Goal: Task Accomplishment & Management: Use online tool/utility

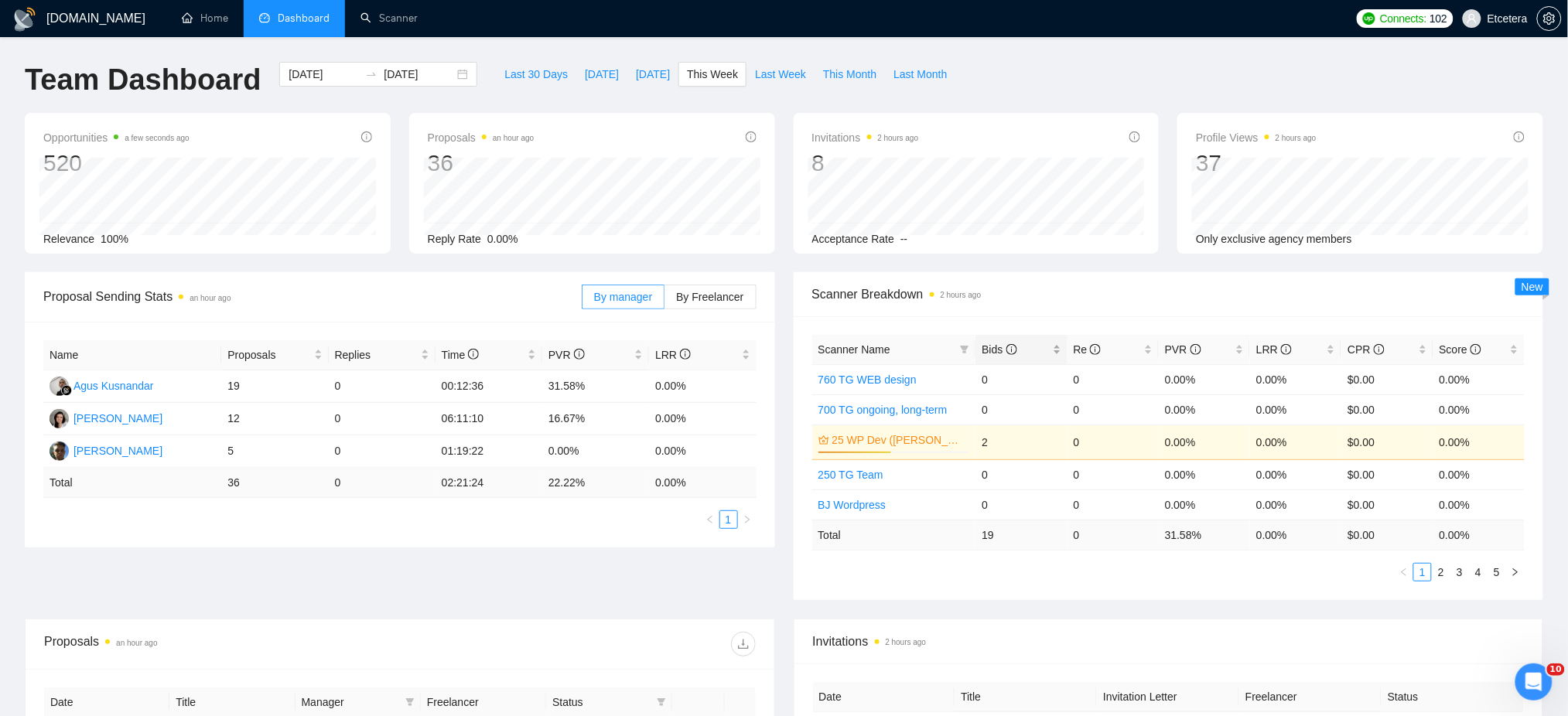
click at [1056, 349] on div "Bids" at bounding box center [1021, 348] width 79 height 17
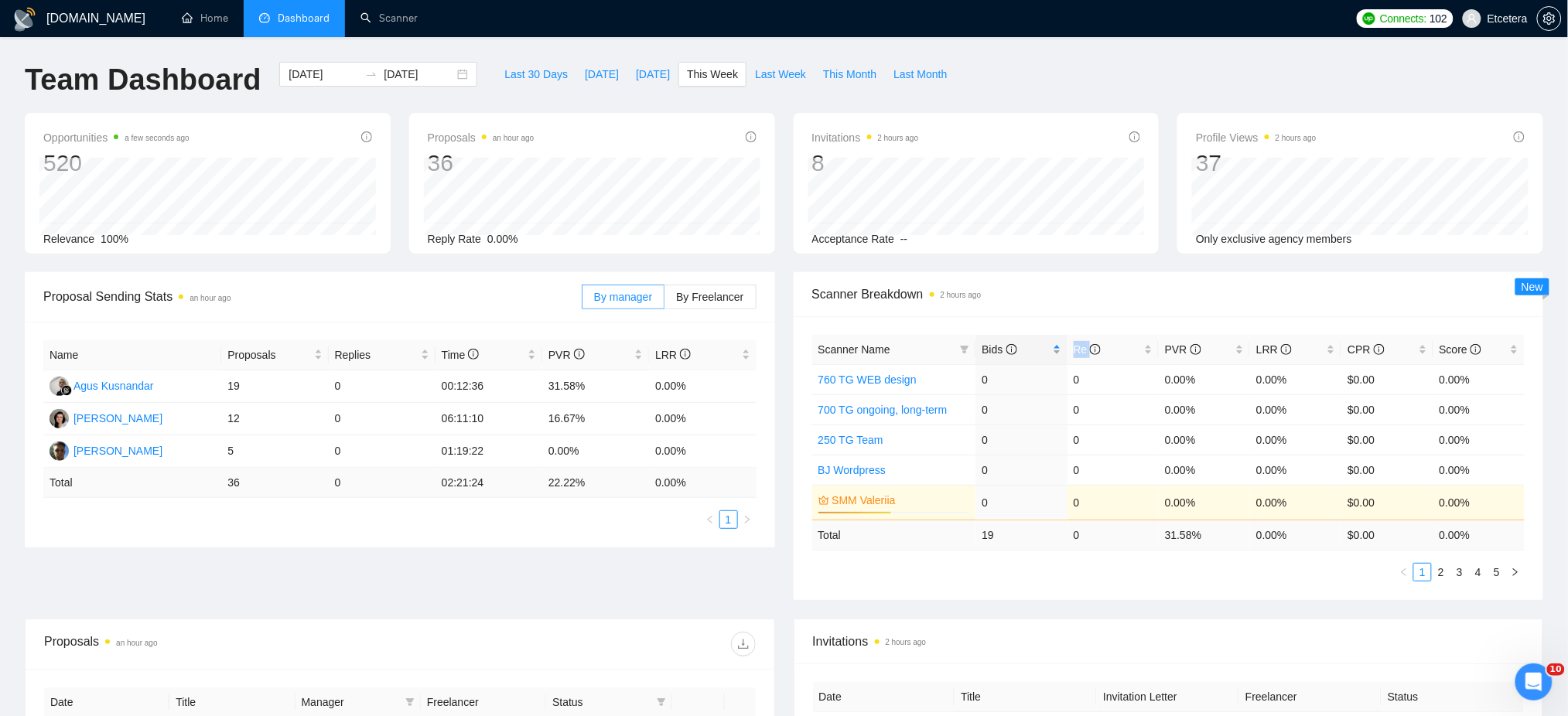
click at [1056, 349] on div "Bids" at bounding box center [1021, 348] width 79 height 17
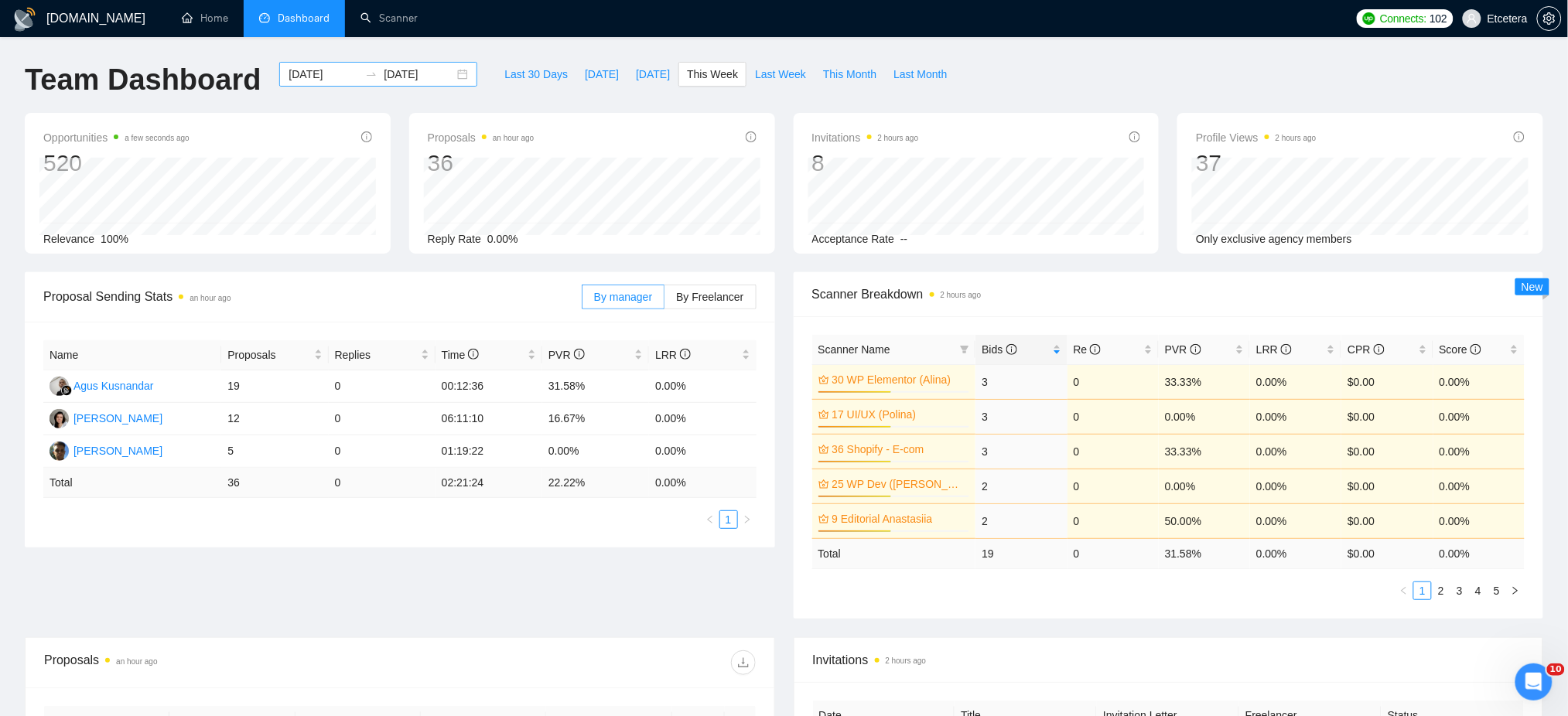
click at [448, 74] on div "[DATE] [DATE]" at bounding box center [378, 73] width 198 height 24
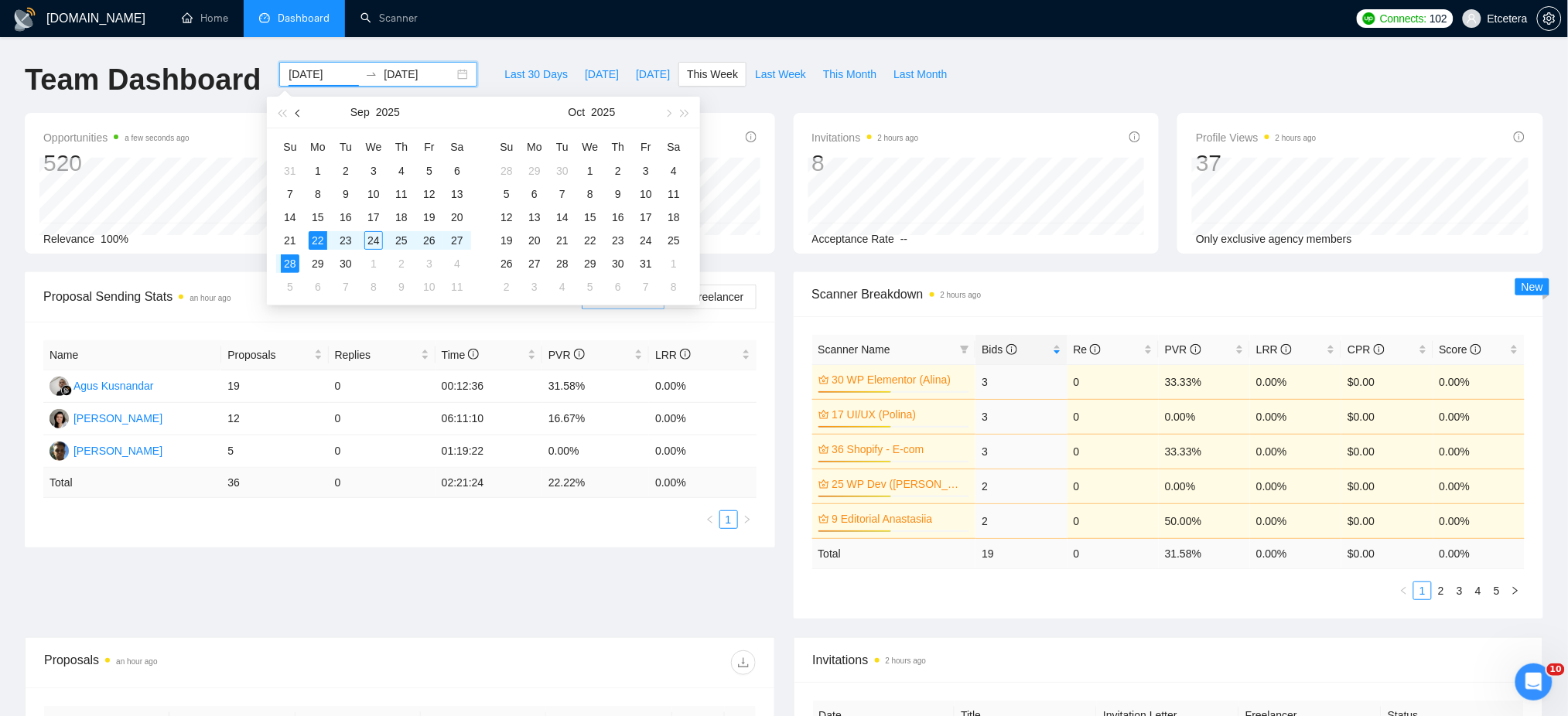
click at [297, 111] on span "button" at bounding box center [300, 112] width 8 height 8
type input "[DATE]"
click at [396, 242] on div "24" at bounding box center [401, 240] width 19 height 19
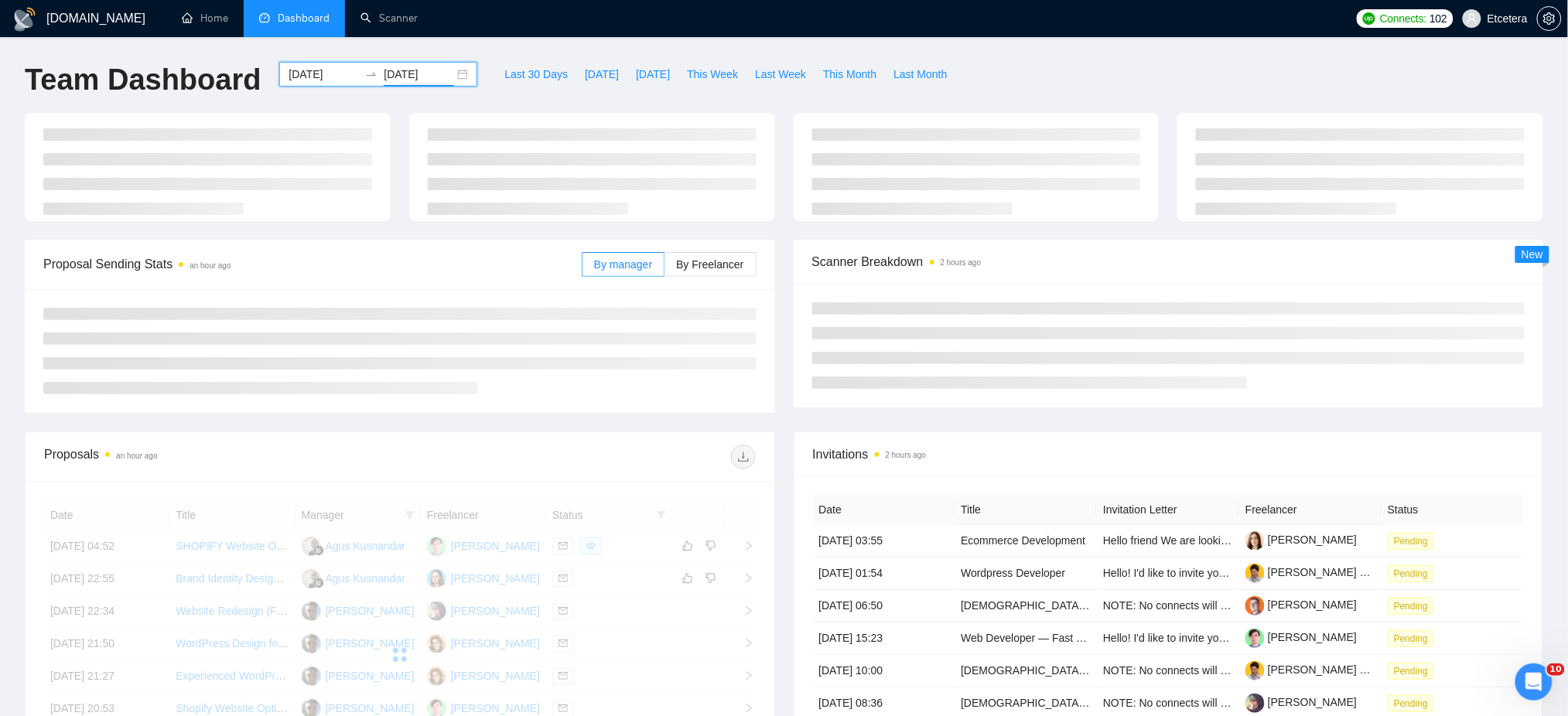
type input "[DATE]"
click at [983, 54] on div "[DOMAIN_NAME] Home Dashboard Scanner Connects: 102 Etcetera Team Dashboard [DAT…" at bounding box center [784, 521] width 1568 height 1043
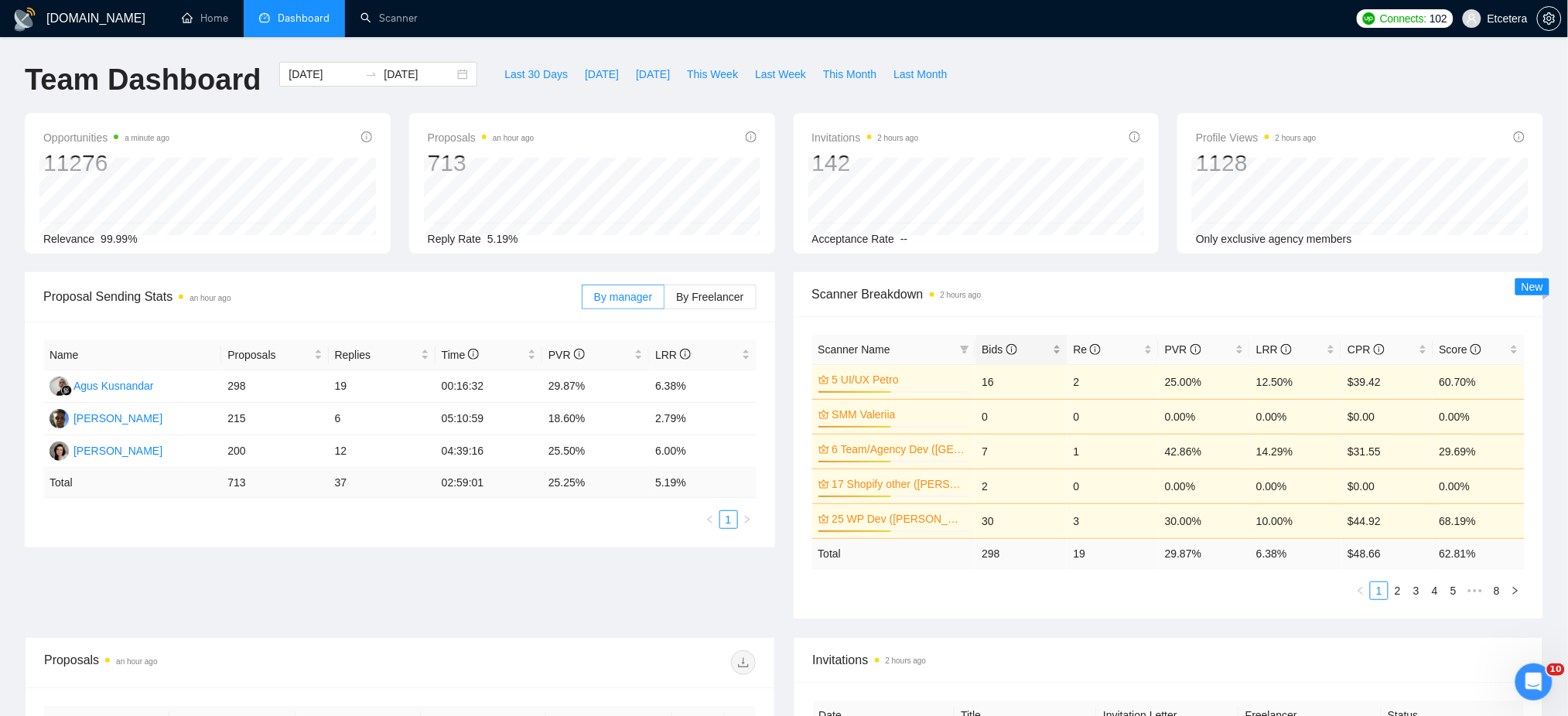
click at [1055, 345] on div "Bids" at bounding box center [1021, 348] width 79 height 17
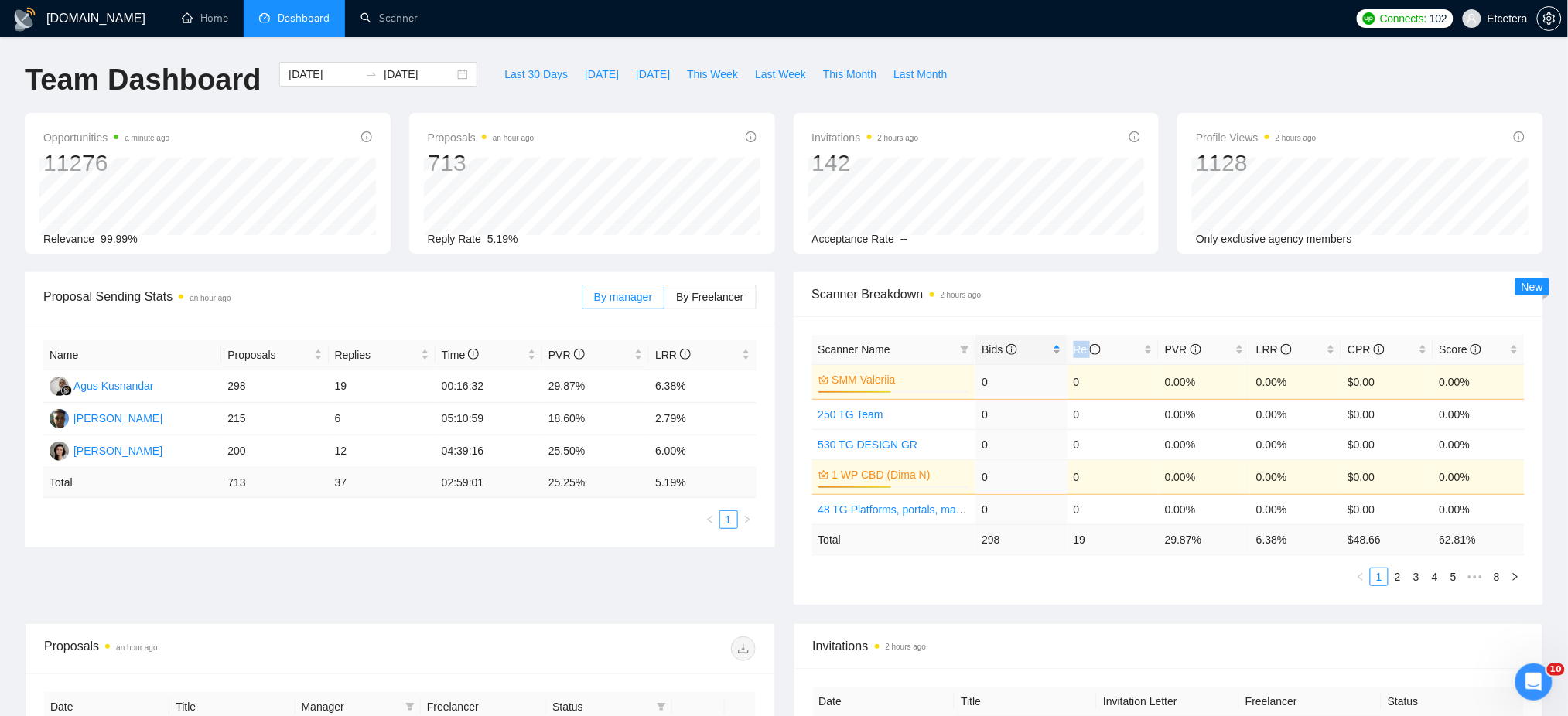
click at [1055, 345] on div "Bids" at bounding box center [1021, 348] width 79 height 17
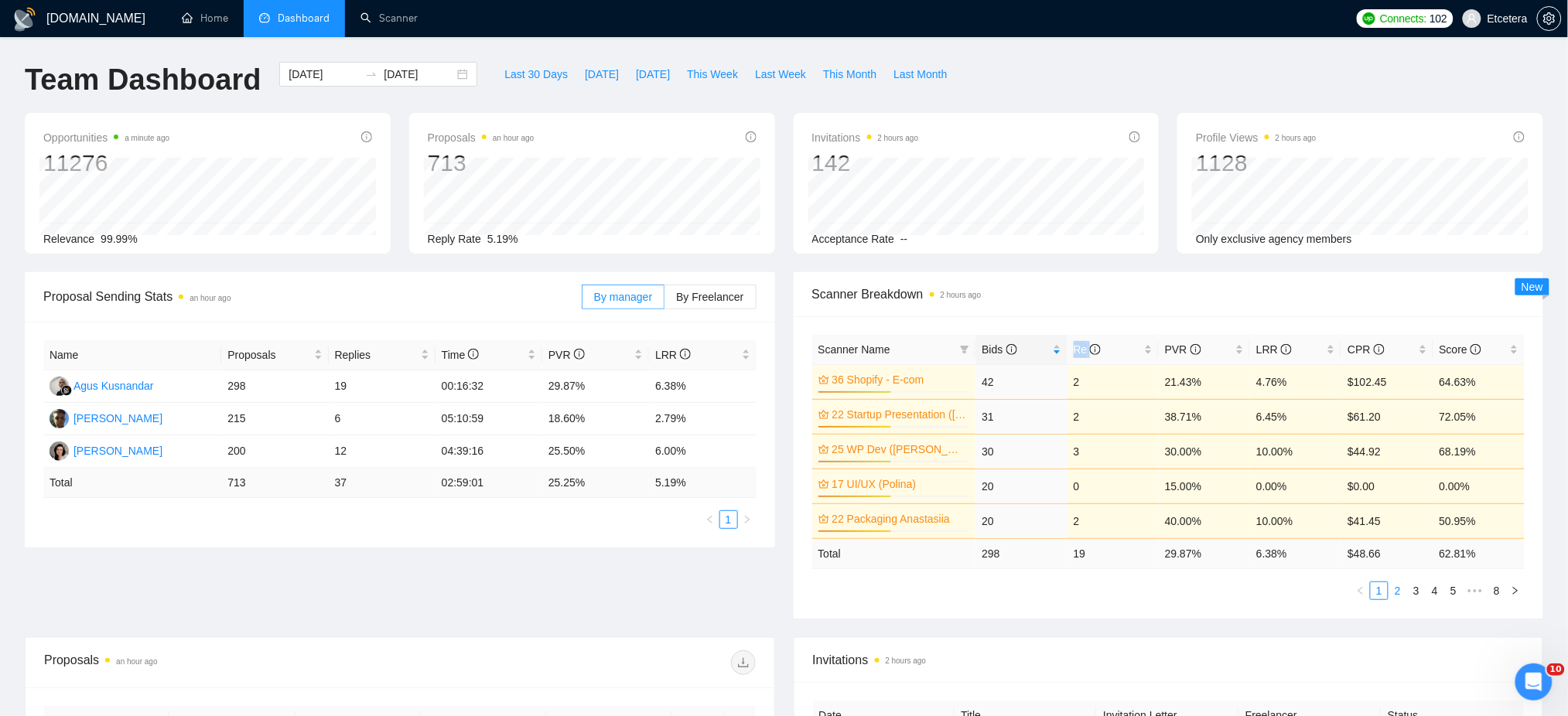
click at [1400, 592] on link "2" at bounding box center [1397, 590] width 17 height 17
click at [1380, 593] on link "1" at bounding box center [1378, 590] width 17 height 17
click at [451, 75] on div "[DATE] [DATE]" at bounding box center [378, 73] width 198 height 24
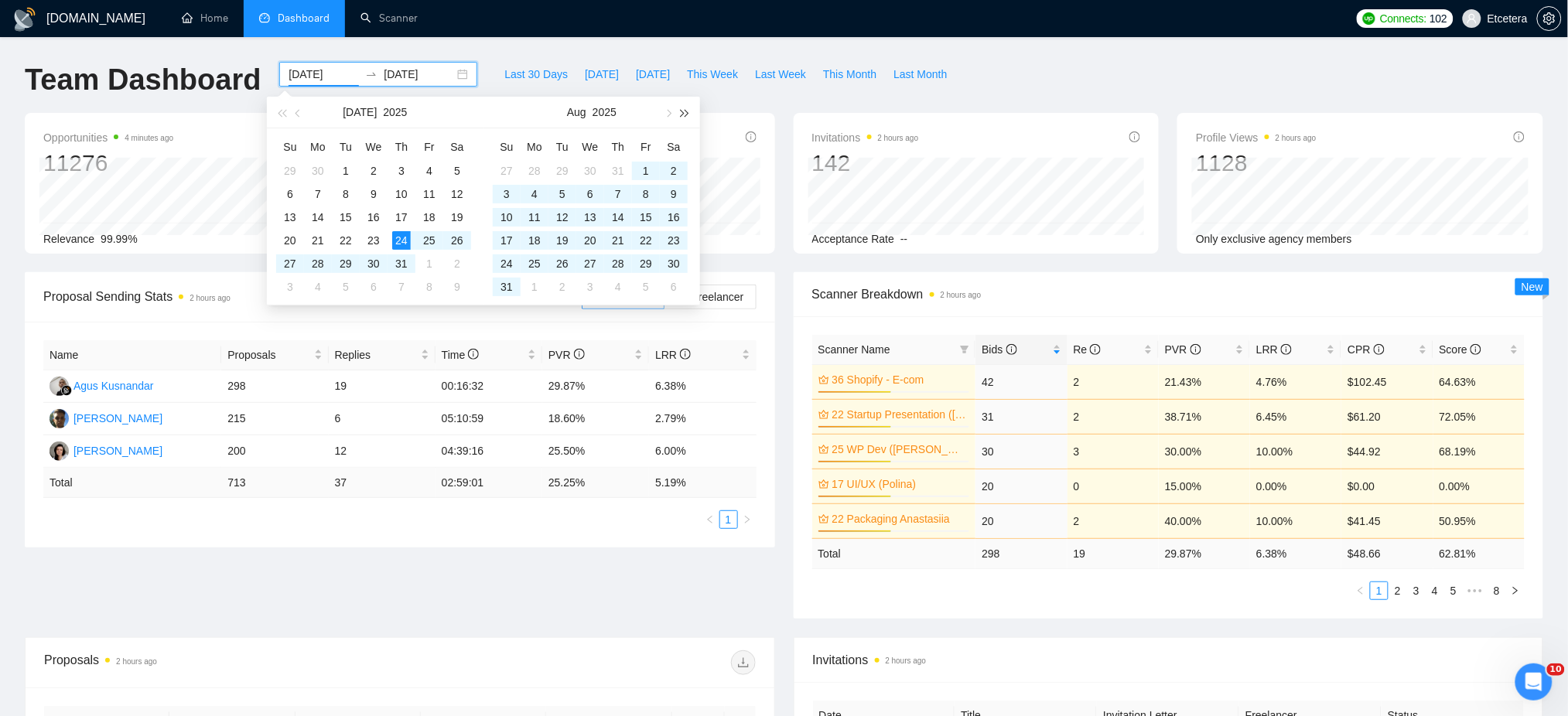
click at [682, 112] on span "button" at bounding box center [685, 112] width 8 height 8
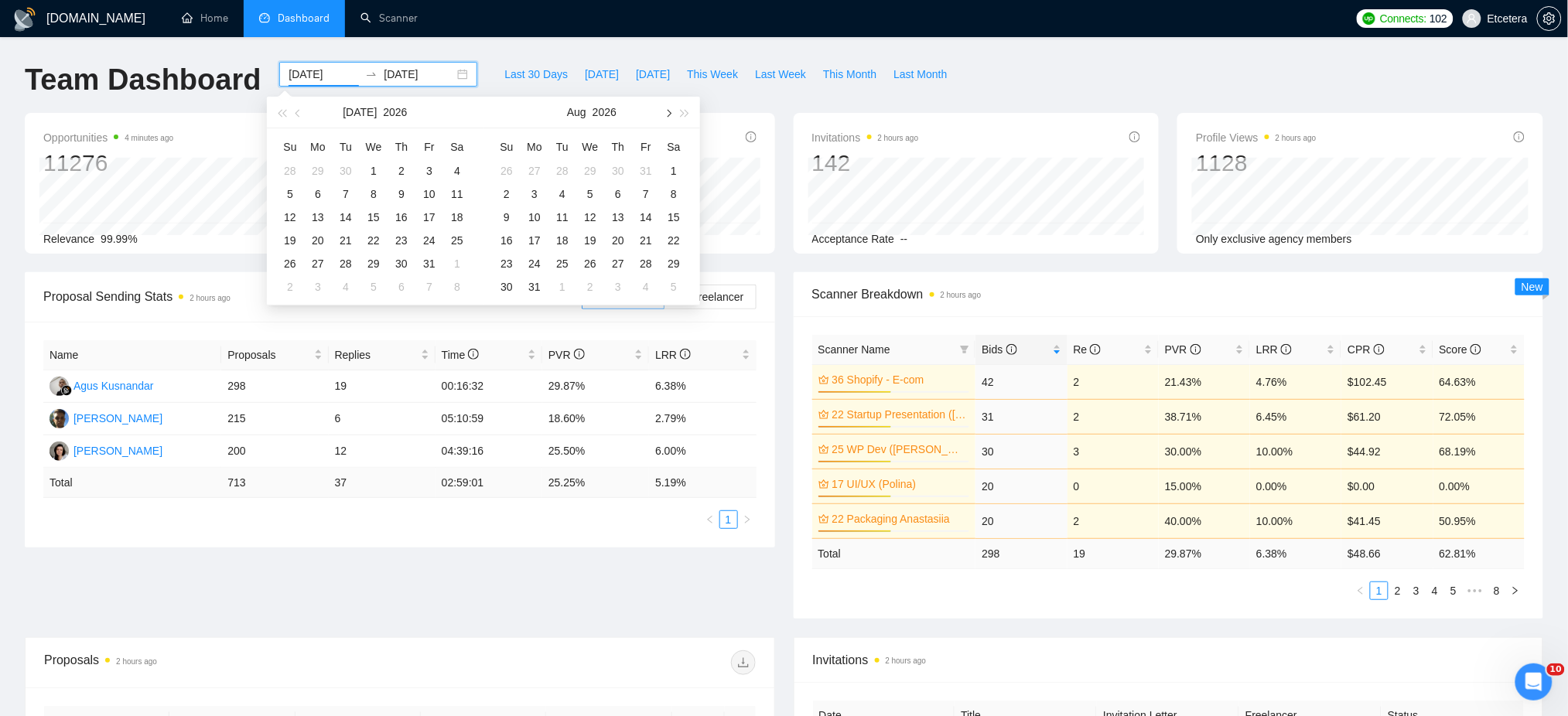
click at [673, 114] on button "button" at bounding box center [667, 112] width 17 height 31
type input "[DATE]"
drag, startPoint x: 402, startPoint y: 196, endPoint x: 402, endPoint y: 234, distance: 38.0
click at [402, 196] on div "10" at bounding box center [401, 194] width 19 height 19
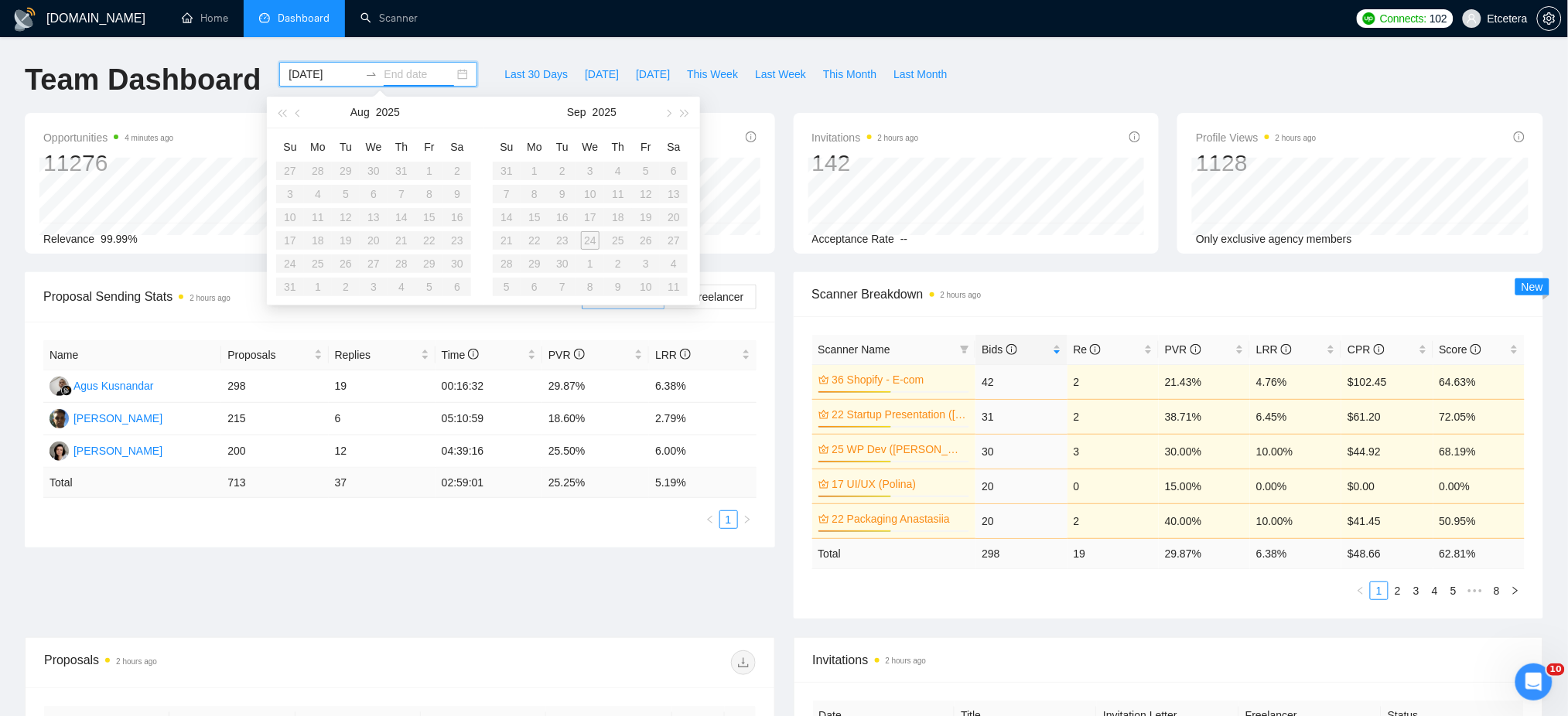
click at [373, 240] on table "Su Mo Tu We Th Fr Sa 27 28 29 30 31 1 2 3 4 5 6 7 8 9 10 11 12 13 14 15 16 17 1…" at bounding box center [373, 216] width 195 height 164
click at [396, 79] on input at bounding box center [419, 73] width 70 height 17
click at [637, 264] on table "Su Mo Tu We Th Fr Sa 31 1 2 3 4 5 6 7 8 9 10 11 12 13 14 15 16 17 18 19 20 21 2…" at bounding box center [589, 216] width 195 height 164
type input "[DATE]"
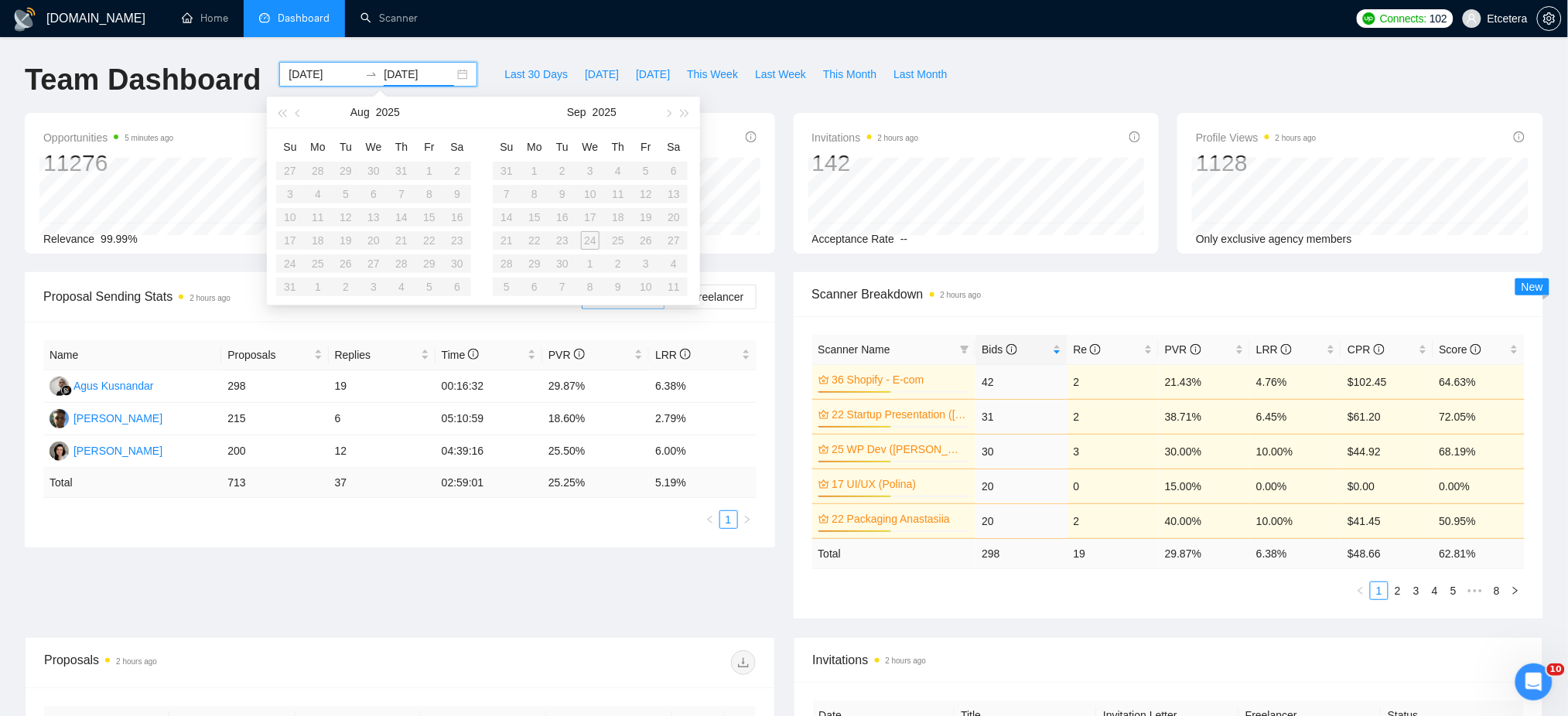
click at [704, 48] on div "[DOMAIN_NAME] Home Dashboard Scanner Connects: 102 Etcetera Team Dashboard [DAT…" at bounding box center [784, 624] width 1568 height 1248
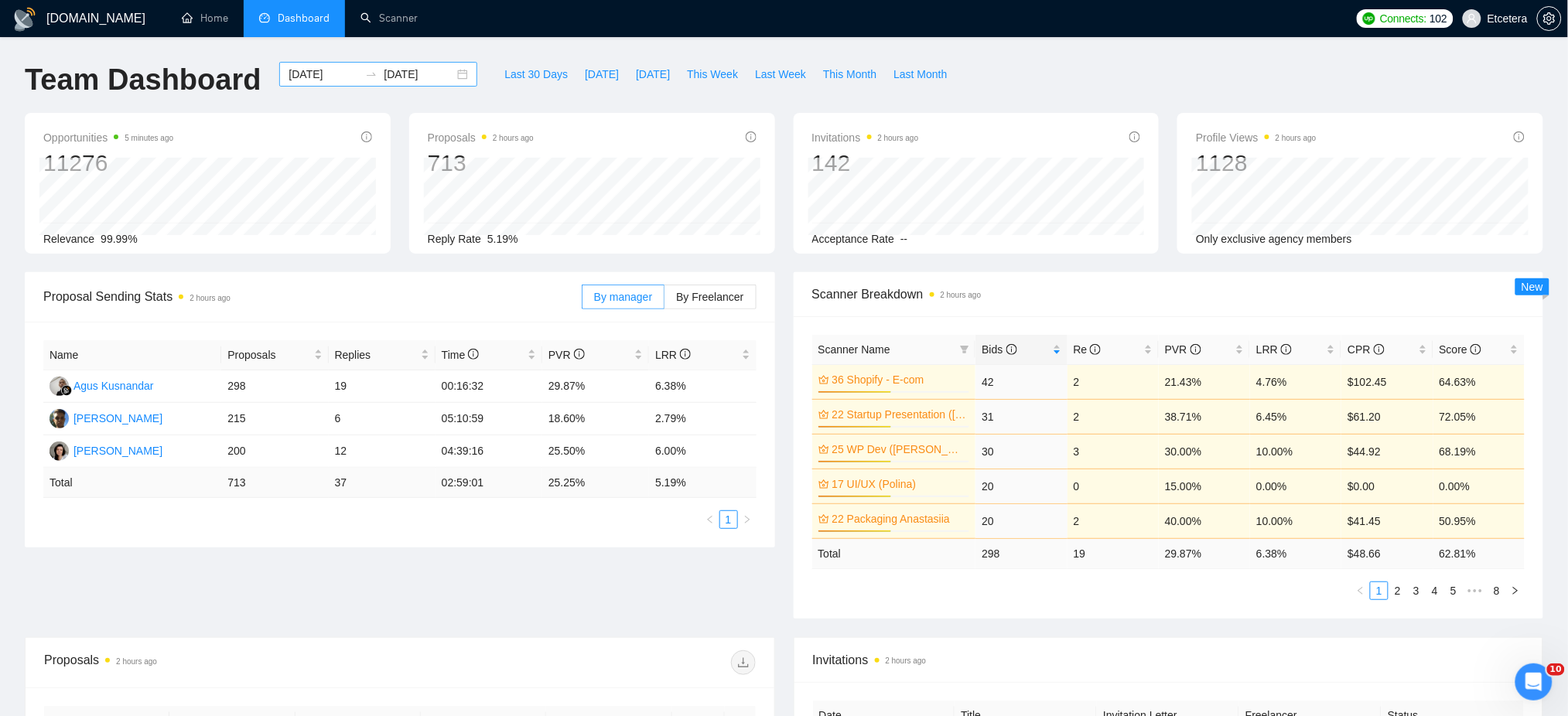
click at [461, 69] on div "[DATE] [DATE]" at bounding box center [378, 73] width 198 height 24
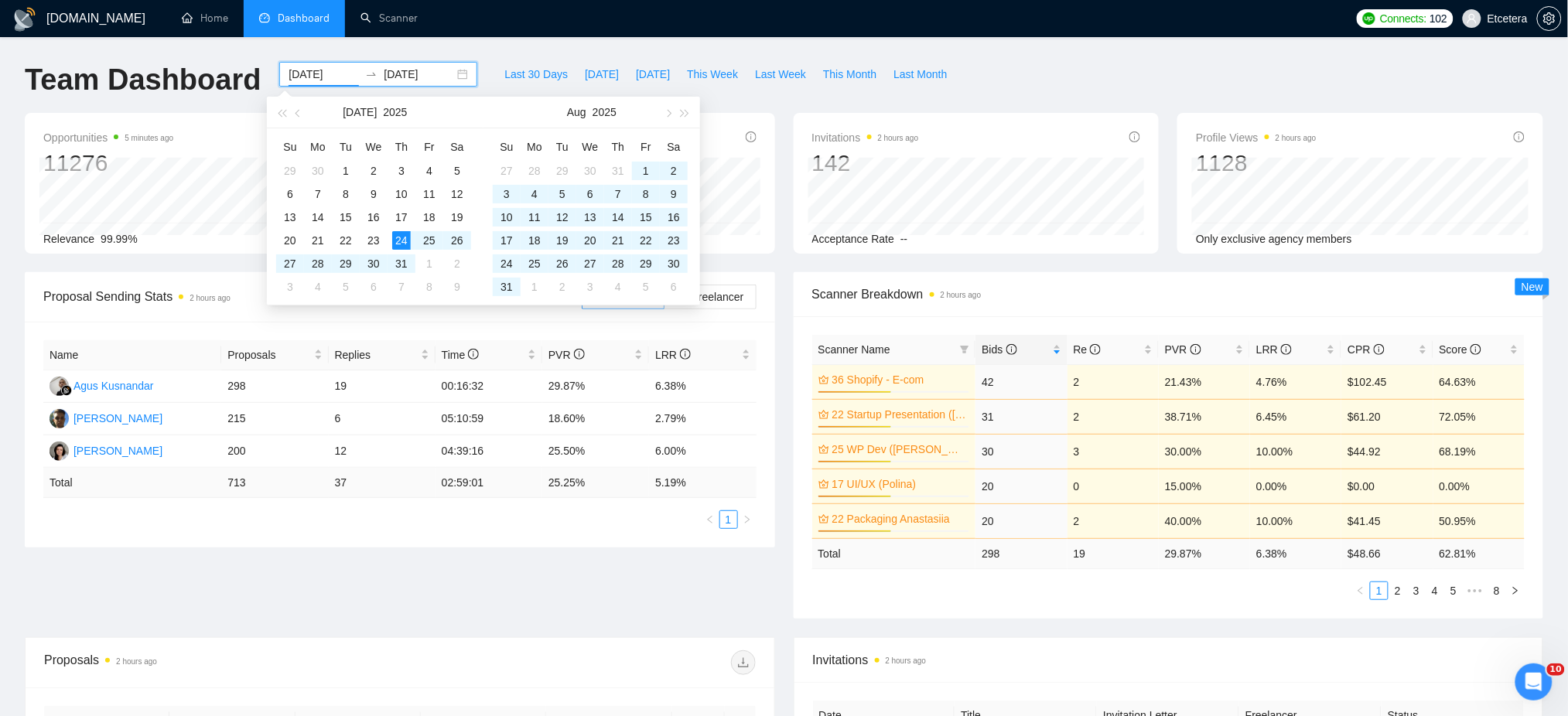
click at [448, 75] on div "[DATE] [DATE]" at bounding box center [378, 73] width 198 height 24
click at [315, 72] on input "[DATE]" at bounding box center [324, 73] width 70 height 17
click at [665, 112] on span "button" at bounding box center [668, 112] width 8 height 8
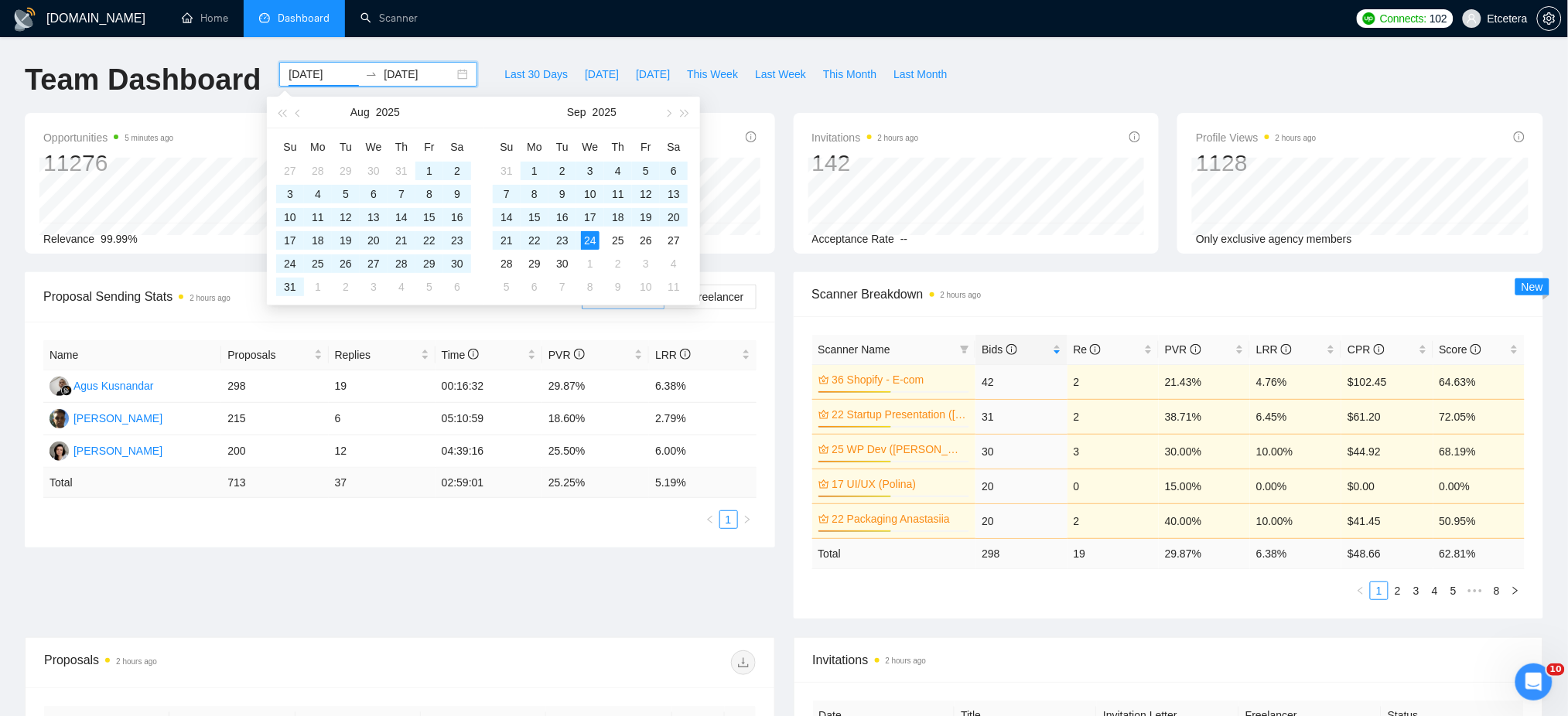
click at [310, 68] on input "[DATE]" at bounding box center [324, 73] width 70 height 17
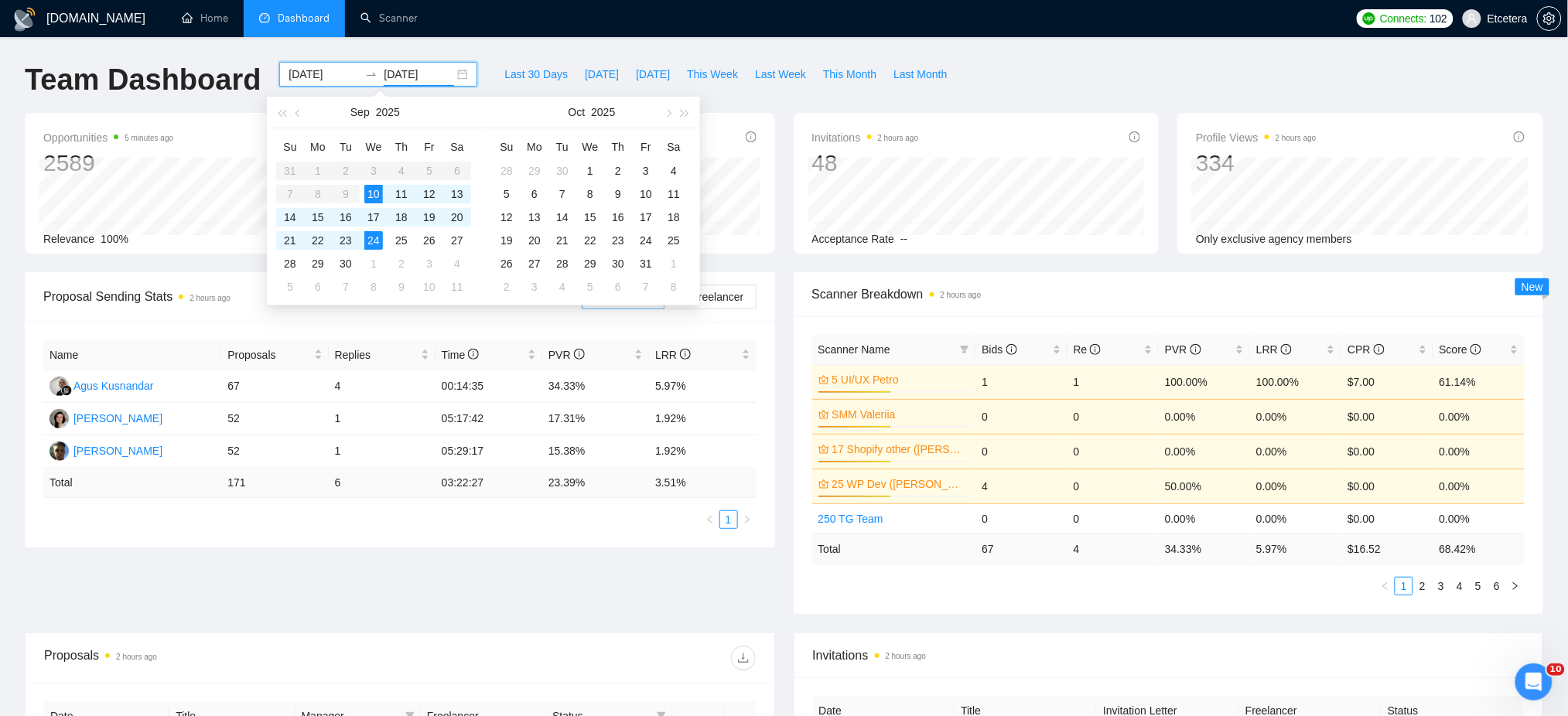
click at [844, 46] on div "[DOMAIN_NAME] Home Dashboard Scanner Connects: 102 Etcetera Team Dashboard [DAT…" at bounding box center [784, 621] width 1568 height 1243
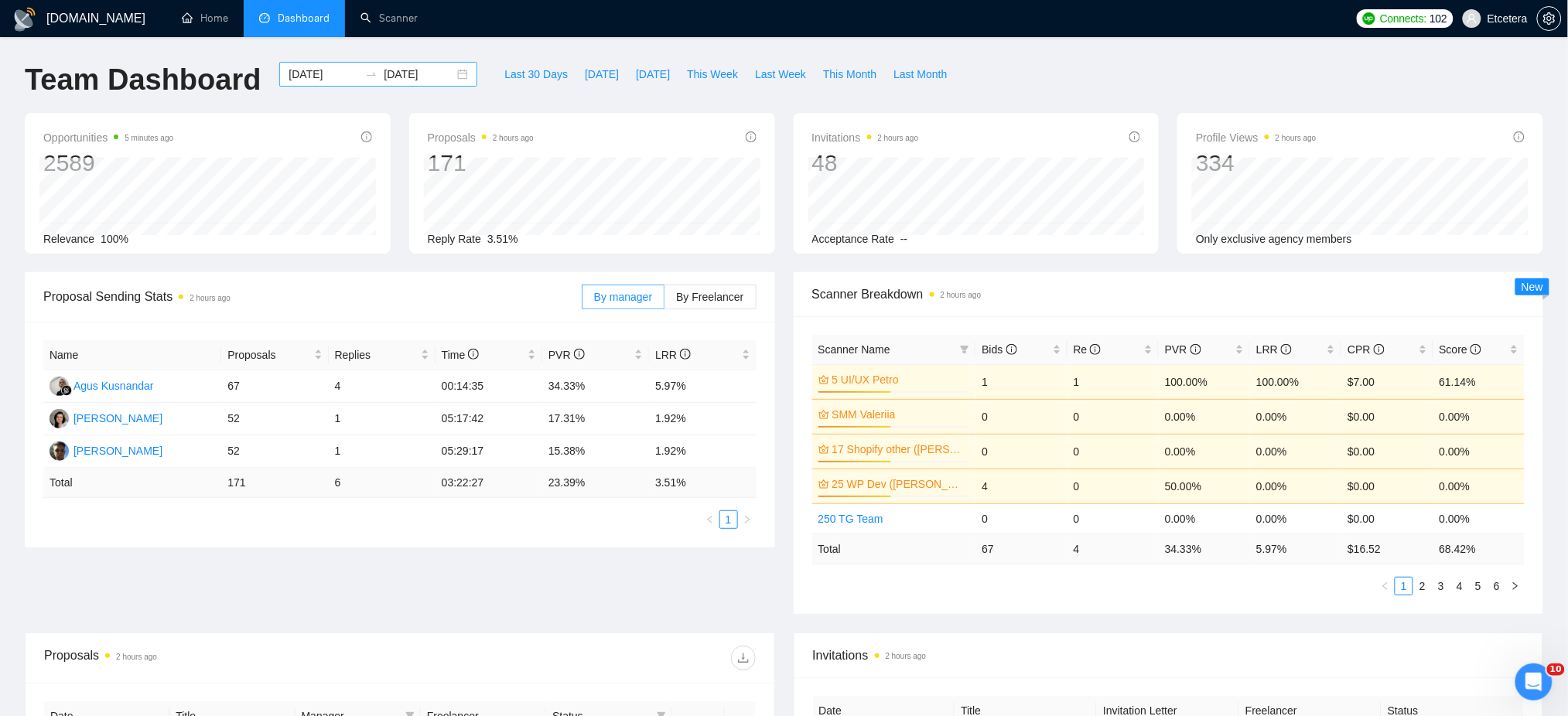
click at [447, 77] on div "[DATE] [DATE]" at bounding box center [378, 73] width 198 height 24
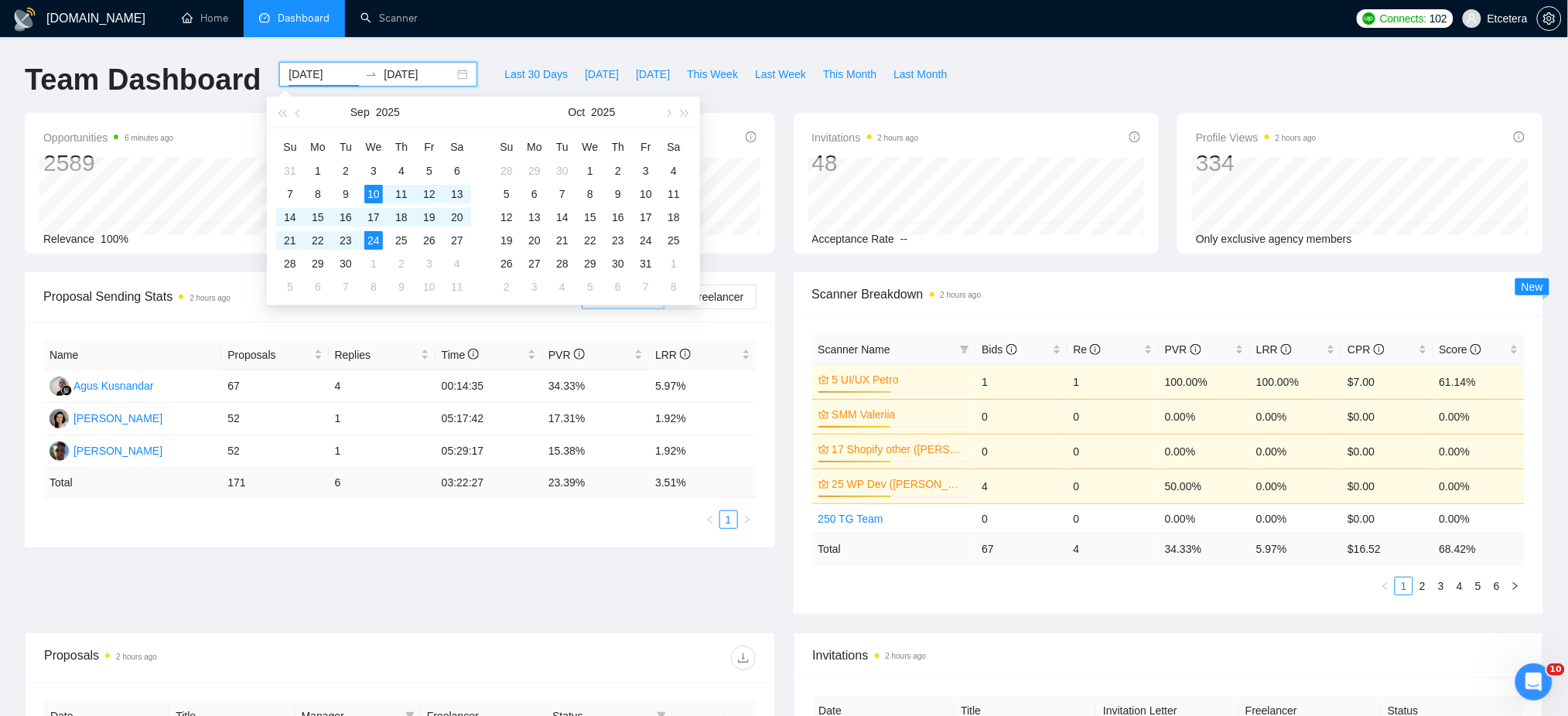
click at [314, 71] on input "[DATE]" at bounding box center [324, 73] width 70 height 17
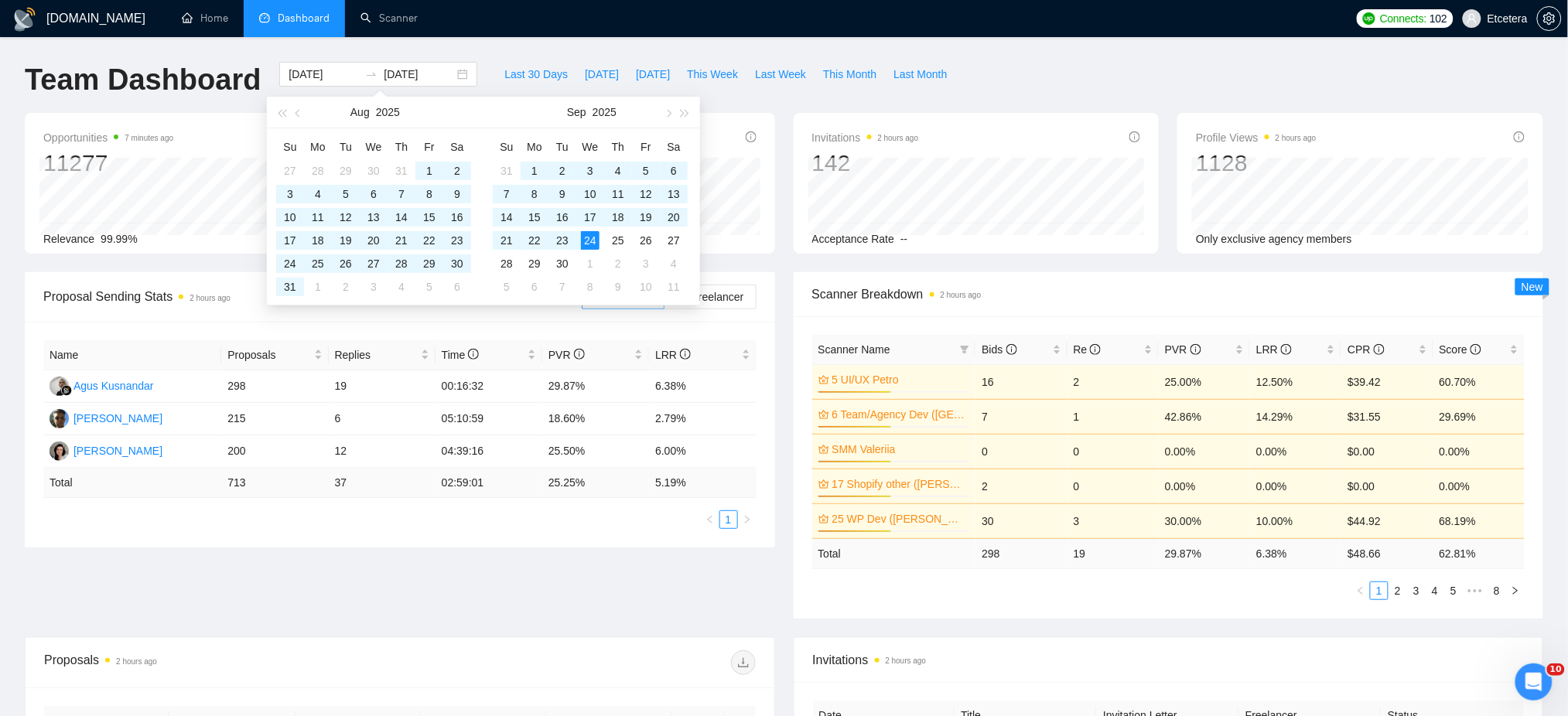
click at [1023, 77] on div "Team Dashboard [DATE] [DATE] Last 30 Days [DATE] [DATE] This Week Last Week Thi…" at bounding box center [784, 87] width 1537 height 51
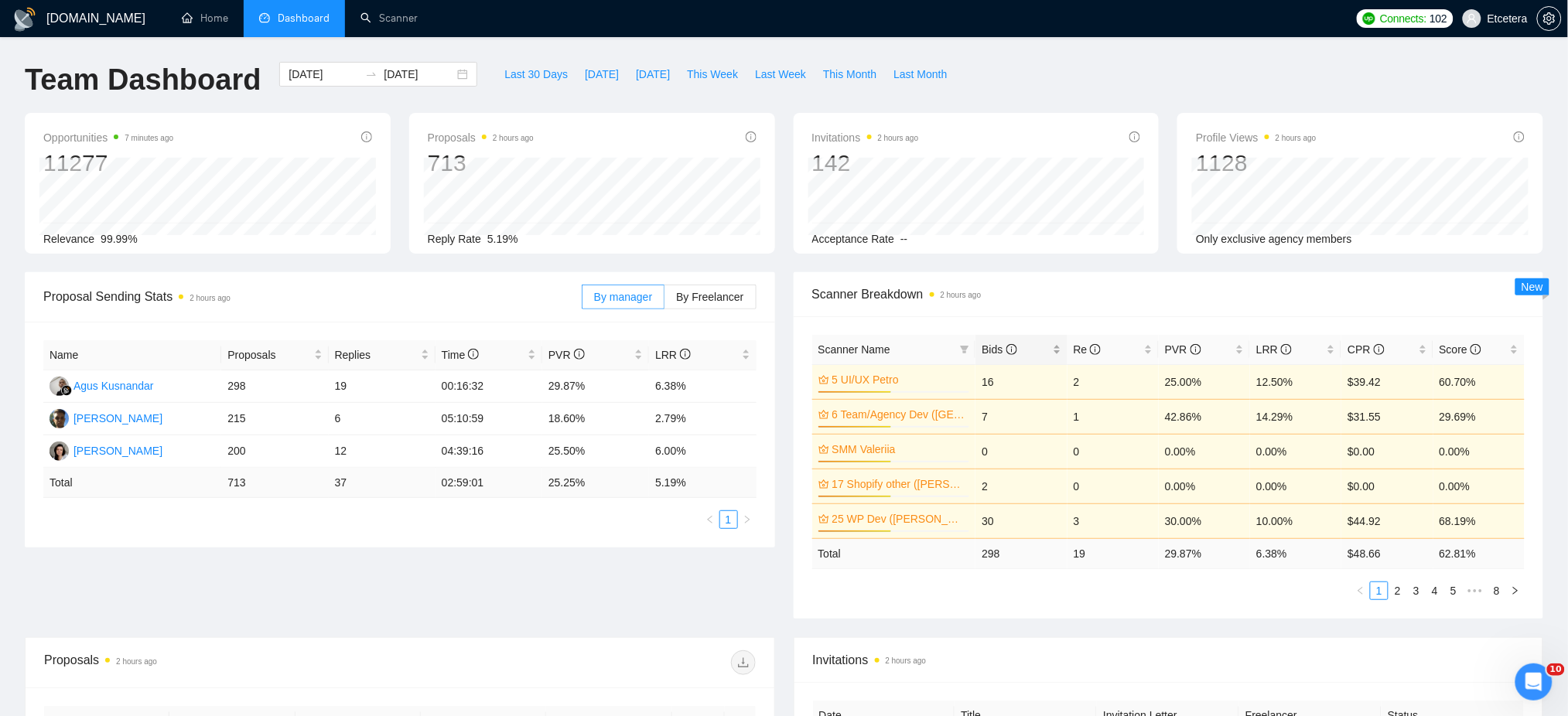
click at [1060, 345] on div "Bids" at bounding box center [1021, 348] width 79 height 17
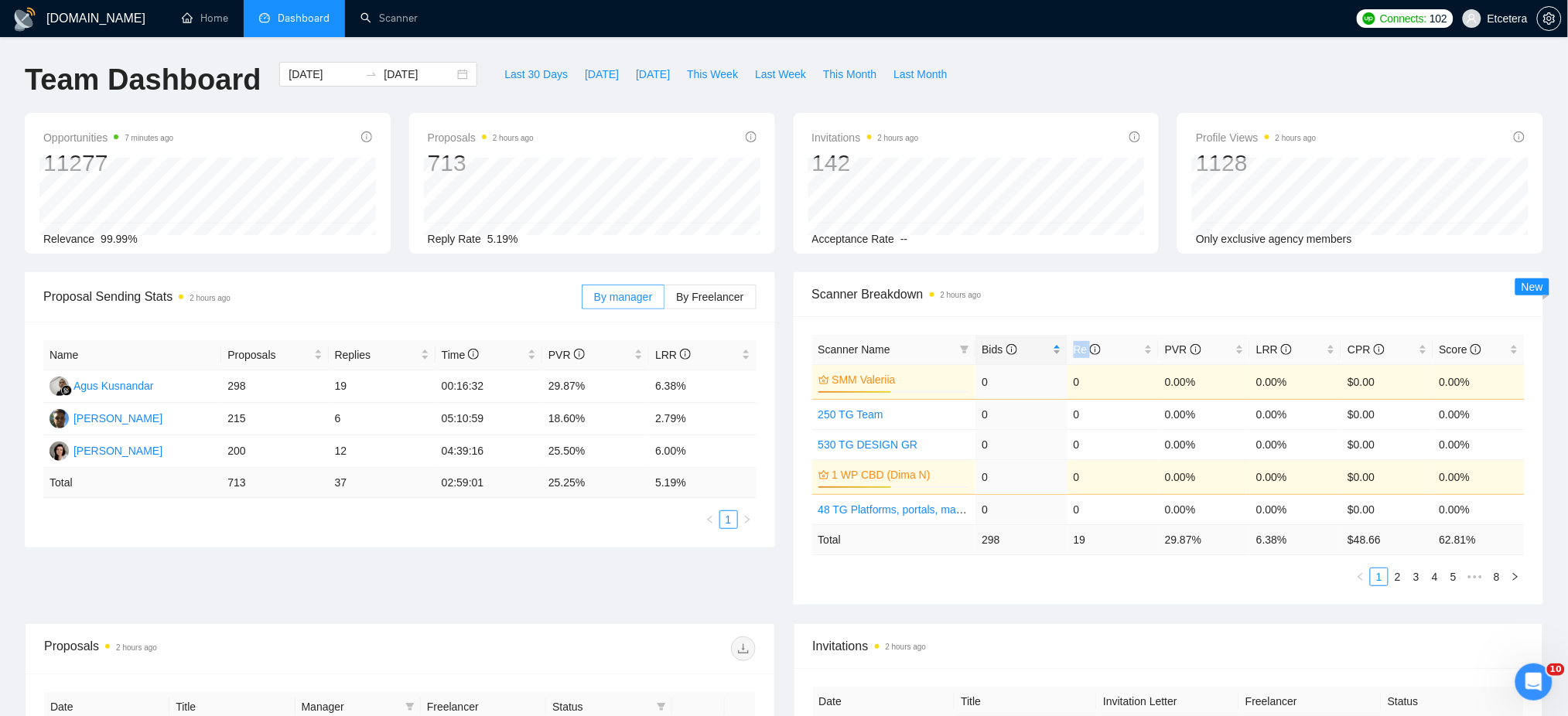
click at [1060, 345] on div "Bids" at bounding box center [1021, 348] width 79 height 17
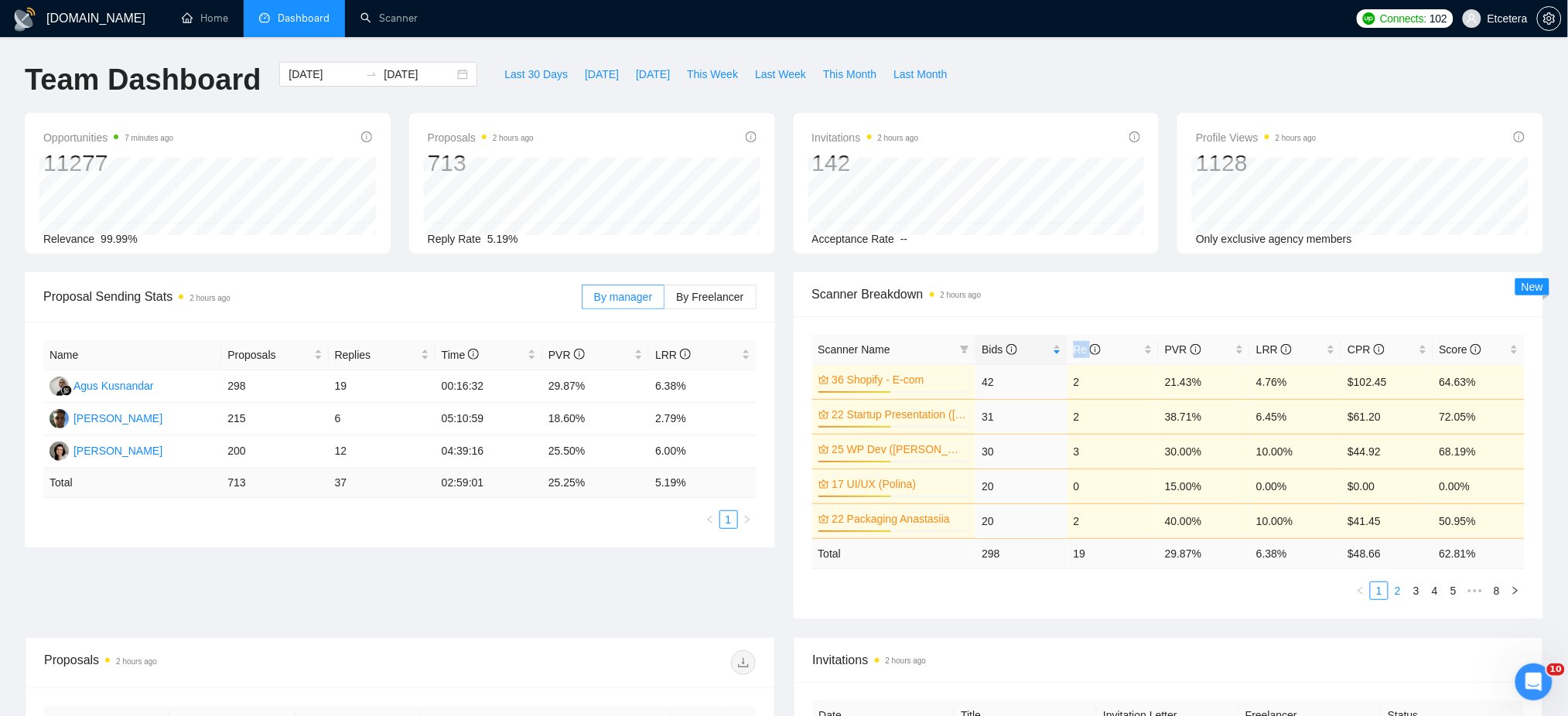
click at [1396, 594] on link "2" at bounding box center [1397, 590] width 17 height 17
click at [1381, 592] on link "1" at bounding box center [1378, 590] width 17 height 17
click at [1399, 595] on link "2" at bounding box center [1397, 590] width 17 height 17
click at [755, 75] on span "Last Week" at bounding box center [780, 73] width 51 height 17
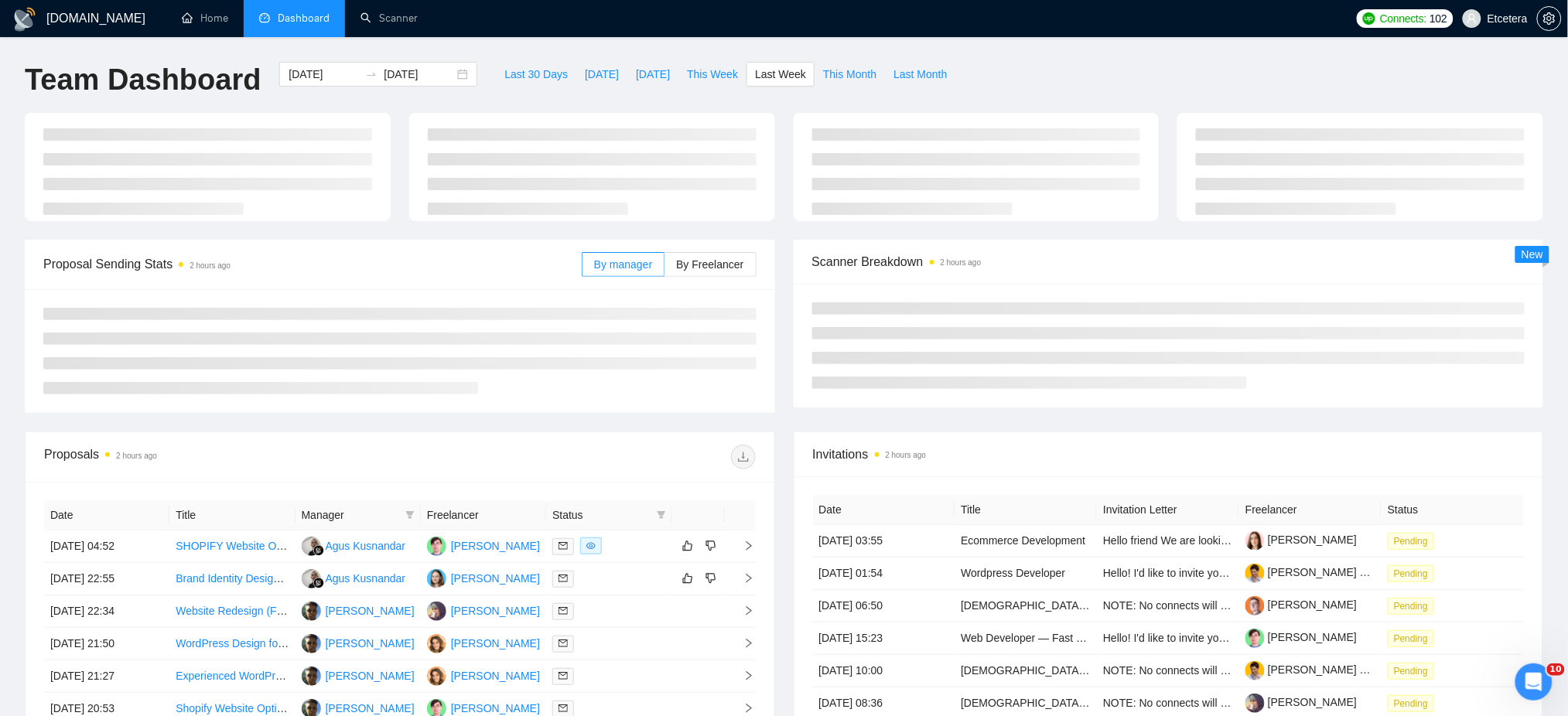
type input "[DATE]"
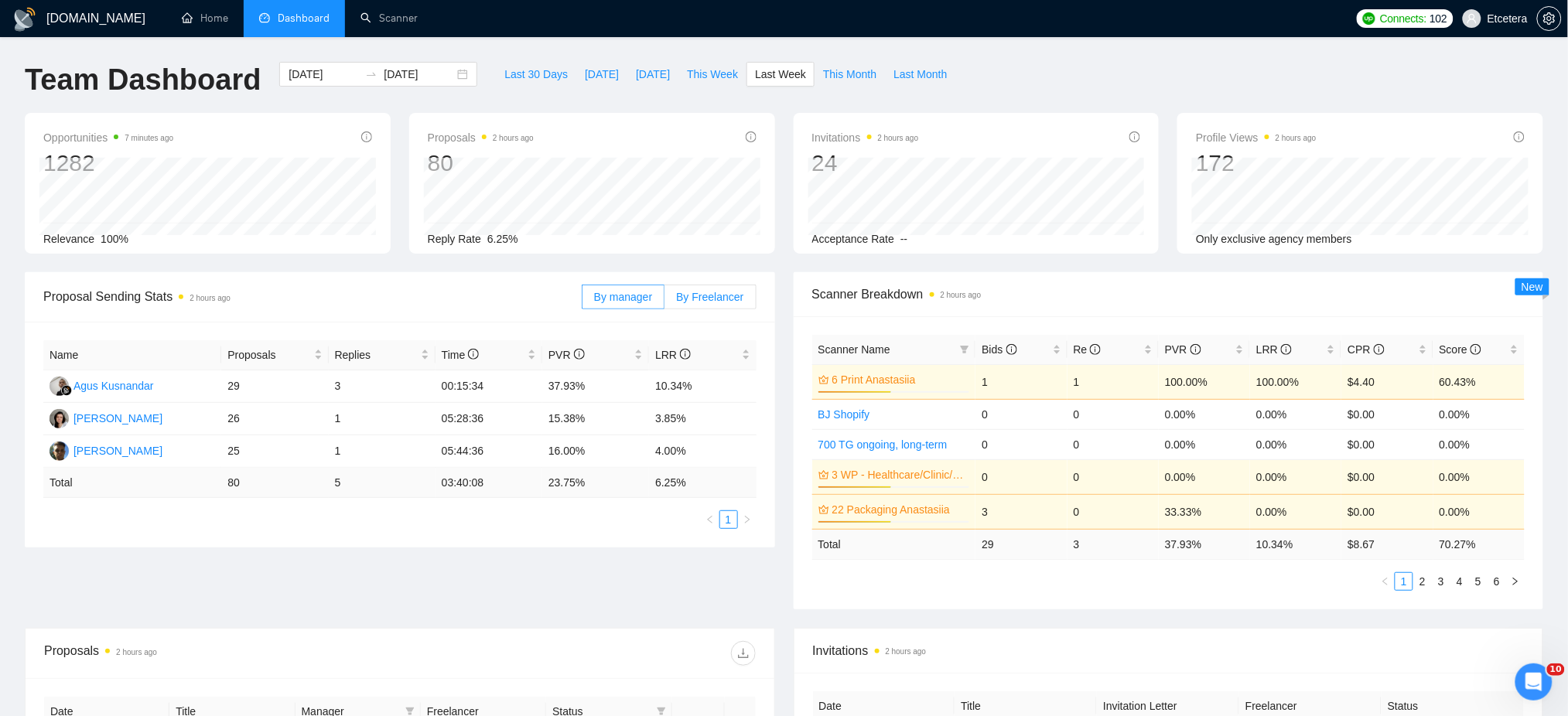
click at [728, 291] on span "By Freelancer" at bounding box center [710, 296] width 68 height 13
click at [665, 300] on input "By Freelancer" at bounding box center [665, 300] width 0 height 0
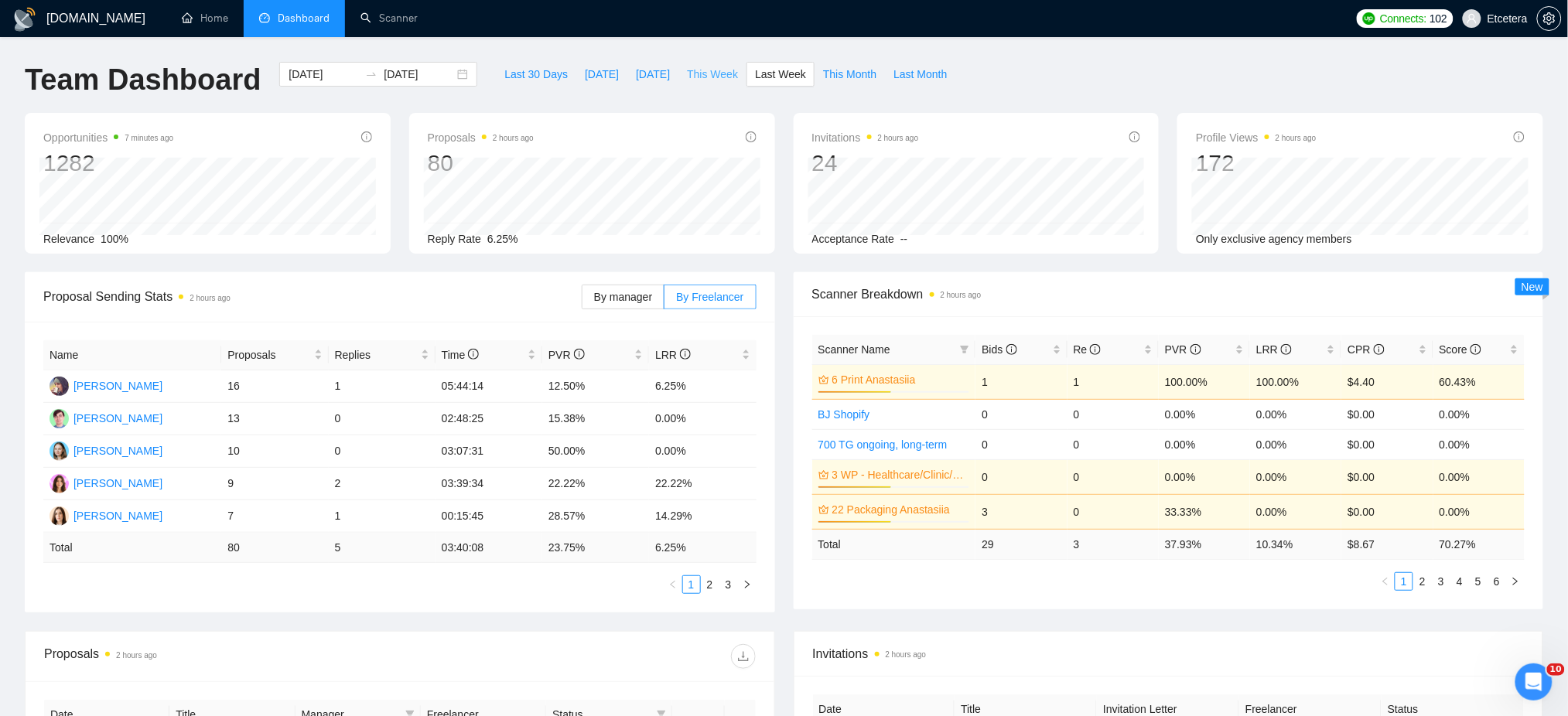
click at [696, 71] on span "This Week" at bounding box center [713, 73] width 51 height 17
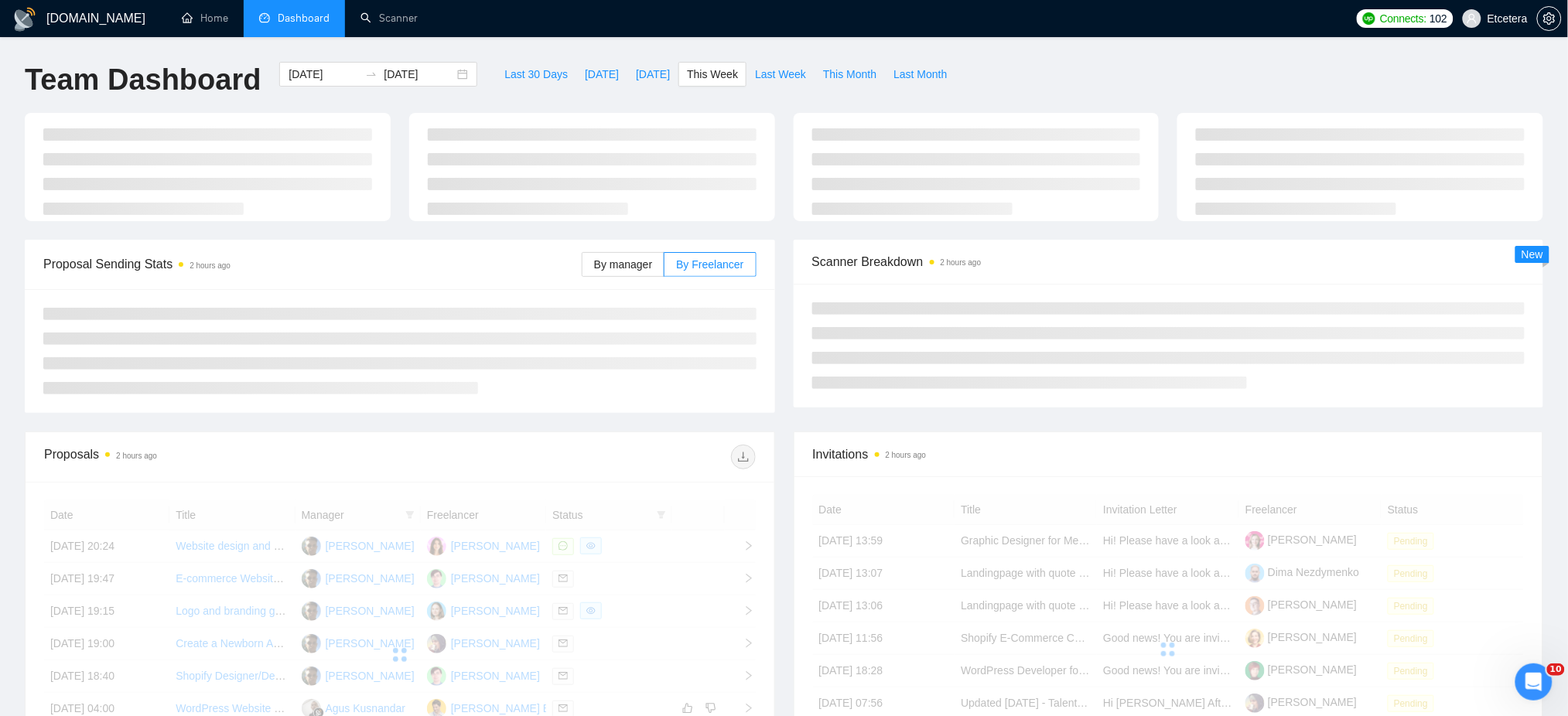
type input "[DATE]"
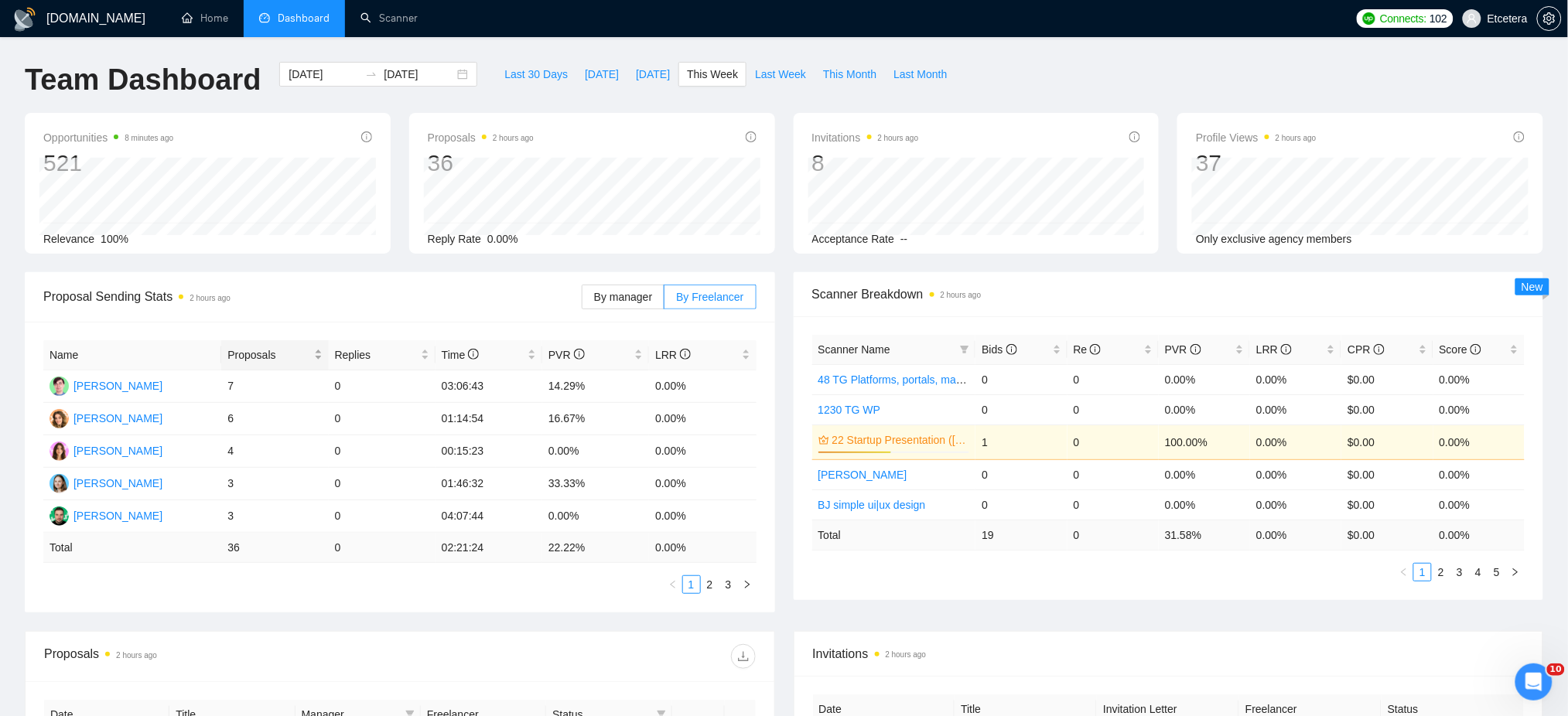
click at [316, 346] on div "Proposals" at bounding box center [274, 354] width 94 height 17
click at [313, 350] on div "Proposals" at bounding box center [274, 354] width 94 height 17
click at [706, 587] on link "2" at bounding box center [710, 584] width 17 height 17
click at [693, 580] on link "1" at bounding box center [691, 584] width 17 height 17
drag, startPoint x: 312, startPoint y: 71, endPoint x: 317, endPoint y: 96, distance: 25.5
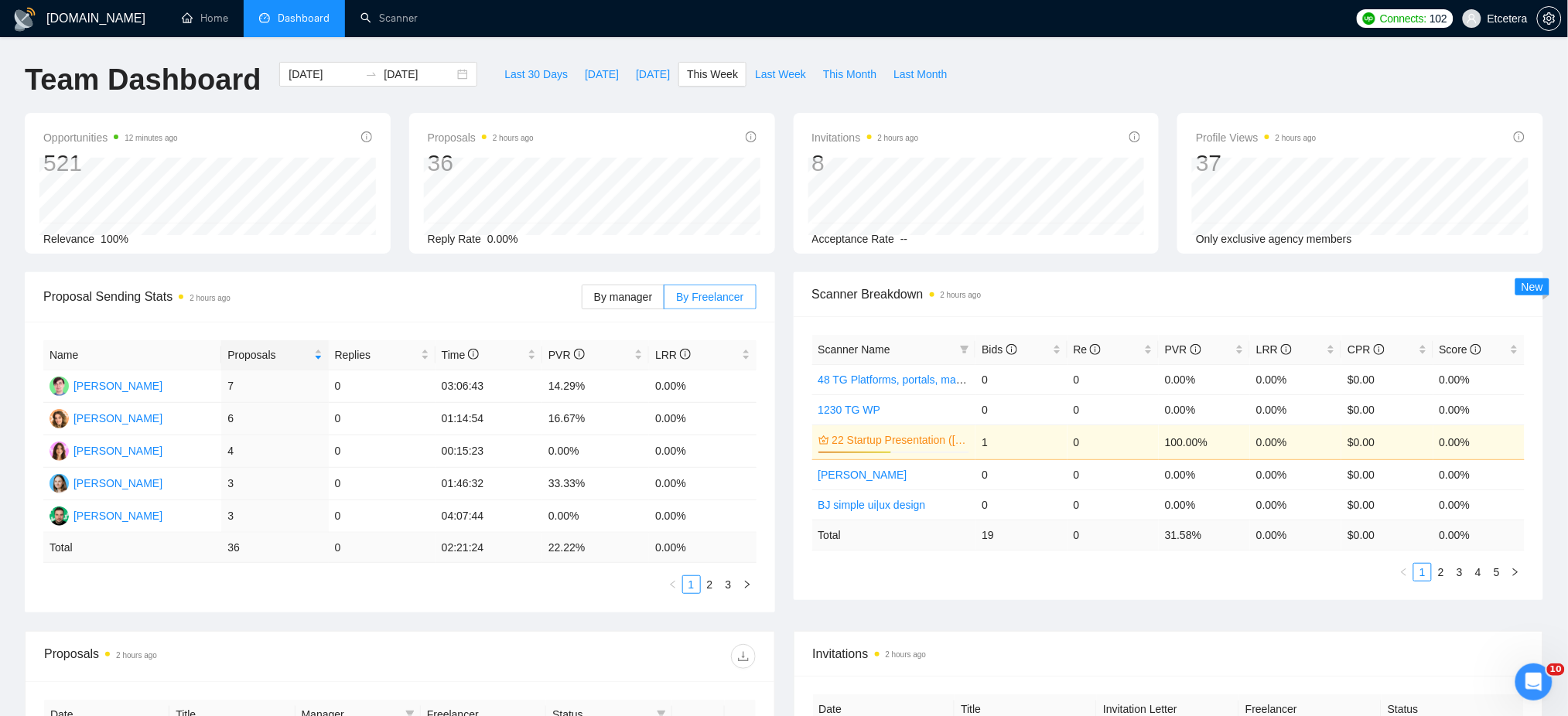
click at [311, 71] on input "[DATE]" at bounding box center [324, 73] width 70 height 17
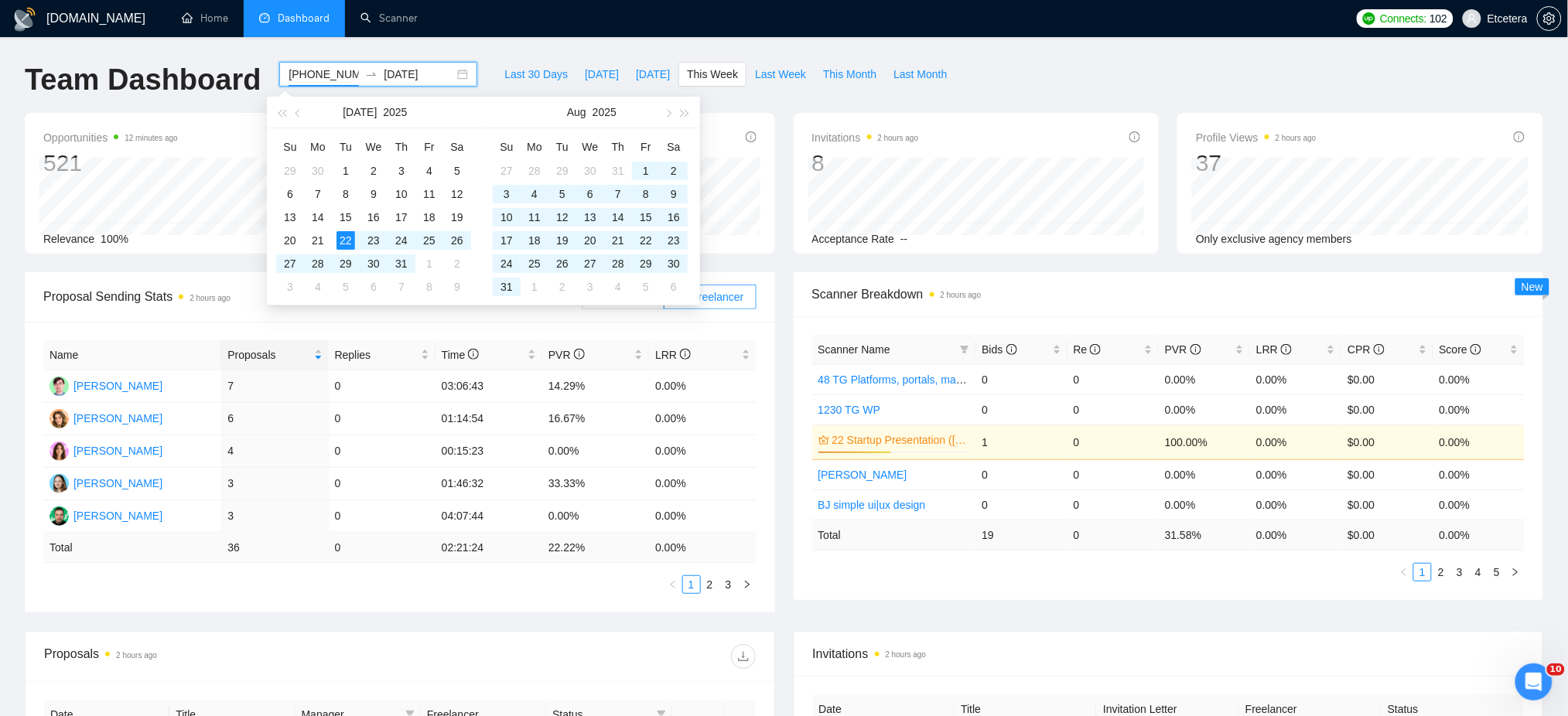
type input "[DATE]"
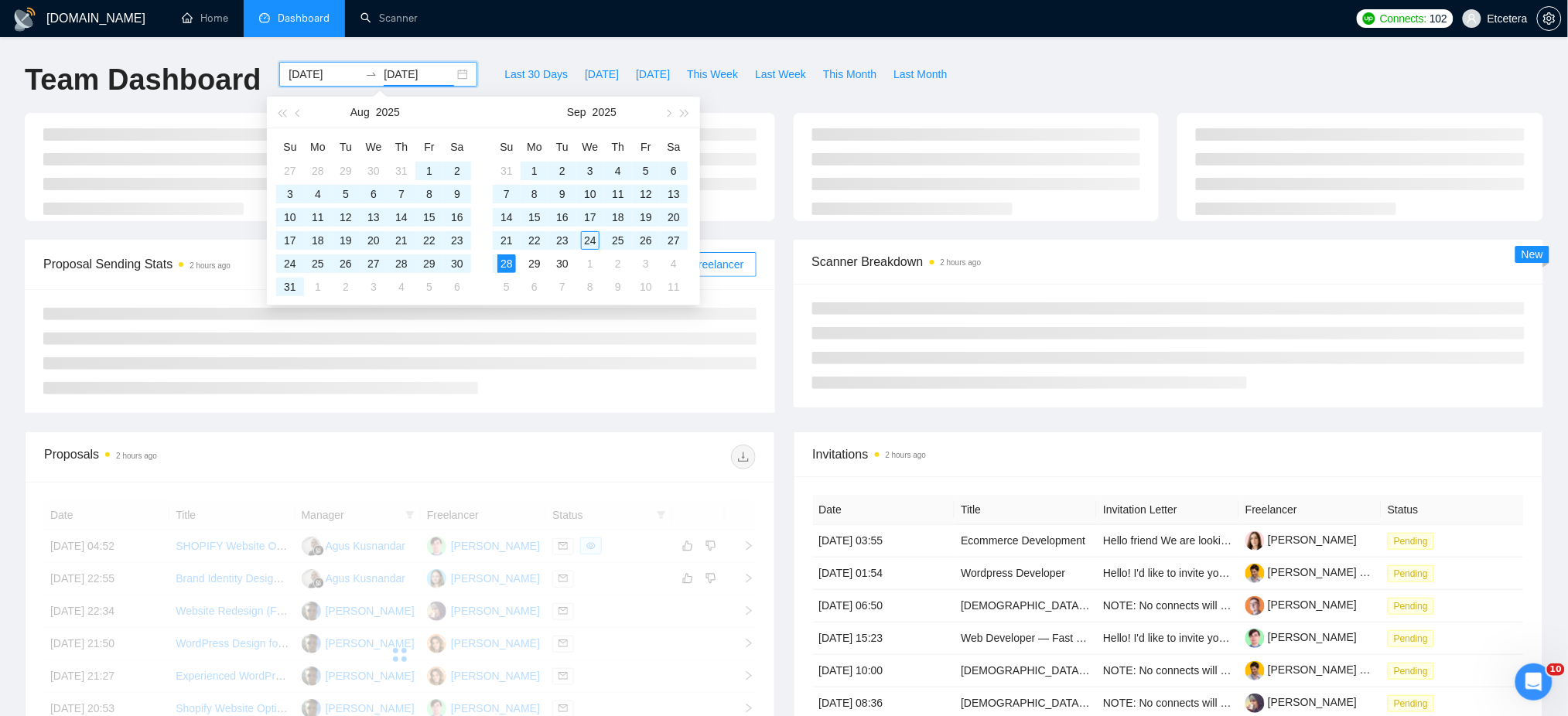
click at [968, 67] on div "Team Dashboard [DATE] [DATE] Last 30 Days [DATE] [DATE] This Week Last Week Thi…" at bounding box center [784, 87] width 1537 height 51
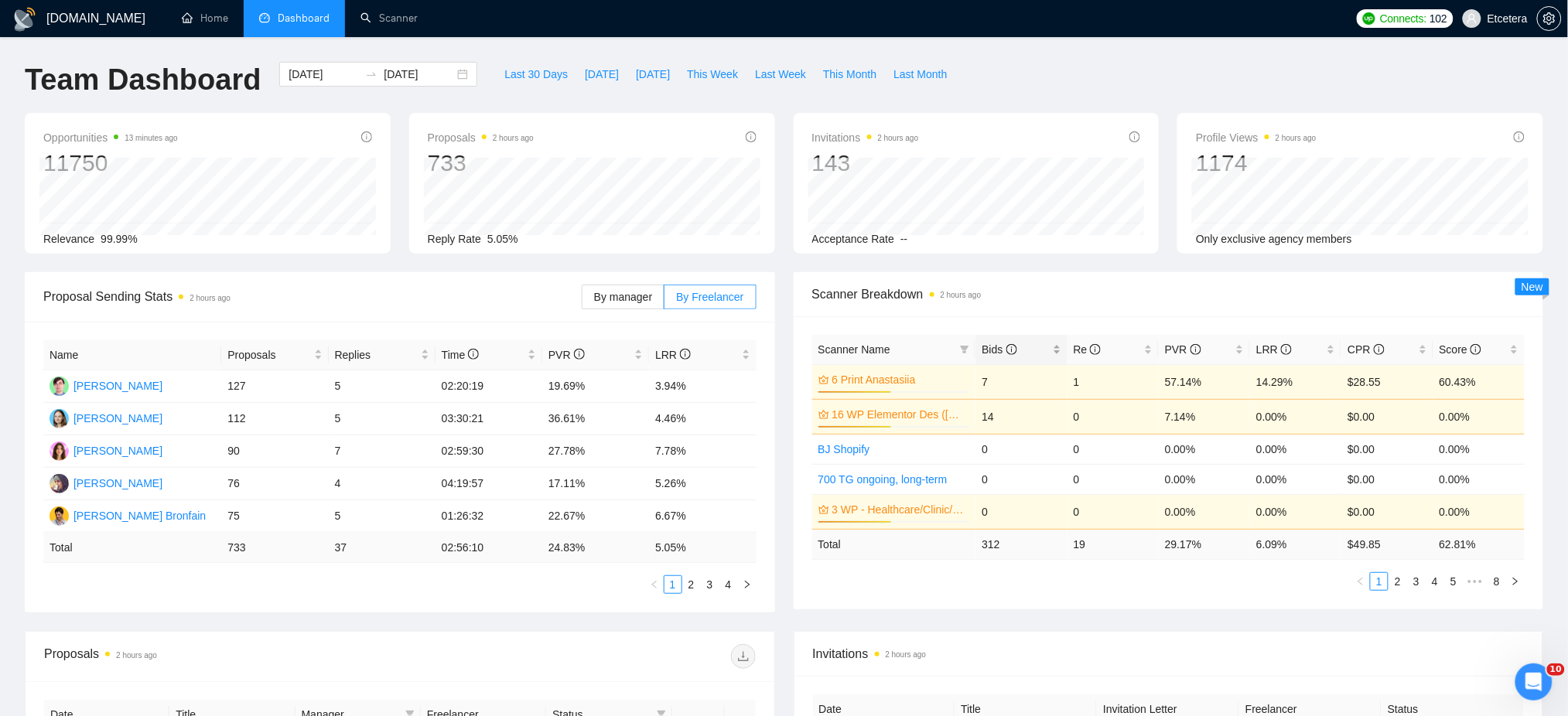
click at [1055, 342] on div "Bids" at bounding box center [1021, 348] width 79 height 17
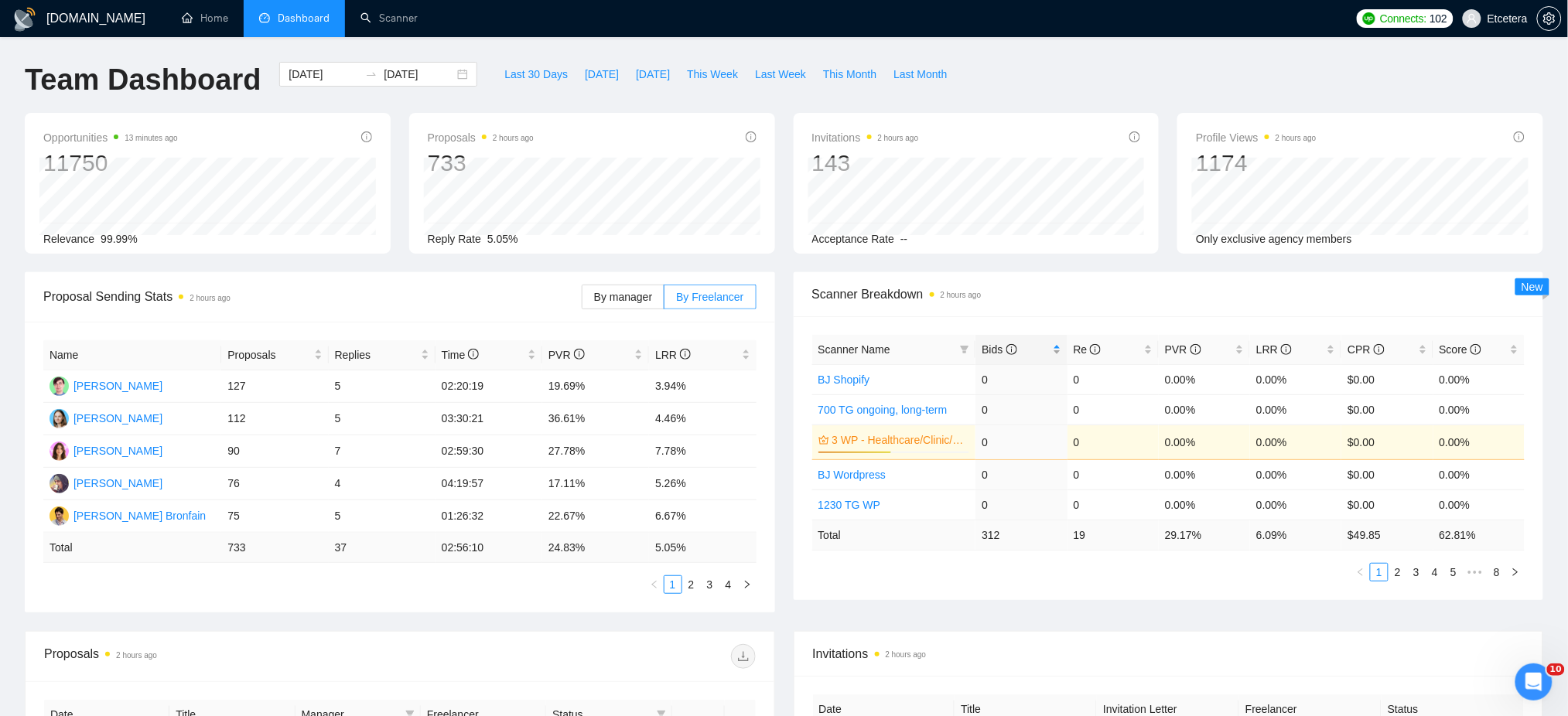
click at [1057, 346] on div "Bids" at bounding box center [1021, 348] width 79 height 17
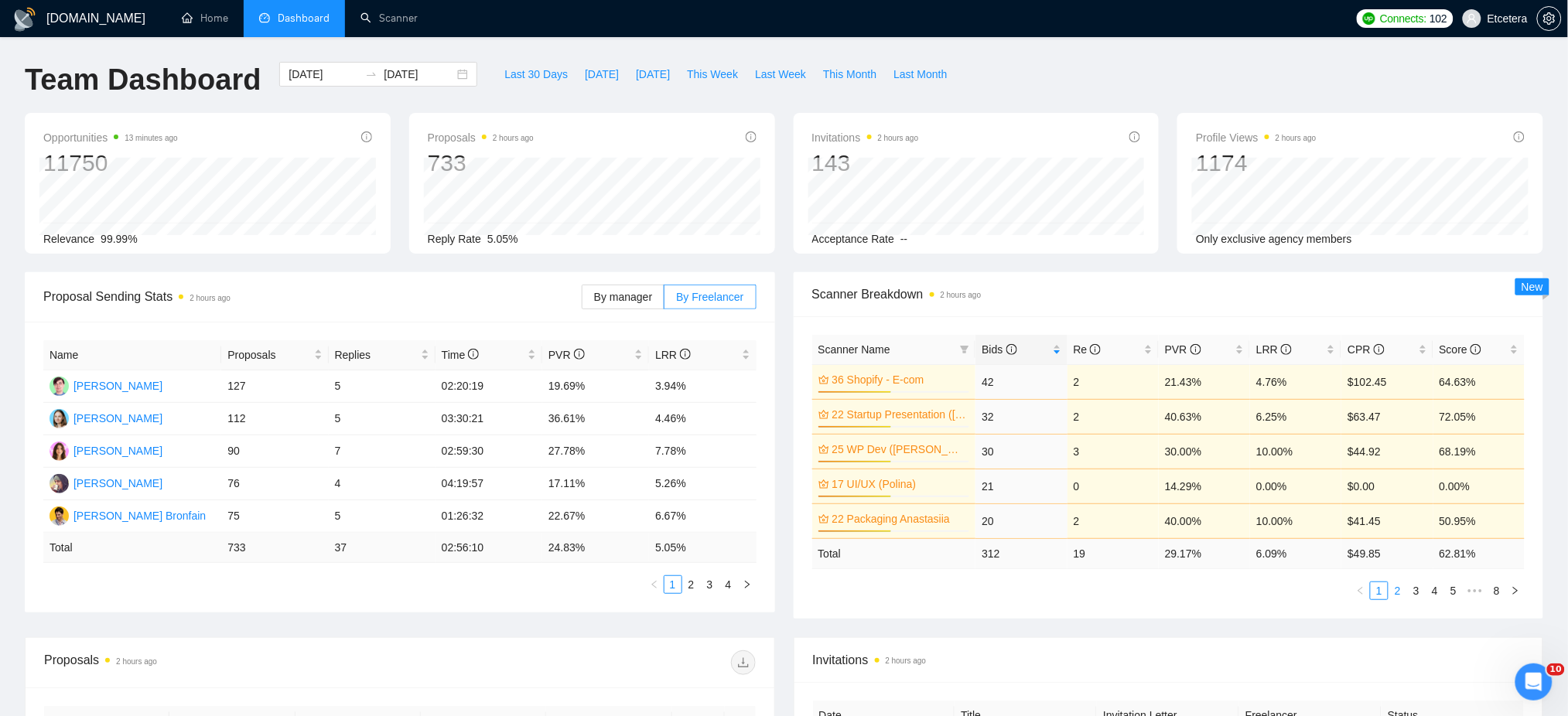
click at [1400, 593] on link "2" at bounding box center [1397, 590] width 17 height 17
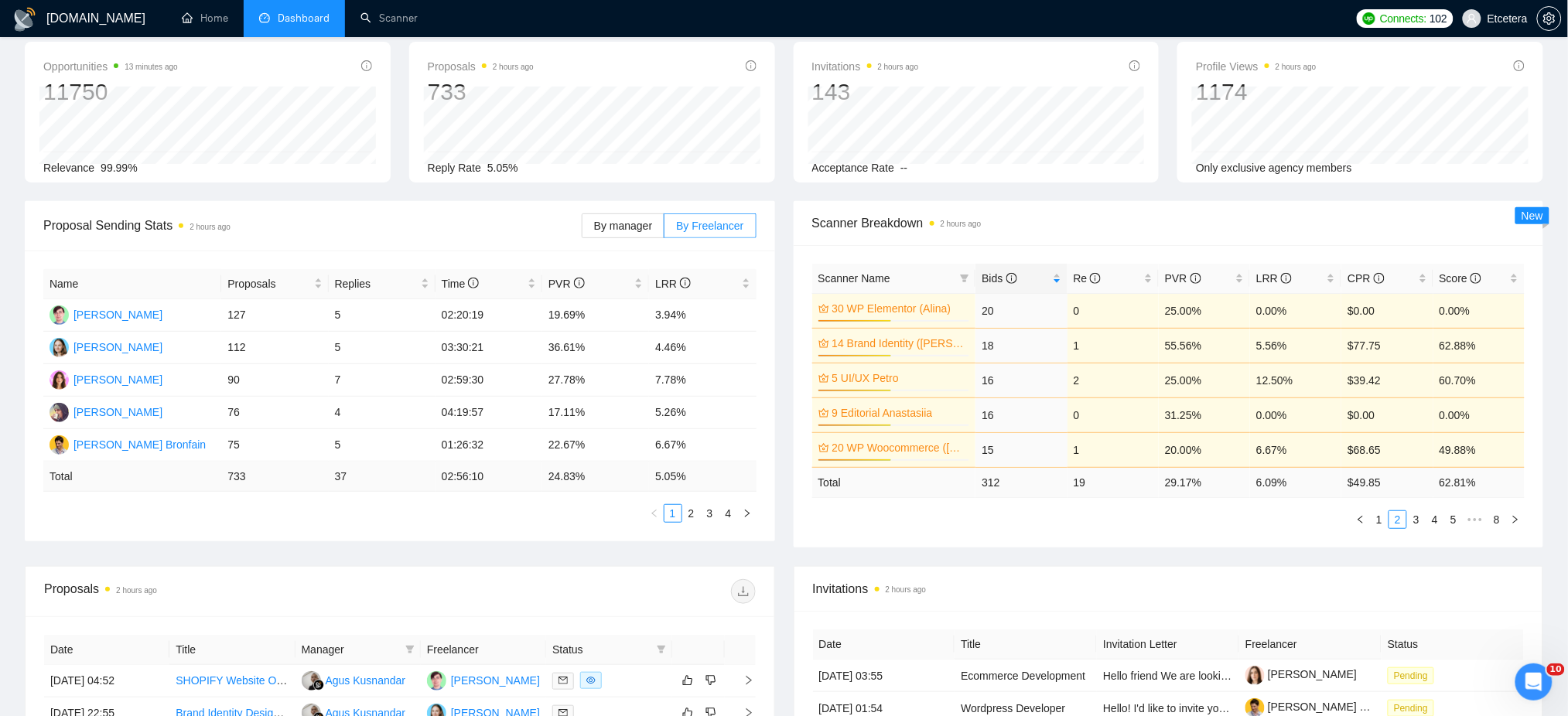
scroll to position [79, 0]
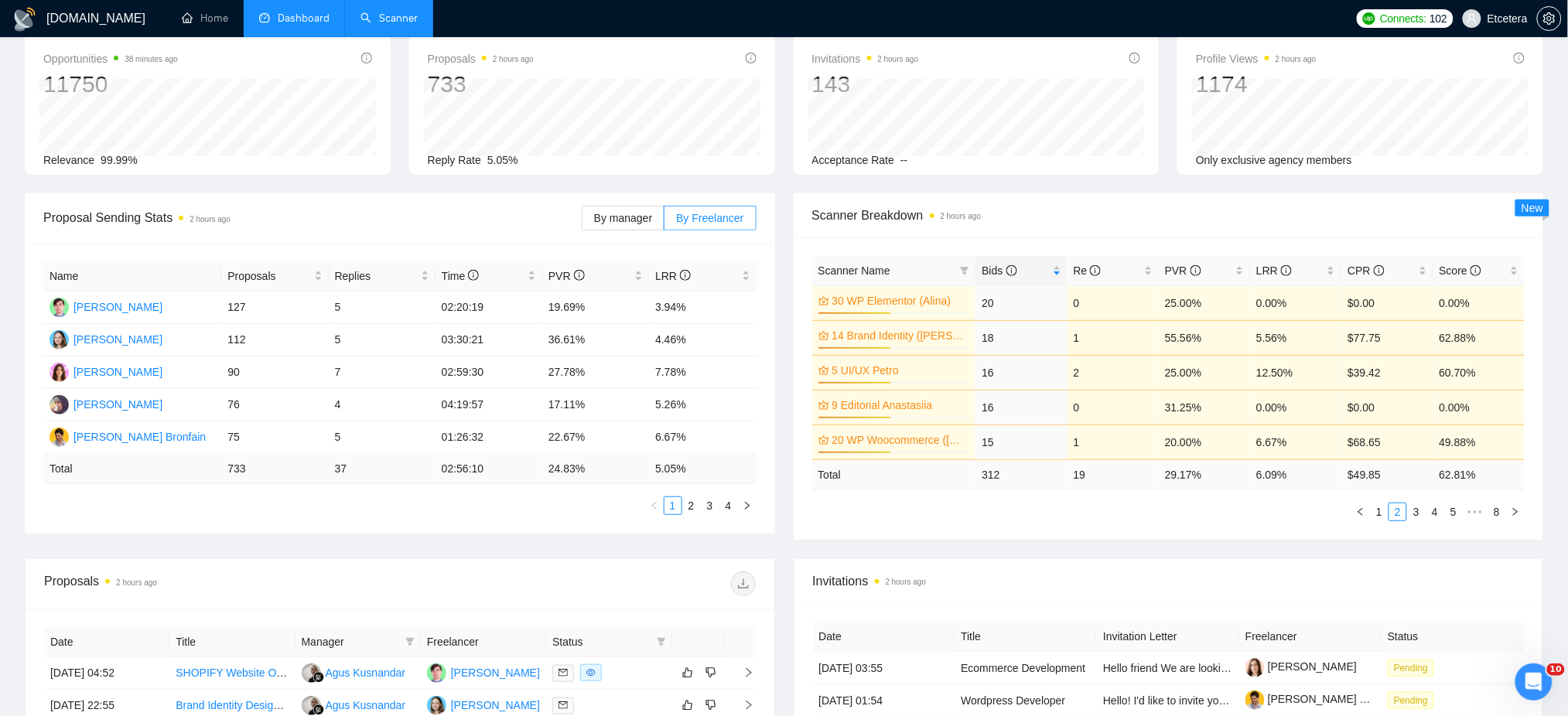
click at [390, 17] on link "Scanner" at bounding box center [389, 18] width 57 height 13
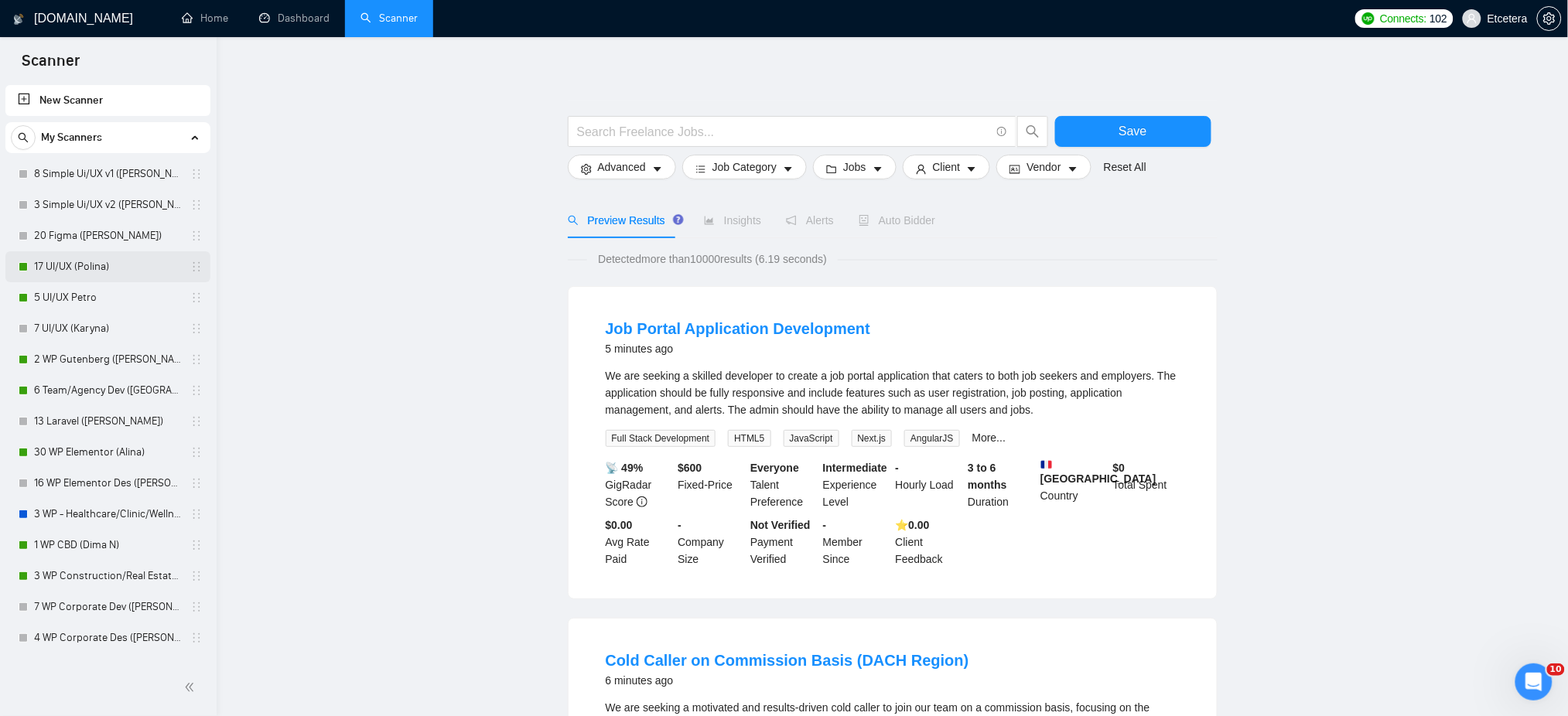
scroll to position [103, 0]
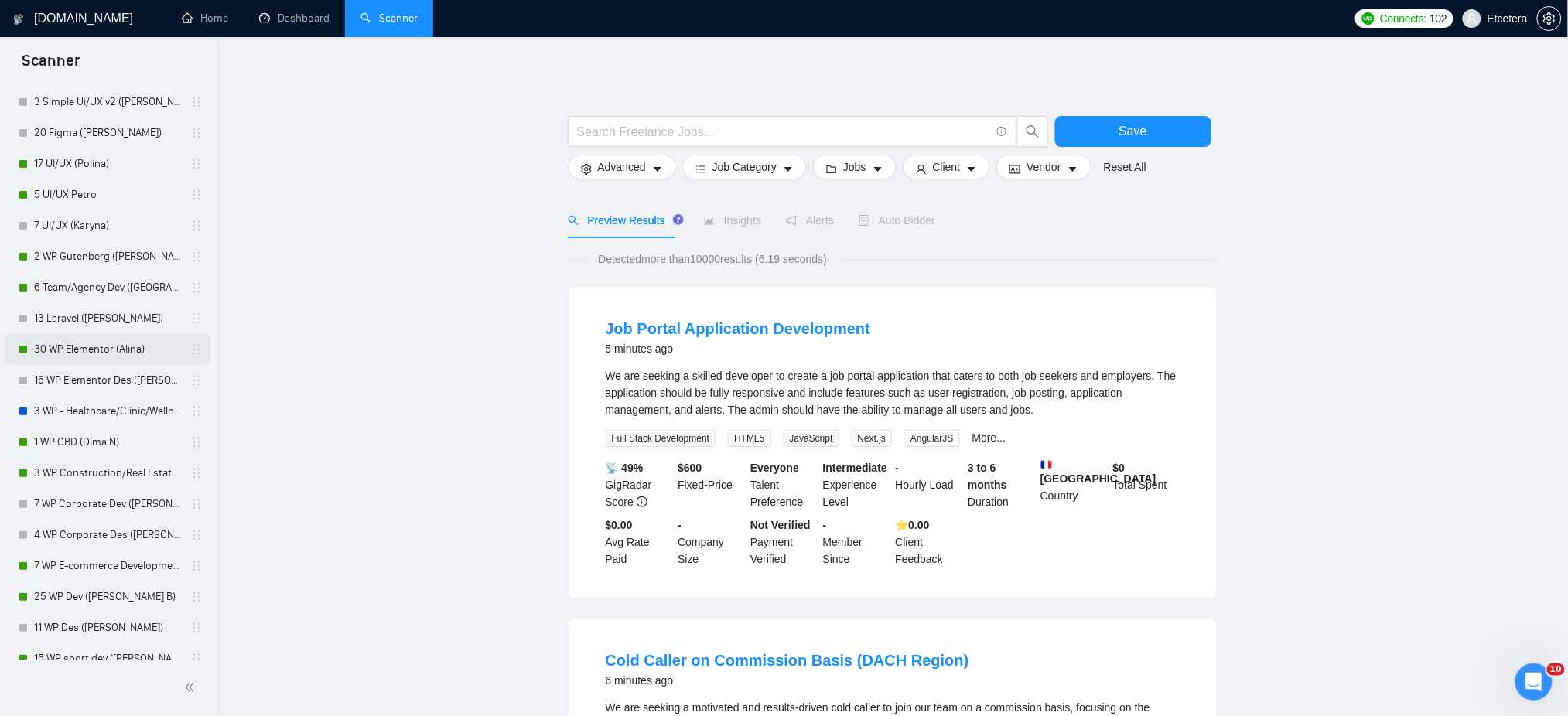
click at [102, 347] on link "30 WP Elementor (Alina)" at bounding box center [108, 349] width 147 height 31
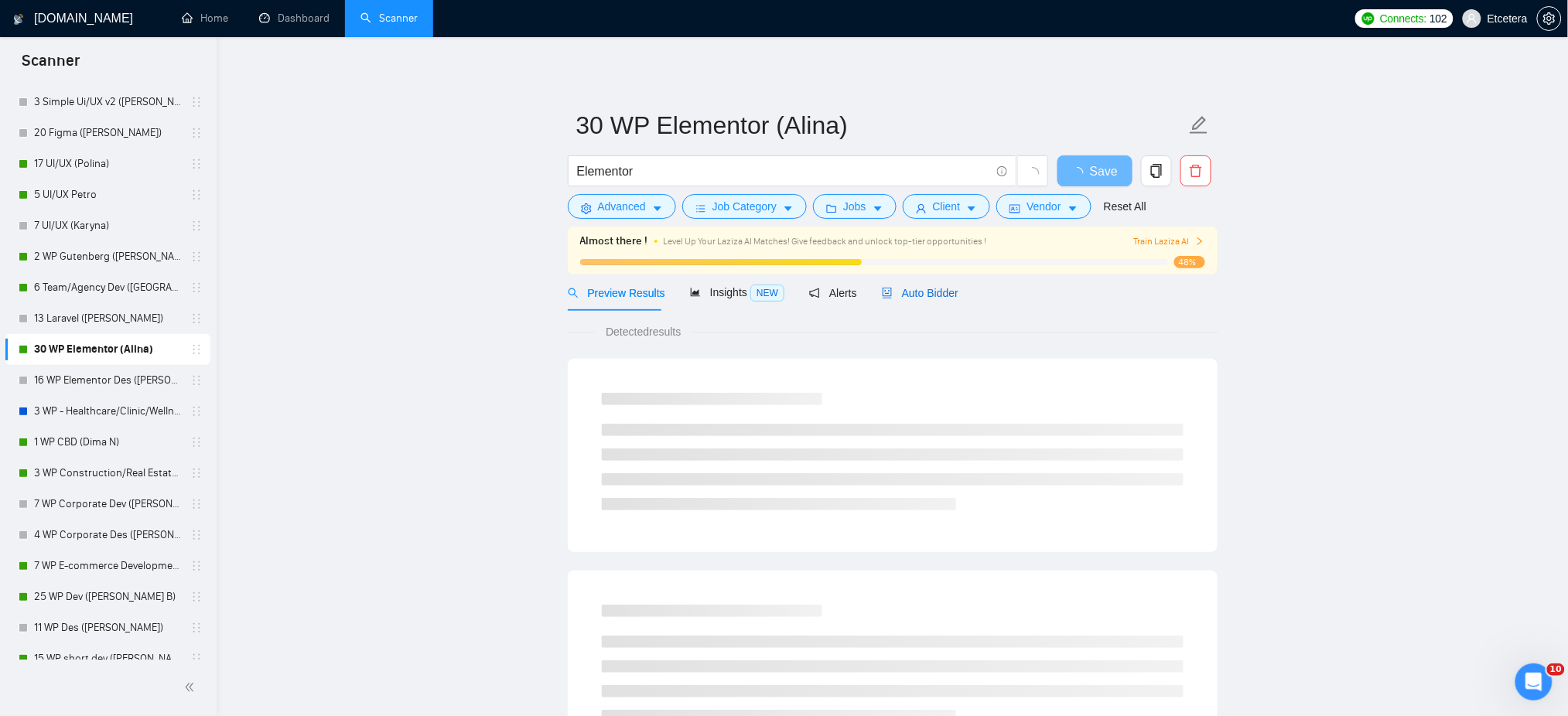
click at [920, 300] on div "Auto Bidder" at bounding box center [920, 292] width 76 height 17
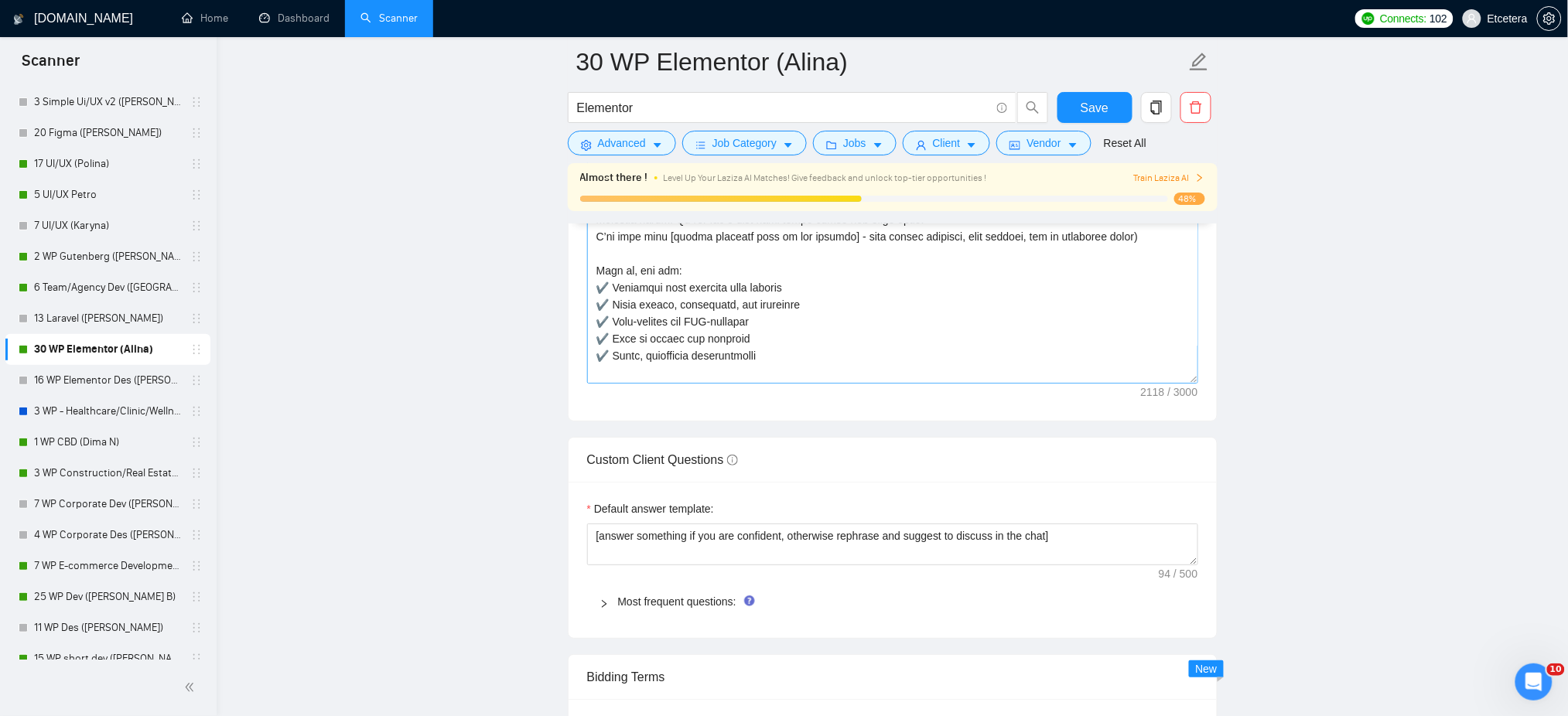
scroll to position [205, 0]
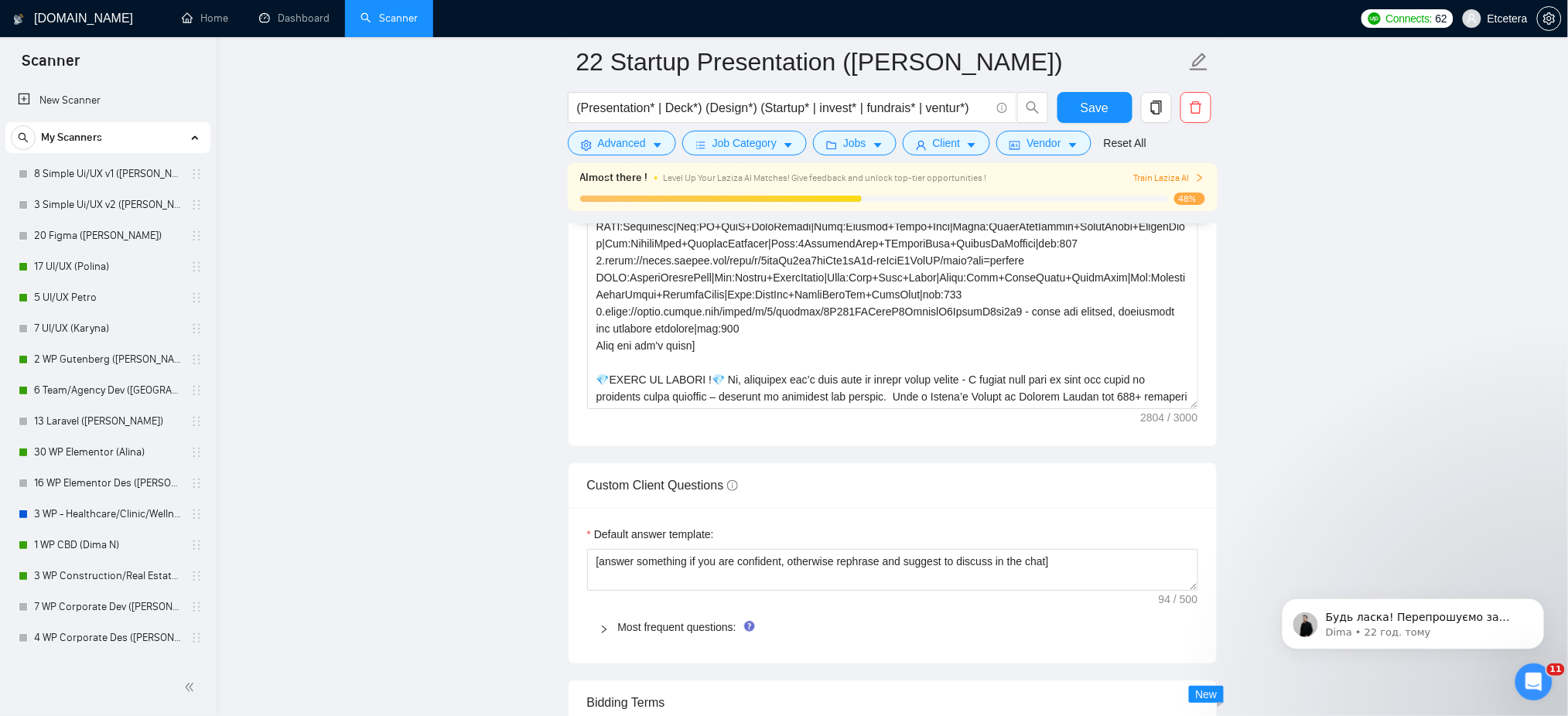
scroll to position [591, 0]
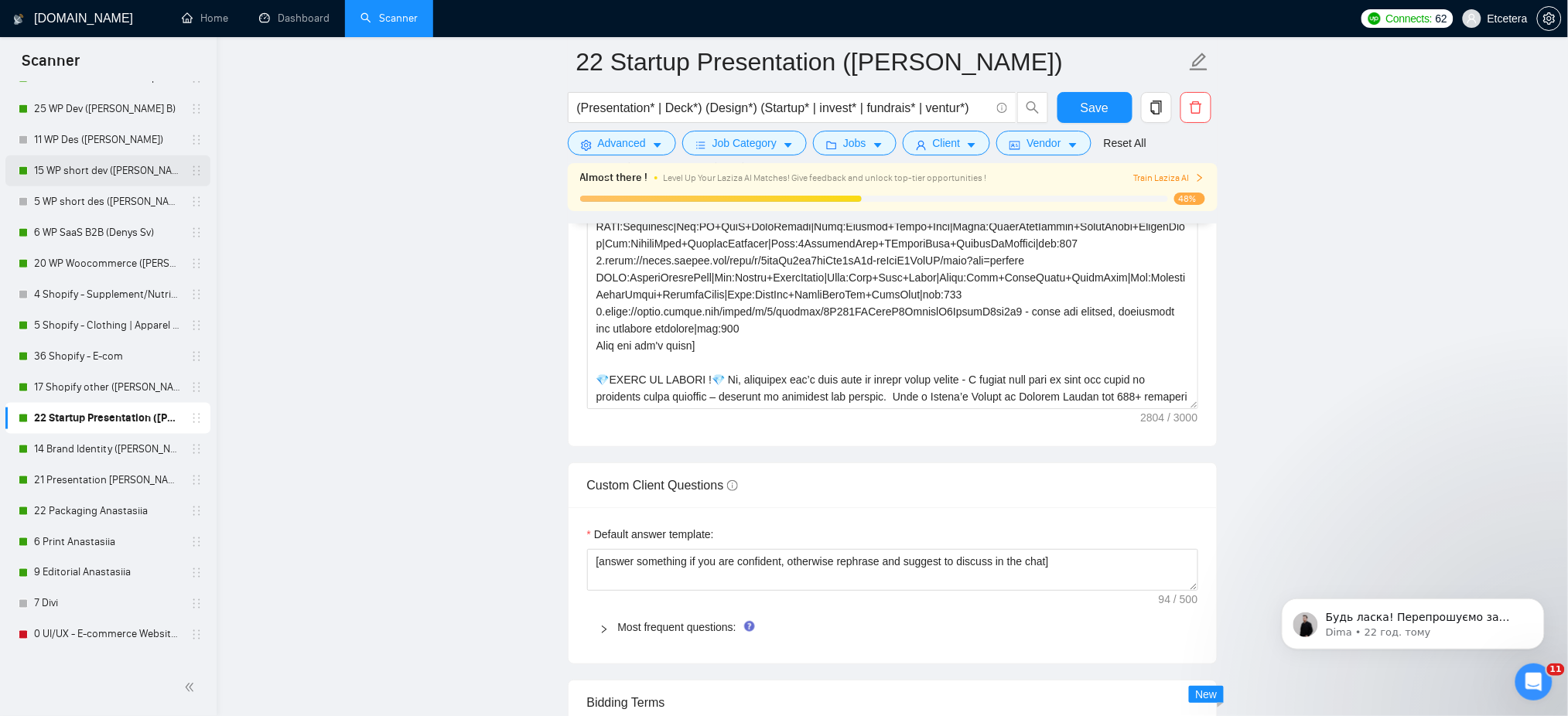
click at [106, 174] on link "15 WP short dev (Dmytro B)" at bounding box center [108, 171] width 147 height 31
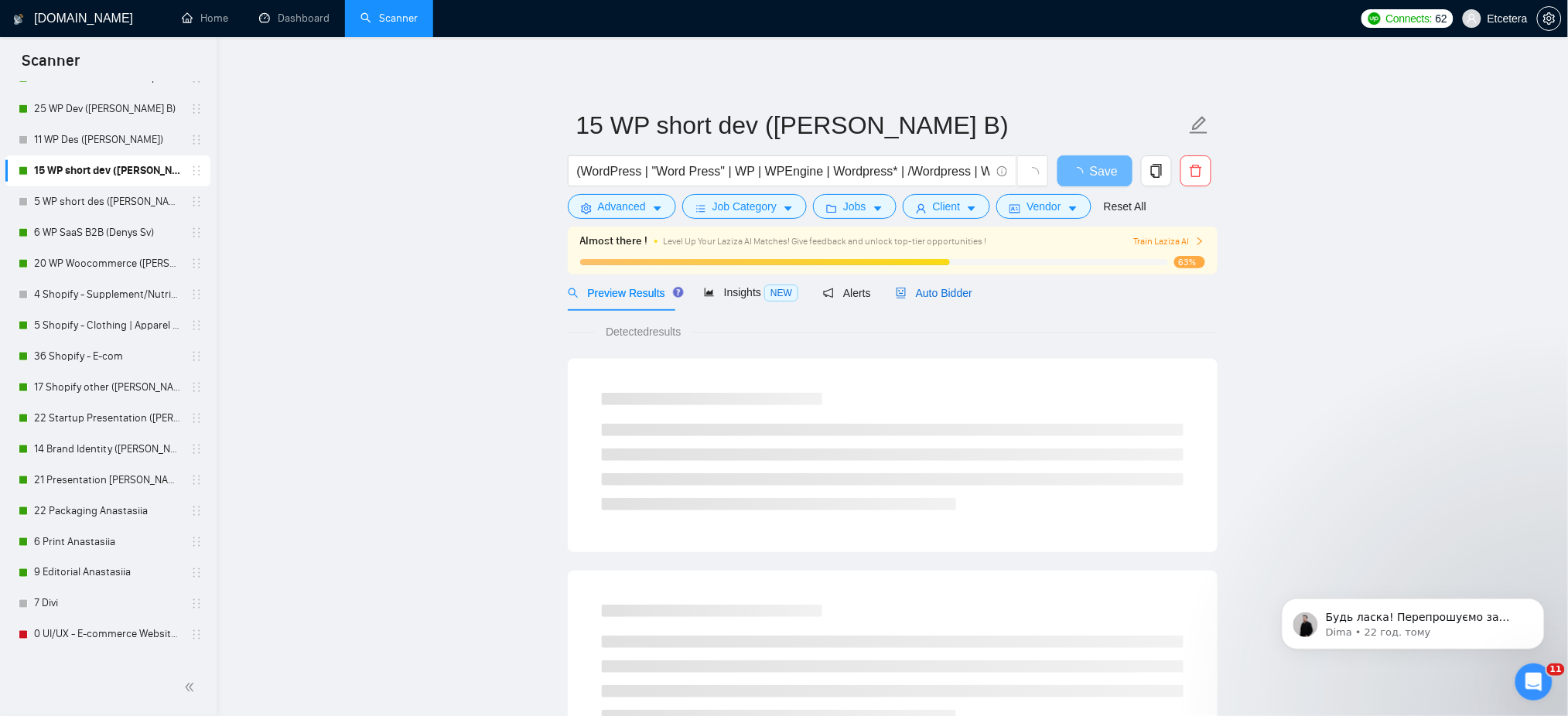
click at [950, 290] on span "Auto Bidder" at bounding box center [934, 292] width 76 height 13
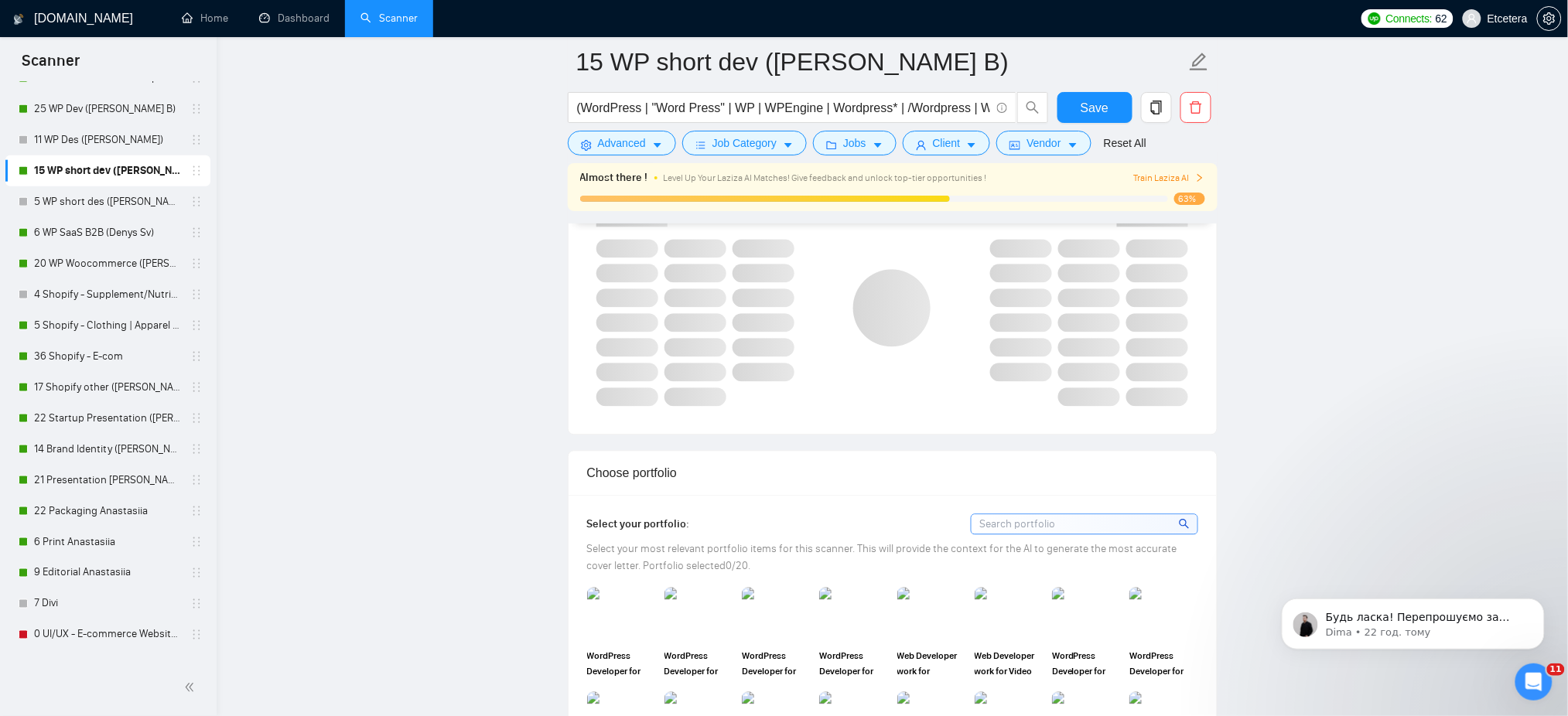
scroll to position [1856, 0]
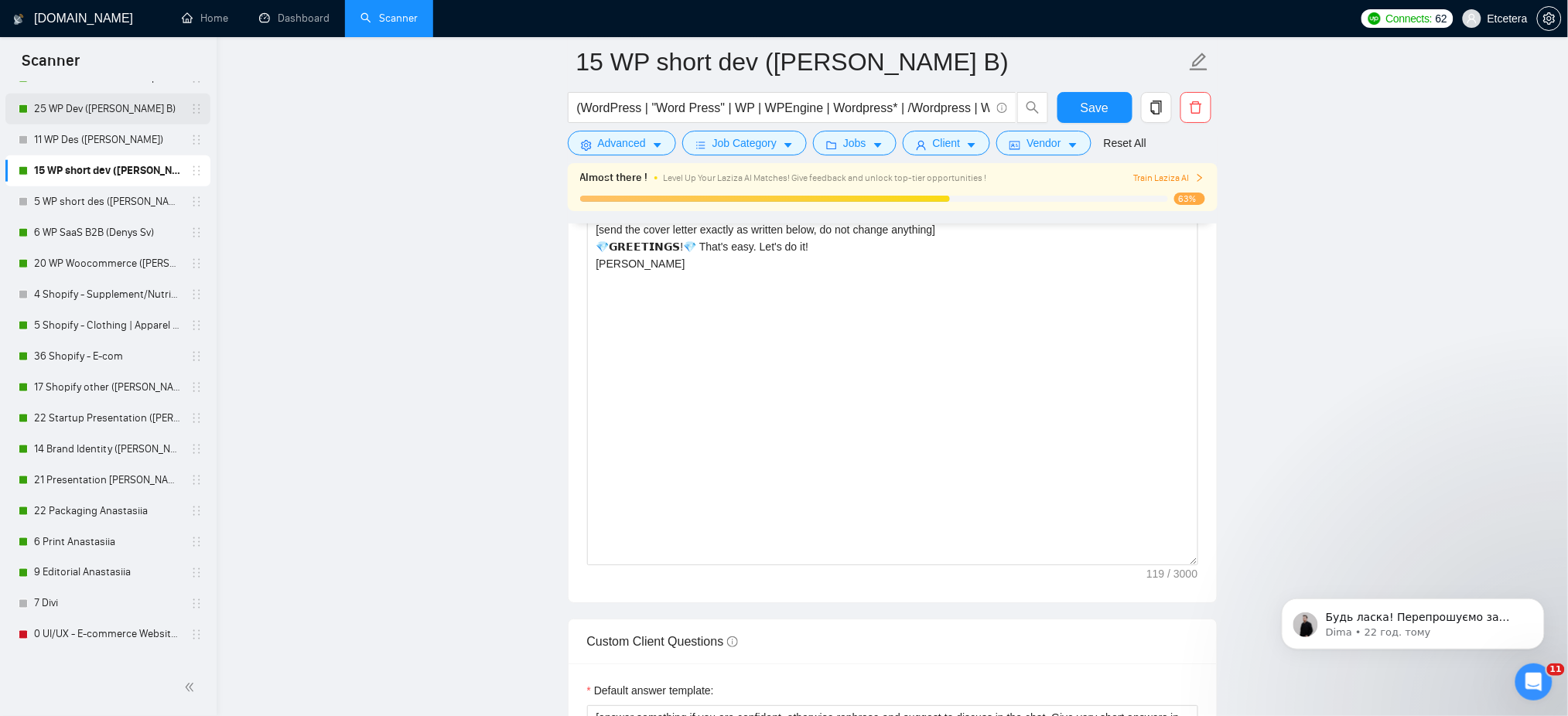
click at [128, 109] on link "25 WP Dev ([PERSON_NAME] B)" at bounding box center [108, 110] width 147 height 31
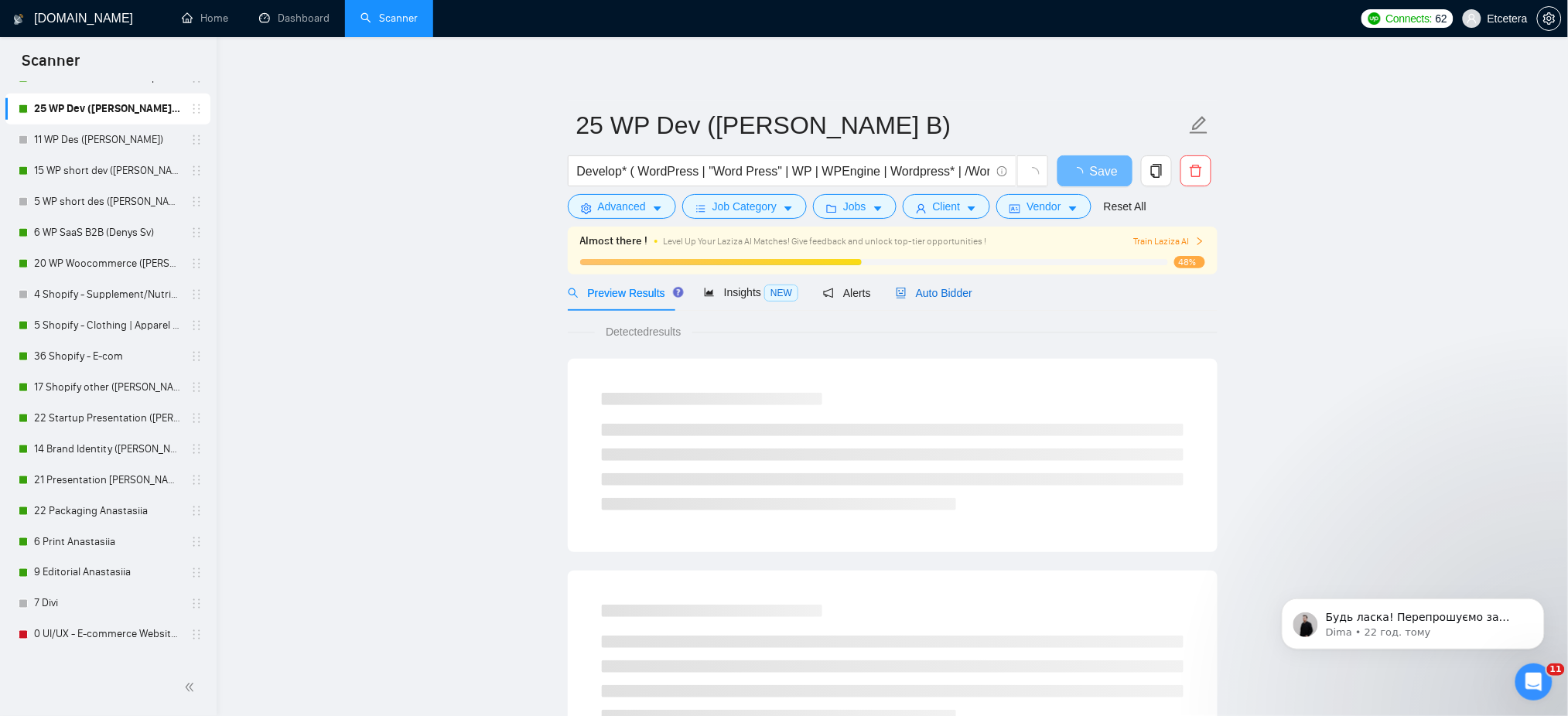
click at [927, 292] on span "Auto Bidder" at bounding box center [934, 292] width 76 height 13
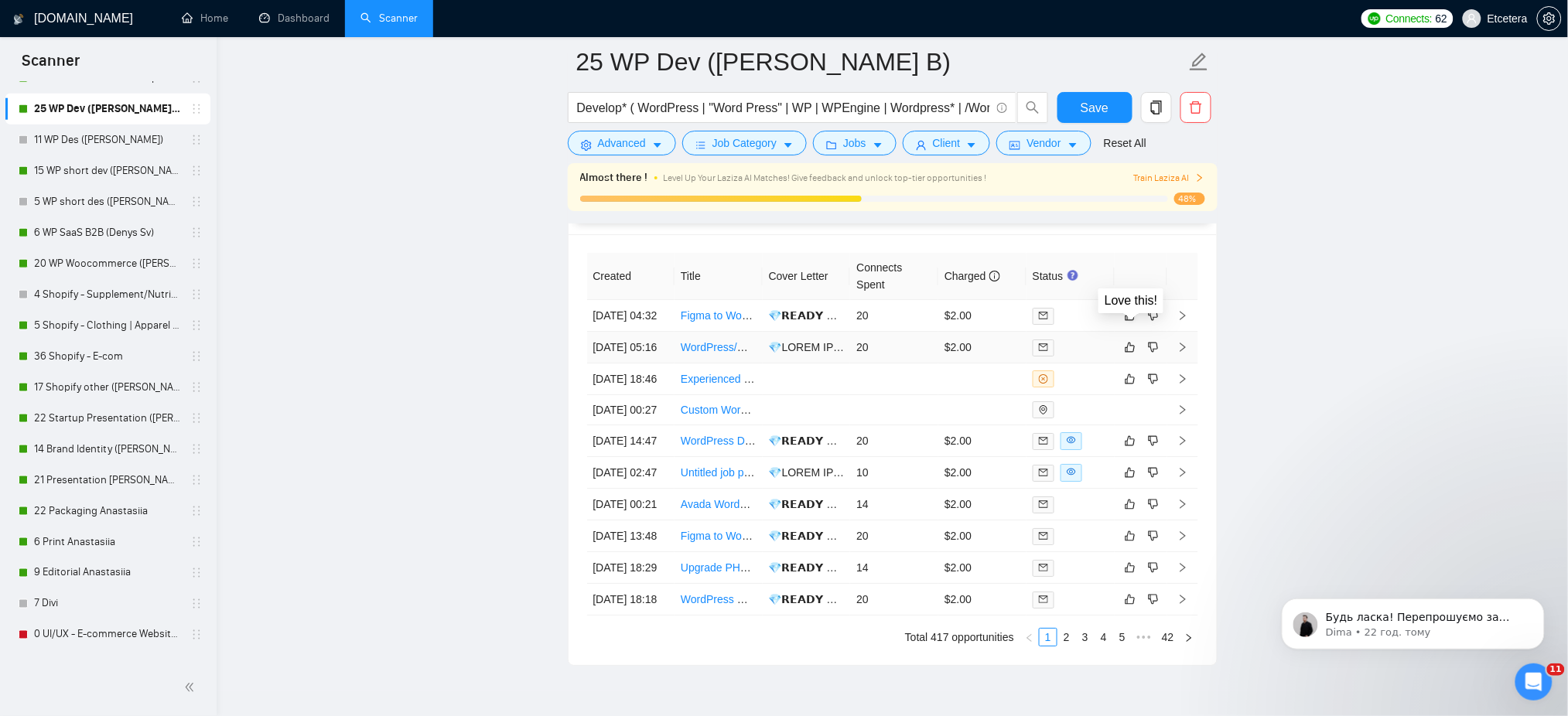
scroll to position [4122, 0]
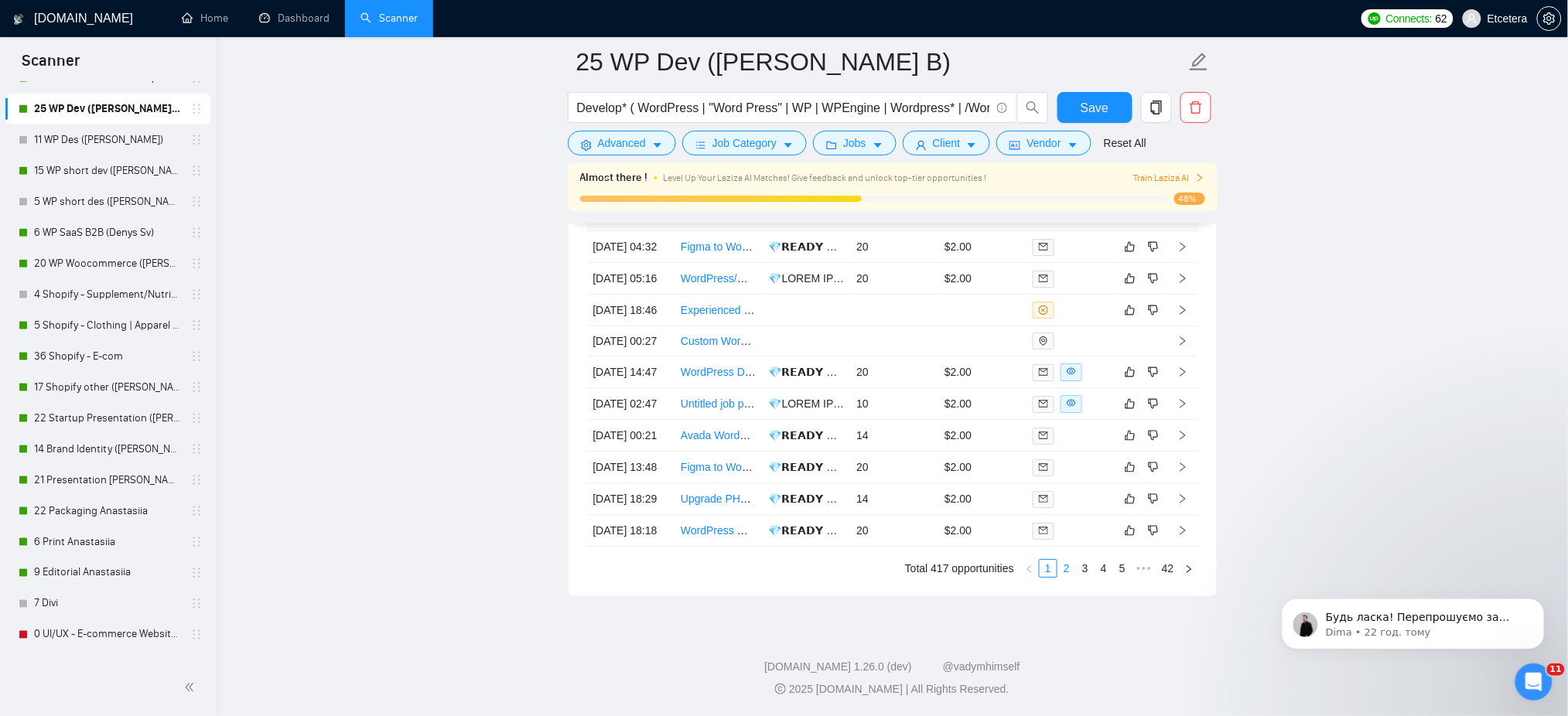
click at [1071, 577] on link "2" at bounding box center [1066, 567] width 17 height 17
click at [1084, 577] on link "3" at bounding box center [1084, 567] width 17 height 17
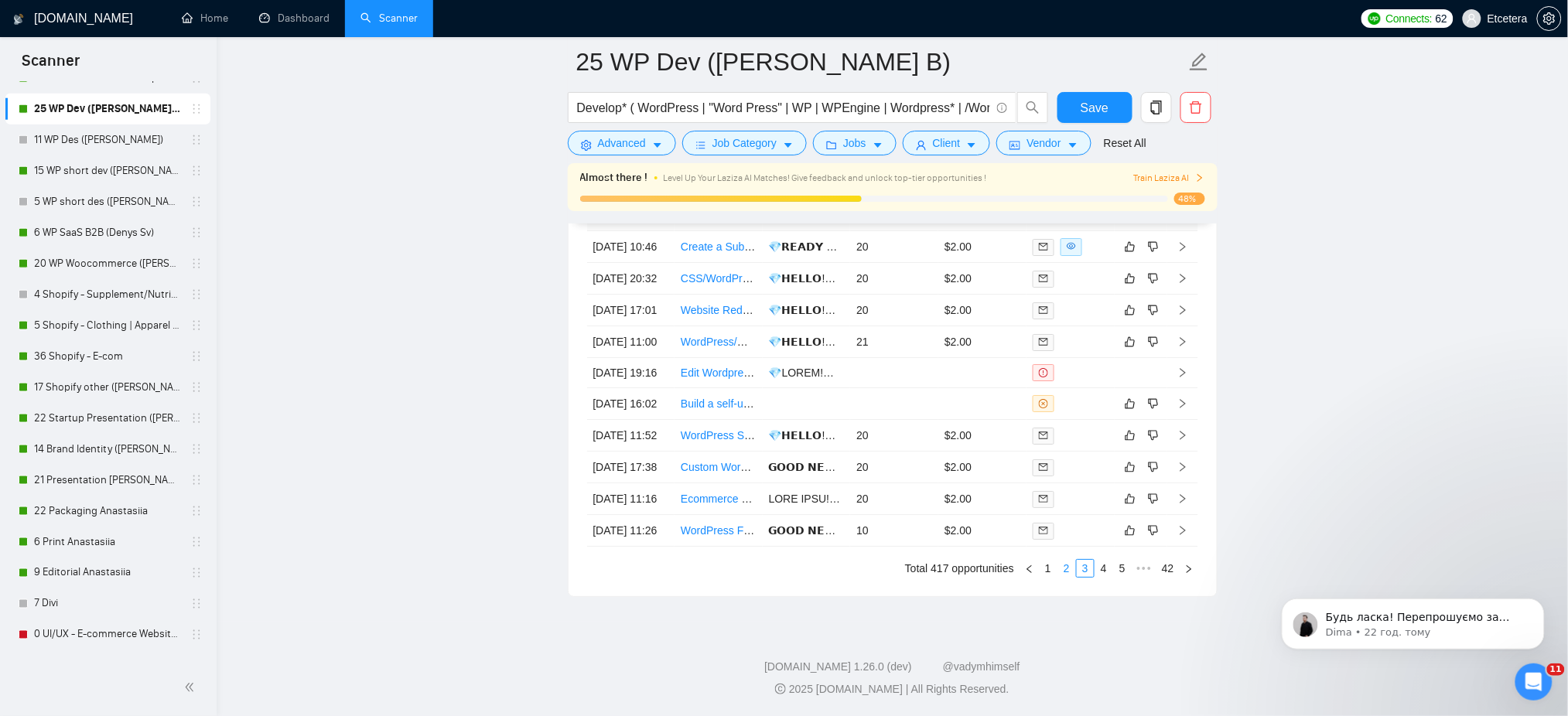
click at [1066, 577] on link "2" at bounding box center [1066, 567] width 17 height 17
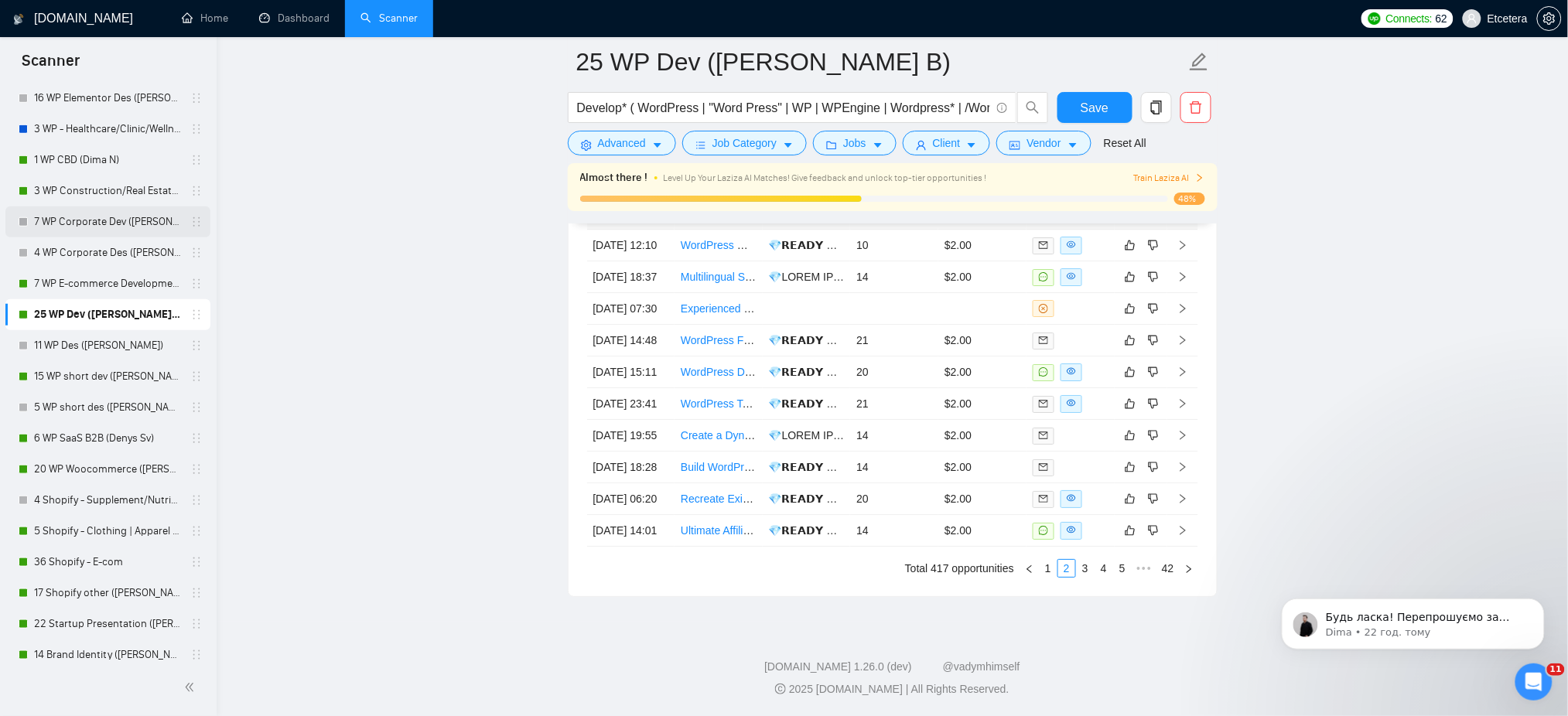
scroll to position [282, 0]
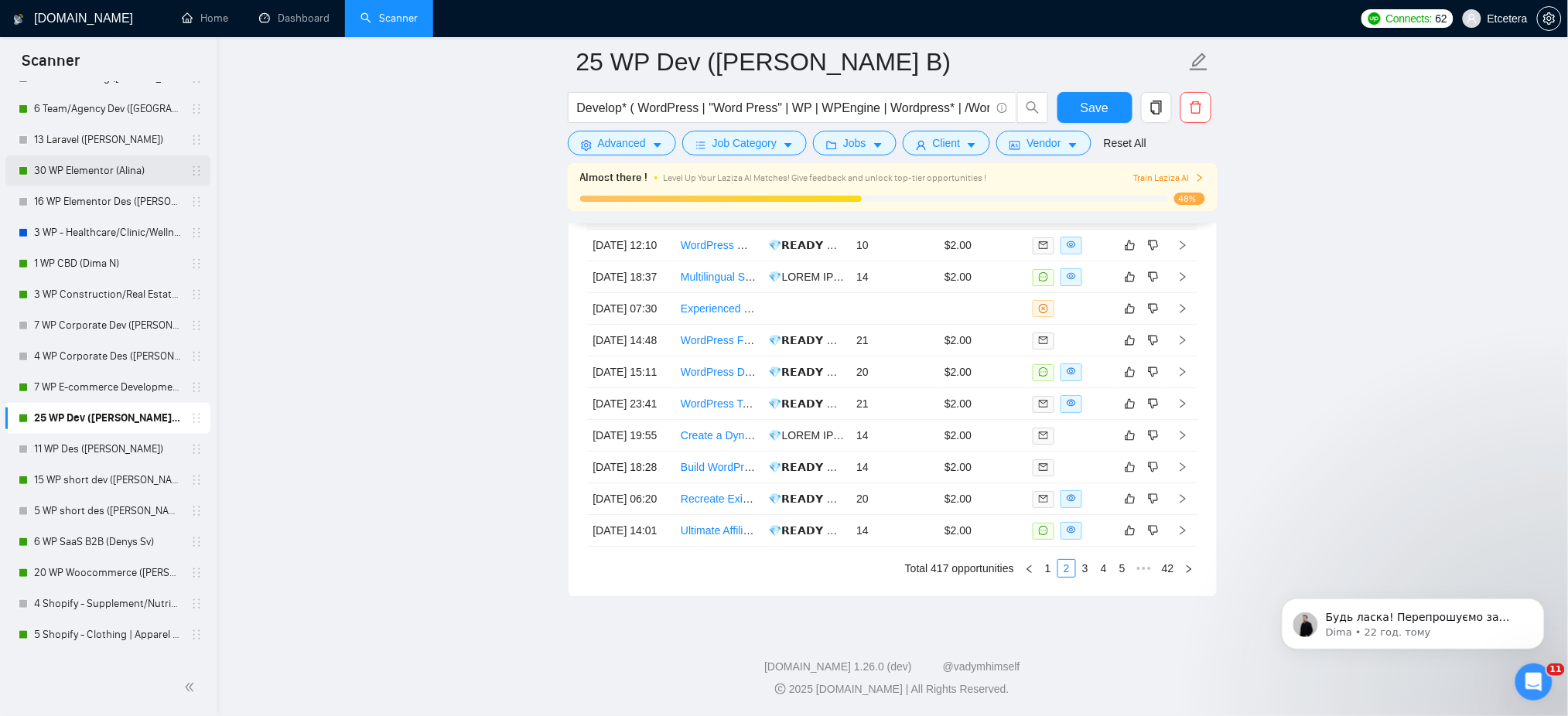
click at [133, 167] on link "30 WP Elementor (Alina)" at bounding box center [108, 171] width 147 height 31
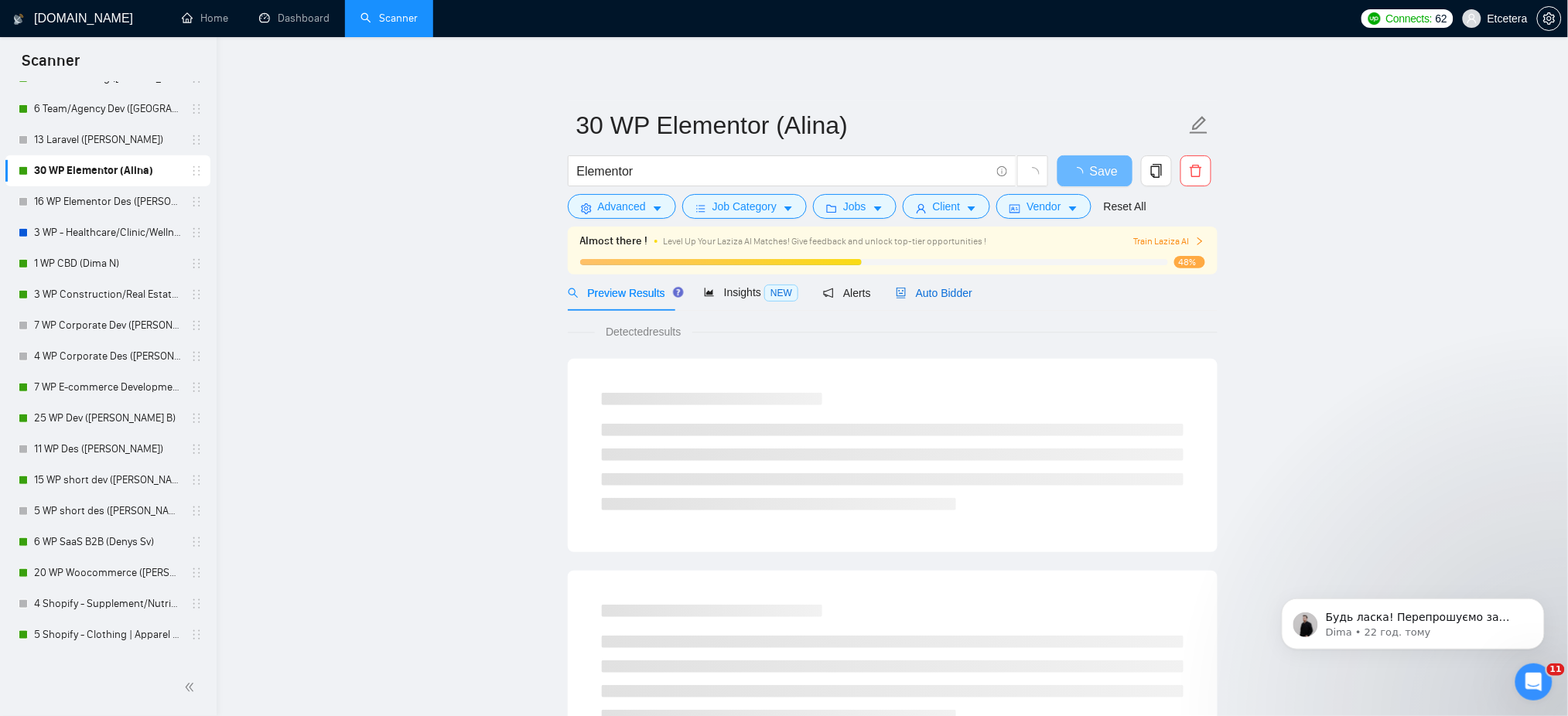
click at [924, 295] on span "Auto Bidder" at bounding box center [934, 292] width 76 height 13
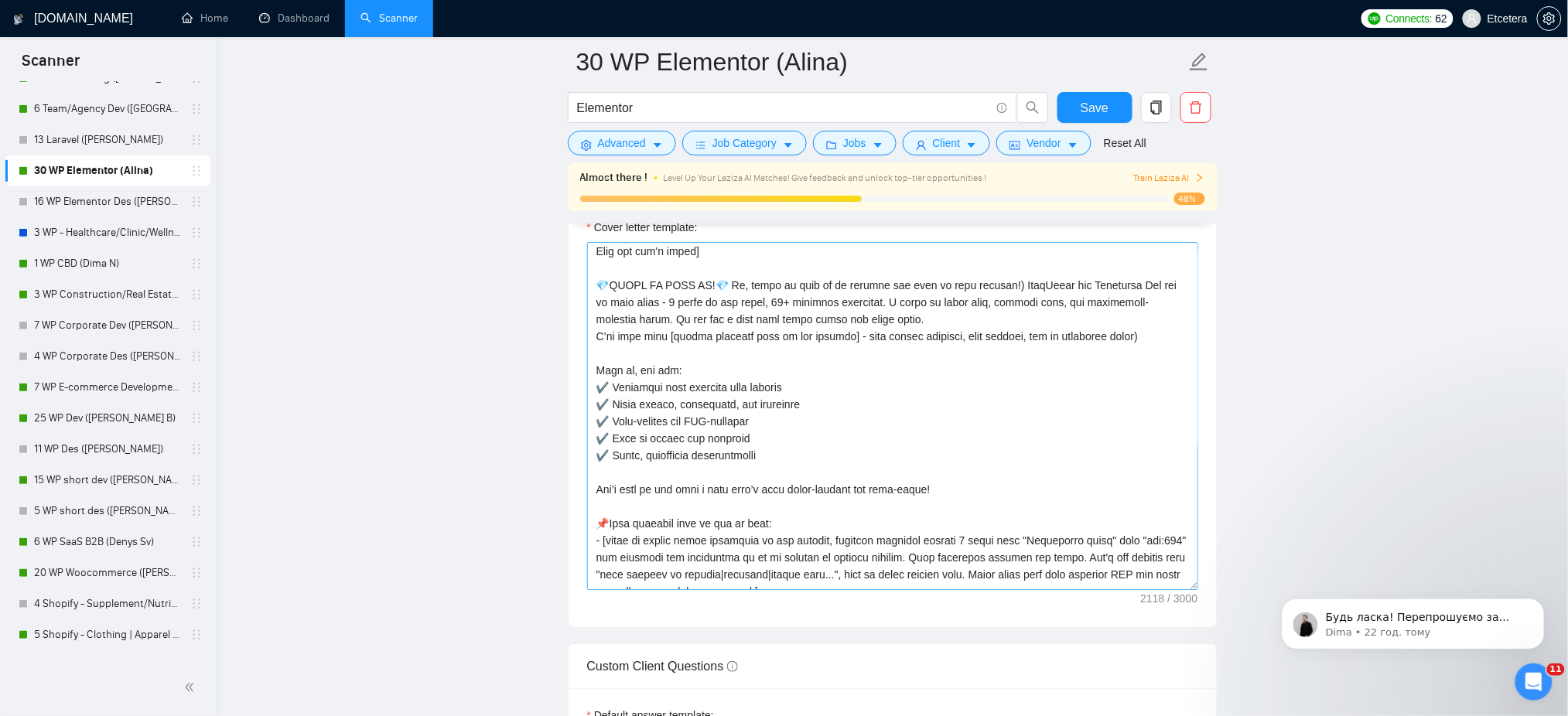
scroll to position [167, 0]
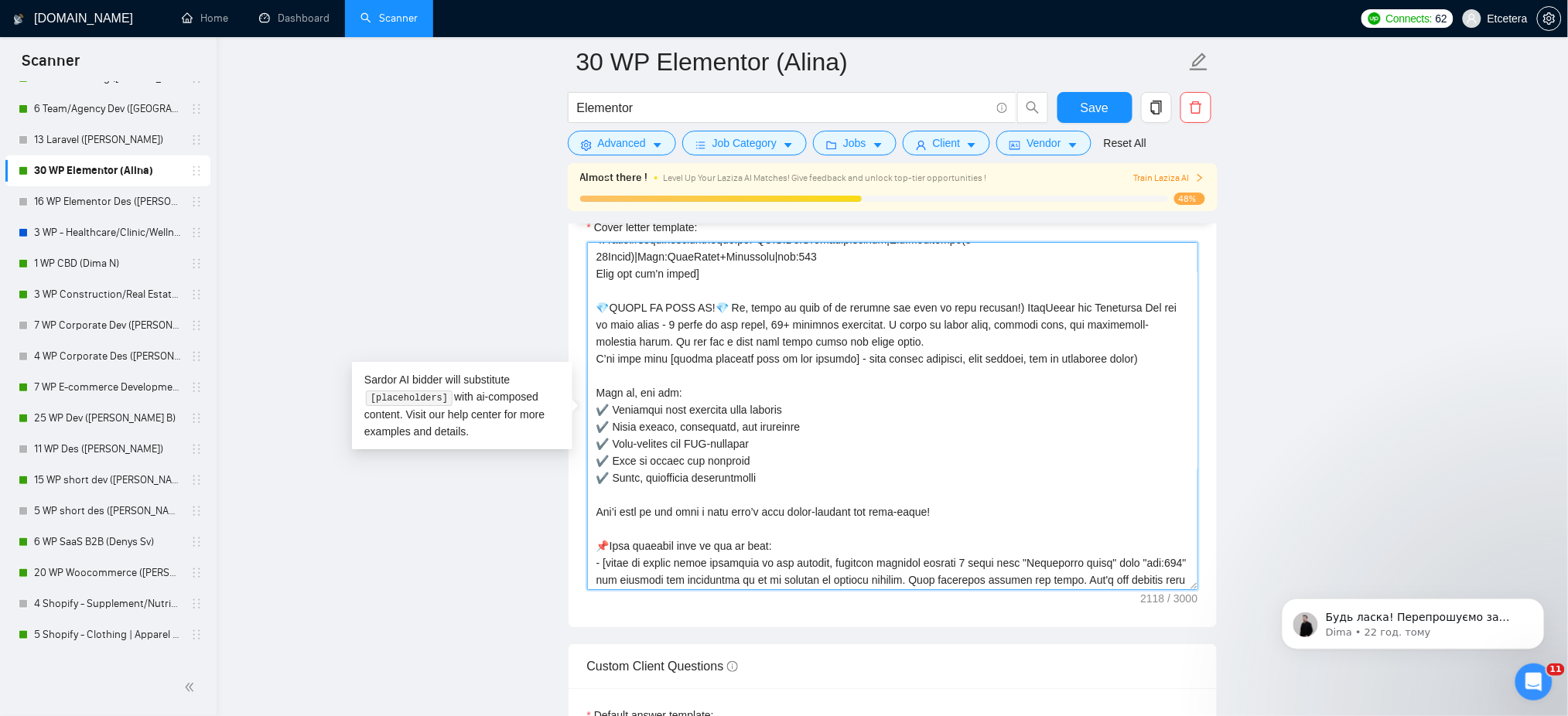
drag, startPoint x: 603, startPoint y: 327, endPoint x: 1013, endPoint y: 529, distance: 457.1
click at [1013, 529] on textarea "Cover letter template:" at bounding box center [893, 416] width 611 height 348
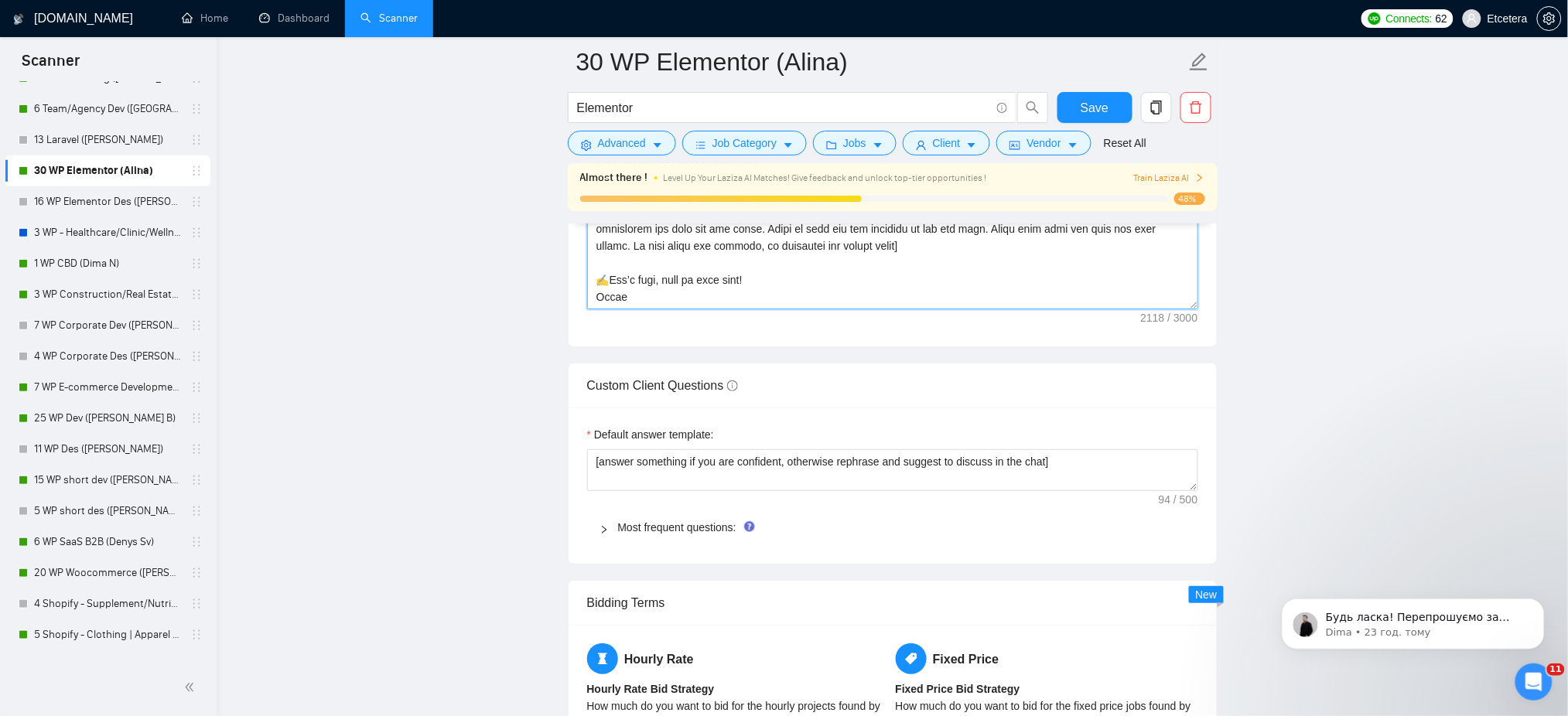
scroll to position [1875, 0]
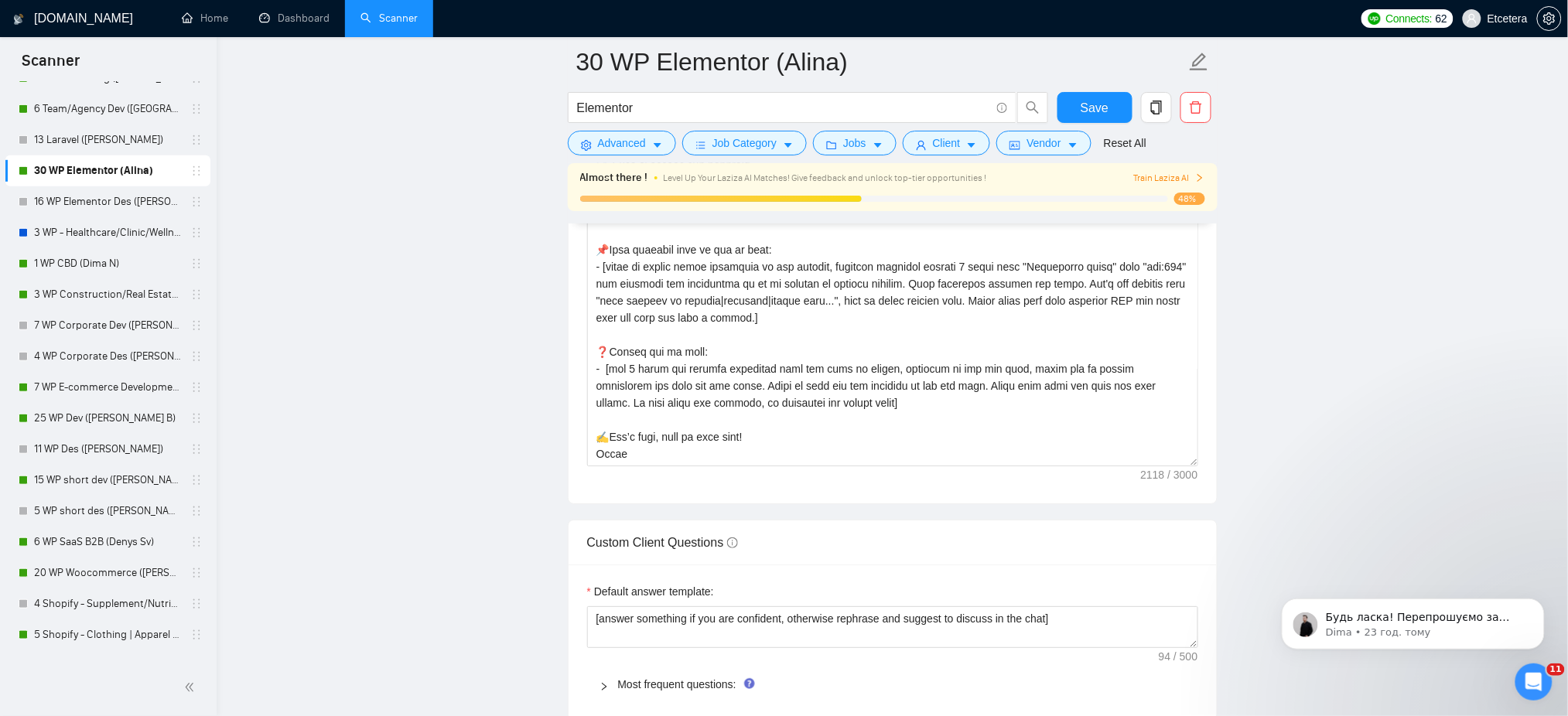
click at [1368, 451] on main "30 WP Elementor (Alina) Elementor Save Advanced Job Category Jobs Client Vendor…" at bounding box center [893, 393] width 1302 height 4414
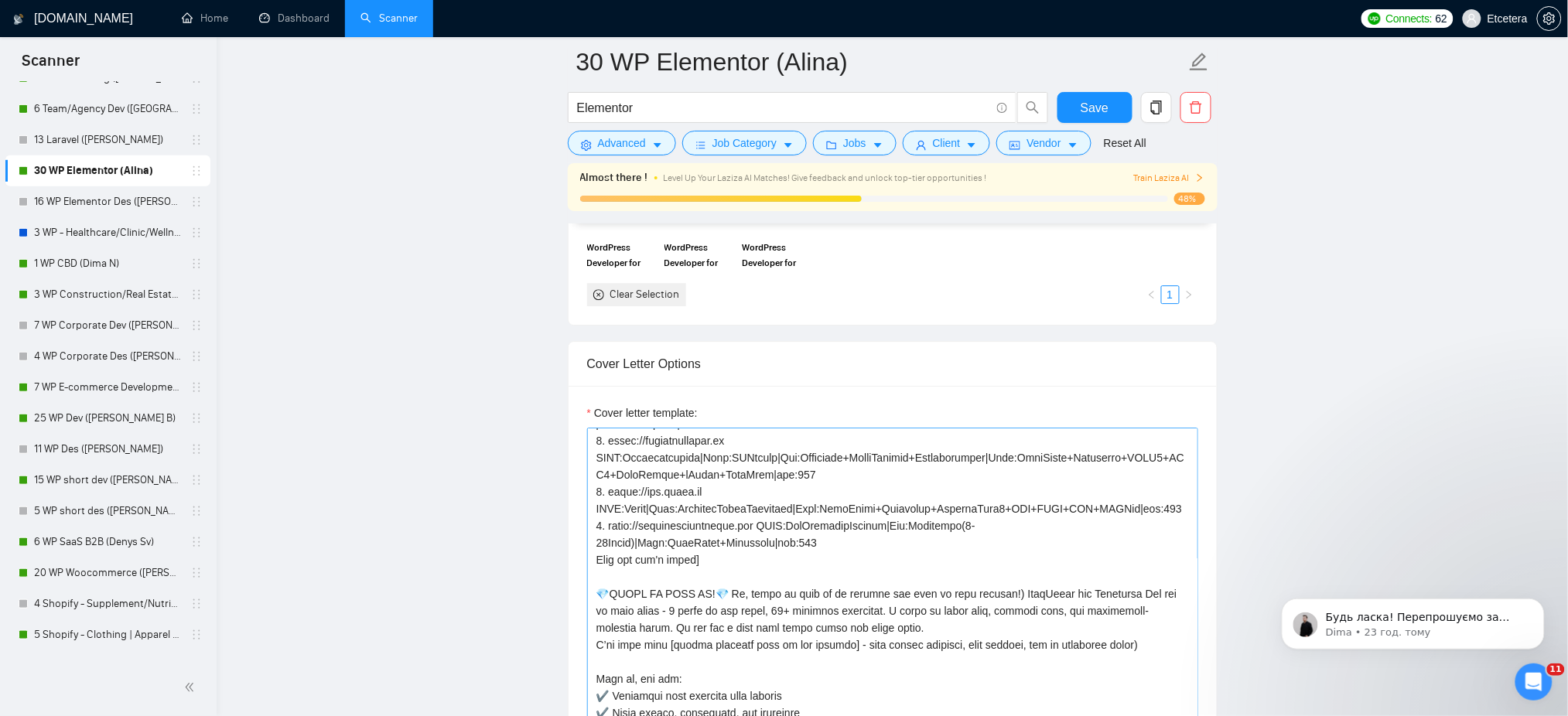
scroll to position [103, 0]
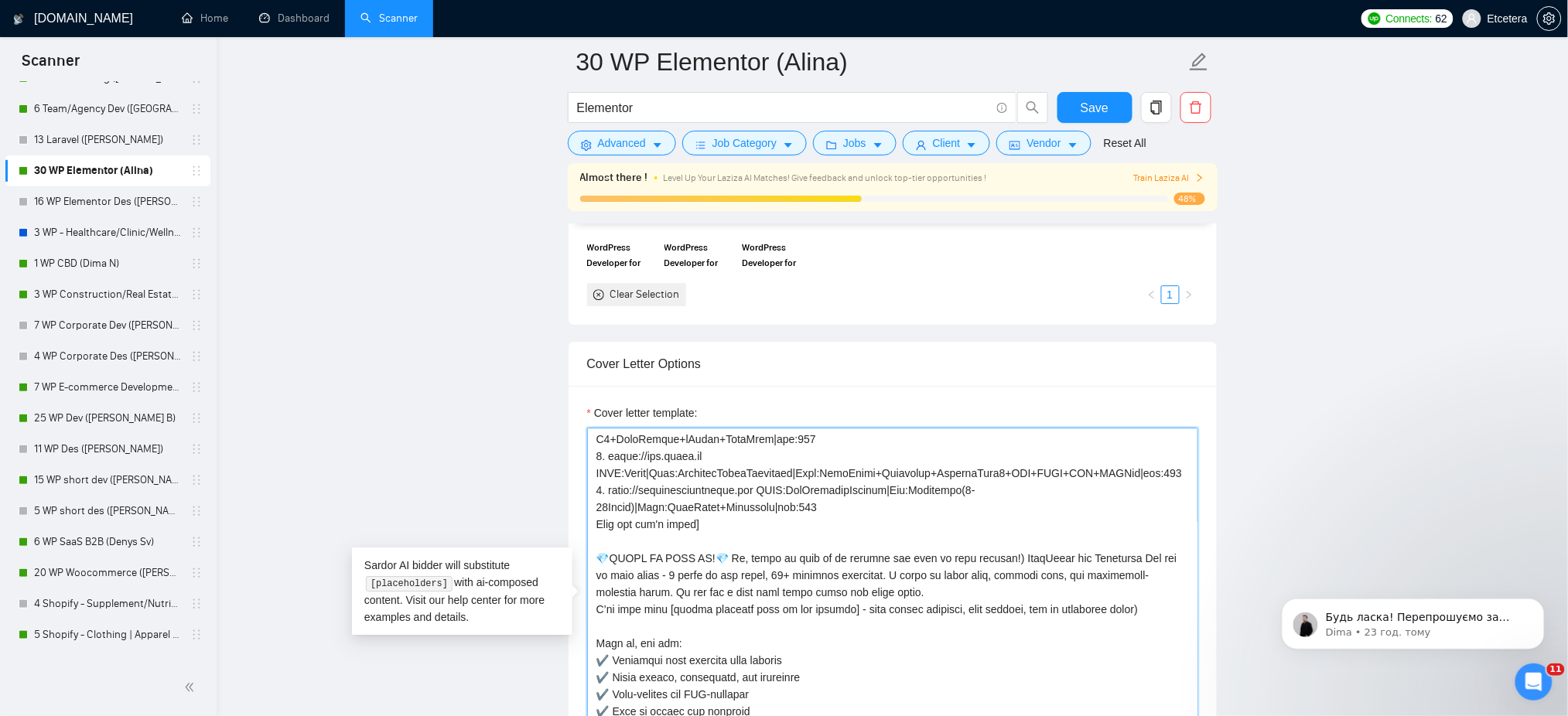
drag, startPoint x: 999, startPoint y: 579, endPoint x: 728, endPoint y: 576, distance: 271.0
click at [728, 576] on textarea "Cover letter template:" at bounding box center [893, 602] width 611 height 348
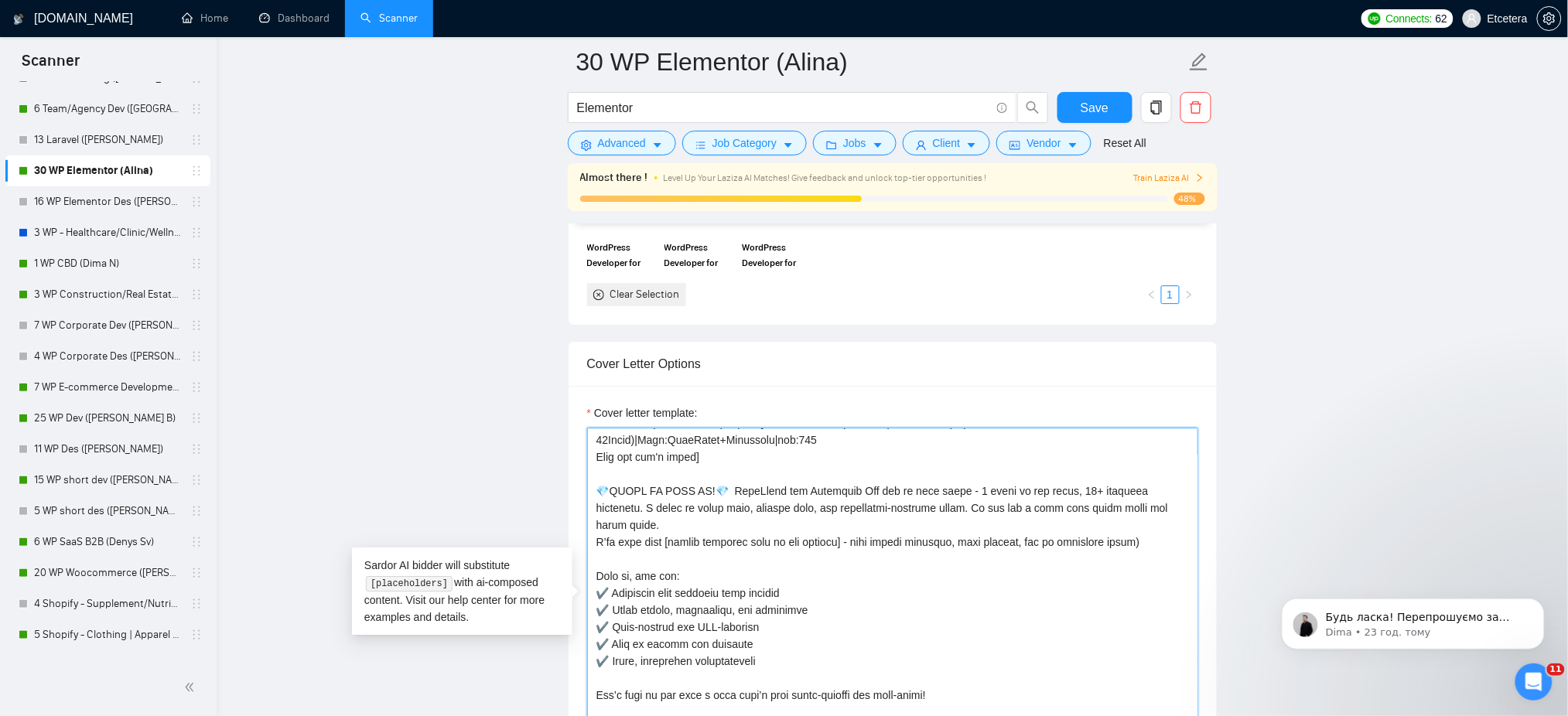
scroll to position [205, 0]
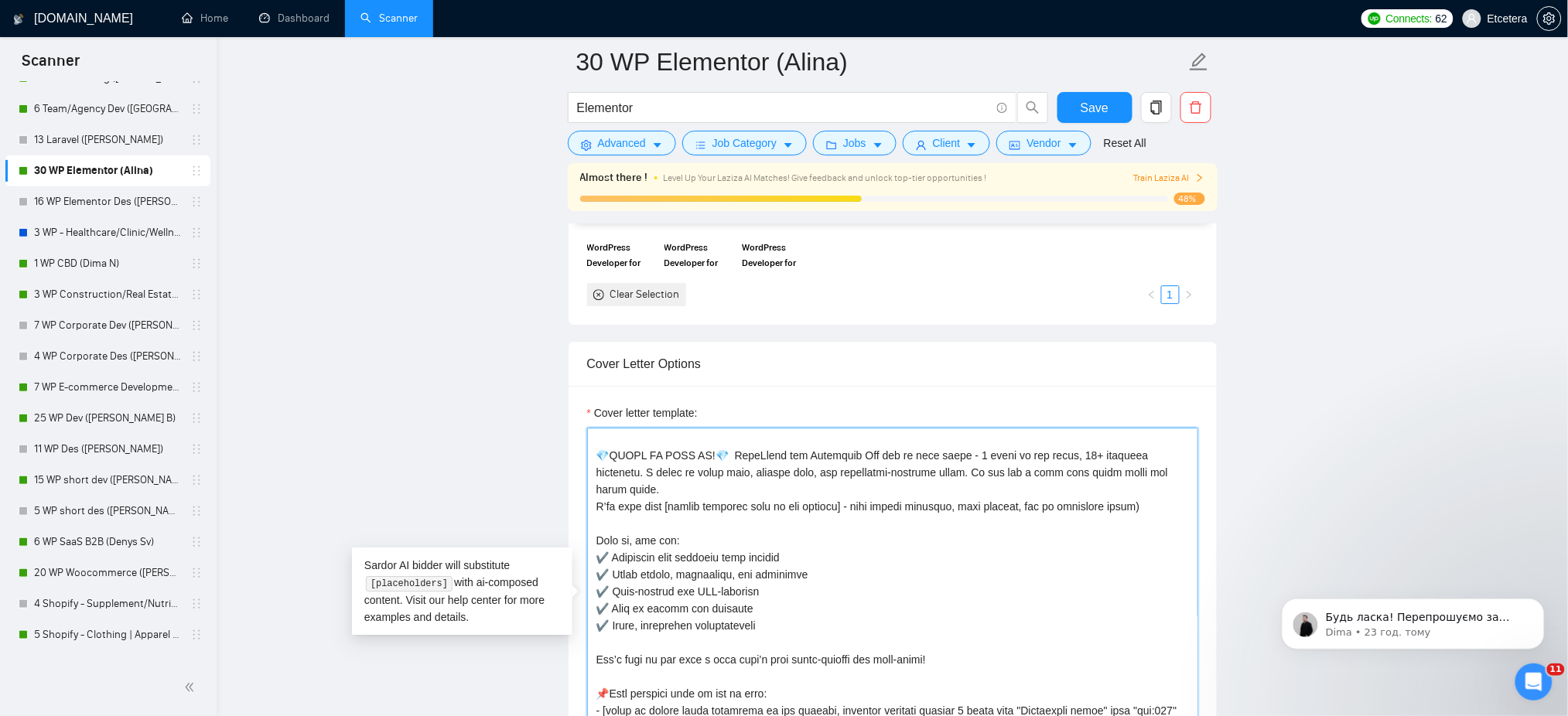
drag, startPoint x: 777, startPoint y: 627, endPoint x: 563, endPoint y: 533, distance: 233.7
click at [563, 533] on main "30 WP Elementor (Alina) Elementor Save Advanced Job Category Jobs Client Vendor…" at bounding box center [893, 702] width 1302 height 4414
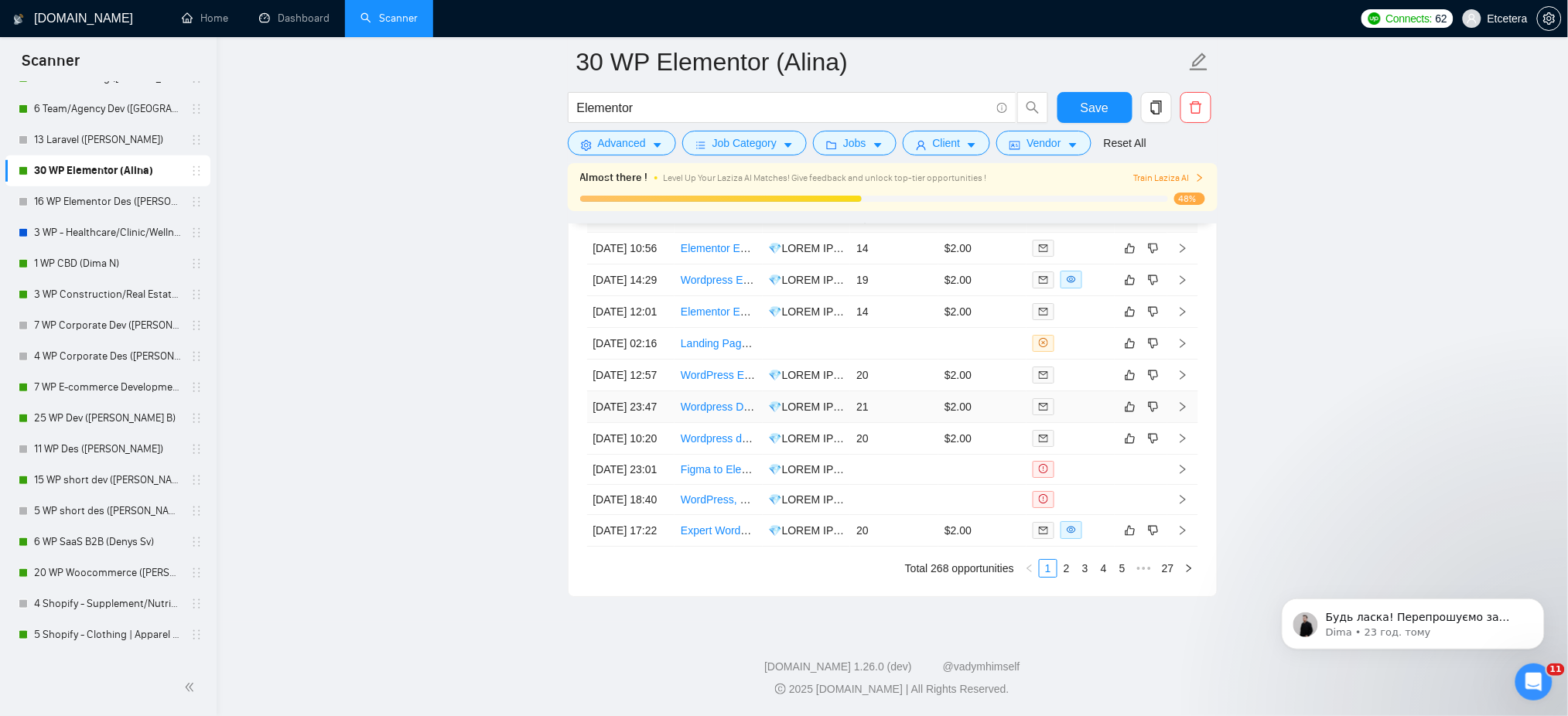
scroll to position [4040, 0]
click at [1068, 573] on link "2" at bounding box center [1066, 567] width 17 height 17
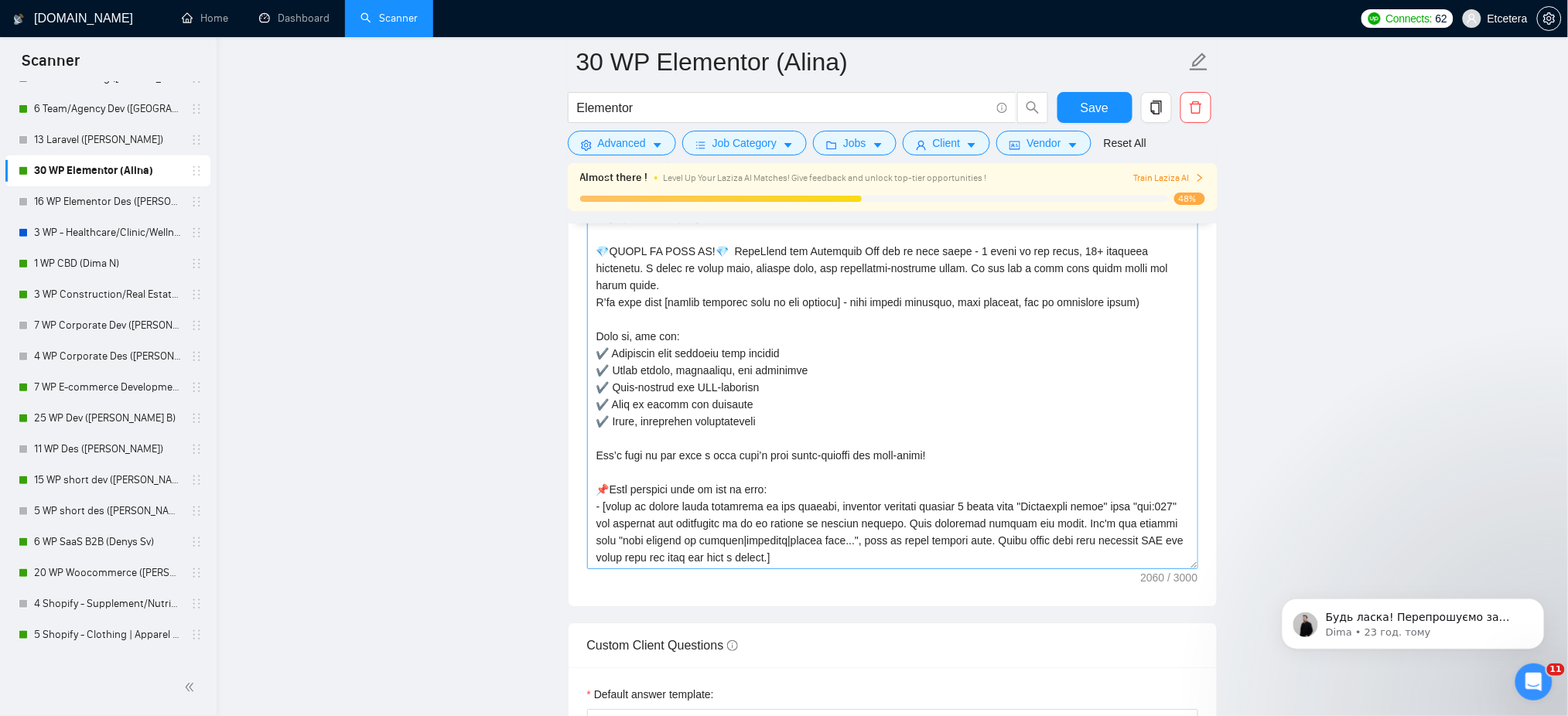
scroll to position [205, 0]
click at [859, 330] on textarea "Cover letter template:" at bounding box center [893, 395] width 611 height 348
drag, startPoint x: 881, startPoint y: 291, endPoint x: 724, endPoint y: 293, distance: 157.0
click at [724, 293] on textarea "Cover letter template:" at bounding box center [893, 395] width 611 height 348
drag, startPoint x: 599, startPoint y: 334, endPoint x: 784, endPoint y: 432, distance: 209.4
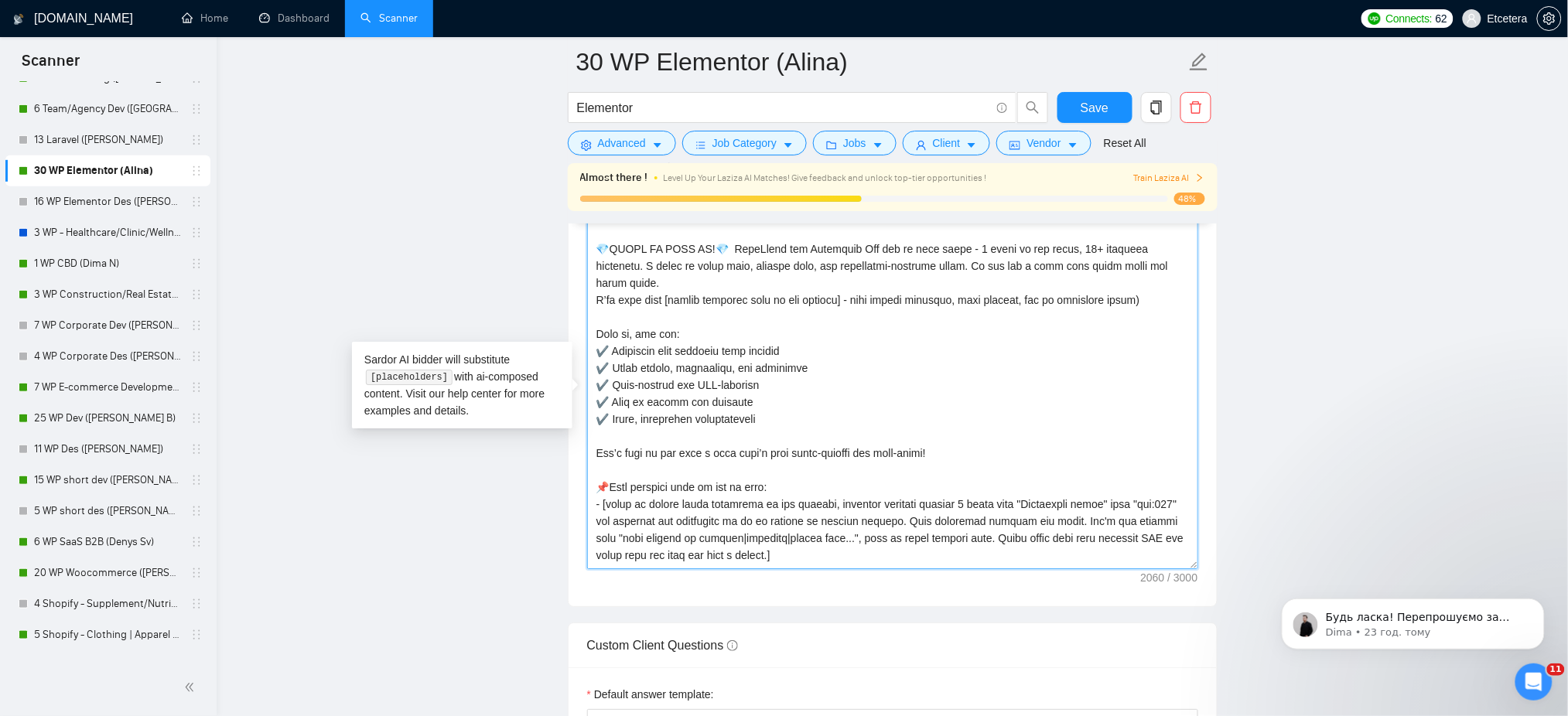
click at [784, 432] on textarea "Cover letter template:" at bounding box center [893, 395] width 611 height 348
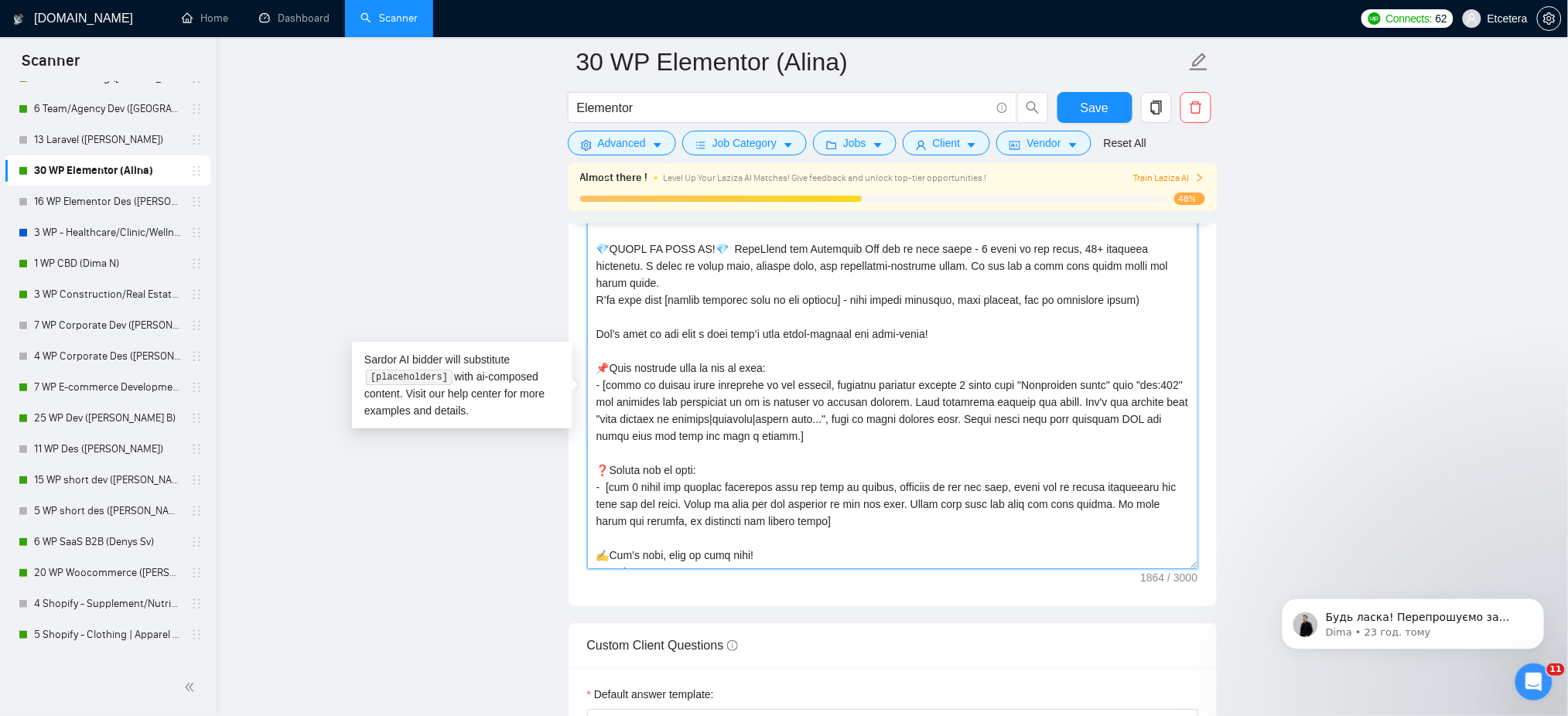
click at [953, 292] on textarea "Cover letter template:" at bounding box center [893, 395] width 611 height 348
click at [969, 291] on textarea "Cover letter template:" at bounding box center [893, 395] width 611 height 348
click at [597, 282] on textarea "Cover letter template:" at bounding box center [893, 395] width 611 height 348
drag, startPoint x: 662, startPoint y: 316, endPoint x: 829, endPoint y: 317, distance: 167.0
click at [829, 317] on textarea "Cover letter template:" at bounding box center [893, 395] width 611 height 348
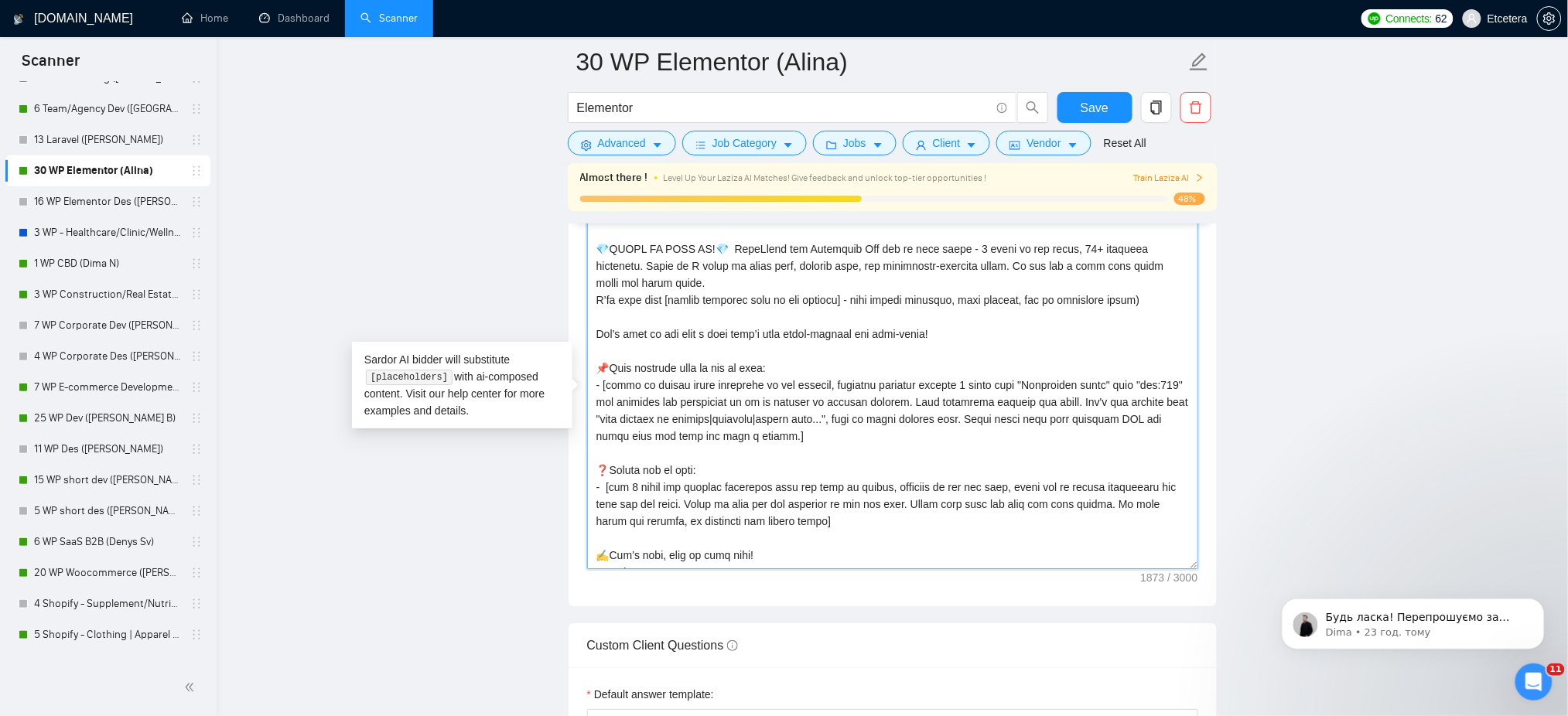
drag, startPoint x: 591, startPoint y: 315, endPoint x: 826, endPoint y: 323, distance: 235.1
click at [826, 323] on textarea "Cover letter template:" at bounding box center [893, 395] width 611 height 348
click at [595, 285] on textarea "Cover letter template:" at bounding box center [893, 395] width 611 height 348
paste textarea "I’ll make sure [insert specific goal of the project]"
click at [699, 310] on textarea "Cover letter template:" at bounding box center [893, 395] width 611 height 348
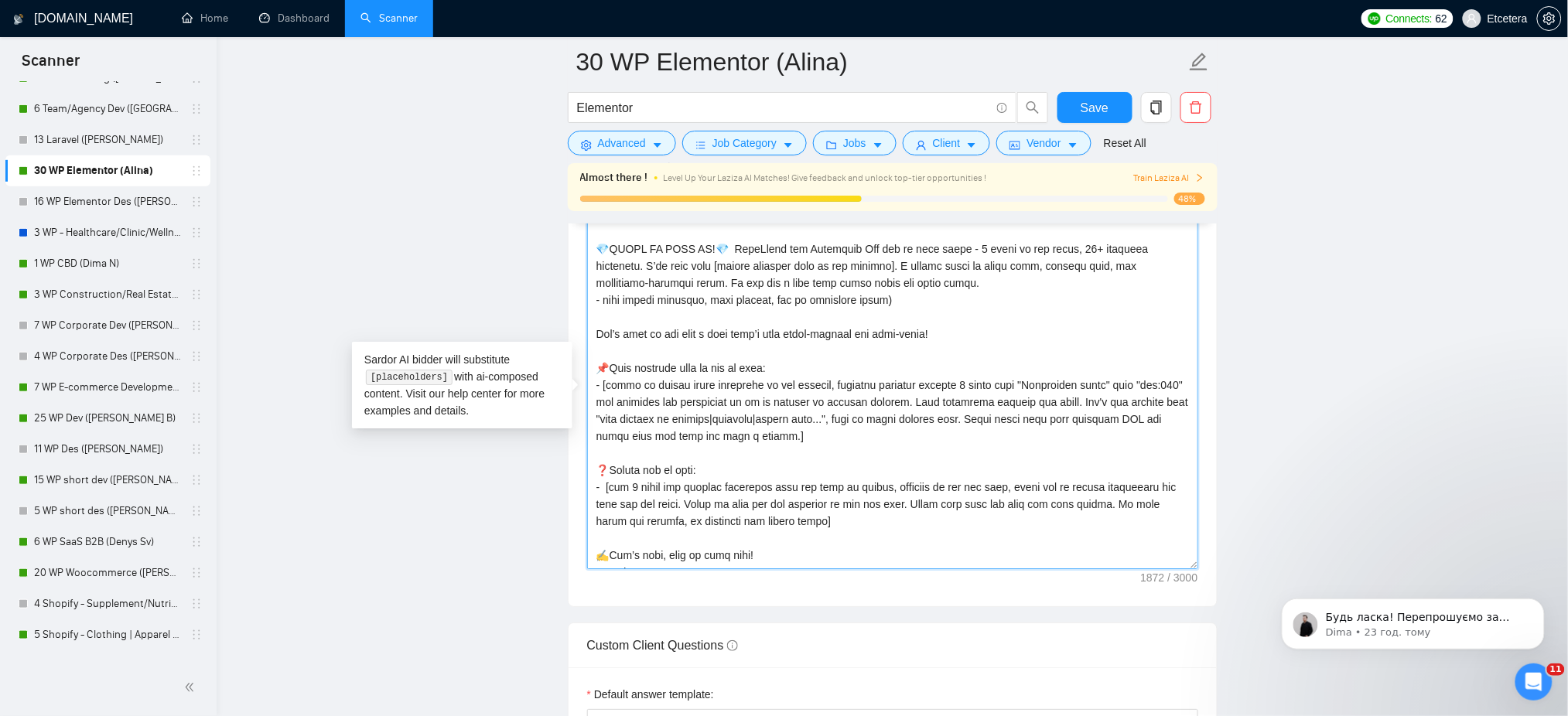
drag, startPoint x: 594, startPoint y: 318, endPoint x: 907, endPoint y: 317, distance: 313.0
click at [907, 317] on textarea "Cover letter template:" at bounding box center [893, 395] width 611 height 348
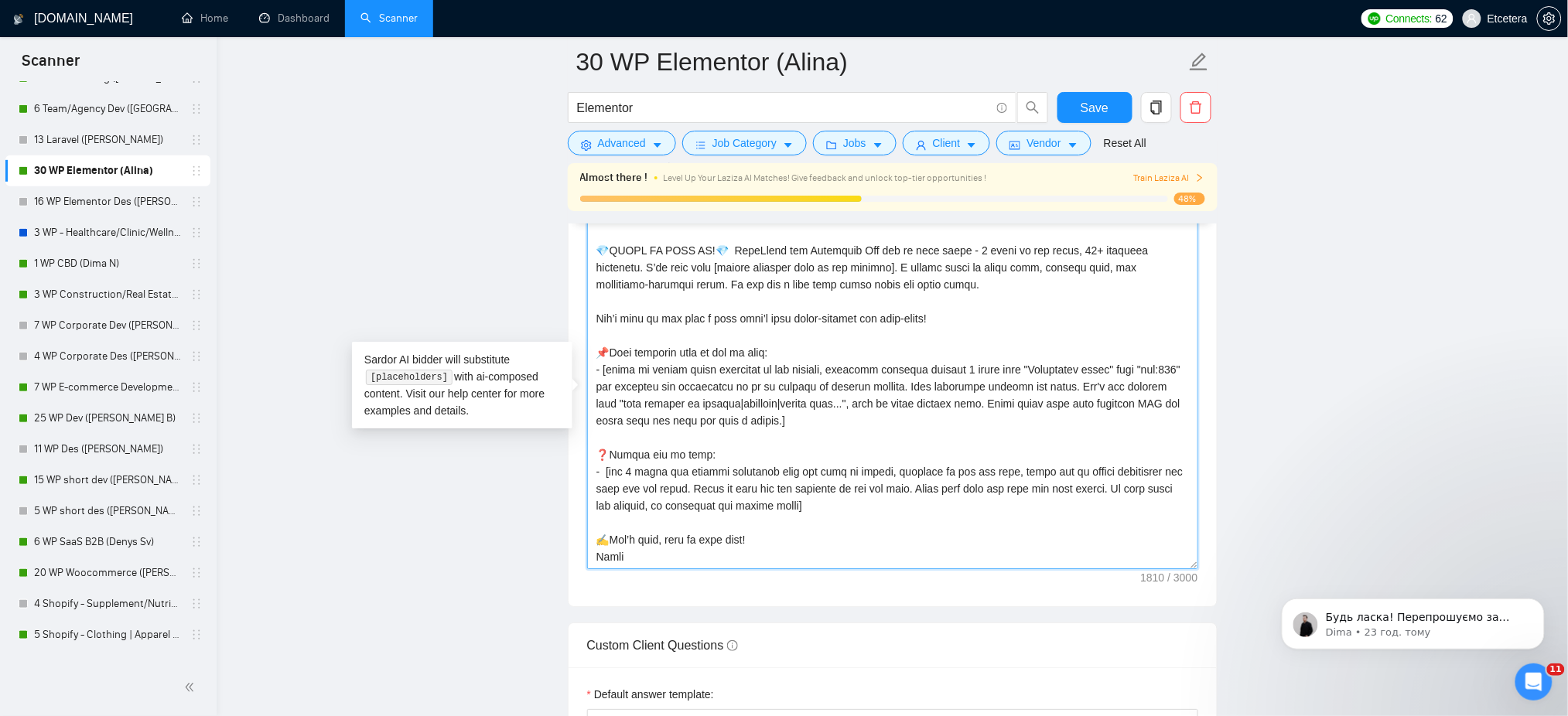
drag, startPoint x: 643, startPoint y: 334, endPoint x: 597, endPoint y: 334, distance: 46.0
click at [597, 334] on textarea "Cover letter template:" at bounding box center [893, 395] width 611 height 348
click at [776, 292] on textarea "Cover letter template:" at bounding box center [893, 395] width 611 height 348
click at [898, 286] on textarea "Cover letter template:" at bounding box center [893, 395] width 611 height 348
click at [843, 289] on textarea "Cover letter template:" at bounding box center [893, 395] width 611 height 348
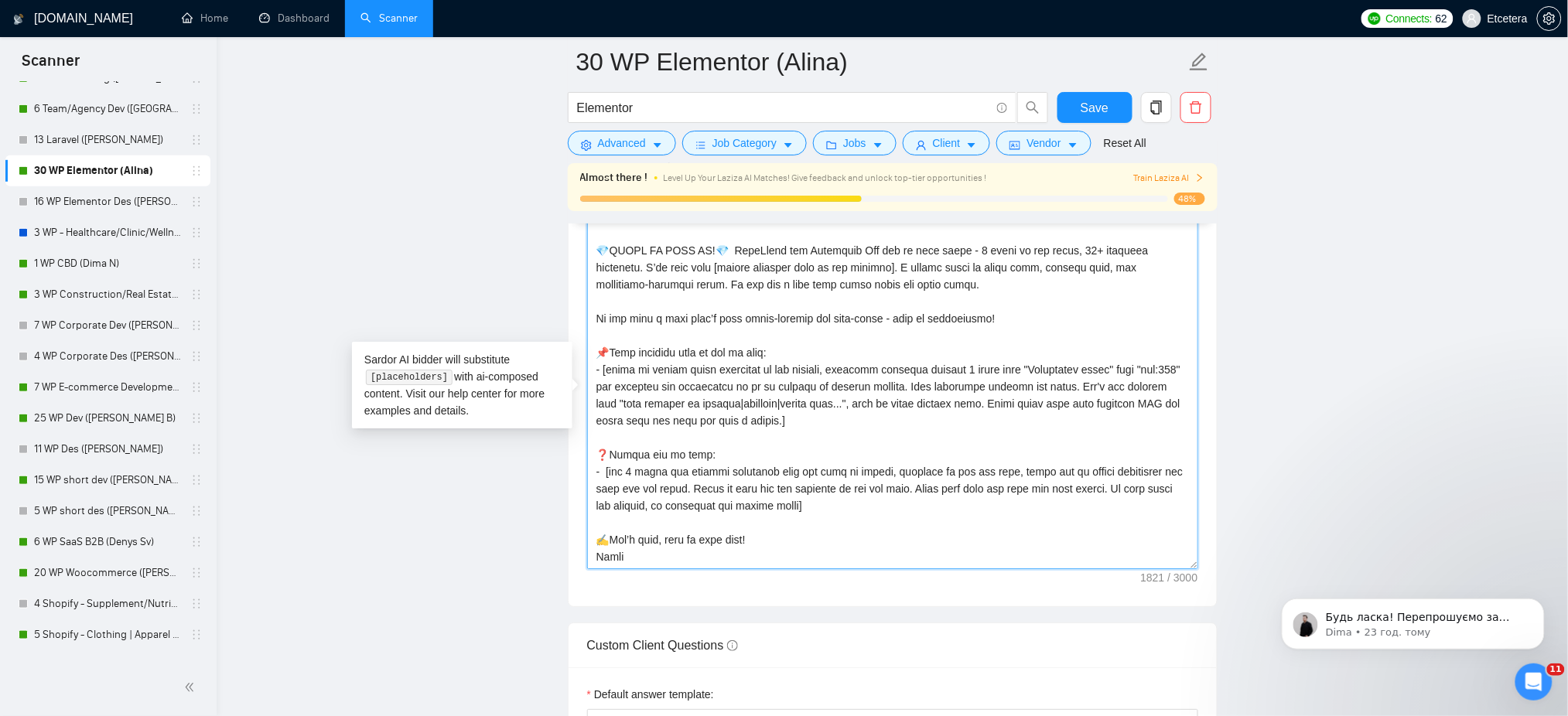
click at [757, 293] on textarea "Cover letter template:" at bounding box center [893, 395] width 611 height 348
click at [732, 315] on textarea "Cover letter template:" at bounding box center [893, 395] width 611 height 348
paste textarea "👉 My expertise and stack: 4+ years in WordPress development with a focus on Ele…"
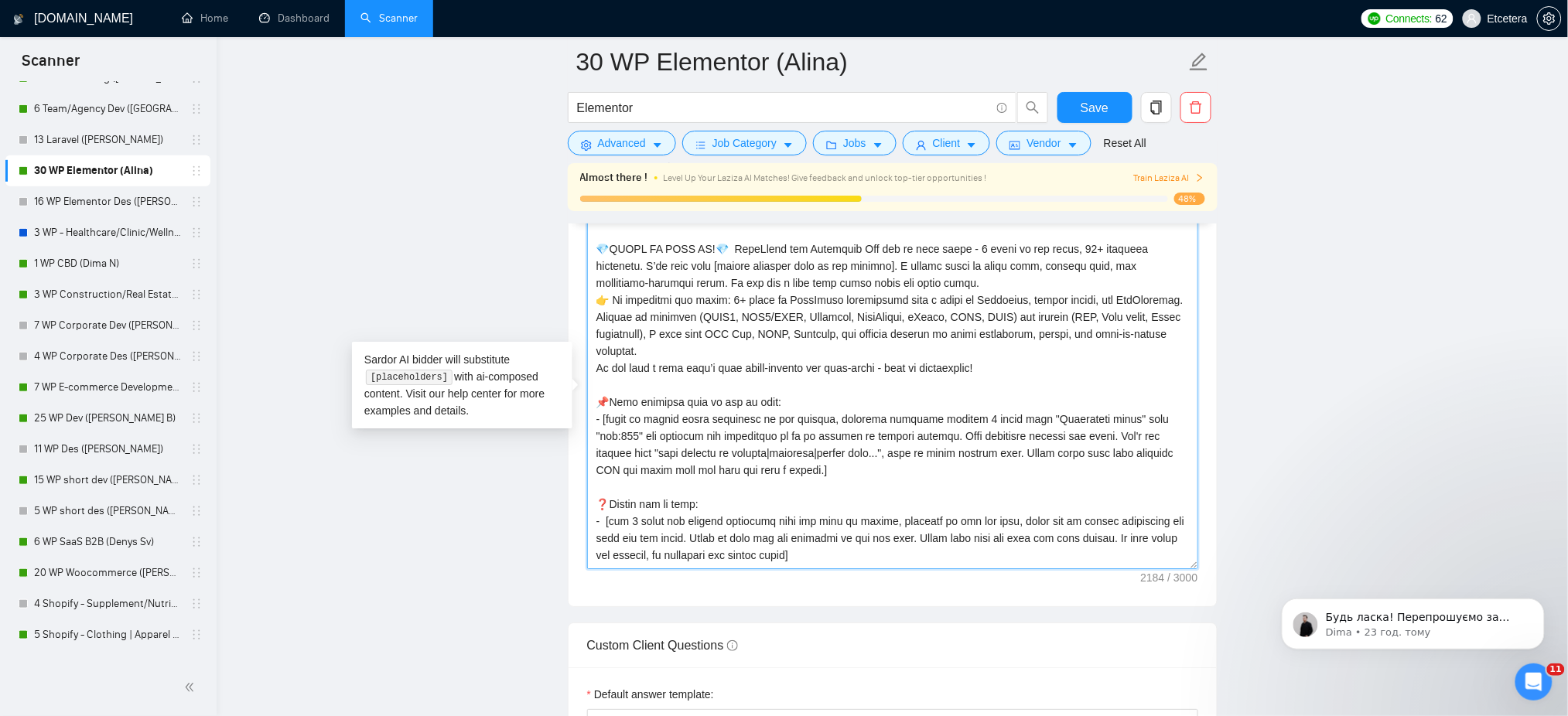
click at [599, 315] on textarea "Cover letter template:" at bounding box center [893, 395] width 611 height 348
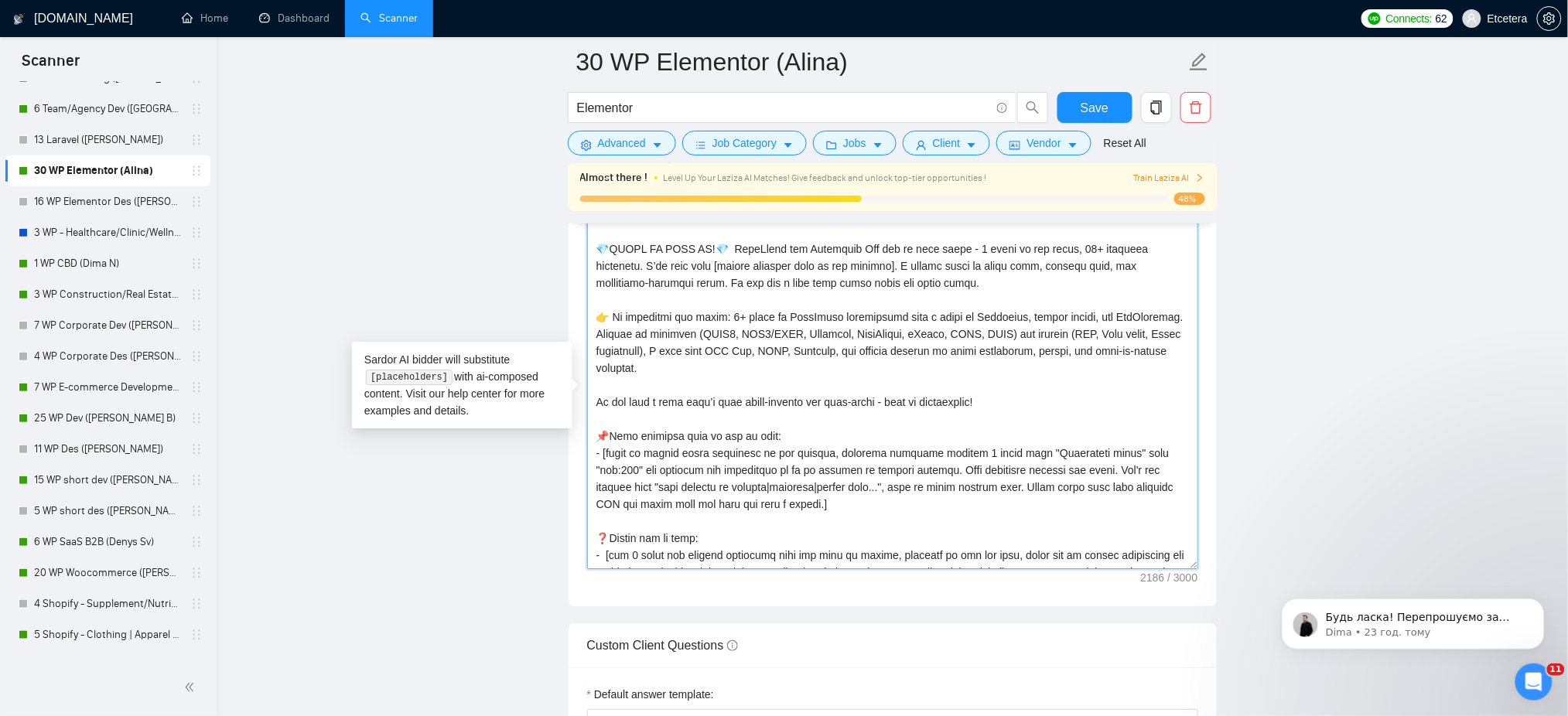
click at [765, 366] on textarea "Cover letter template:" at bounding box center [893, 395] width 611 height 348
click at [885, 422] on textarea "Cover letter template:" at bounding box center [893, 395] width 611 height 348
click at [910, 420] on textarea "Cover letter template:" at bounding box center [893, 395] width 611 height 348
click at [932, 425] on textarea "Cover letter template:" at bounding box center [893, 395] width 611 height 348
drag, startPoint x: 903, startPoint y: 419, endPoint x: 969, endPoint y: 419, distance: 66.0
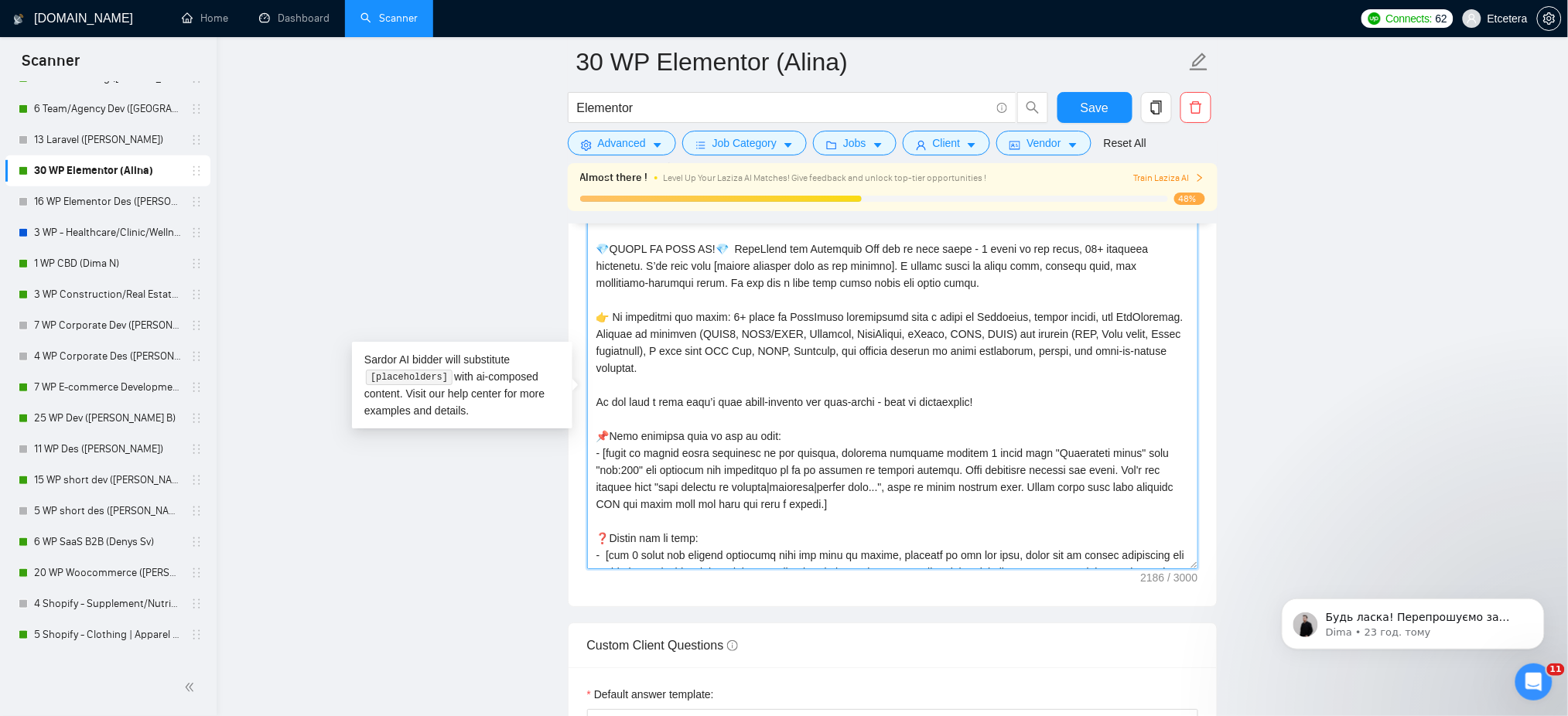
click at [969, 419] on textarea "Cover letter template:" at bounding box center [893, 395] width 611 height 348
click at [831, 454] on textarea "Cover letter template:" at bounding box center [893, 395] width 611 height 348
click at [763, 359] on textarea "Cover letter template:" at bounding box center [893, 395] width 611 height 348
click at [758, 391] on textarea "Cover letter template:" at bounding box center [893, 395] width 611 height 348
click at [704, 425] on textarea "Cover letter template:" at bounding box center [893, 395] width 611 height 348
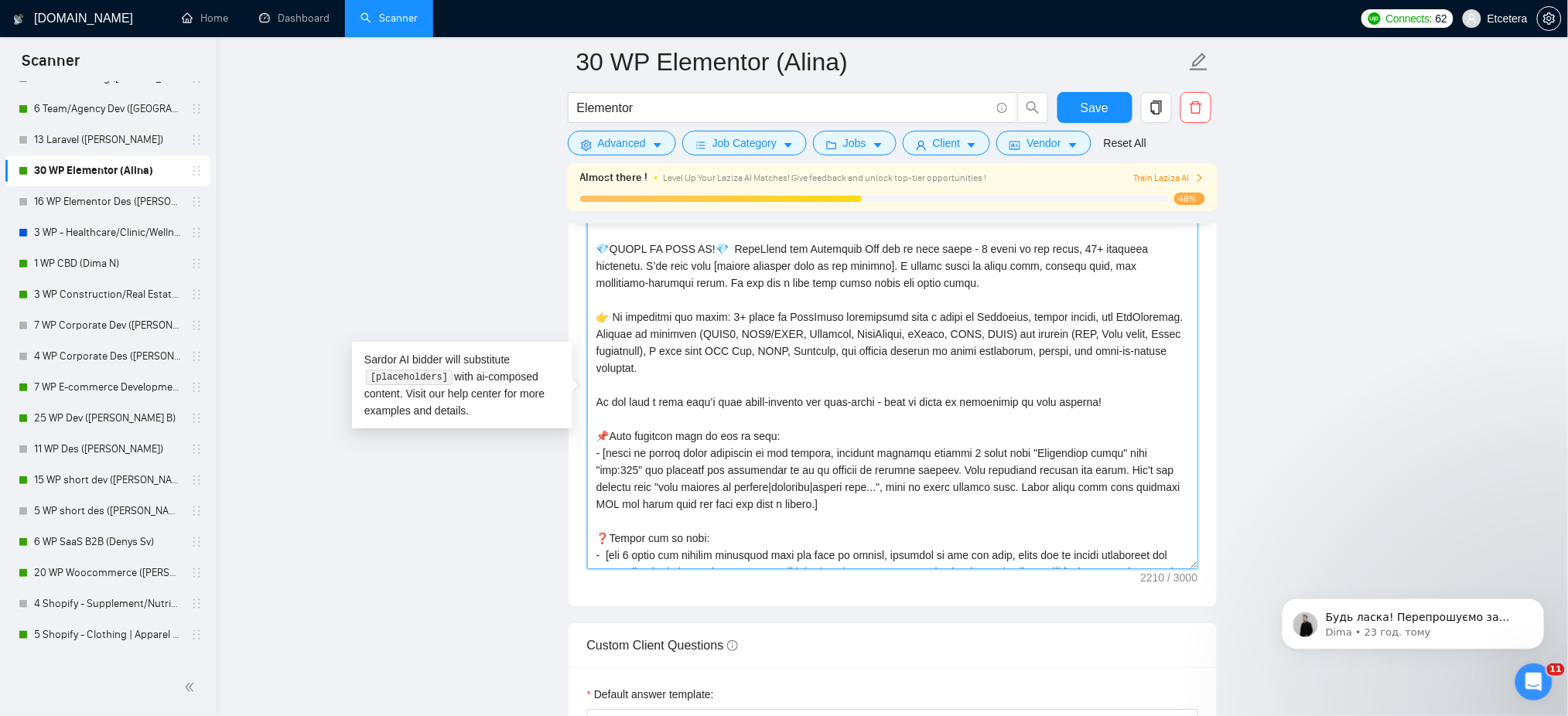
click at [1070, 429] on textarea "Cover letter template:" at bounding box center [893, 395] width 611 height 348
click at [1094, 413] on textarea "Cover letter template:" at bounding box center [893, 395] width 611 height 348
click at [784, 277] on textarea "Cover letter template:" at bounding box center [893, 395] width 611 height 348
click at [626, 267] on textarea "Cover letter template:" at bounding box center [893, 395] width 611 height 348
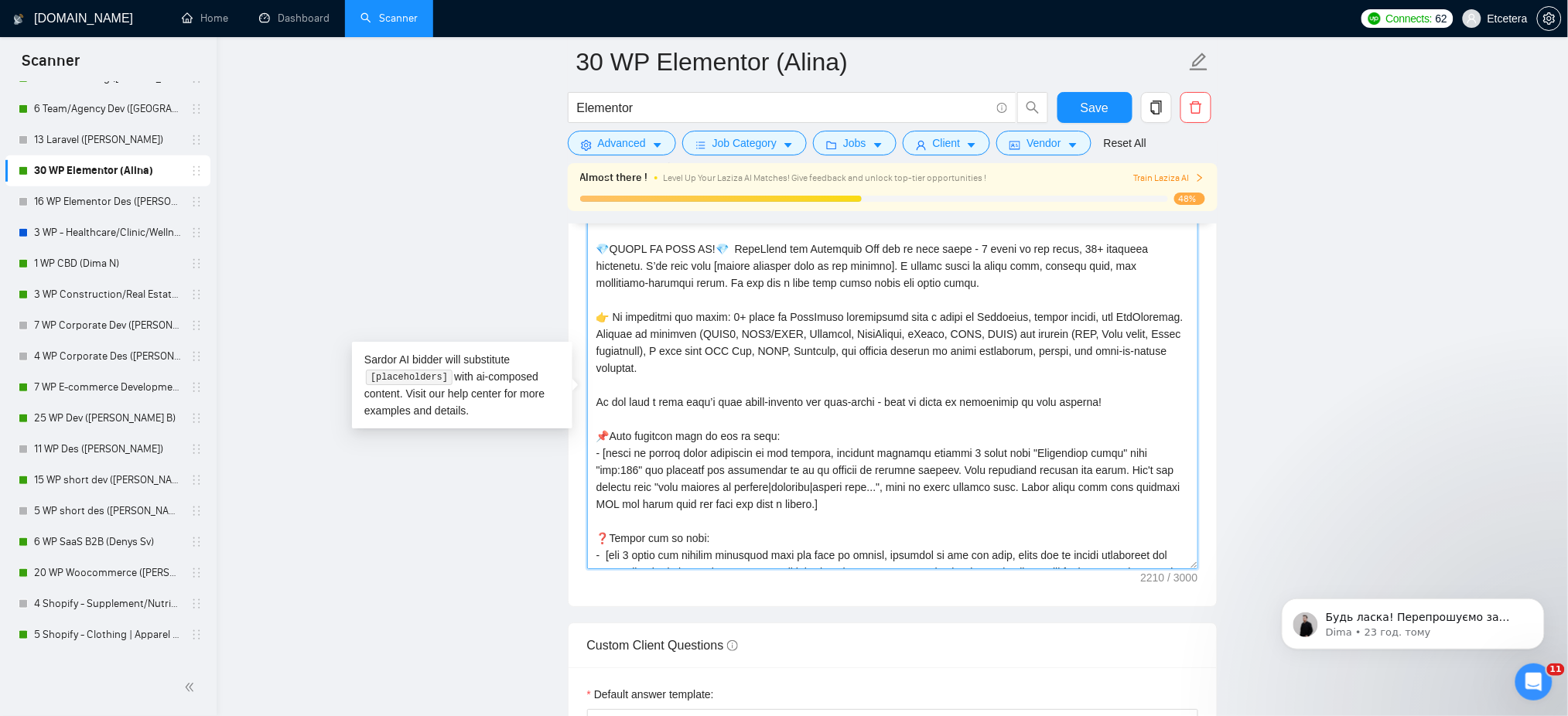
click at [700, 291] on textarea "Cover letter template:" at bounding box center [893, 395] width 611 height 348
click at [637, 264] on textarea "Cover letter template:" at bounding box center [893, 395] width 611 height 348
paste textarea "📌𝗥𝗘𝗔𝗗𝗬"
click at [623, 268] on textarea "Cover letter template:" at bounding box center [893, 395] width 611 height 348
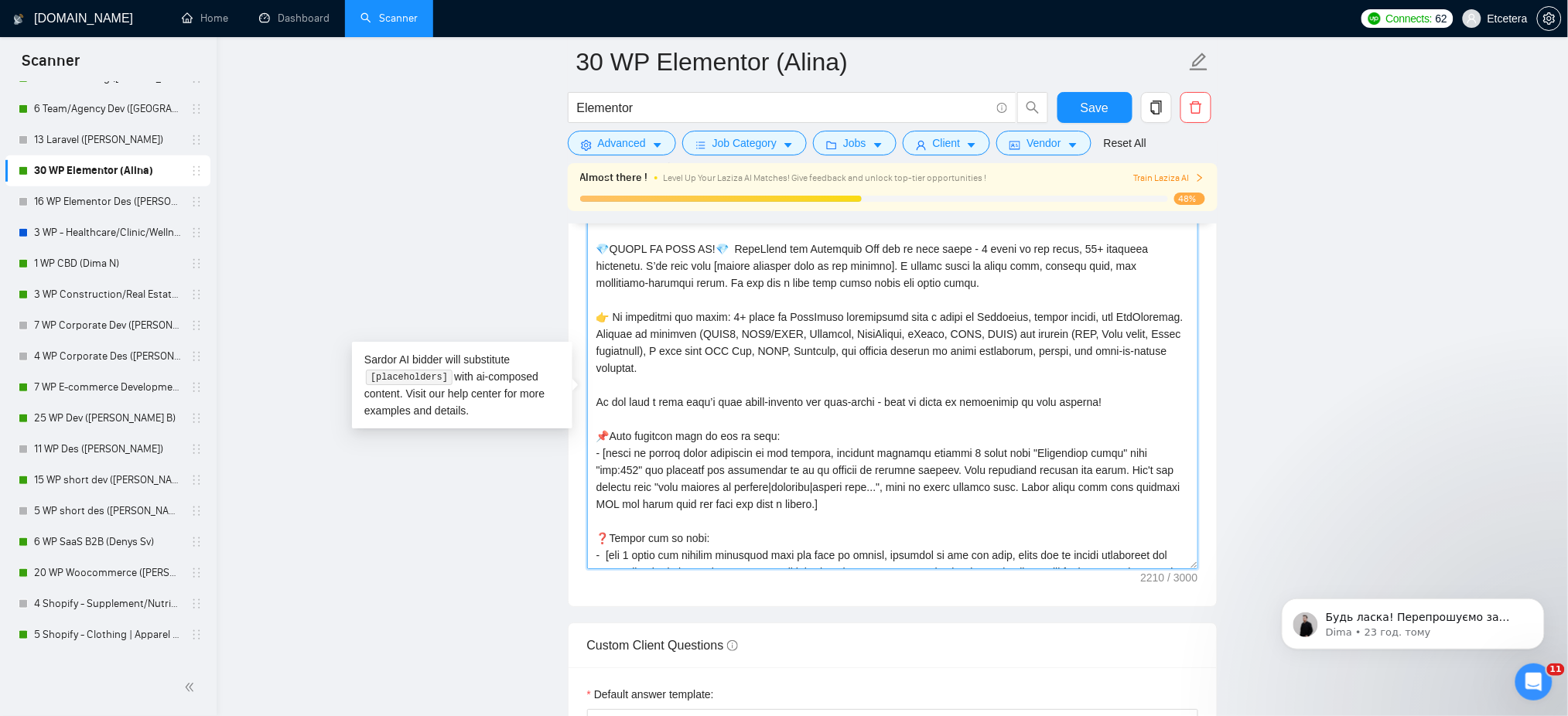
click at [669, 271] on textarea "Cover letter template:" at bounding box center [893, 395] width 611 height 348
click at [895, 297] on textarea "Cover letter template:" at bounding box center [893, 395] width 611 height 348
type textarea "[Success cases that can be used: 1. https://help.relabdevelopment.com CLNT:Rela…"
click at [1080, 112] on button "Save" at bounding box center [1094, 108] width 75 height 31
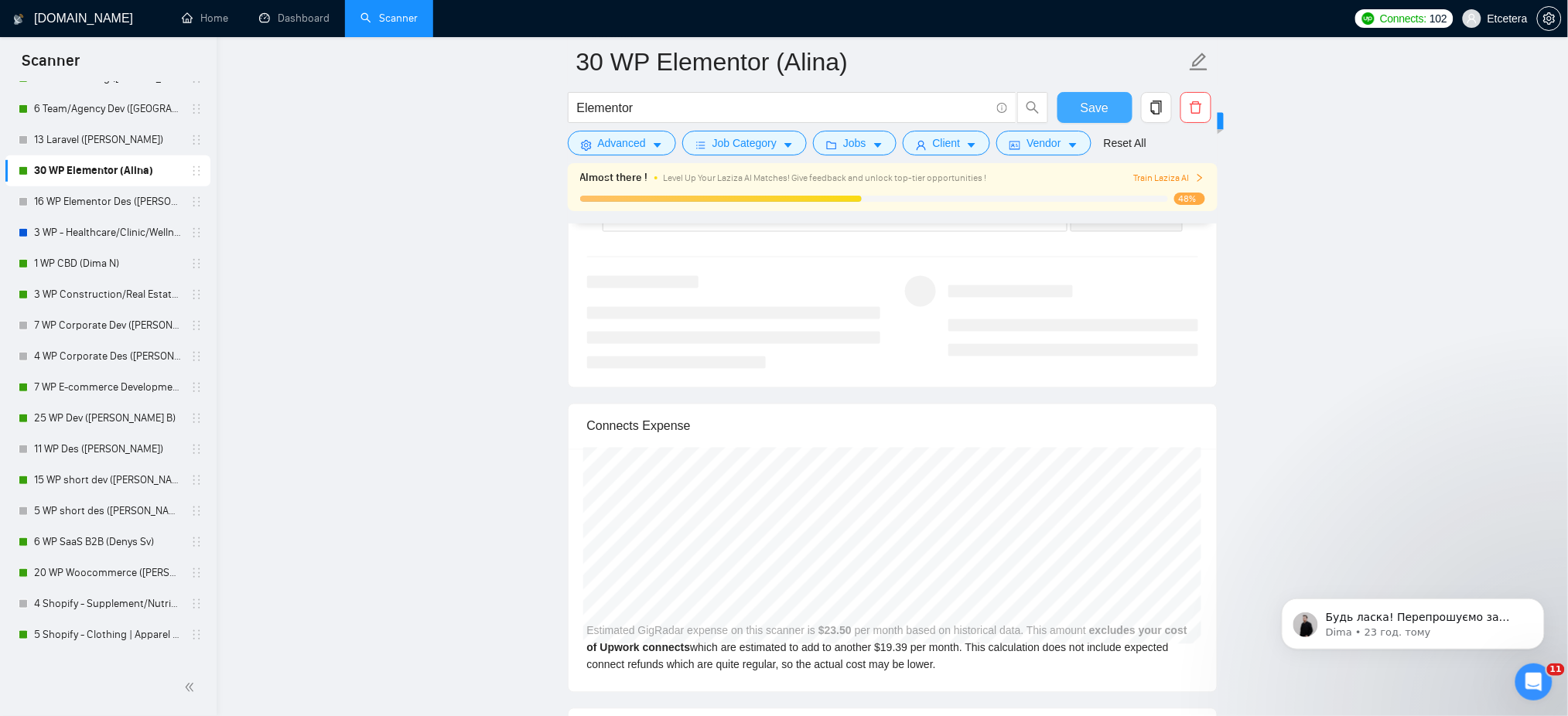
scroll to position [2700, 0]
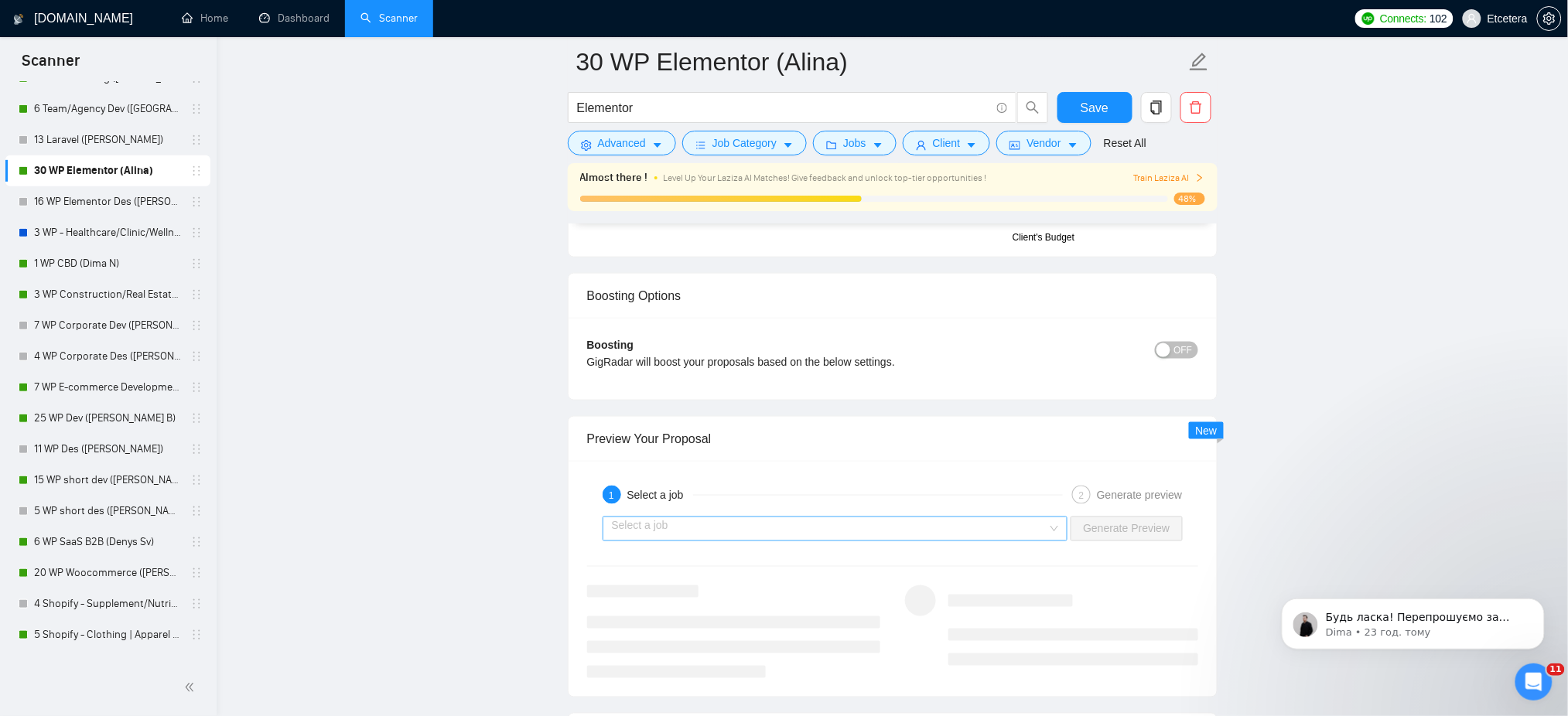
click at [824, 532] on input "search" at bounding box center [830, 529] width 437 height 23
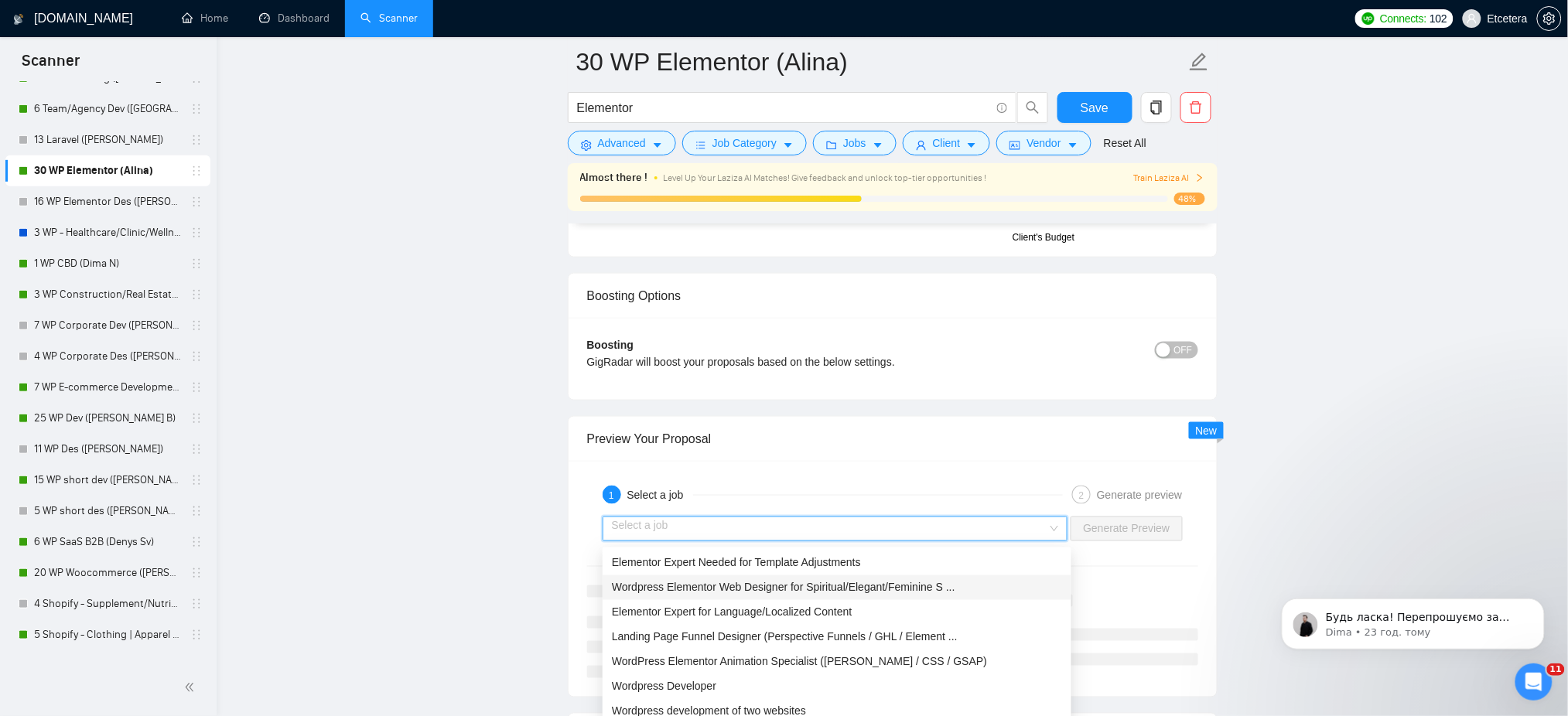
drag, startPoint x: 699, startPoint y: 585, endPoint x: 743, endPoint y: 580, distance: 44.3
click at [700, 584] on span "Wordpress Elementor Web Designer for Spiritual/Elegant/Feminine S ..." at bounding box center [783, 587] width 344 height 13
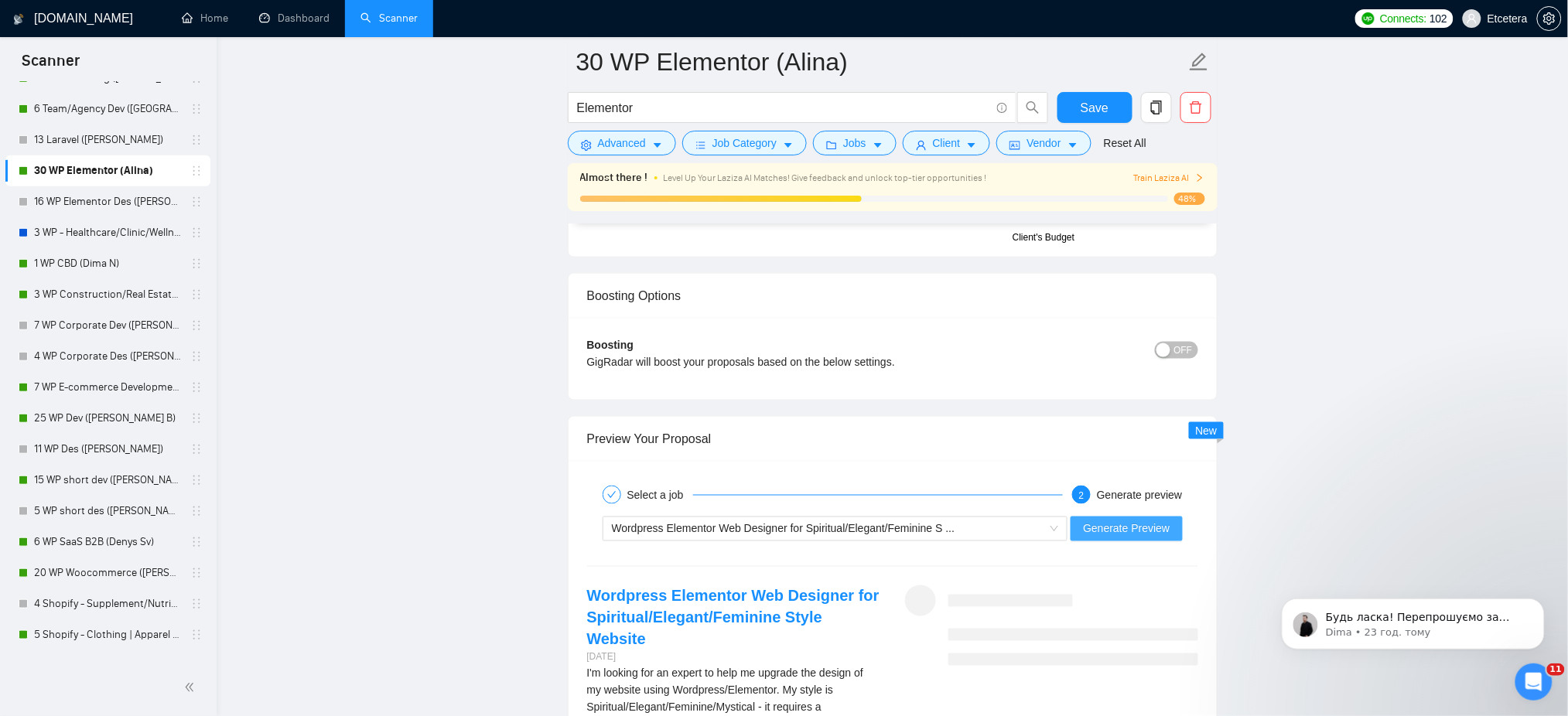
click at [1134, 529] on span "Generate Preview" at bounding box center [1126, 528] width 87 height 17
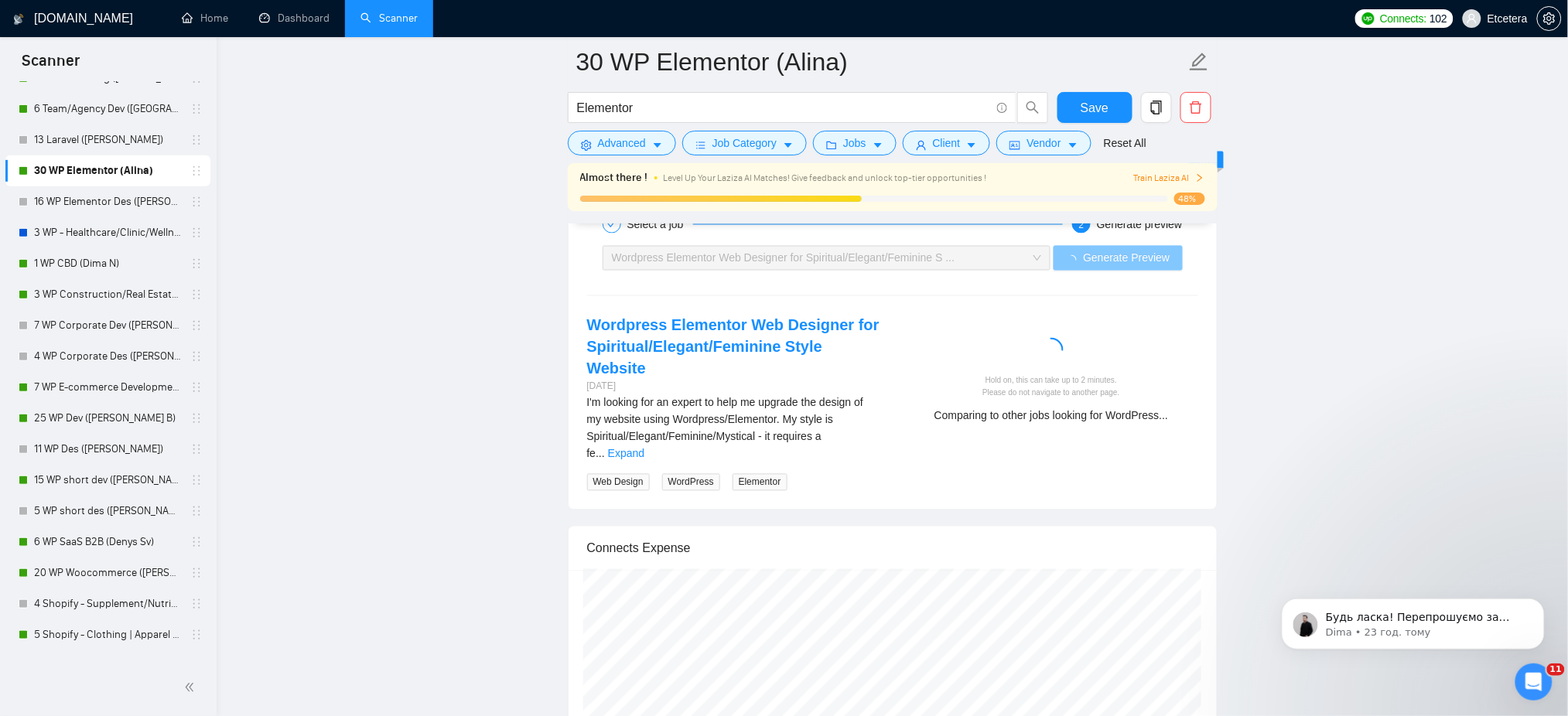
scroll to position [3009, 0]
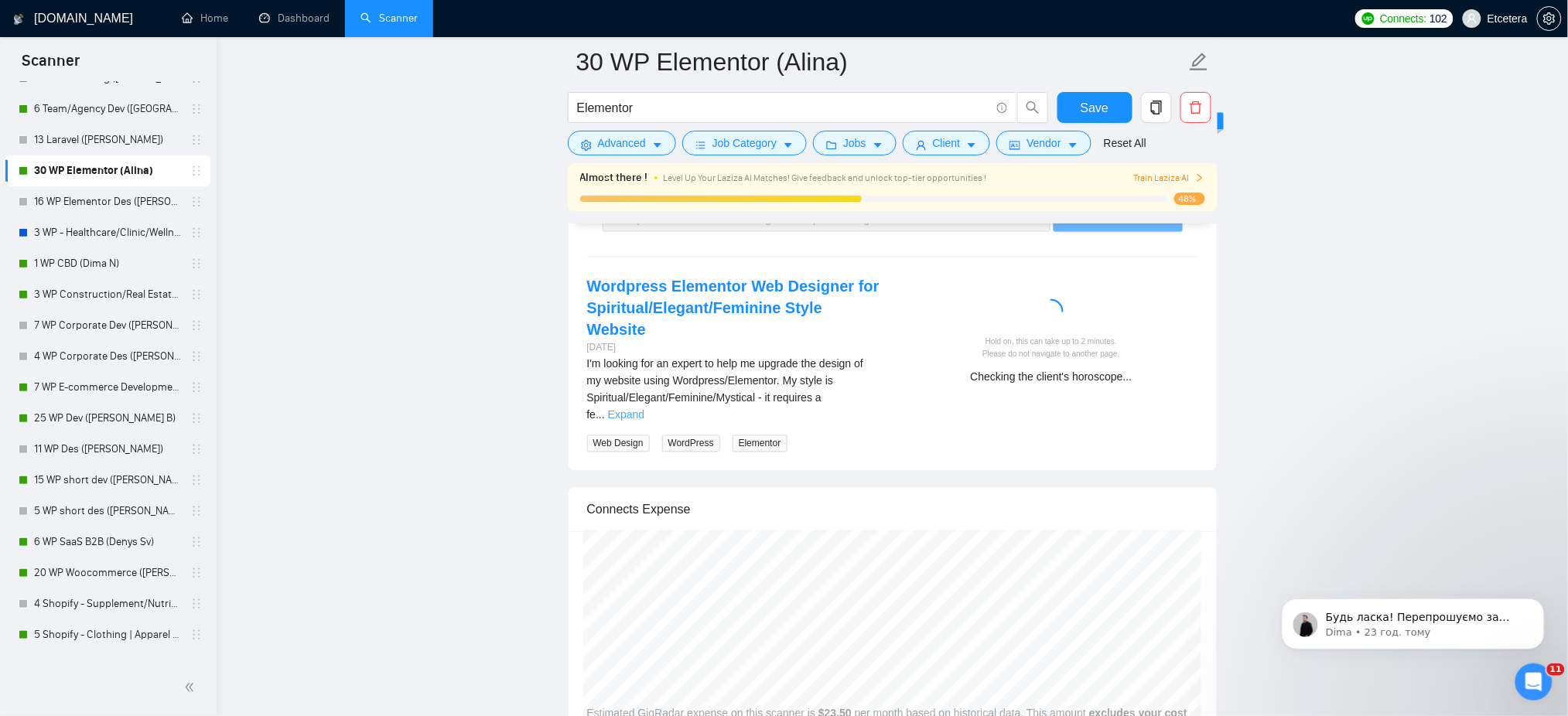
click at [644, 409] on link "Expand" at bounding box center [625, 415] width 36 height 13
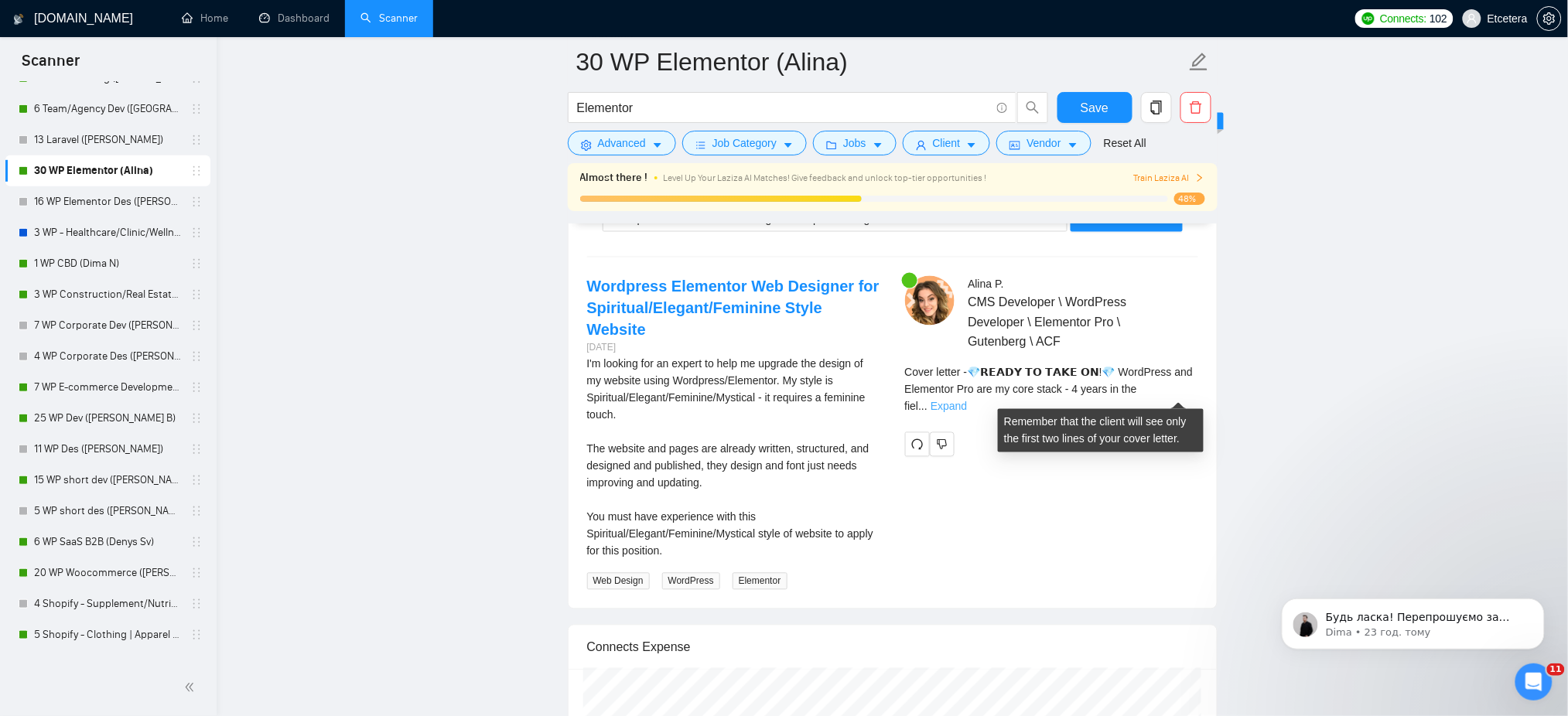
click at [967, 400] on link "Expand" at bounding box center [948, 406] width 36 height 13
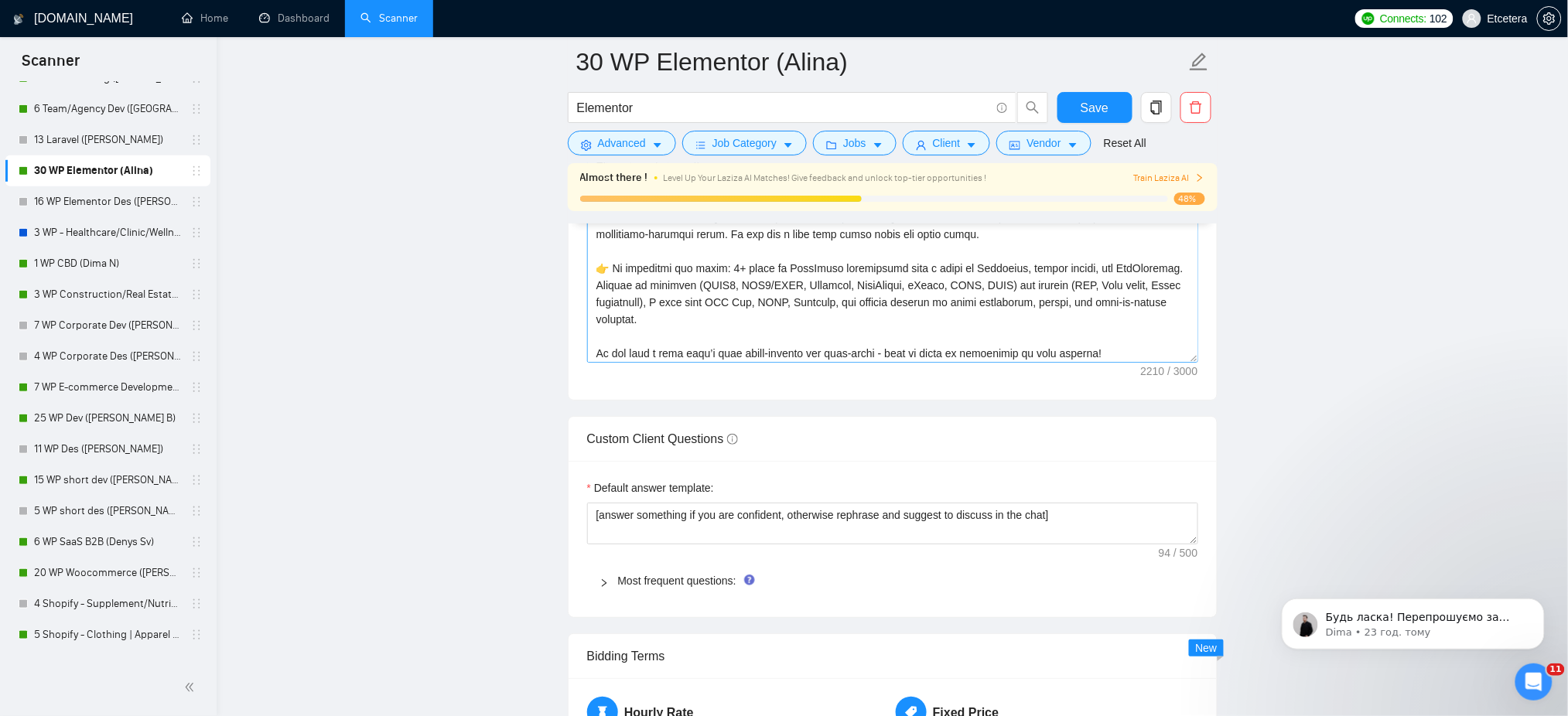
scroll to position [14, 0]
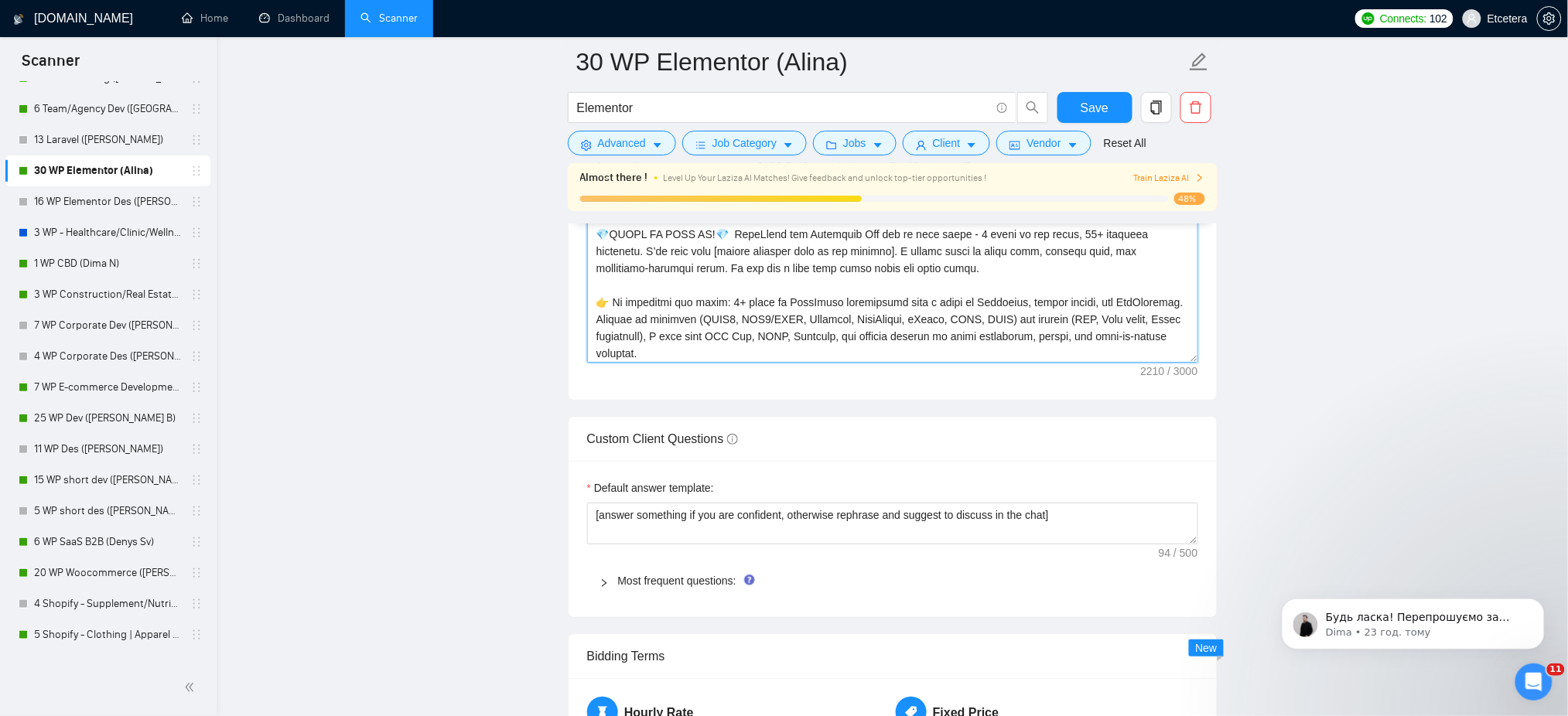
click at [785, 273] on textarea "Cover letter template:" at bounding box center [893, 189] width 611 height 348
click at [820, 267] on textarea "Cover letter template:" at bounding box center [893, 189] width 611 height 348
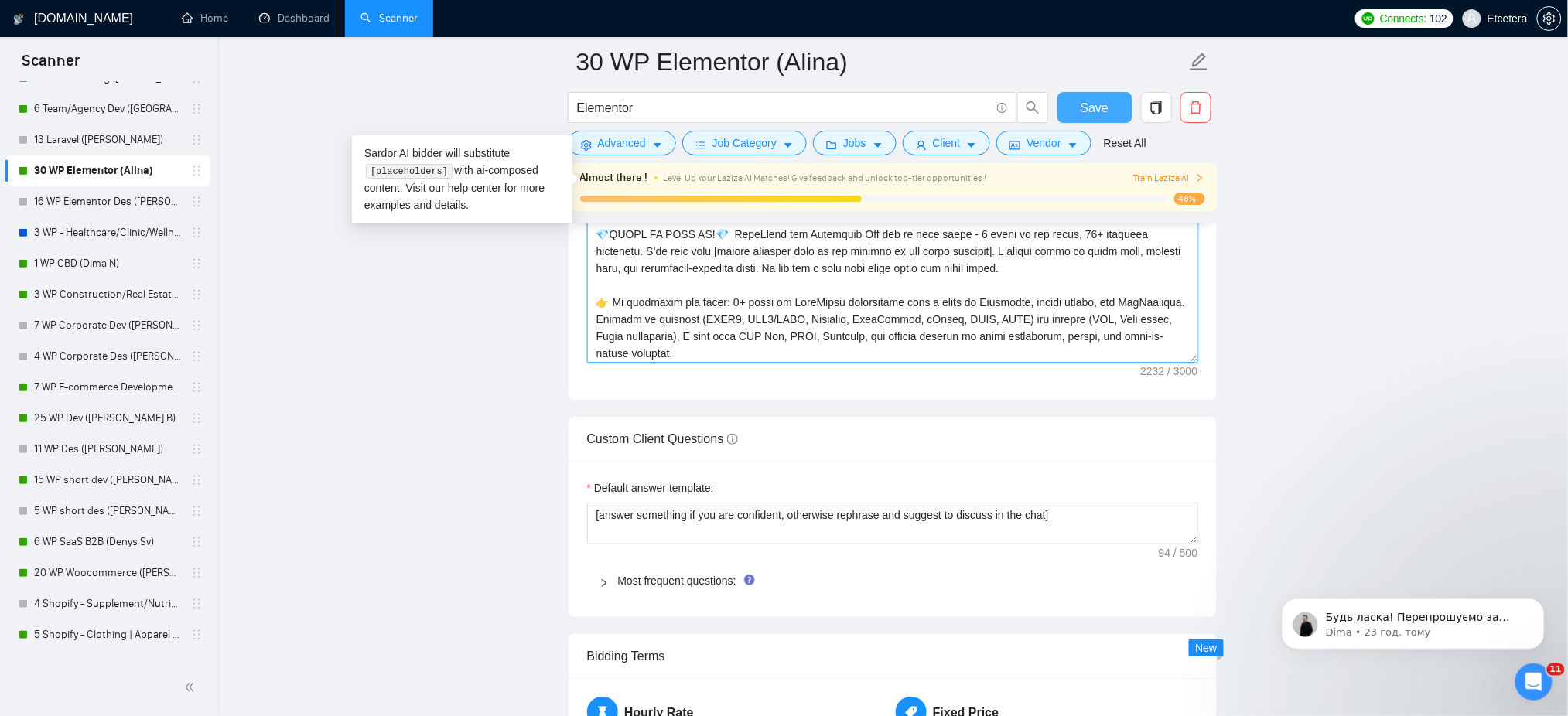
type textarea "[Success cases that can be used: 1. https://help.relabdevelopment.com CLNT:Rela…"
click at [1097, 111] on span "Save" at bounding box center [1094, 108] width 27 height 20
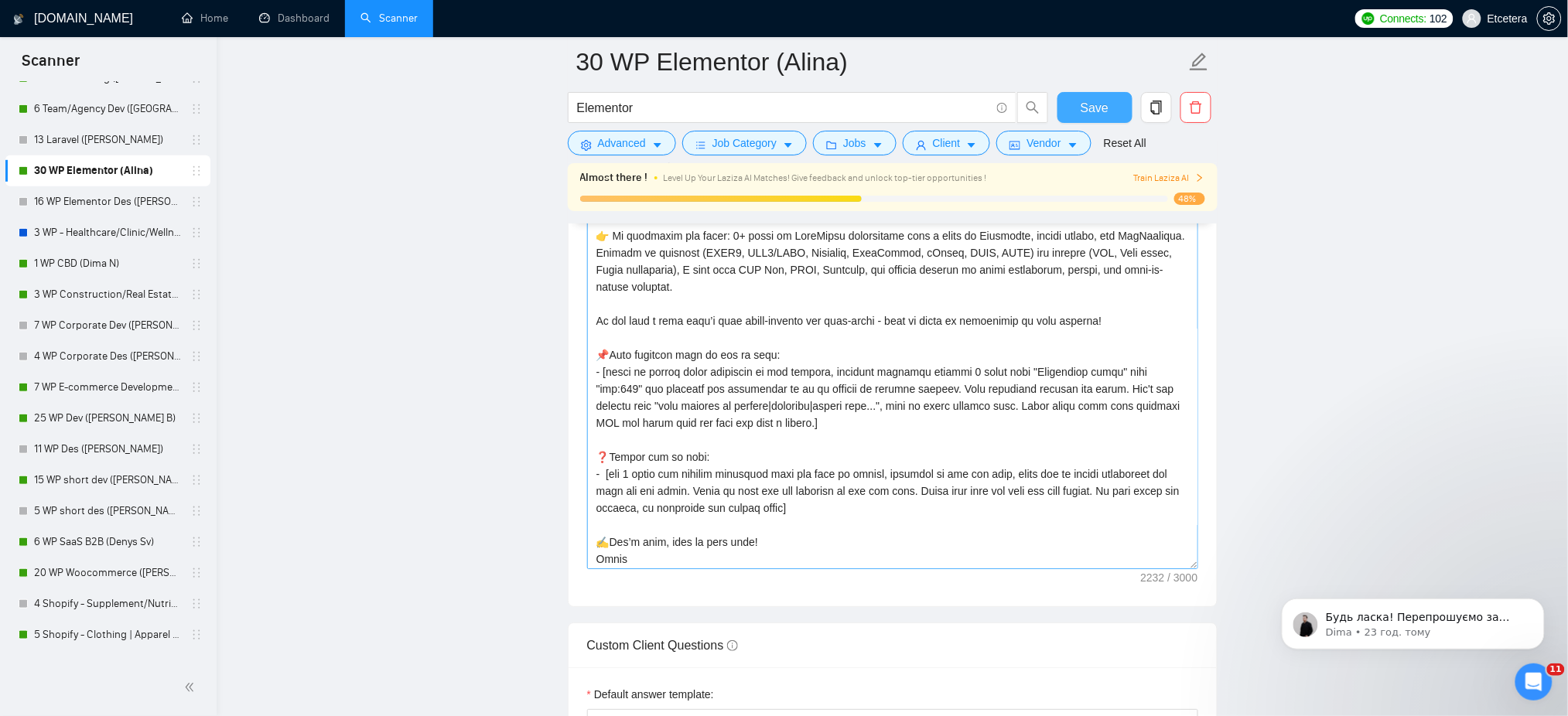
scroll to position [309, 0]
click at [1083, 383] on textarea "Cover letter template:" at bounding box center [893, 395] width 611 height 348
type textarea "[Success cases that can be used: 1. https://help.relabdevelopment.com CLNT:Rela…"
click at [1083, 109] on span "Save" at bounding box center [1094, 108] width 27 height 20
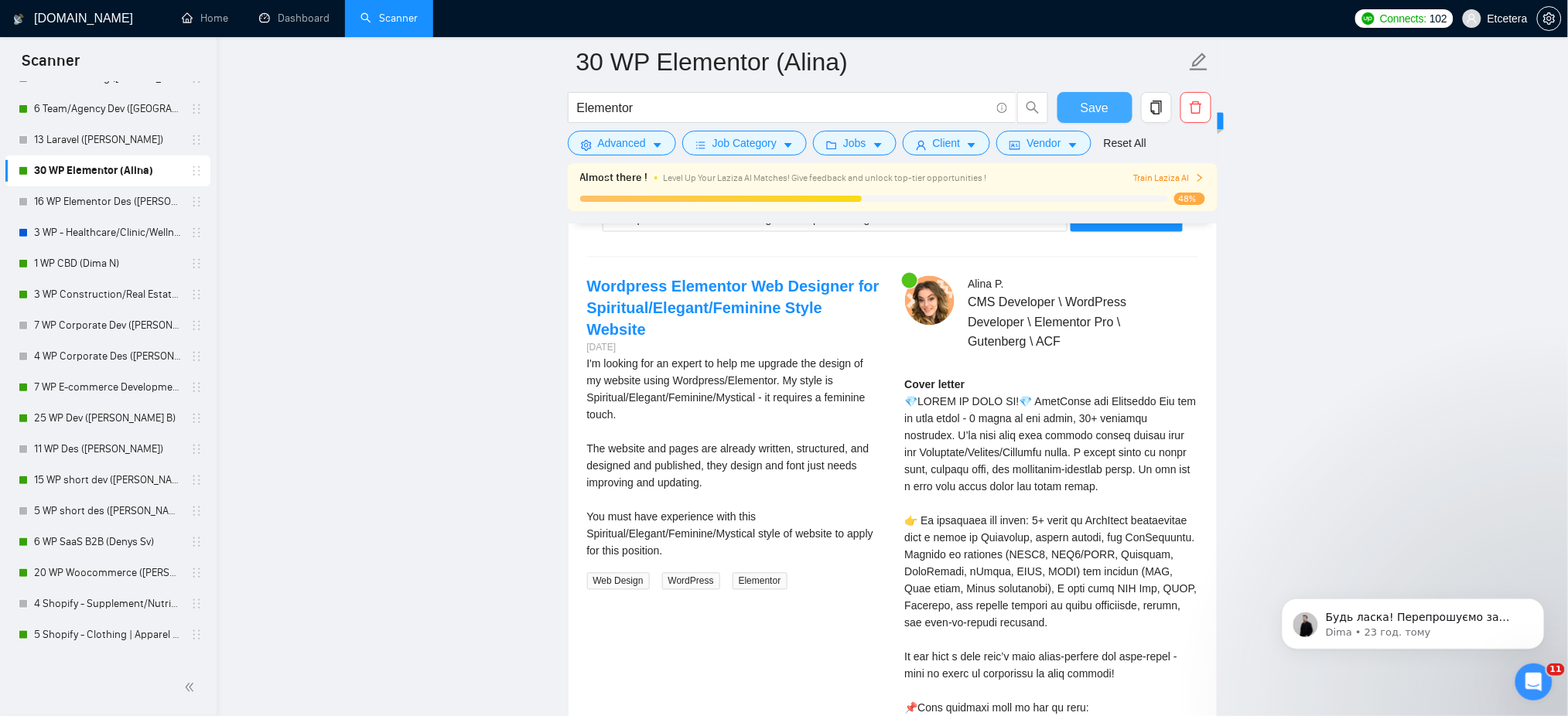
scroll to position [2802, 0]
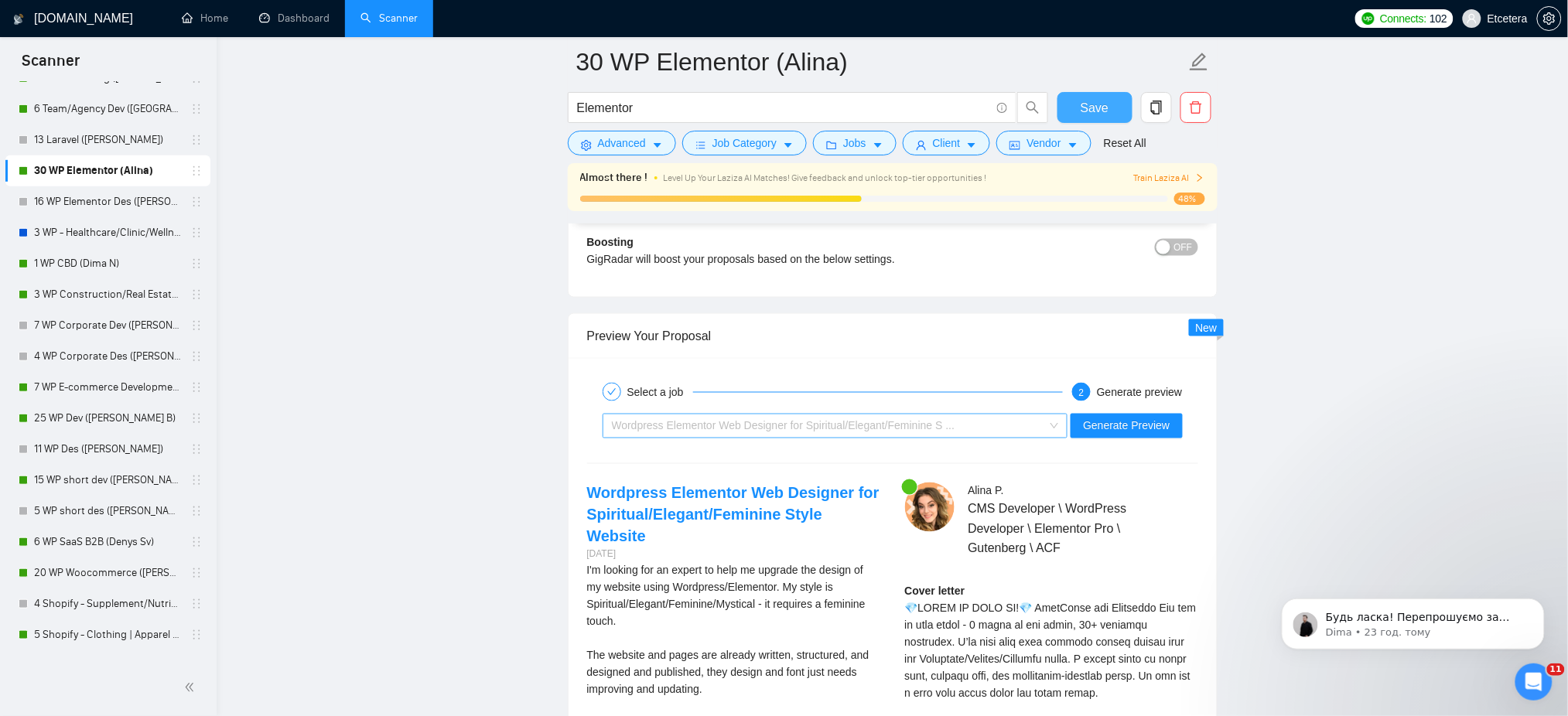
click at [943, 432] on span "Wordpress Elementor Web Designer for Spiritual/Elegant/Feminine S ..." at bounding box center [783, 425] width 344 height 13
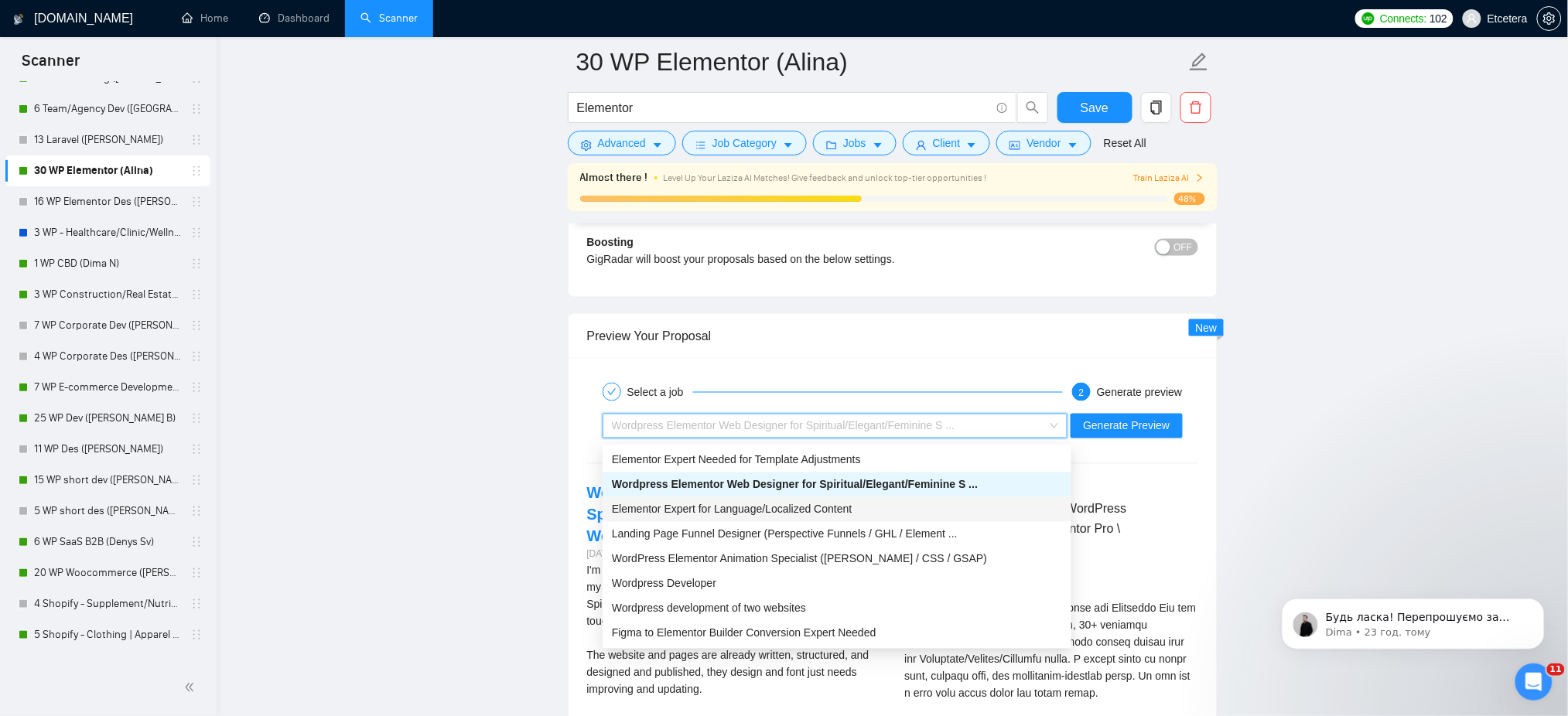
click at [805, 515] on div "Elementor Expert for Language/Localized Content" at bounding box center [837, 509] width 450 height 17
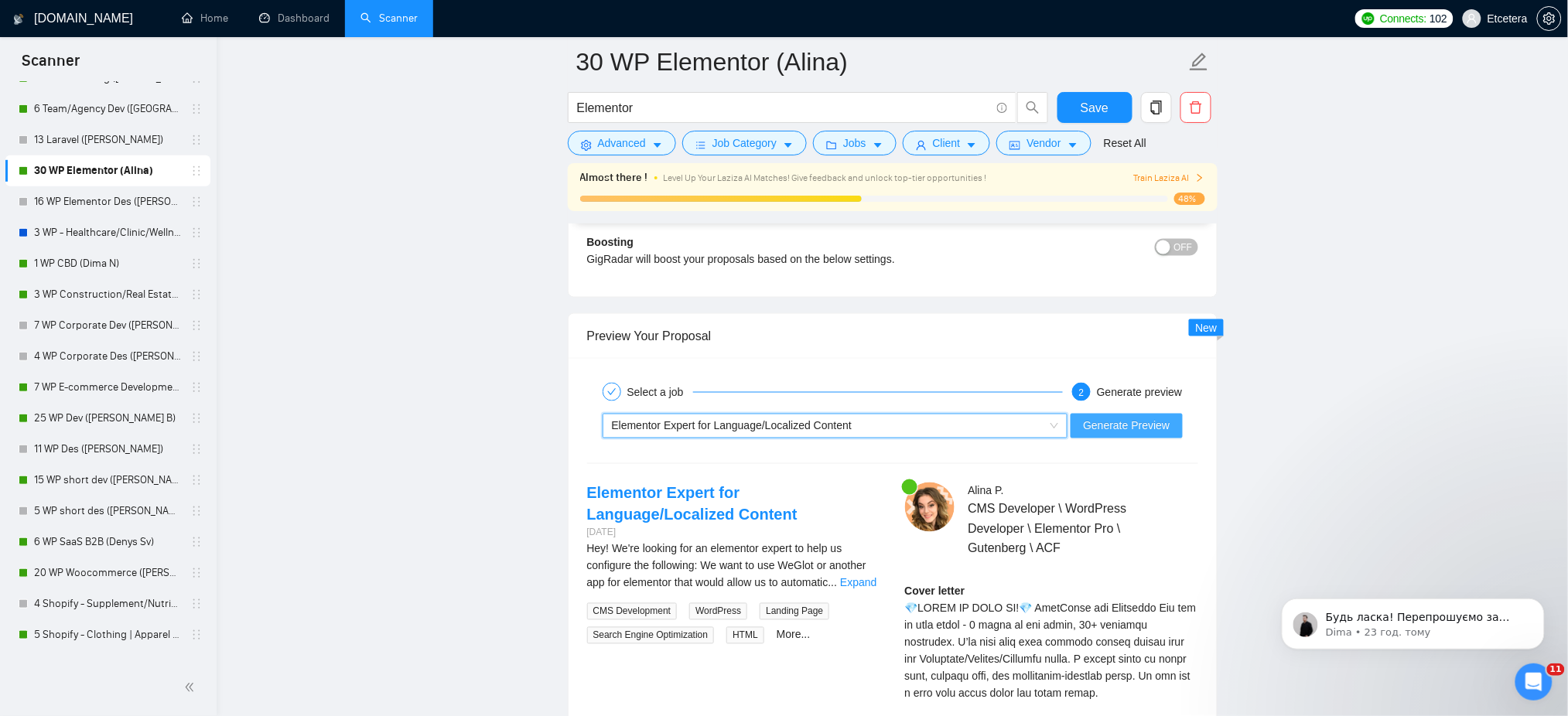
click at [1112, 430] on span "Generate Preview" at bounding box center [1126, 425] width 87 height 17
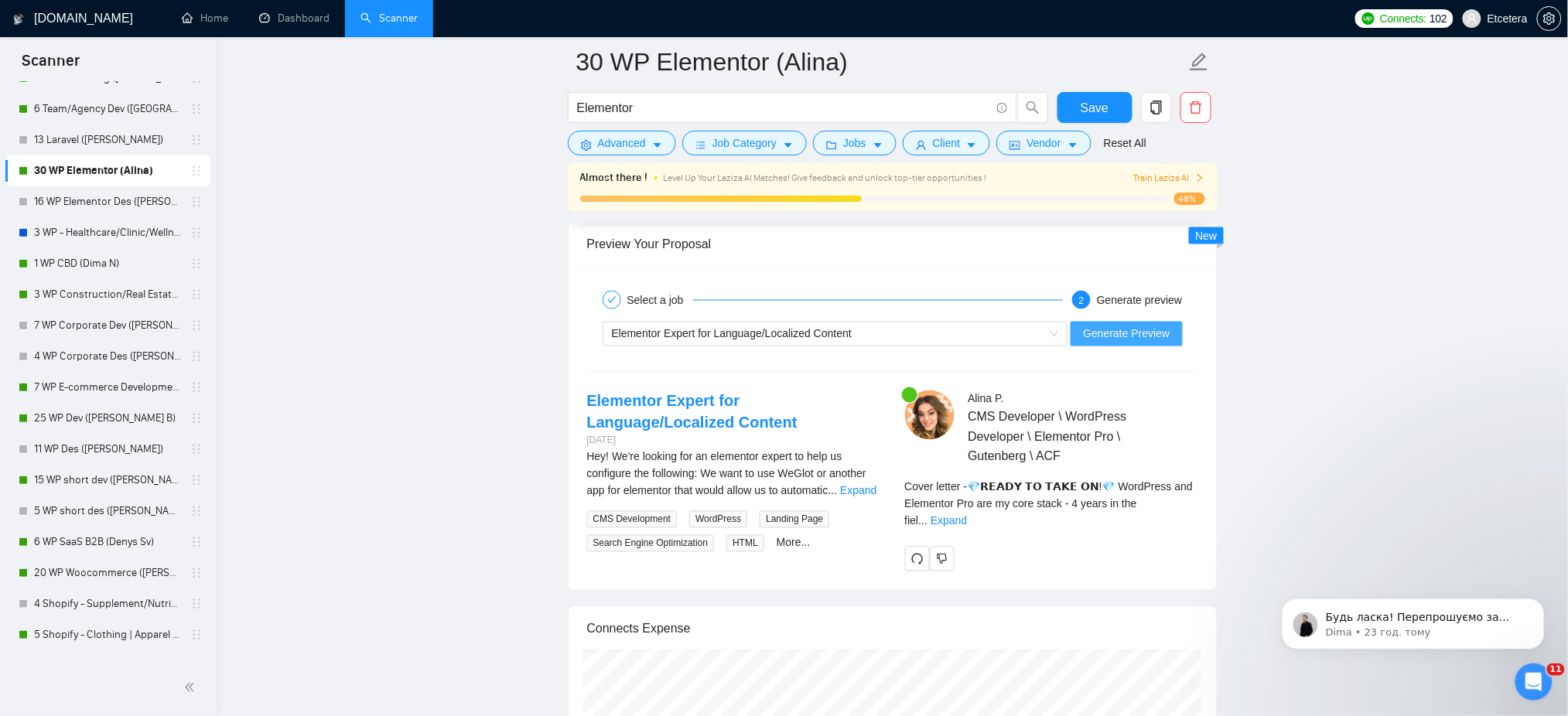
scroll to position [3009, 0]
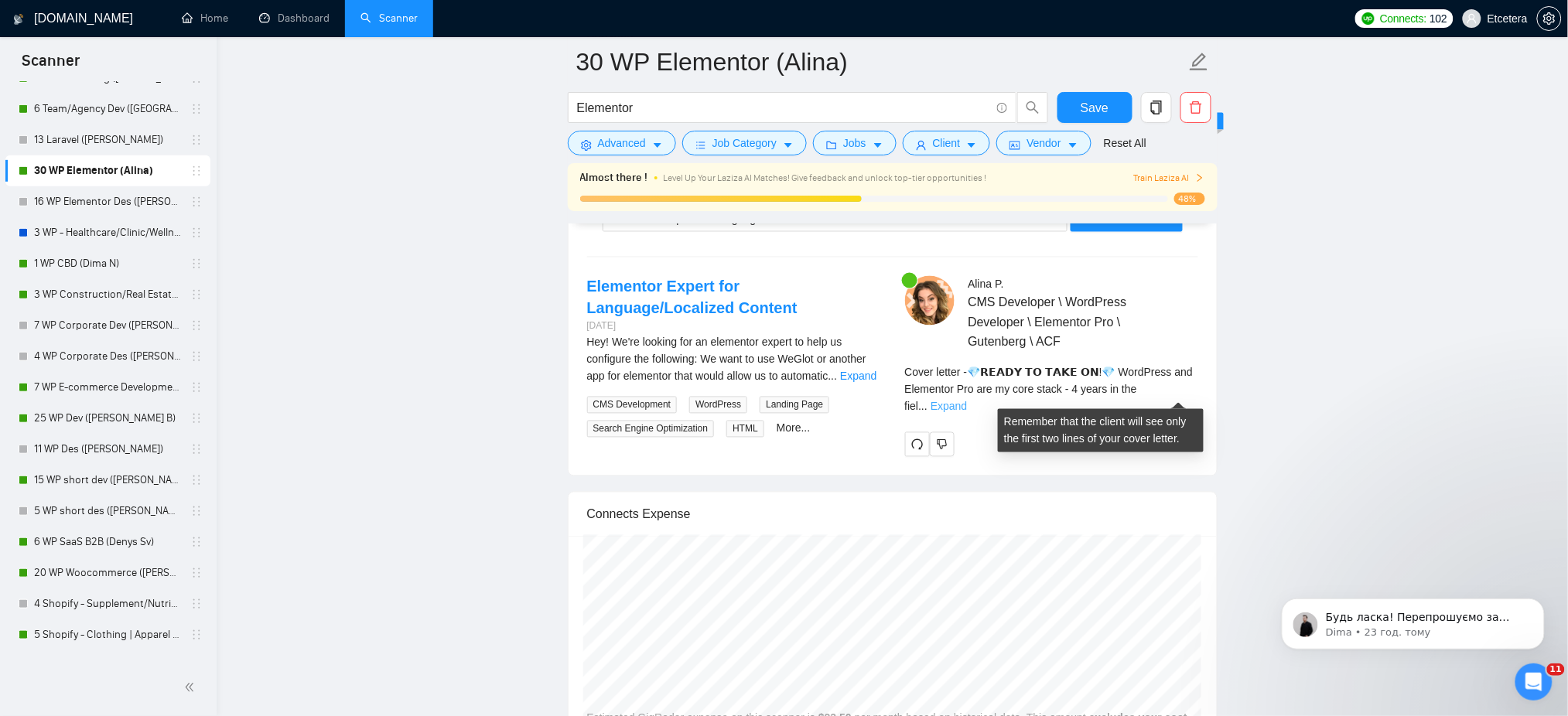
click at [967, 400] on link "Expand" at bounding box center [948, 406] width 36 height 13
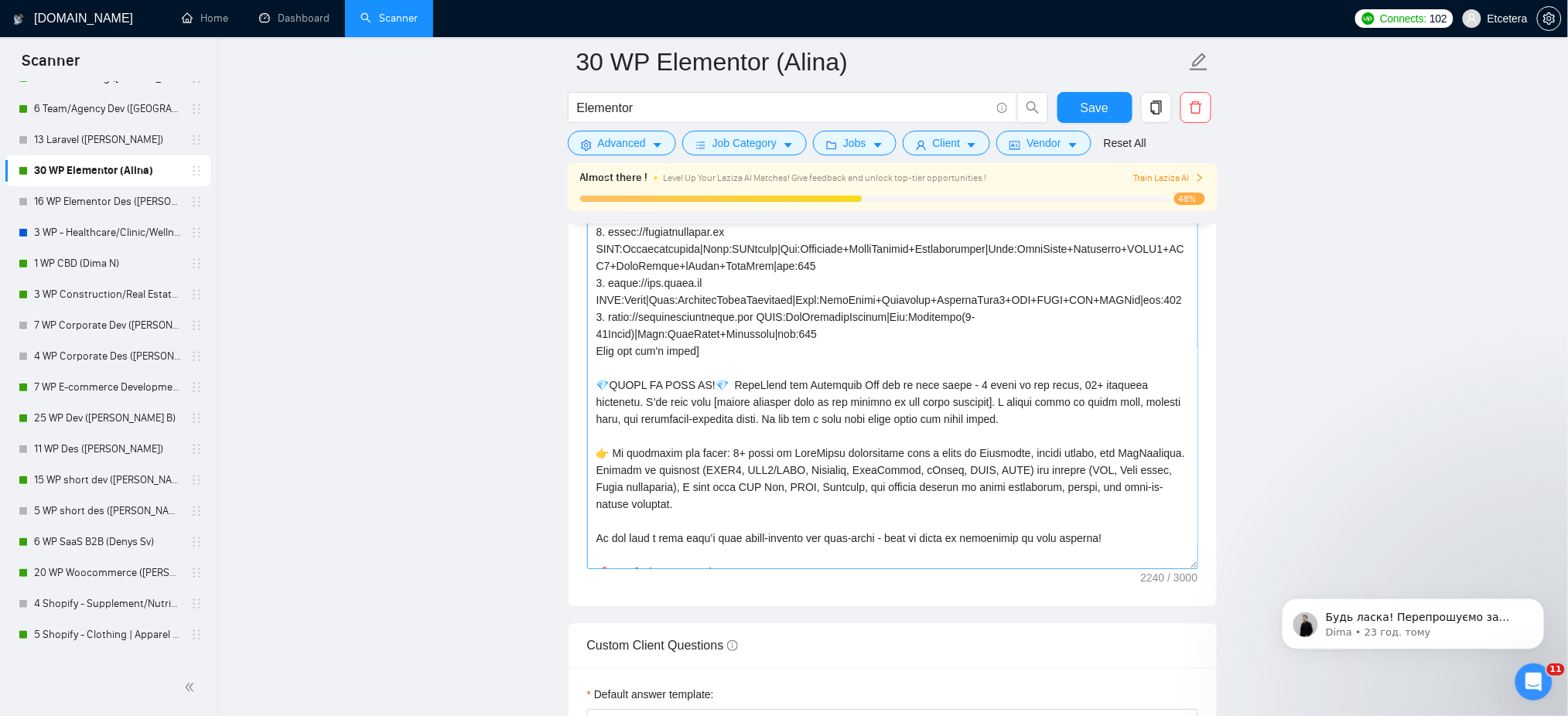
scroll to position [103, 0]
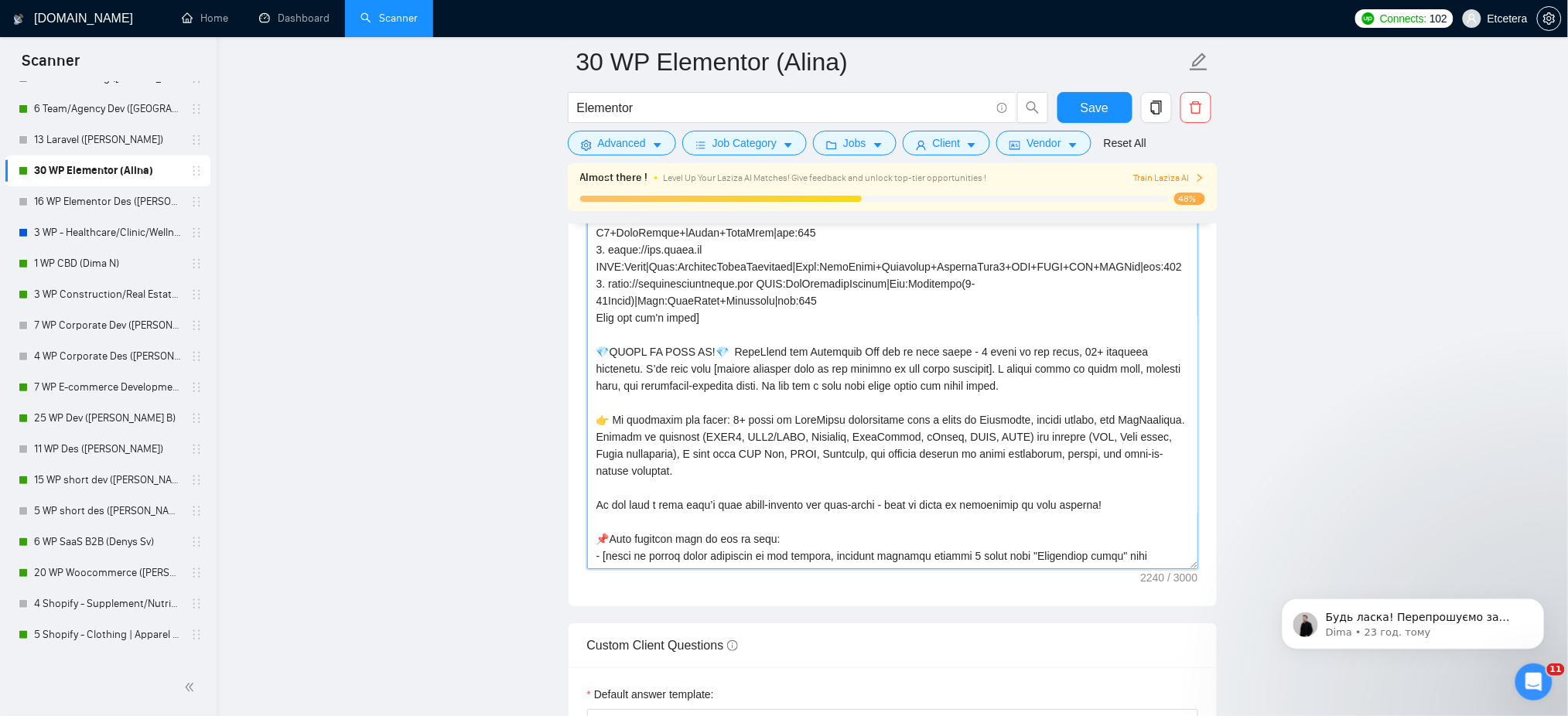
click at [968, 406] on textarea "Cover letter template:" at bounding box center [893, 395] width 611 height 348
click at [935, 388] on textarea "Cover letter template:" at bounding box center [893, 395] width 611 height 348
click at [968, 402] on textarea "Cover letter template:" at bounding box center [893, 395] width 611 height 348
drag, startPoint x: 935, startPoint y: 385, endPoint x: 726, endPoint y: 412, distance: 210.7
click at [726, 412] on textarea "Cover letter template:" at bounding box center [893, 395] width 611 height 348
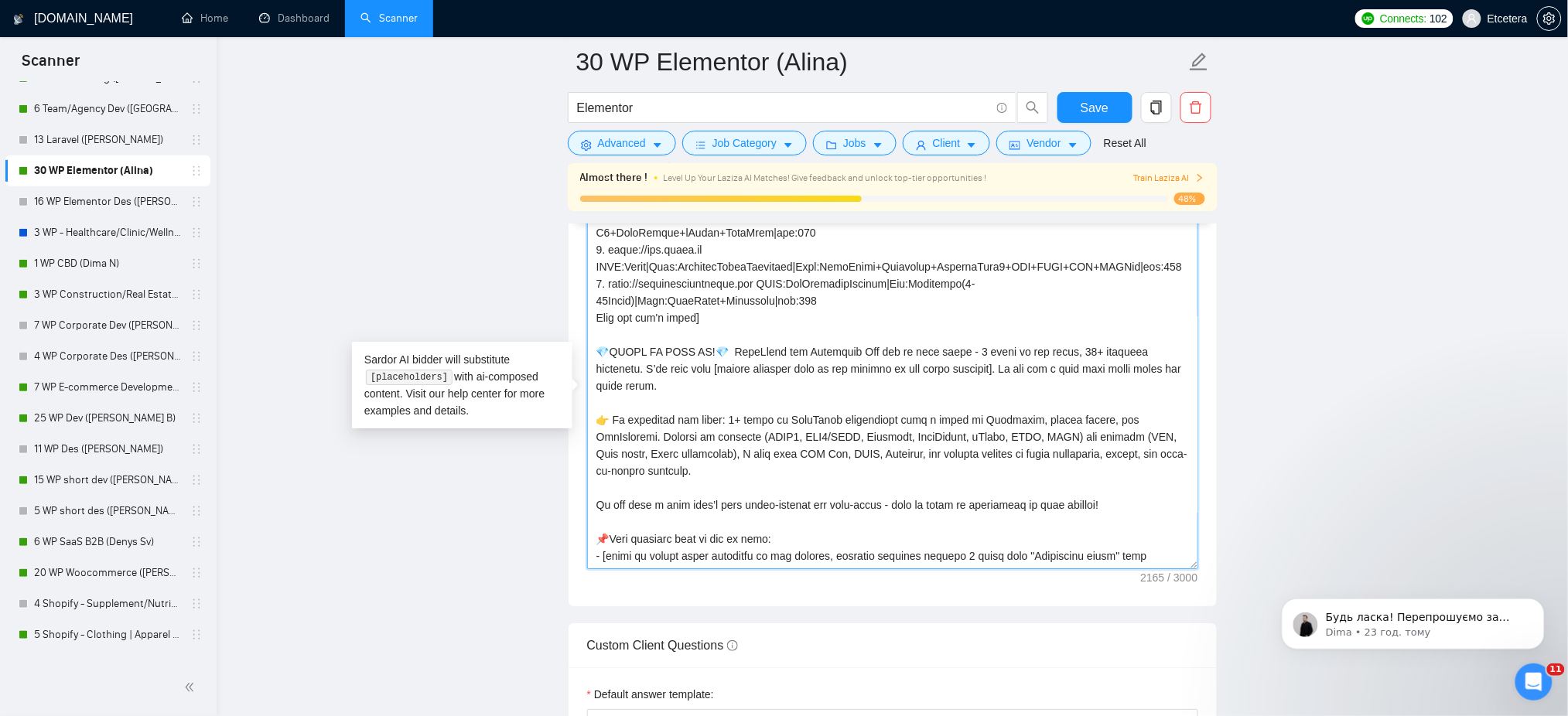
click at [675, 415] on textarea "Cover letter template:" at bounding box center [893, 395] width 611 height 348
drag, startPoint x: 733, startPoint y: 366, endPoint x: 735, endPoint y: 392, distance: 26.1
click at [732, 367] on textarea "Cover letter template:" at bounding box center [893, 395] width 611 height 348
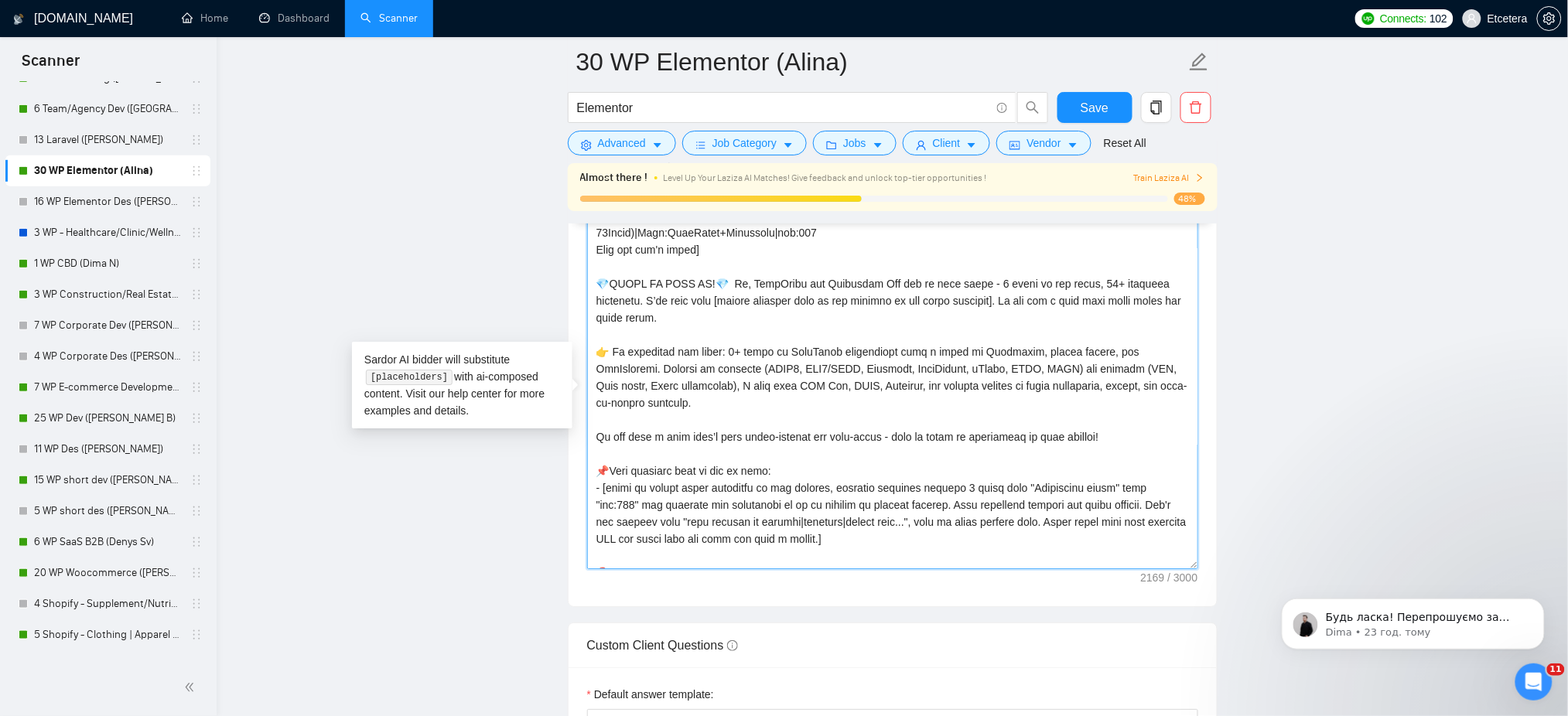
scroll to position [205, 0]
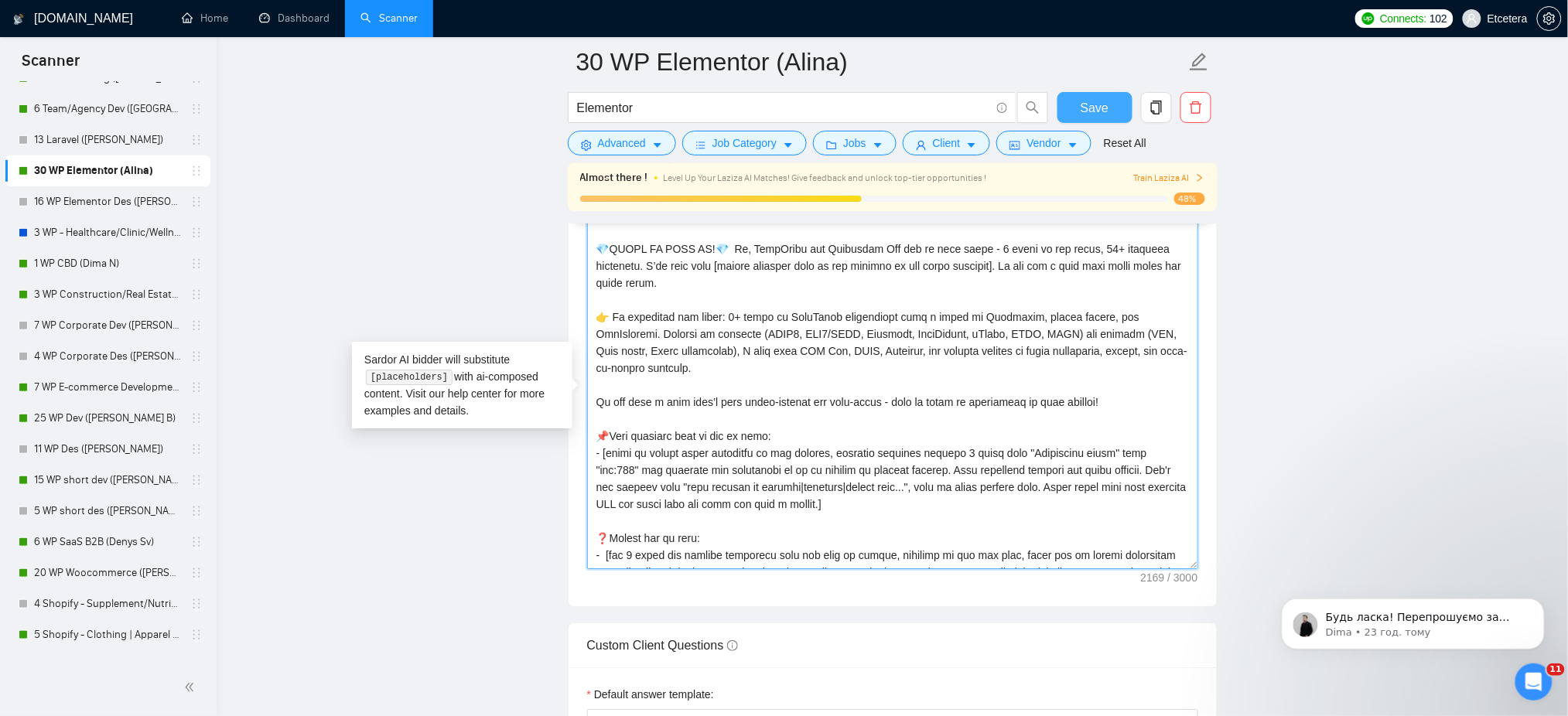
type textarea "[Success cases that can be used: 1. https://help.relabdevelopment.com CLNT:Rela…"
click at [1092, 104] on span "Save" at bounding box center [1094, 108] width 27 height 20
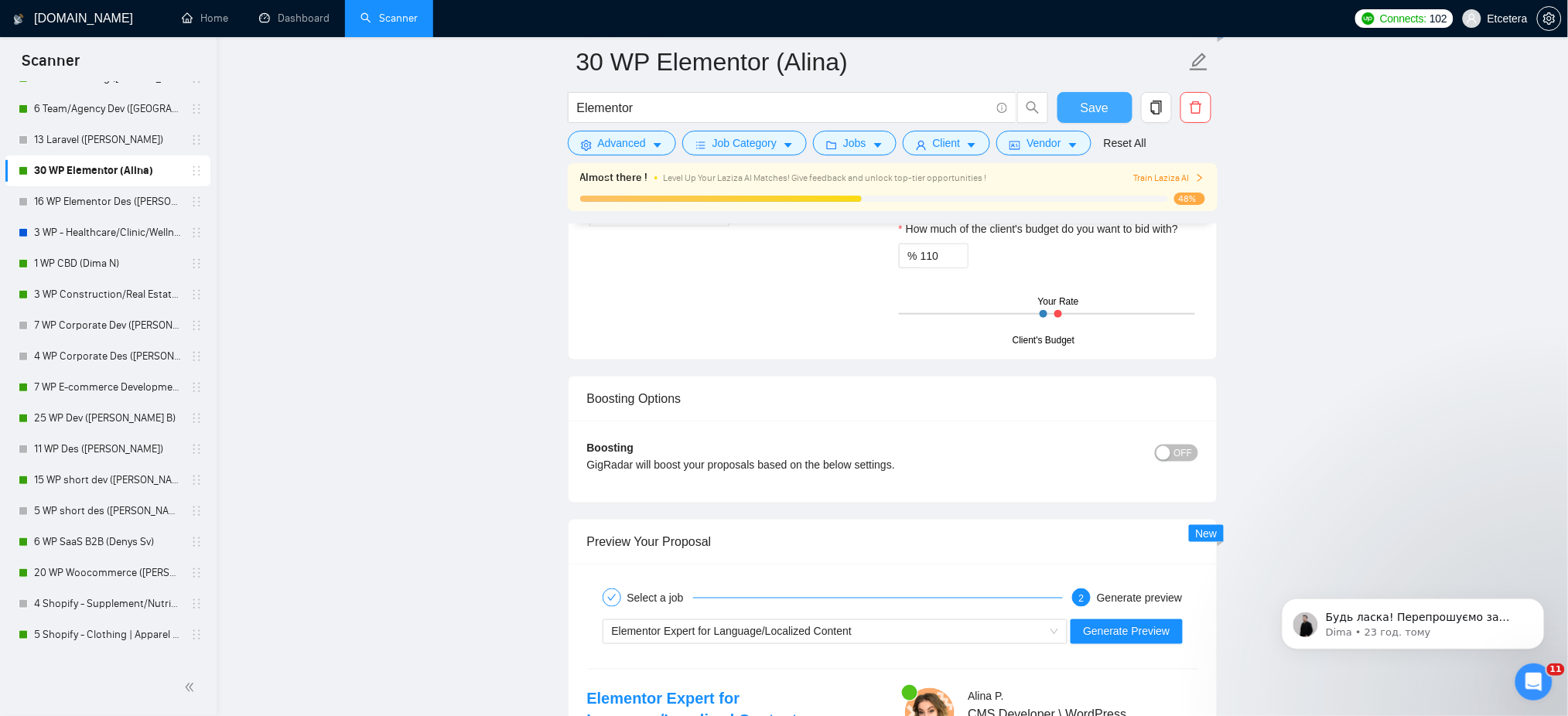
scroll to position [2906, 0]
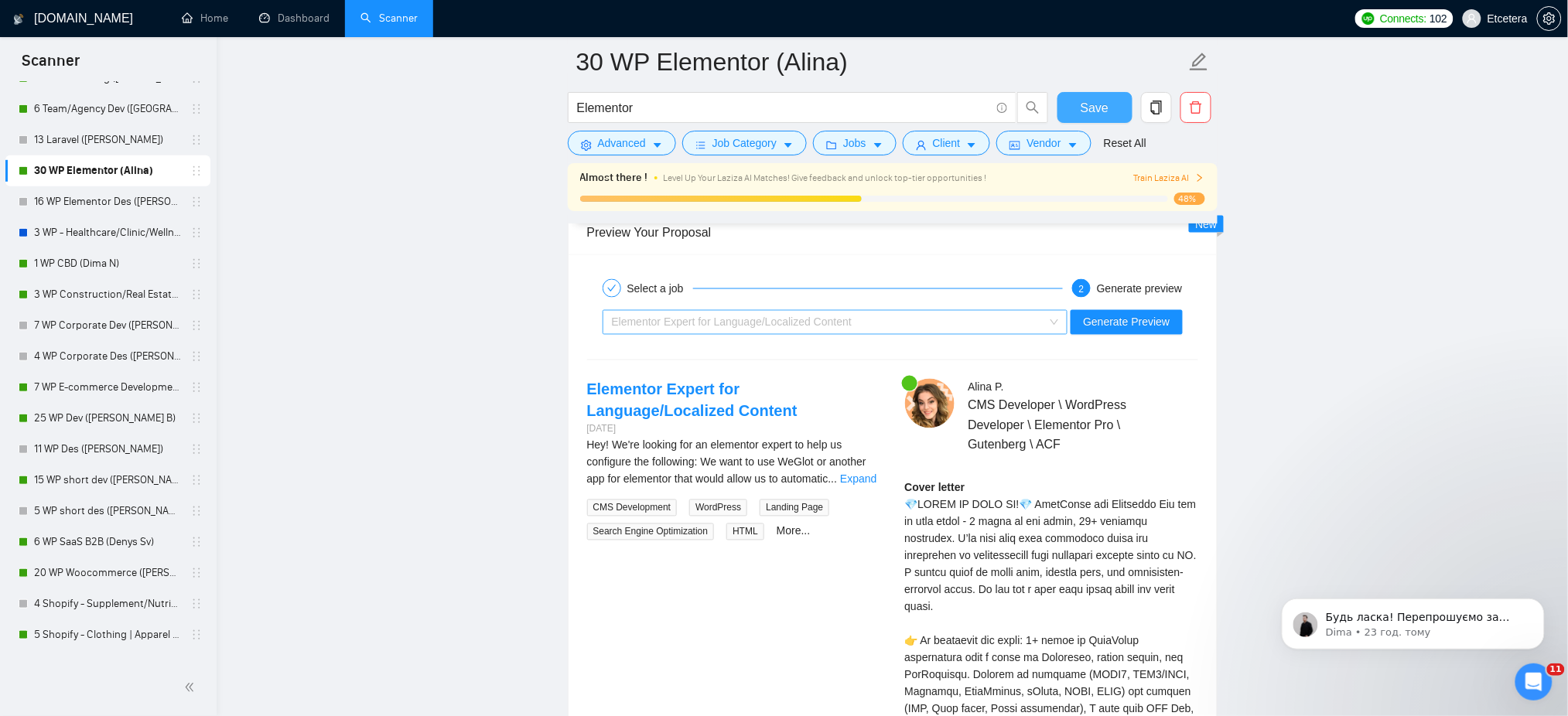
click at [906, 320] on div "Elementor Expert for Language/Localized Content" at bounding box center [828, 323] width 434 height 23
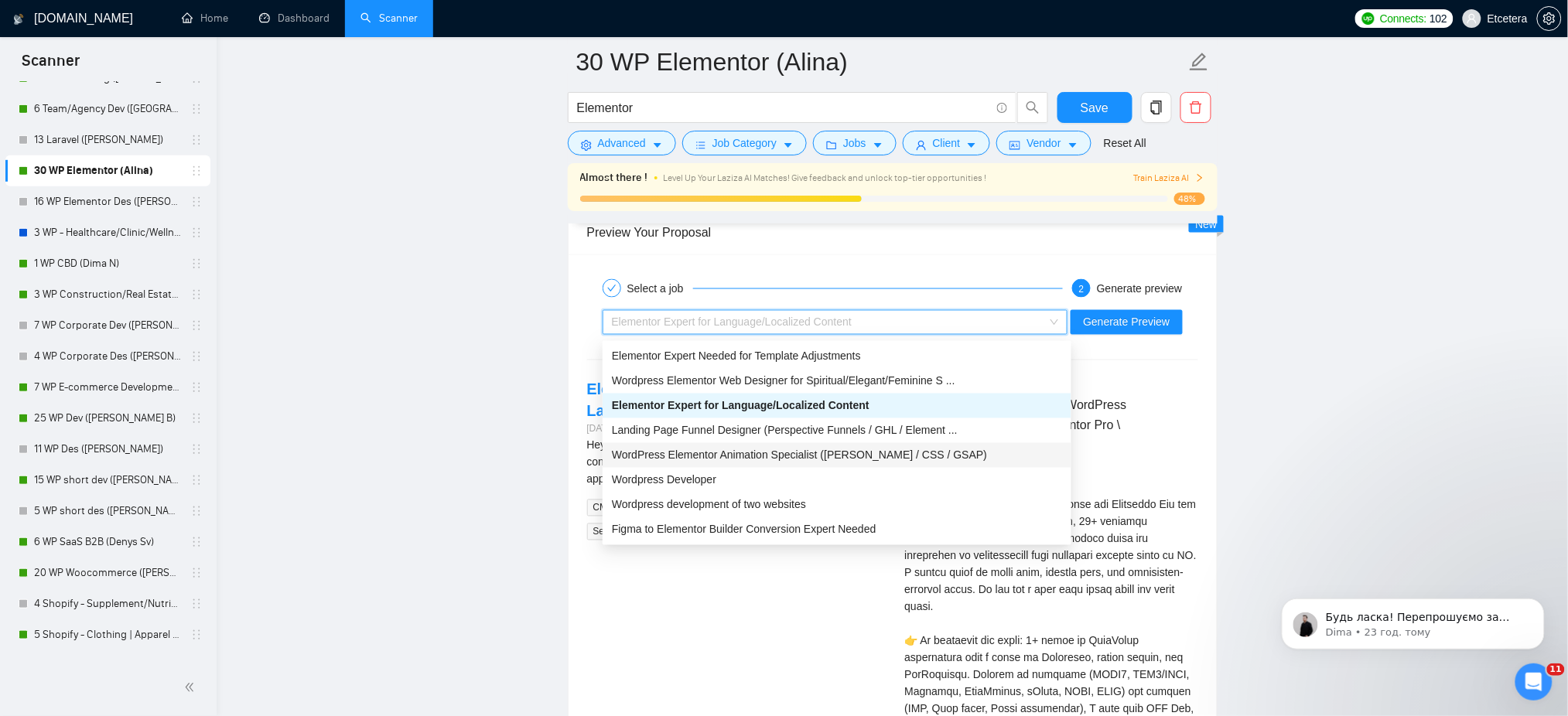
click at [732, 453] on span "WordPress Elementor Animation Specialist ([PERSON_NAME] / CSS / GSAP)" at bounding box center [799, 455] width 375 height 13
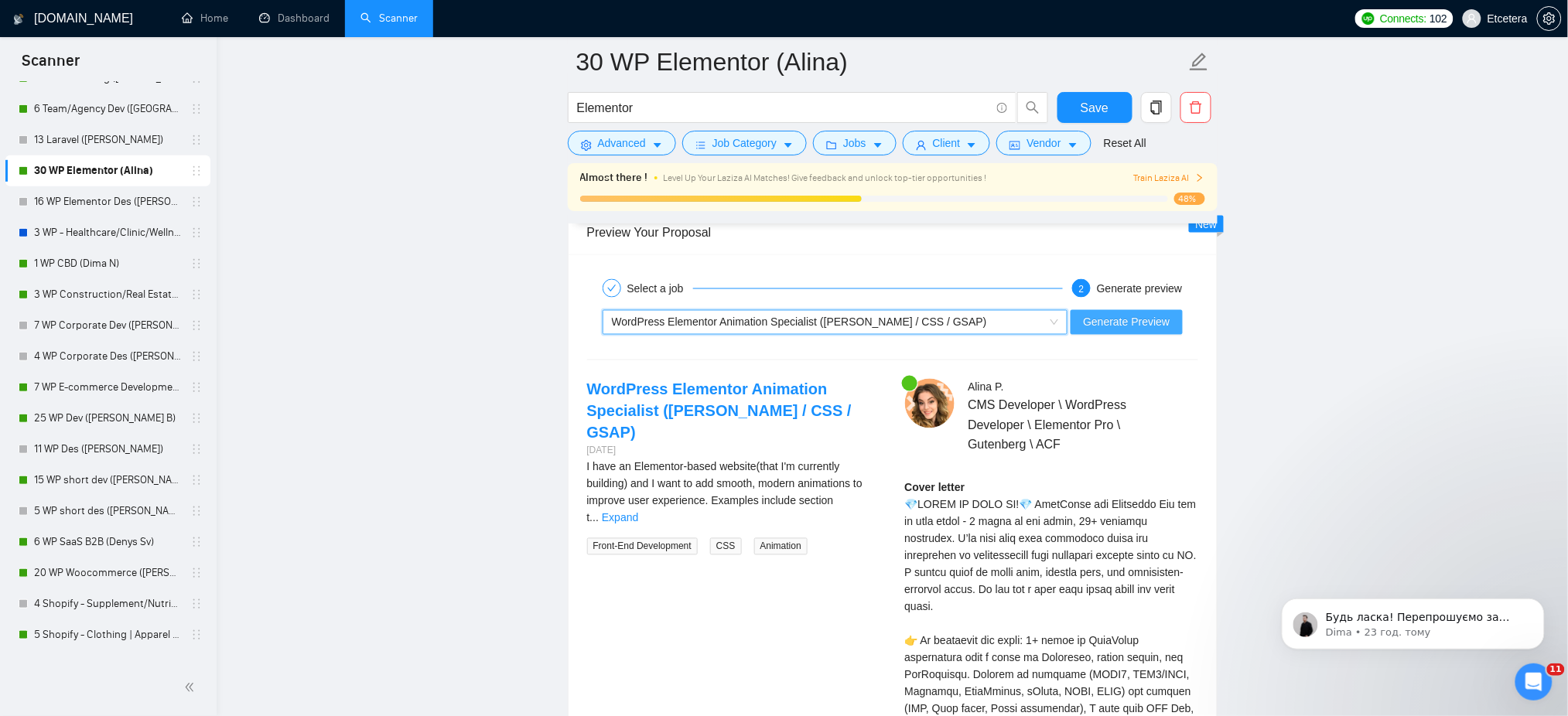
click at [1116, 326] on span "Generate Preview" at bounding box center [1126, 322] width 87 height 17
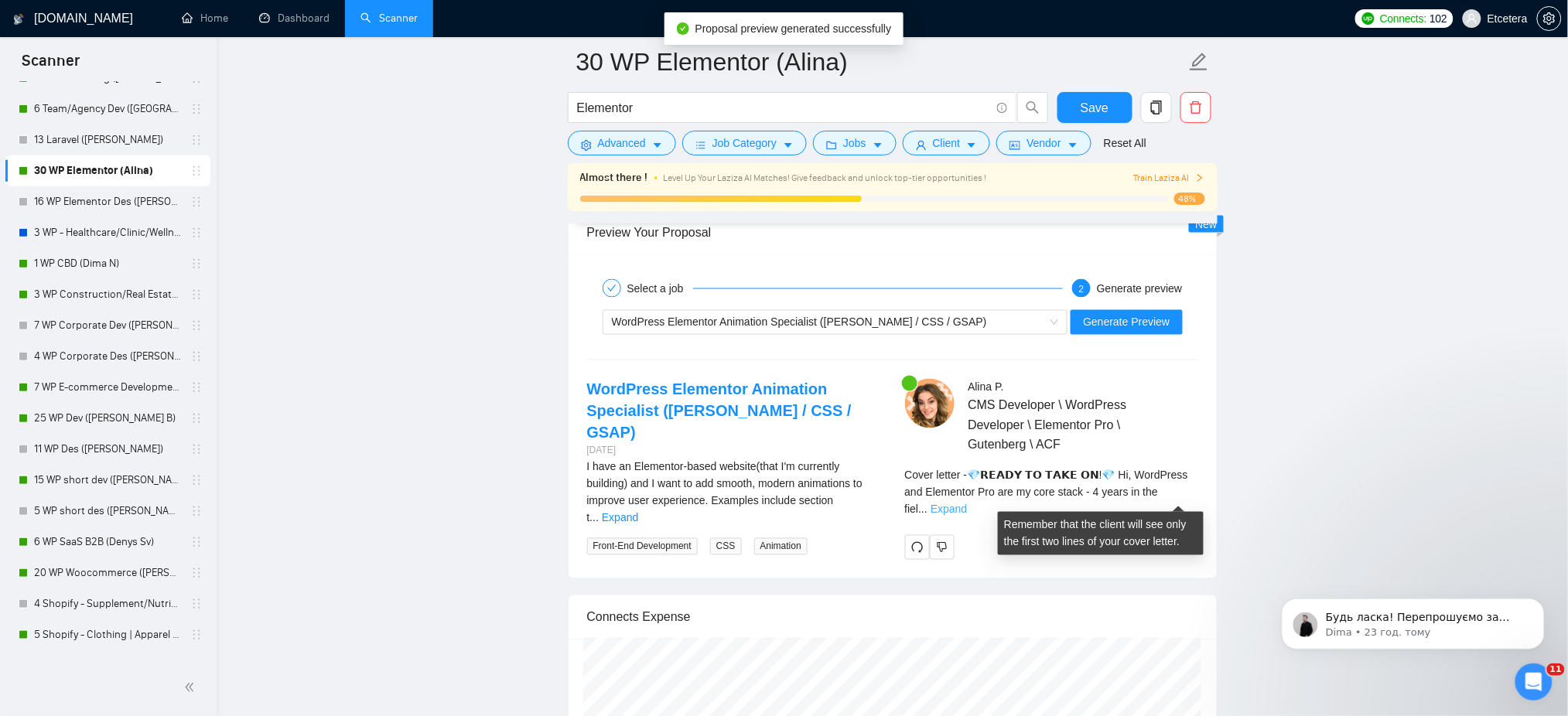
click at [967, 503] on link "Expand" at bounding box center [948, 509] width 36 height 13
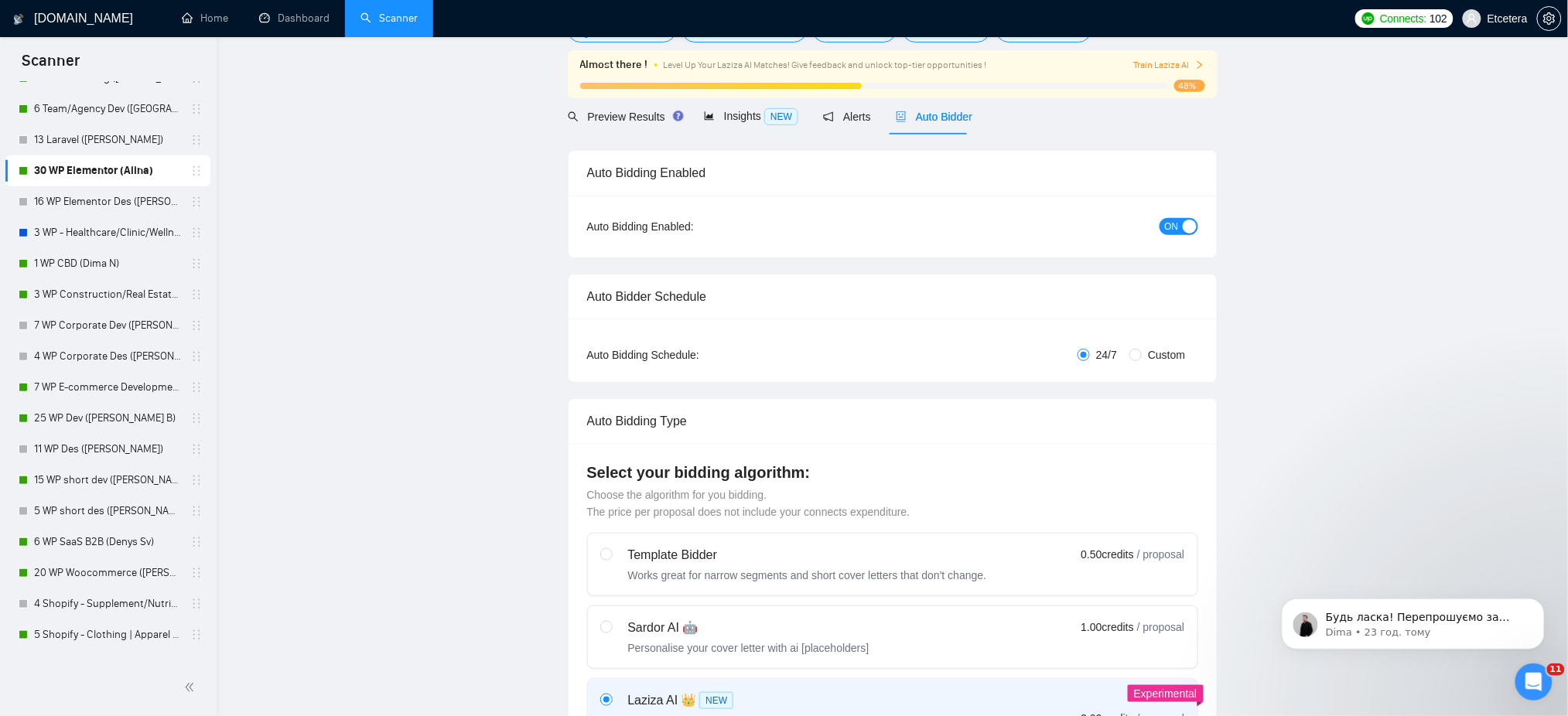
scroll to position [0, 0]
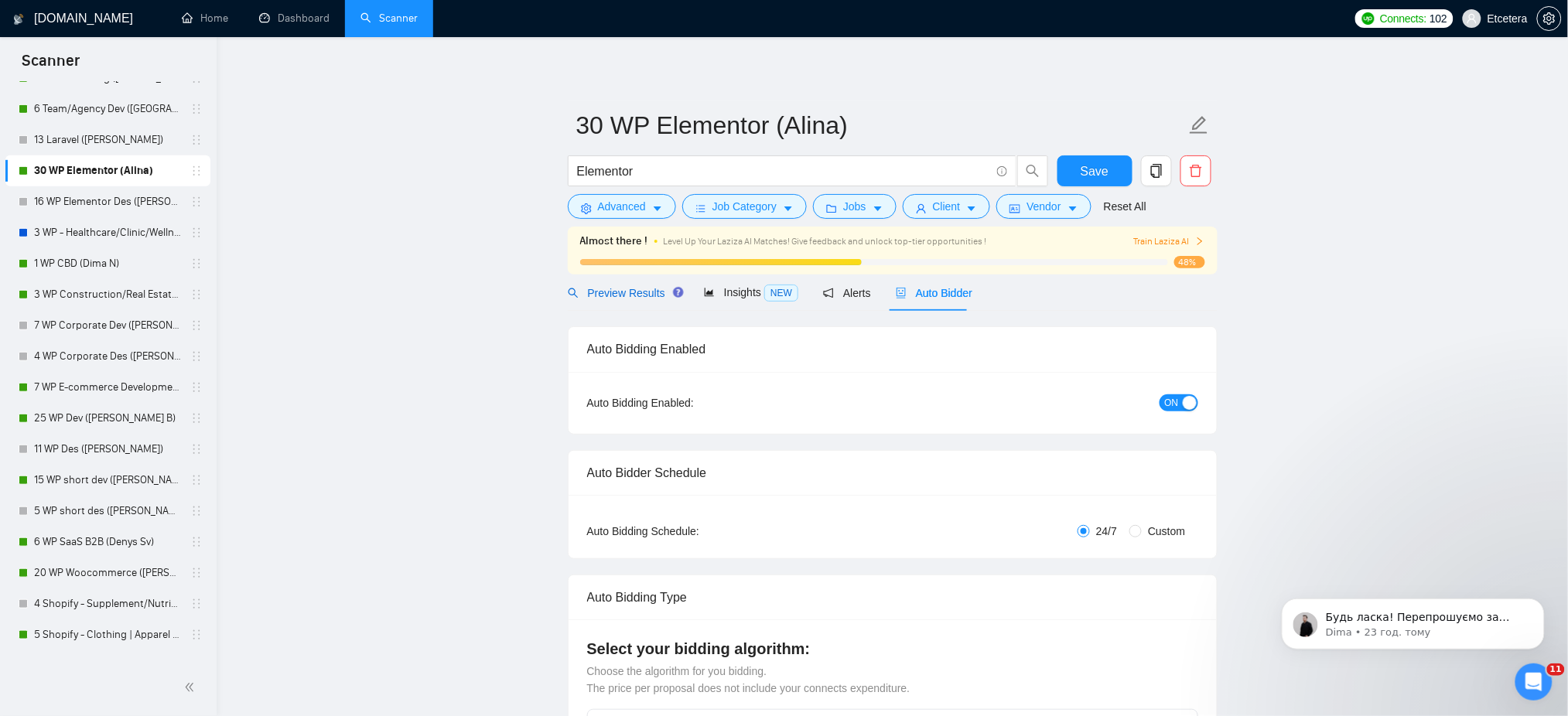
click at [611, 292] on span "Preview Results" at bounding box center [623, 292] width 112 height 13
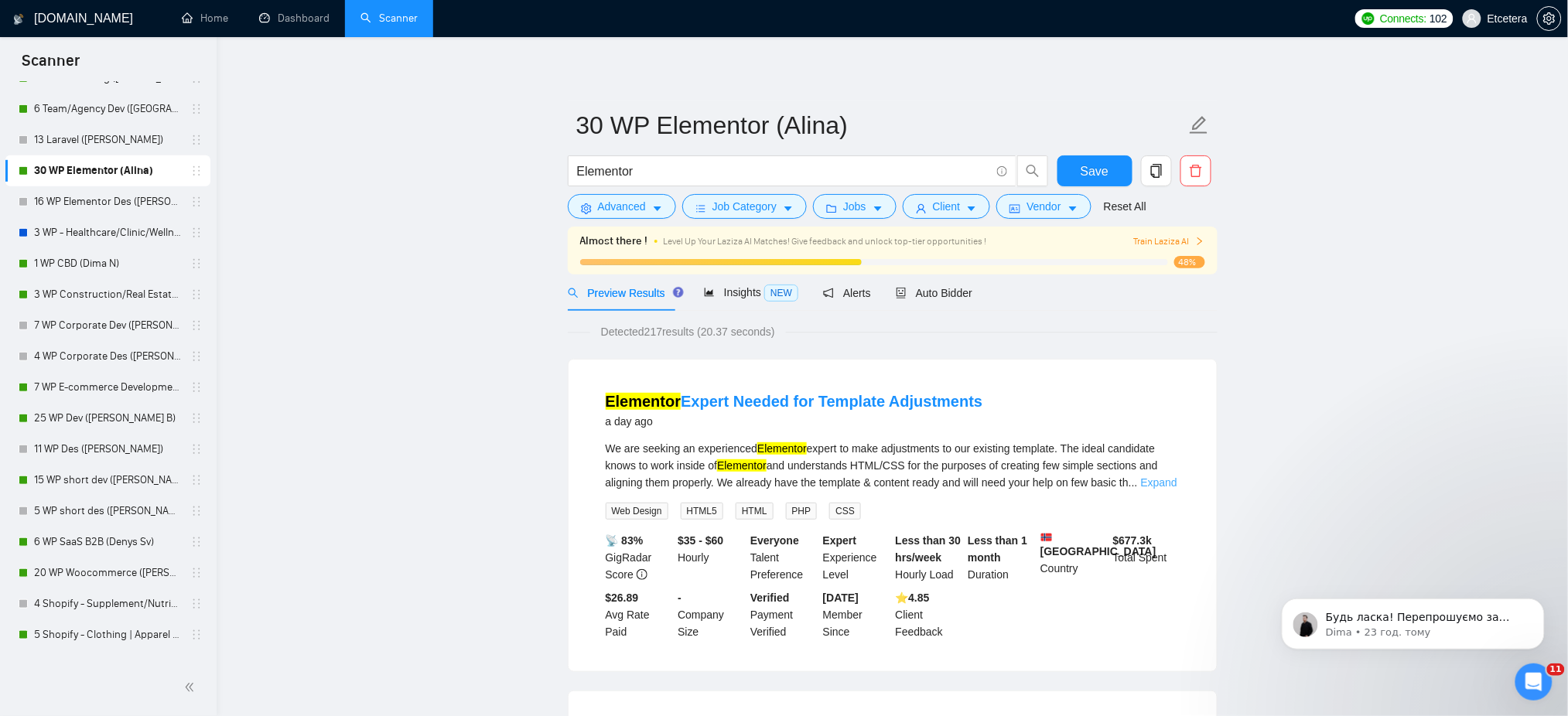
click at [1166, 480] on link "Expand" at bounding box center [1159, 482] width 36 height 13
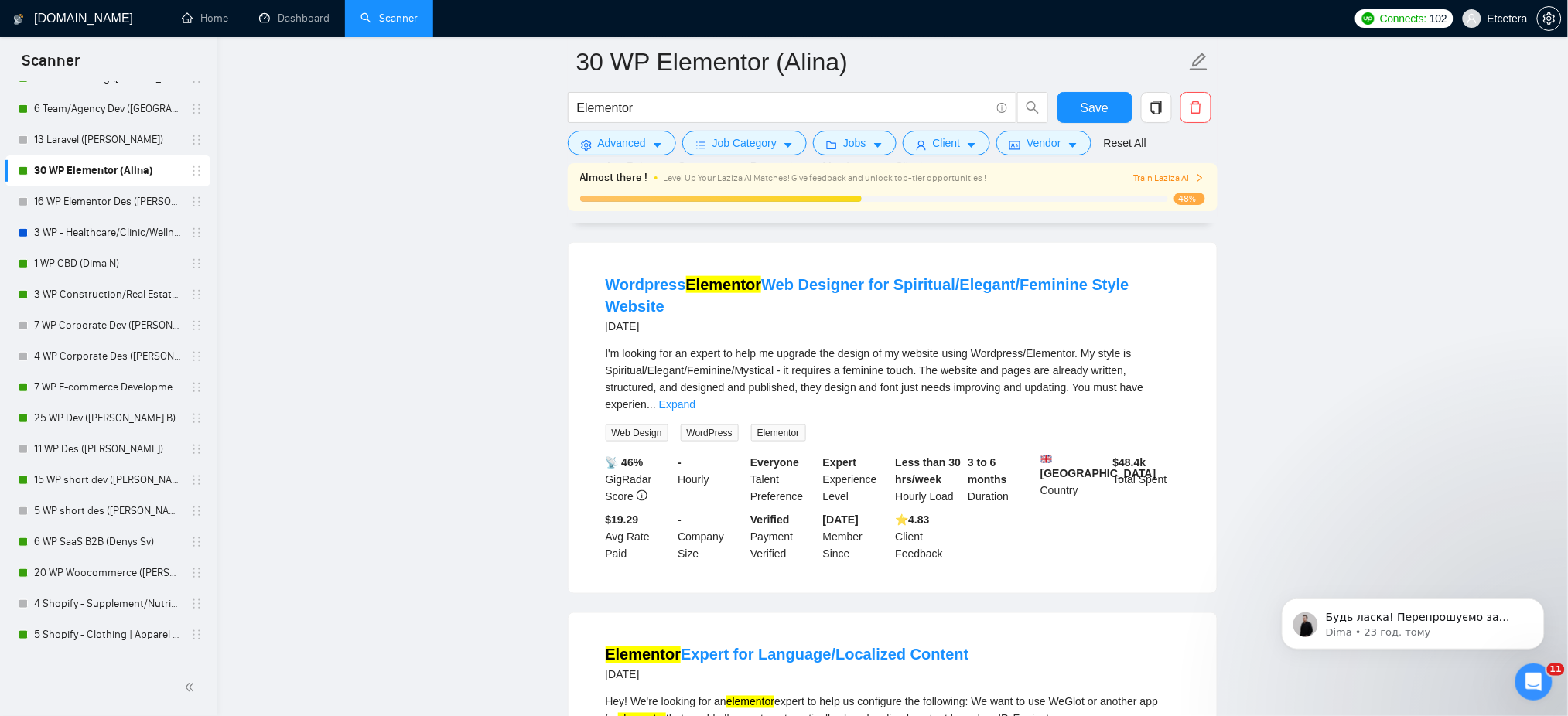
scroll to position [515, 0]
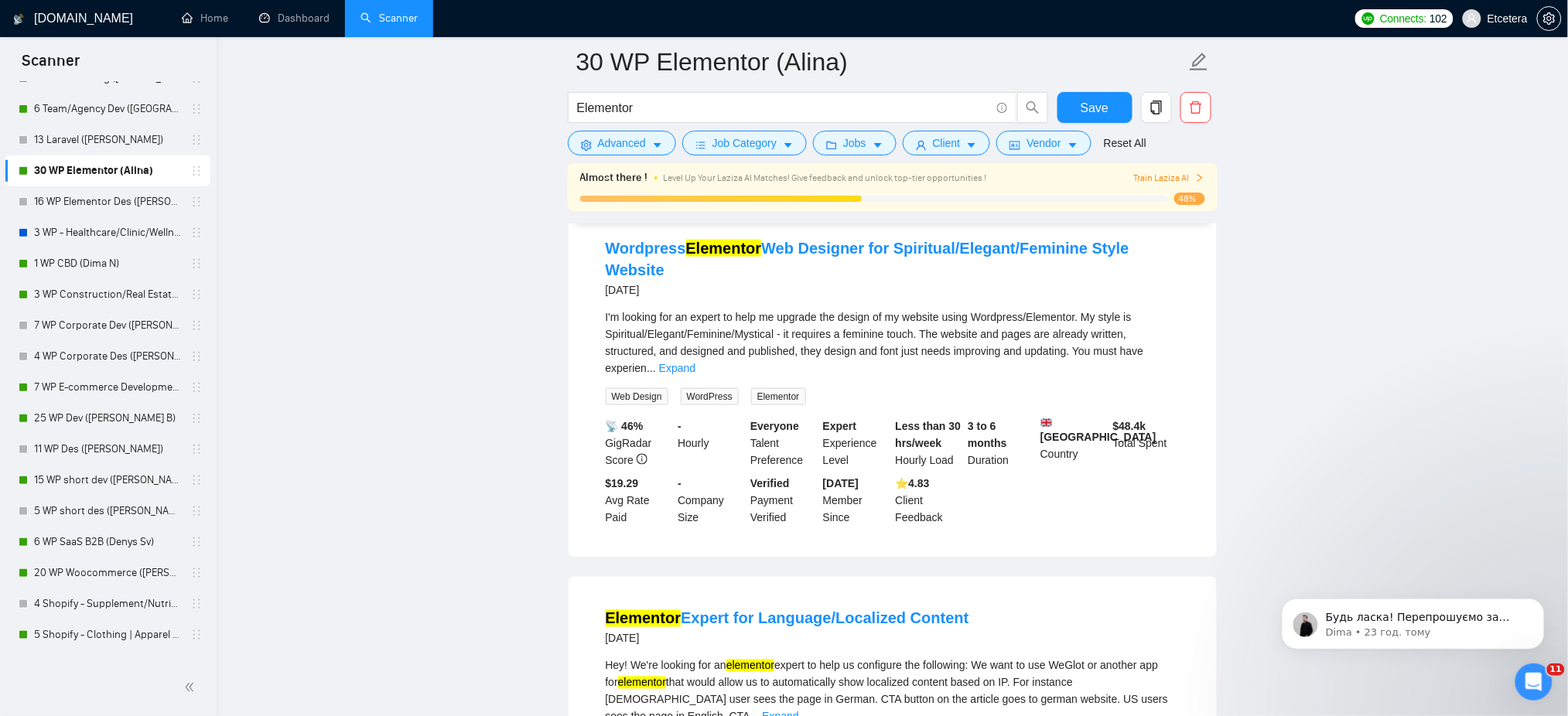
click at [1152, 336] on div "I'm looking for an expert to help me upgrade the design of my website using Wor…" at bounding box center [893, 342] width 574 height 68
click at [695, 362] on link "Expand" at bounding box center [676, 368] width 36 height 13
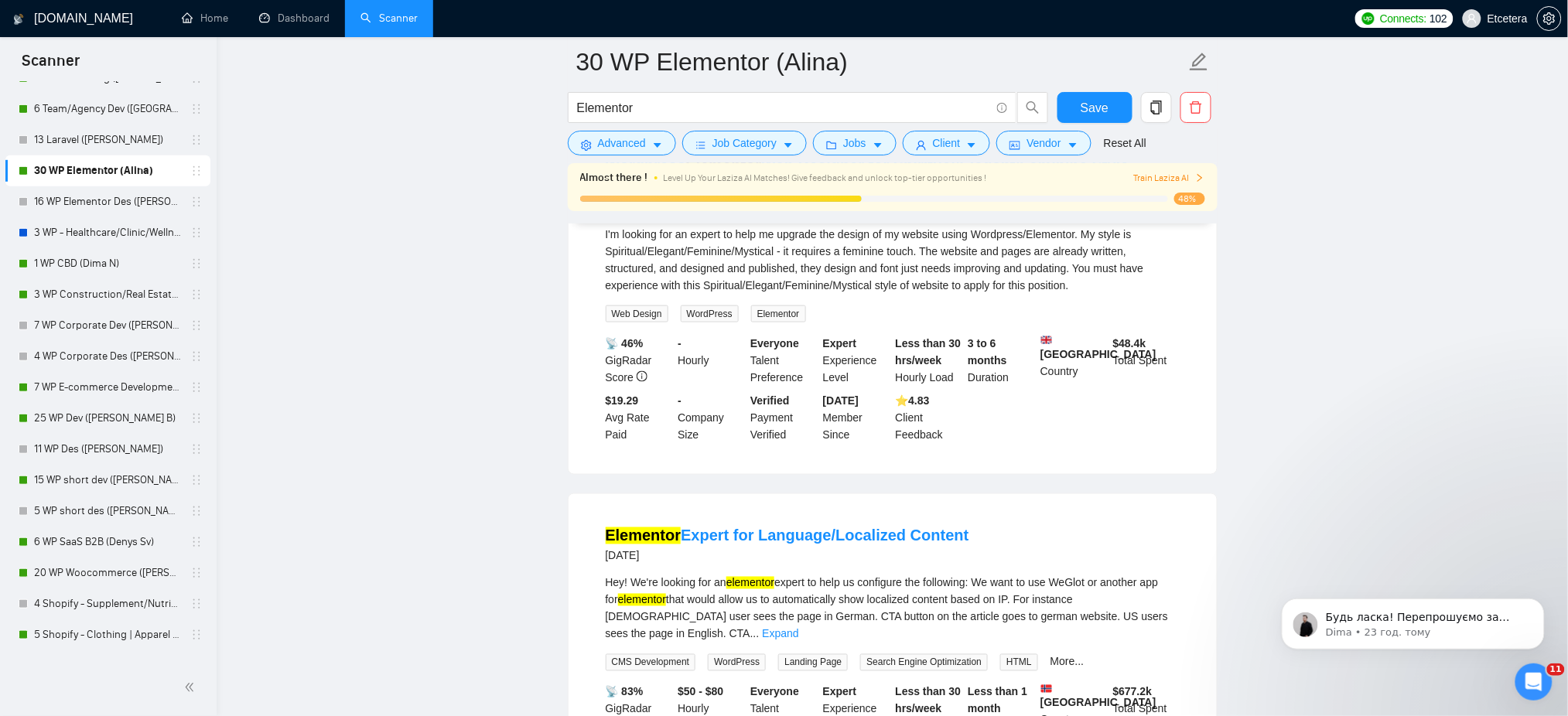
scroll to position [824, 0]
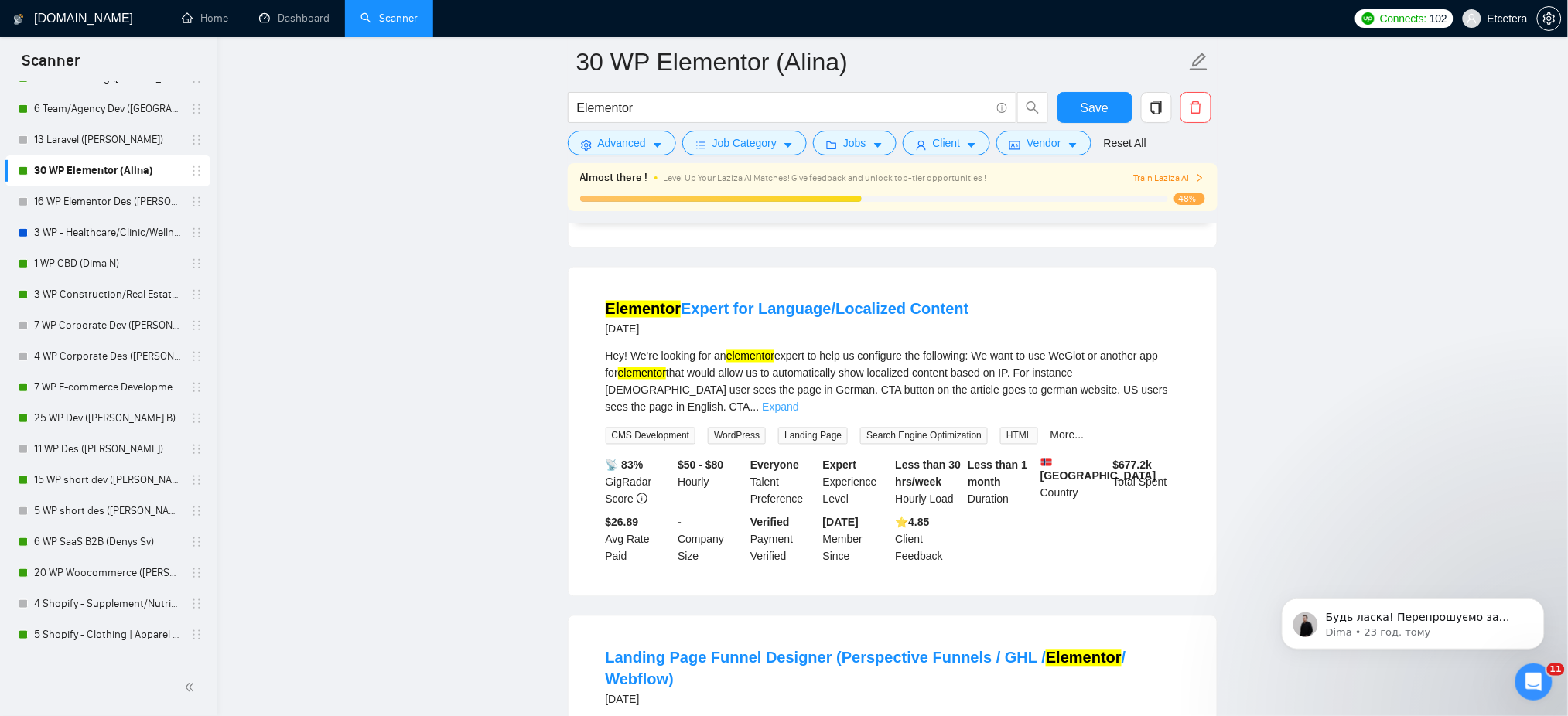
click at [799, 401] on link "Expand" at bounding box center [779, 407] width 36 height 13
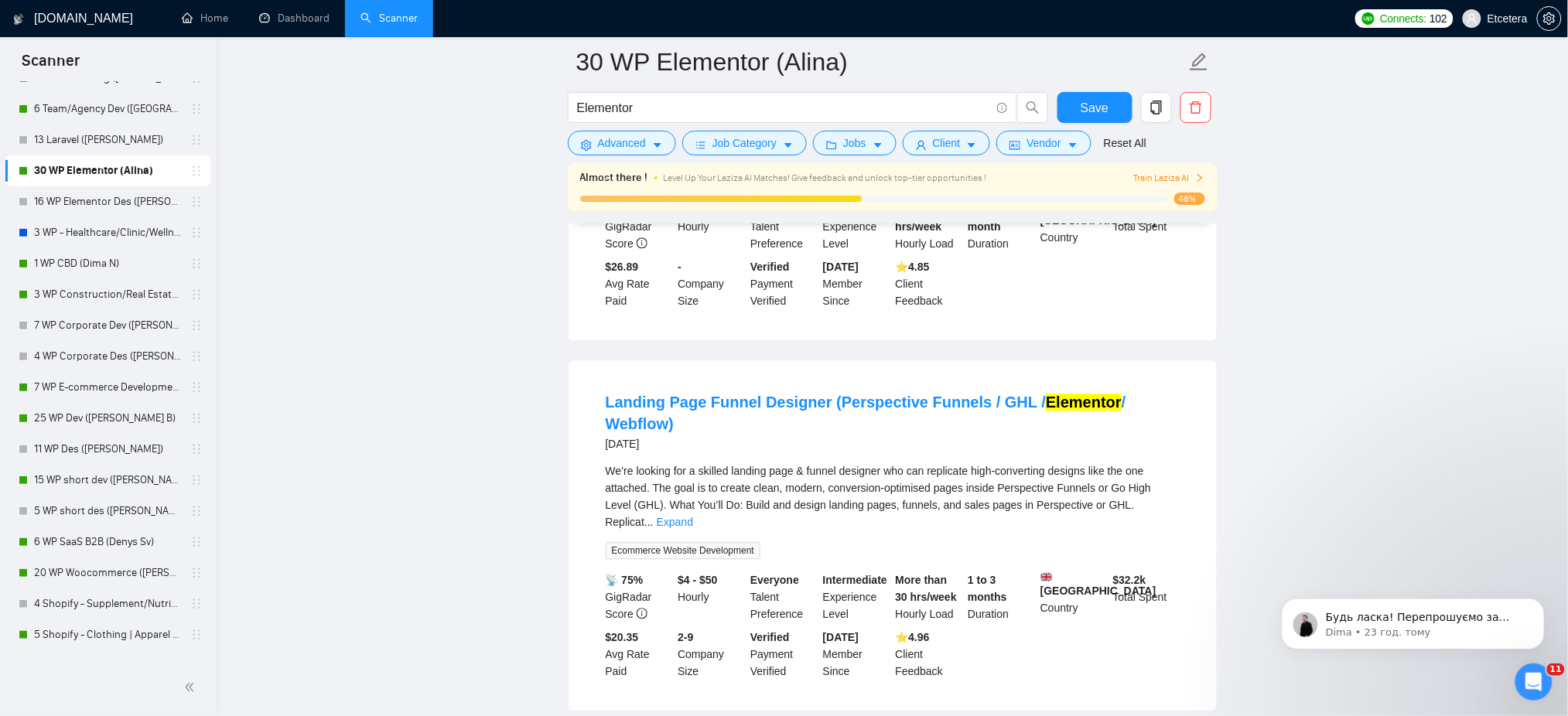
scroll to position [1133, 0]
click at [693, 514] on link "Expand" at bounding box center [674, 519] width 36 height 13
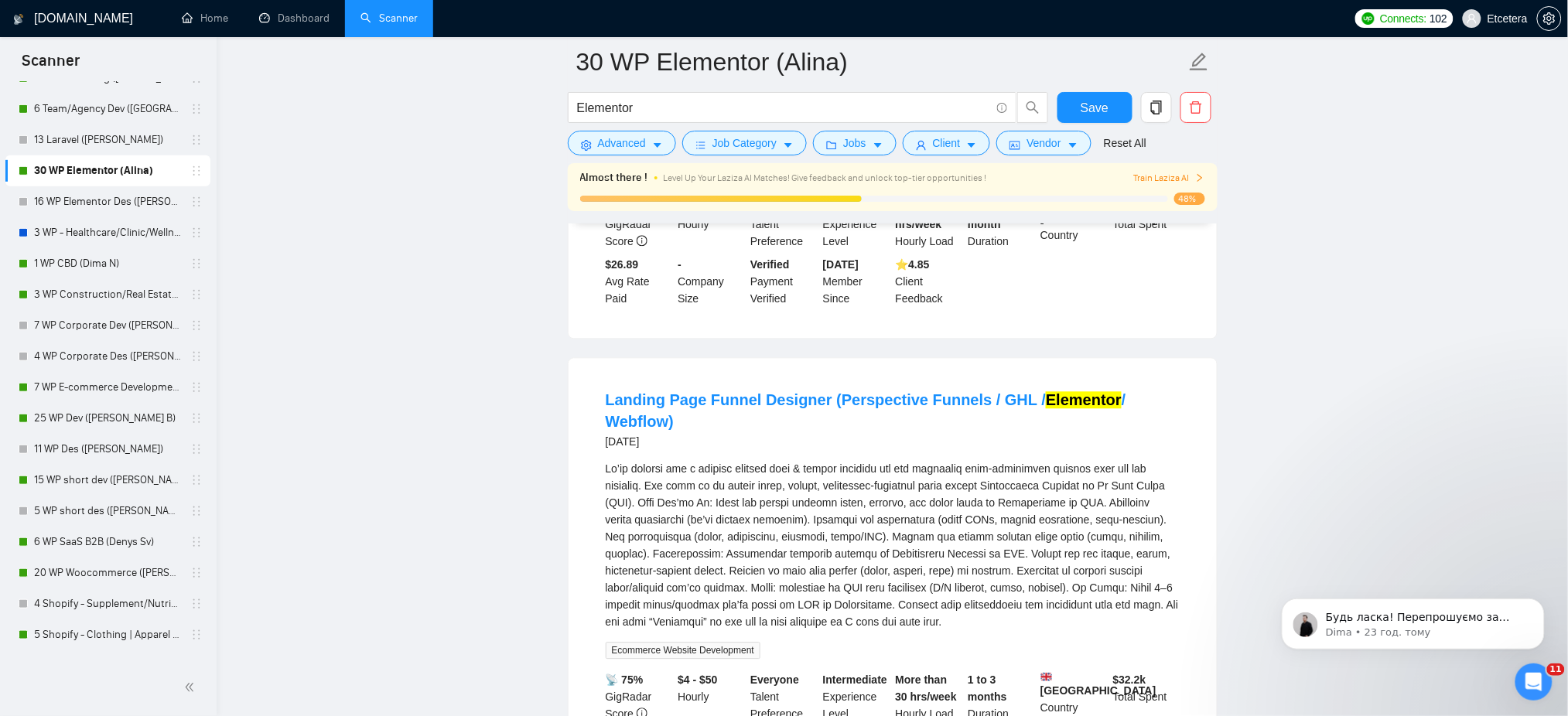
scroll to position [1649, 0]
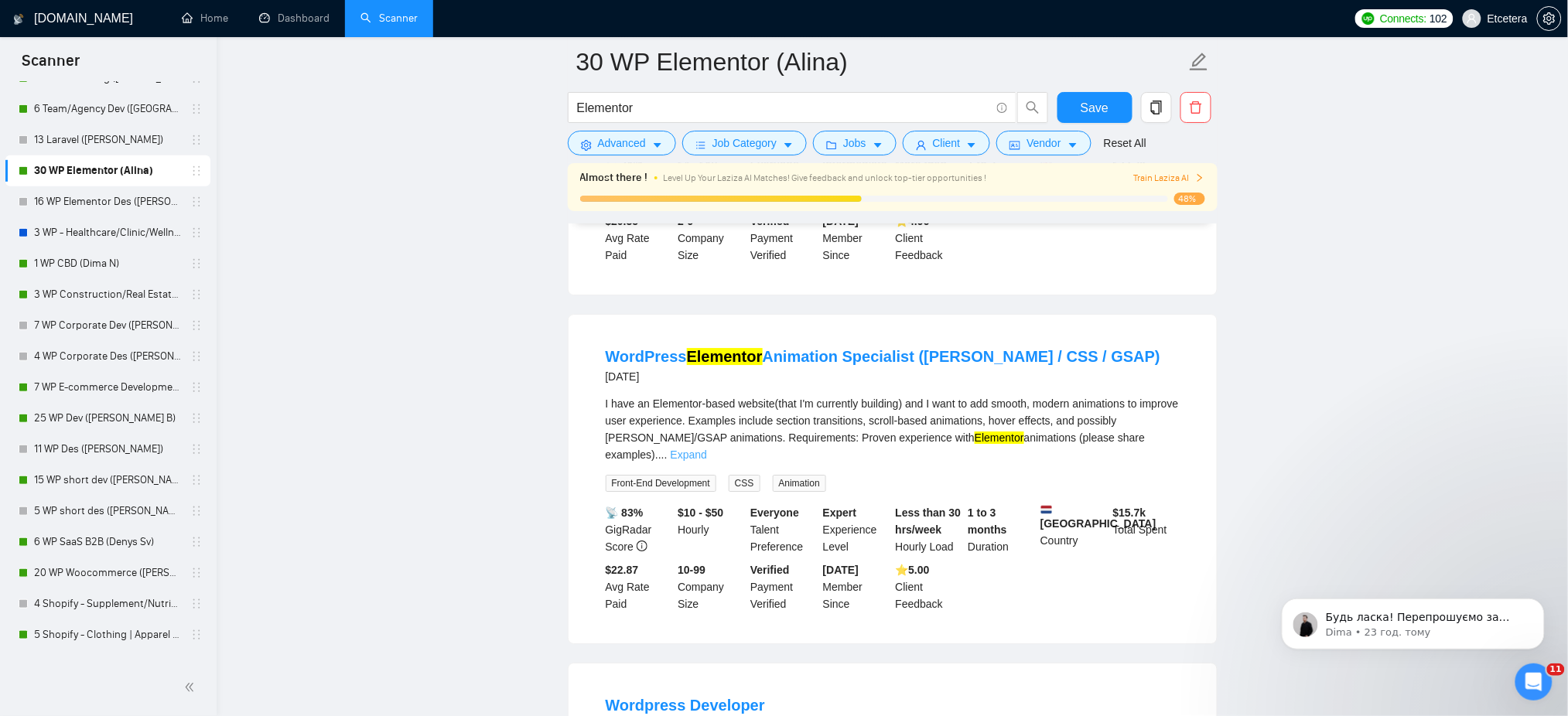
click at [707, 448] on link "Expand" at bounding box center [688, 454] width 36 height 13
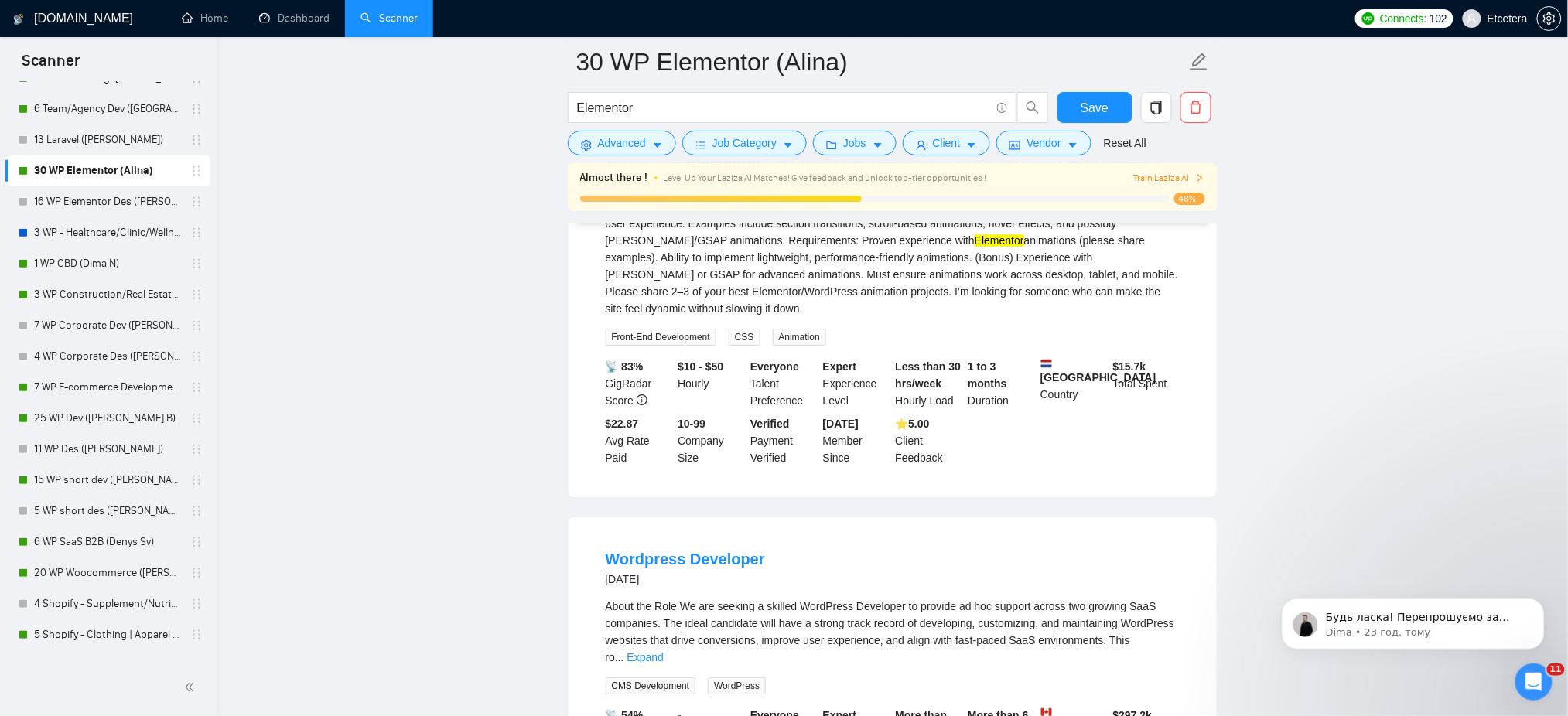
scroll to position [2061, 0]
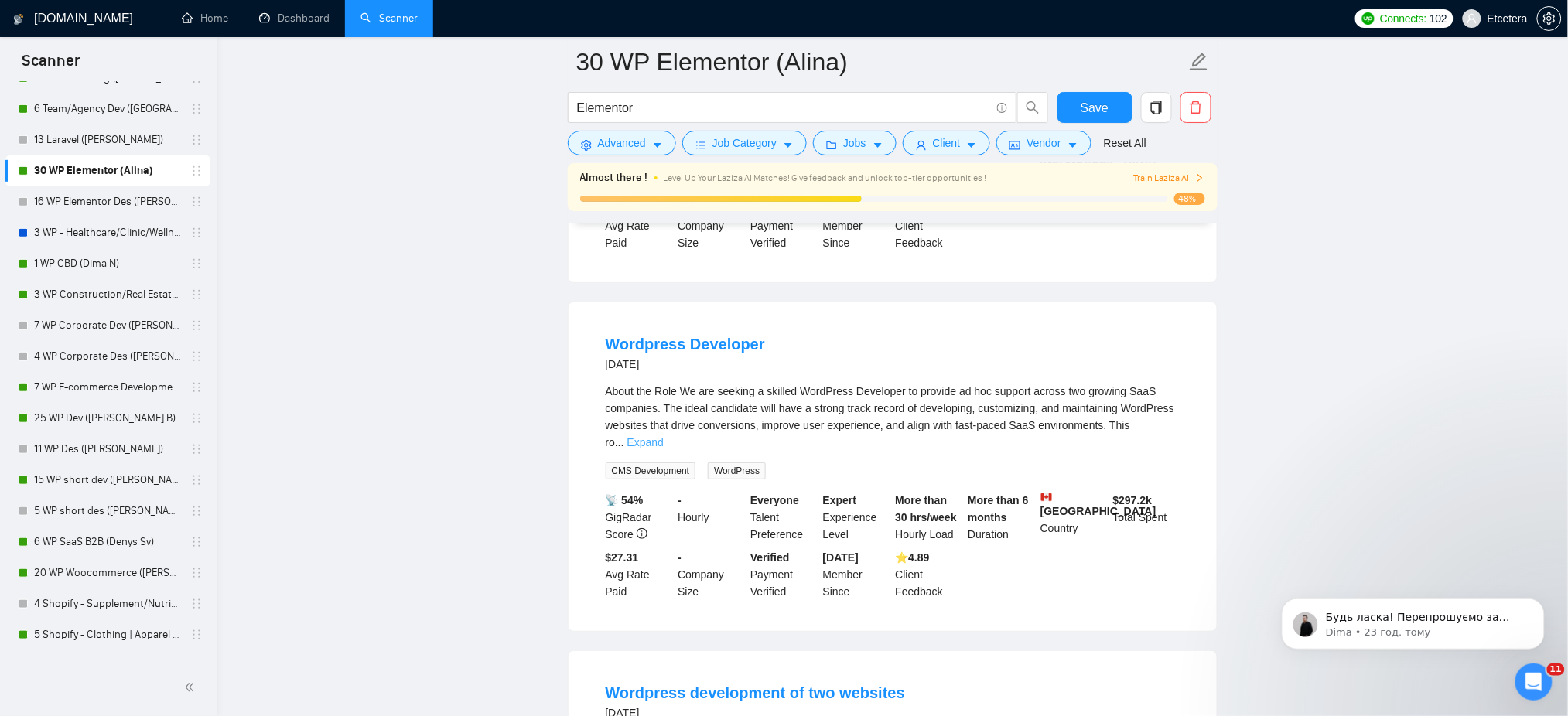
click at [664, 436] on link "Expand" at bounding box center [645, 442] width 36 height 13
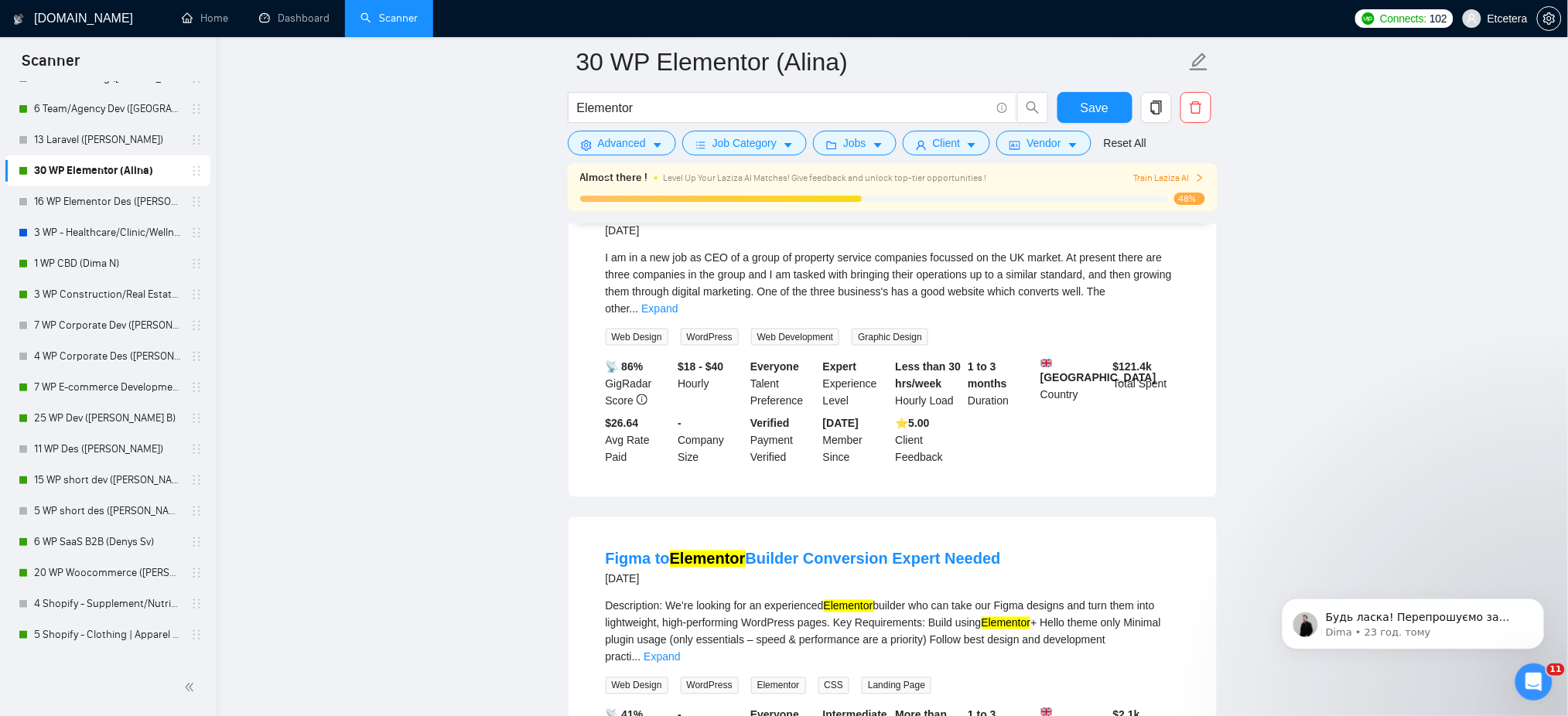
scroll to position [2783, 0]
click at [677, 300] on link "Expand" at bounding box center [659, 306] width 36 height 13
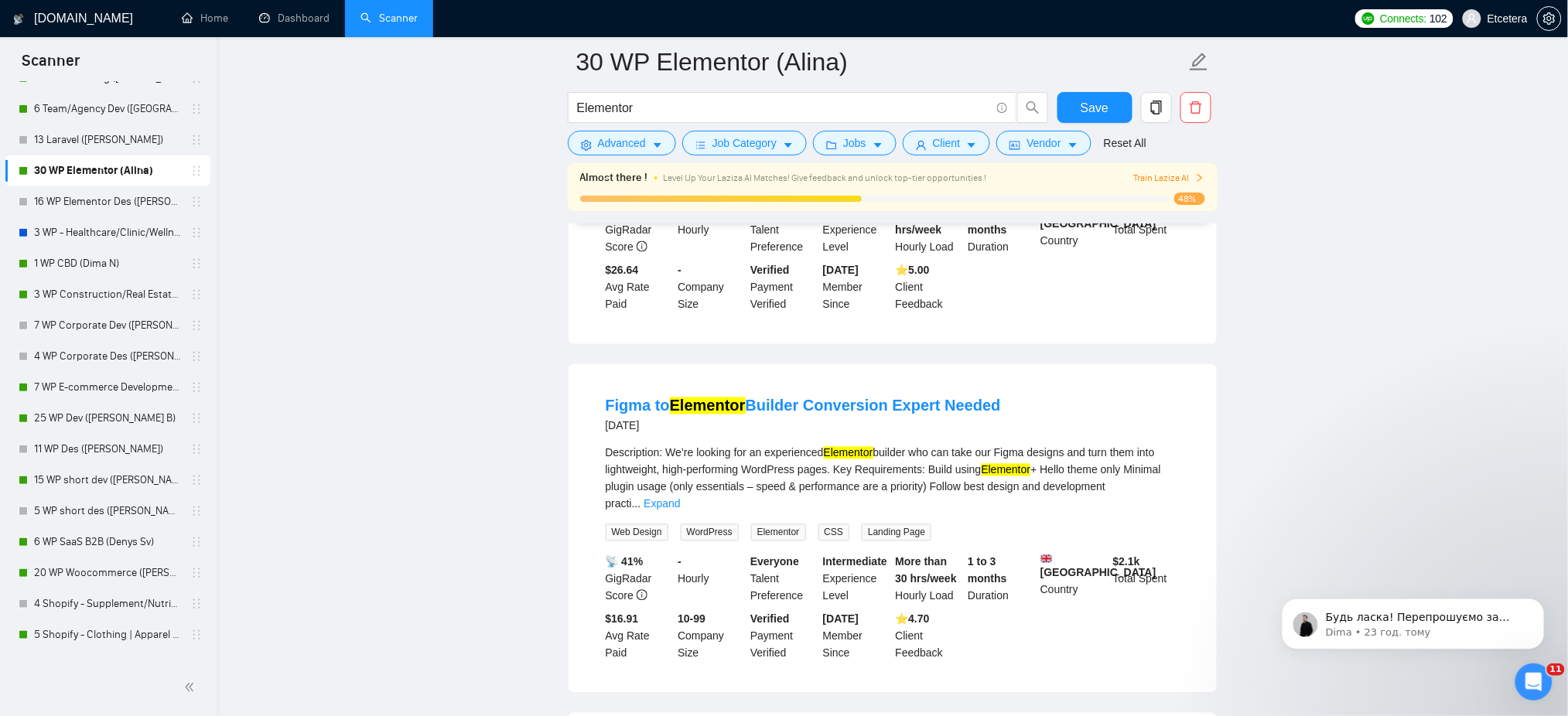
scroll to position [2988, 0]
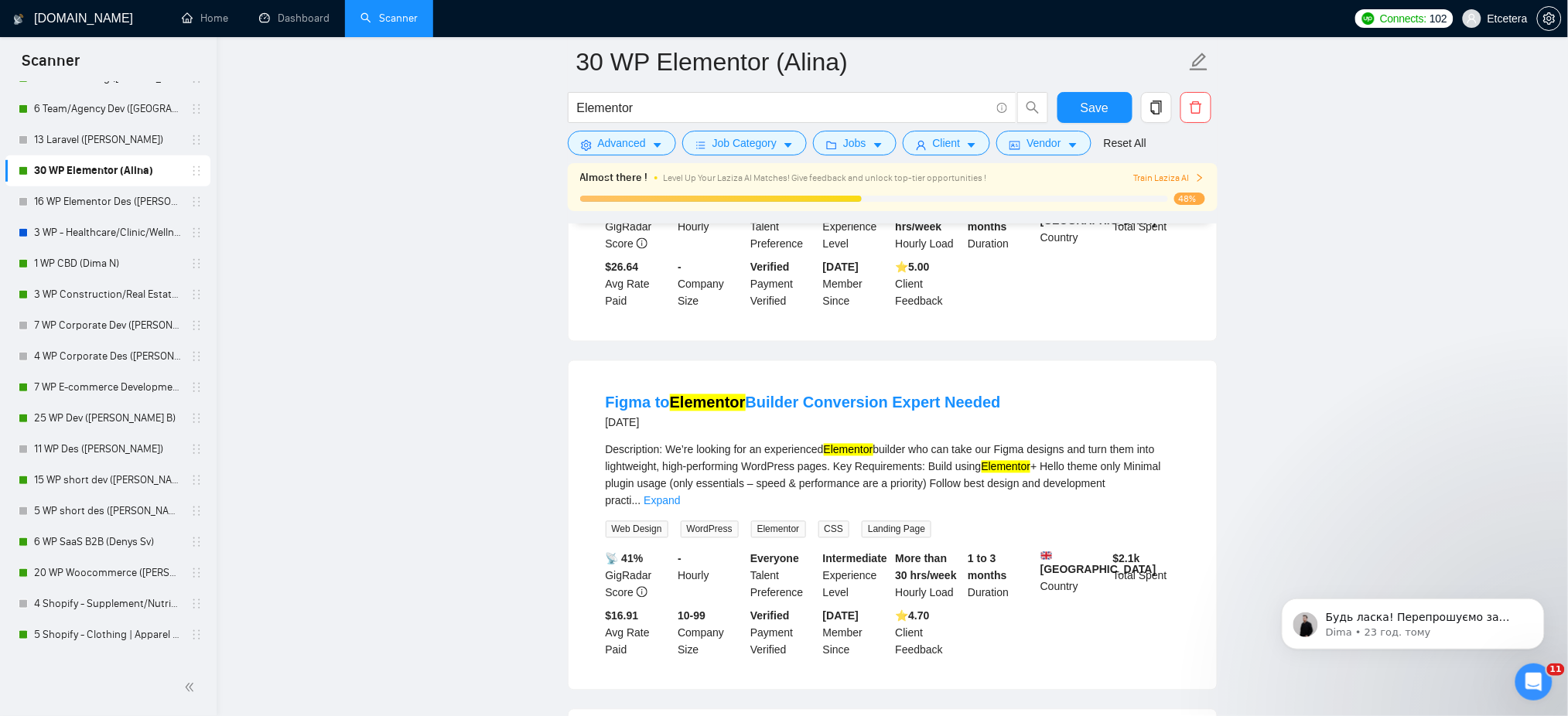
drag, startPoint x: 1173, startPoint y: 473, endPoint x: 1232, endPoint y: 509, distance: 69.1
click at [680, 495] on link "Expand" at bounding box center [661, 501] width 36 height 13
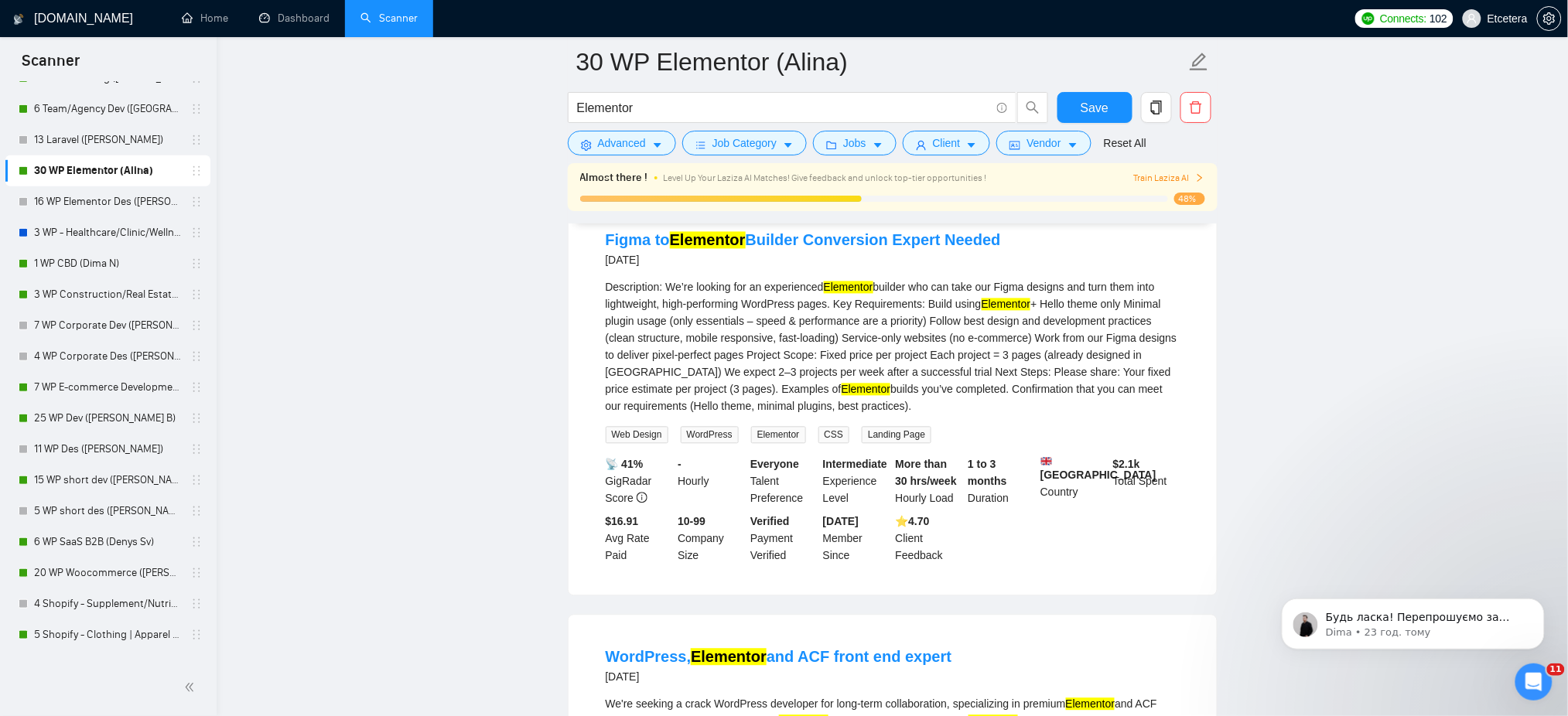
scroll to position [3401, 0]
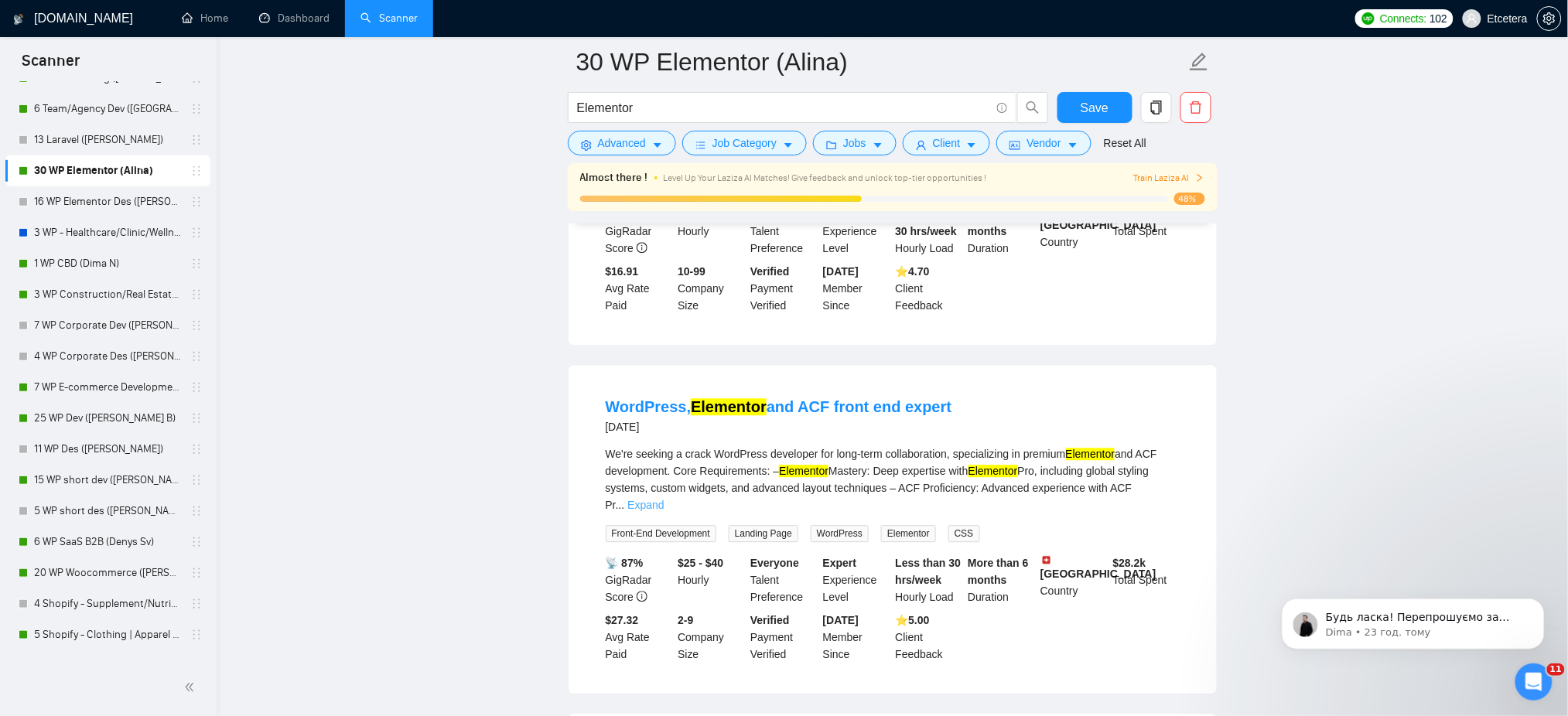
click at [664, 499] on link "Expand" at bounding box center [645, 505] width 36 height 13
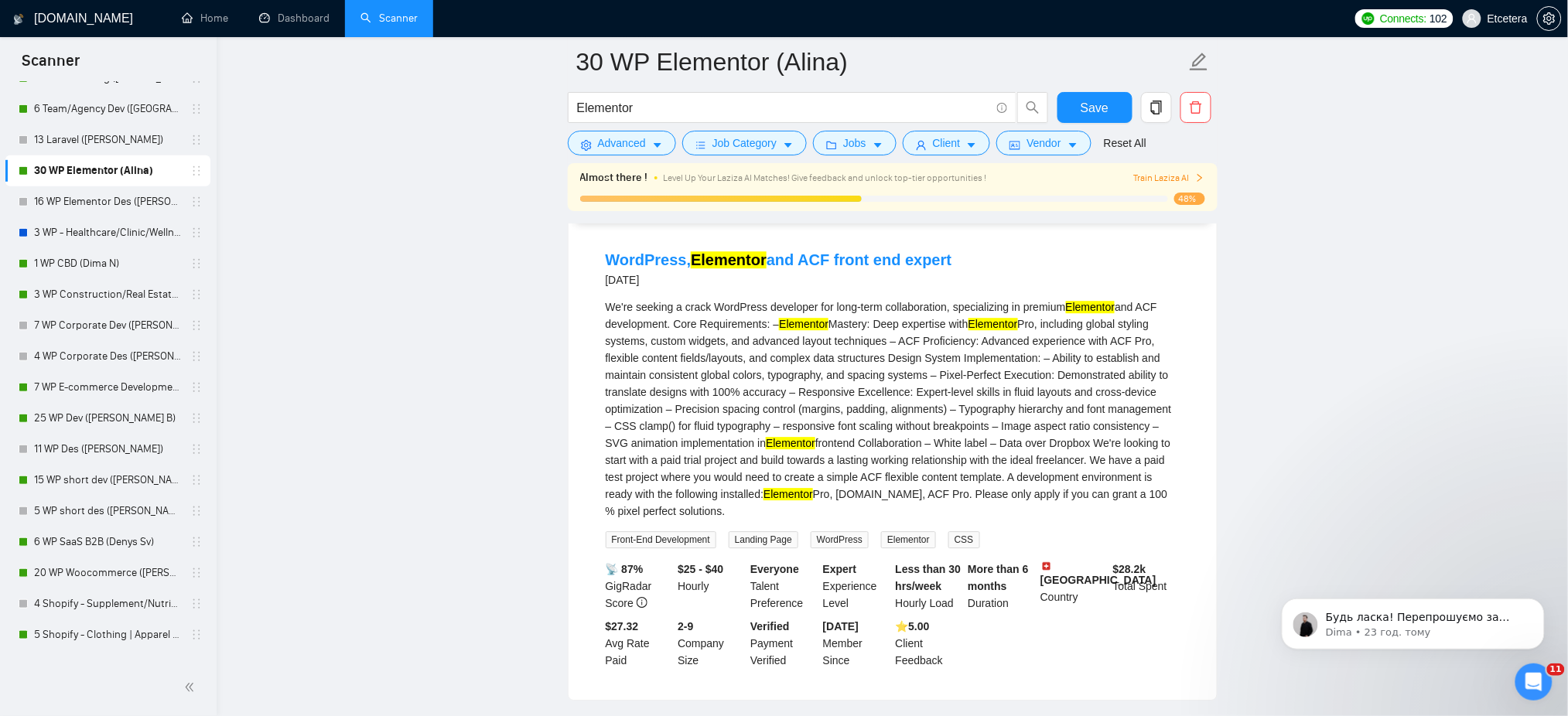
scroll to position [3916, 0]
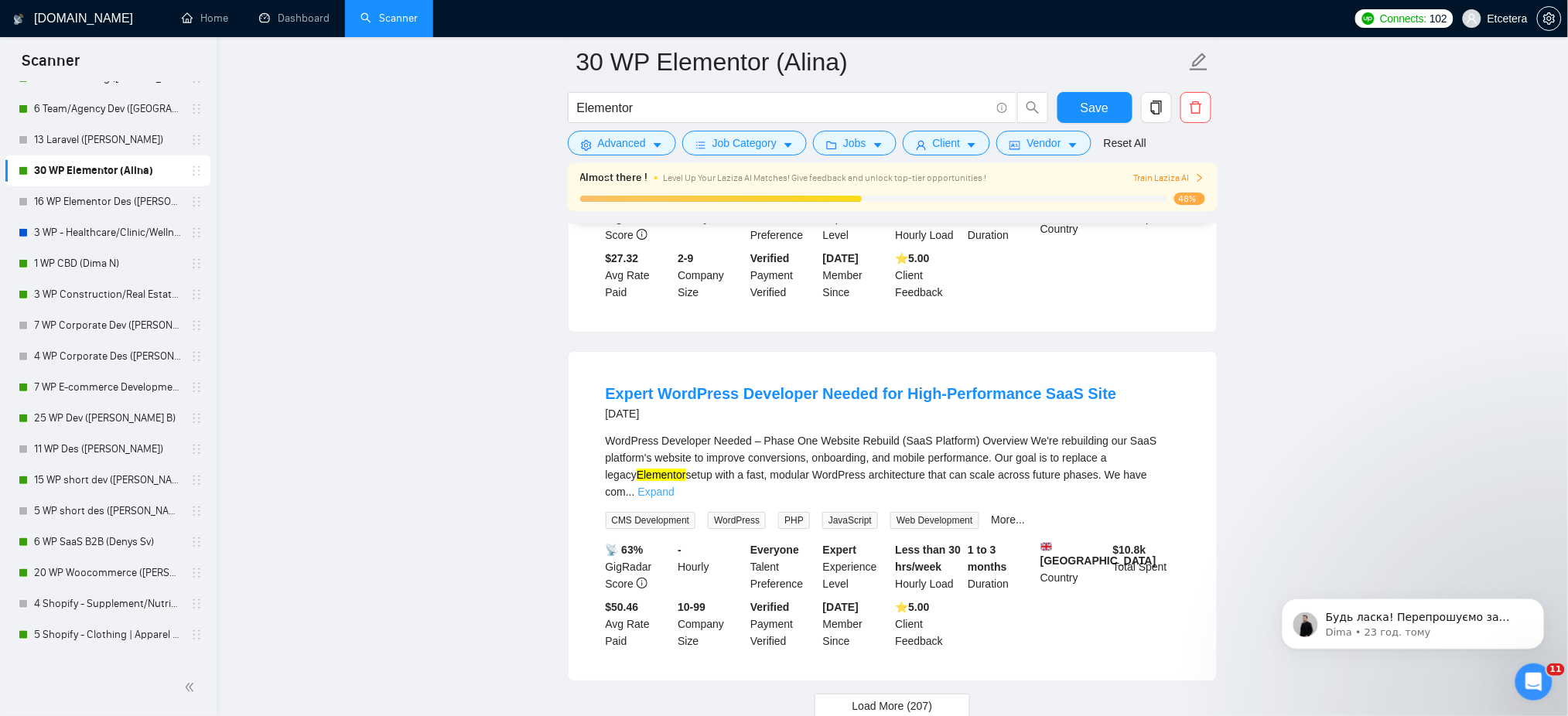
click at [674, 485] on link "Expand" at bounding box center [656, 491] width 36 height 13
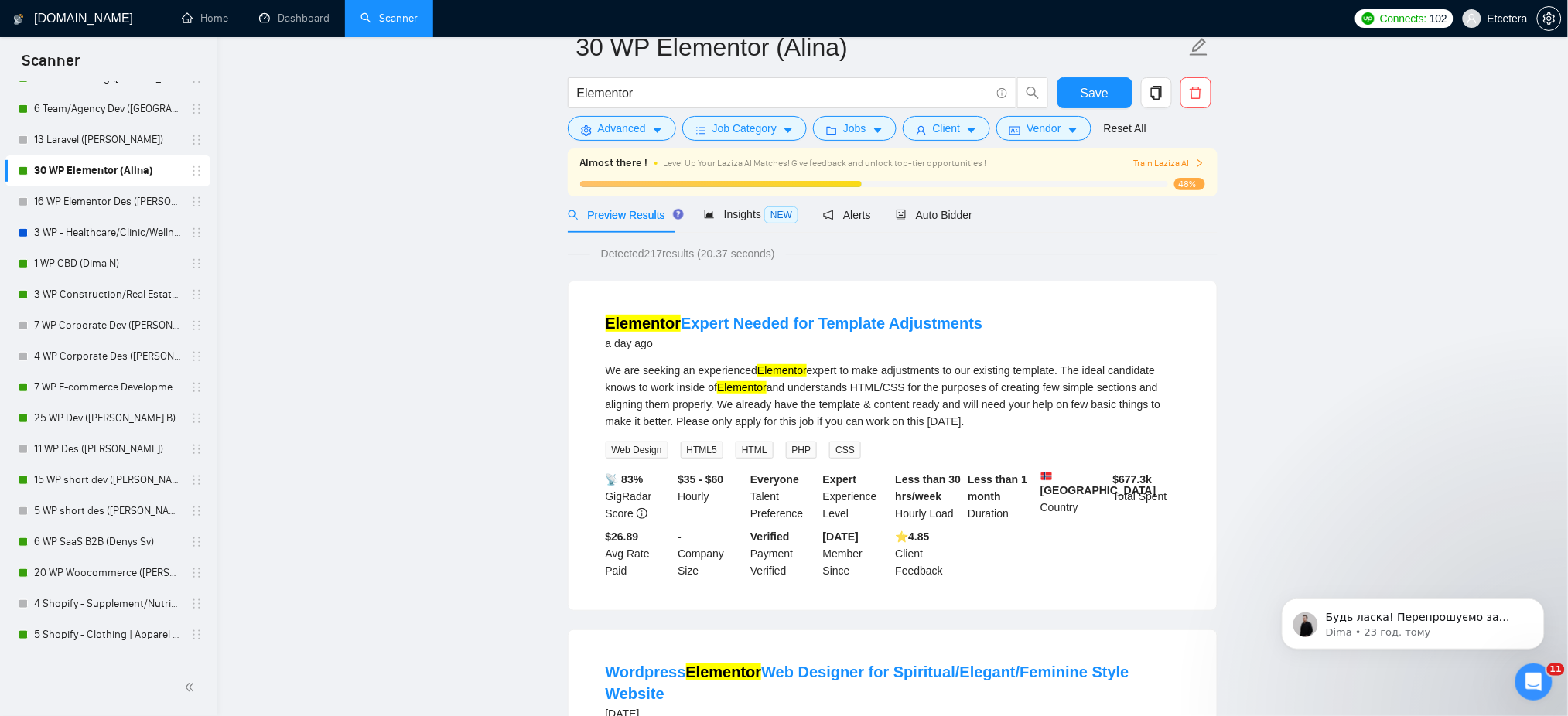
scroll to position [0, 0]
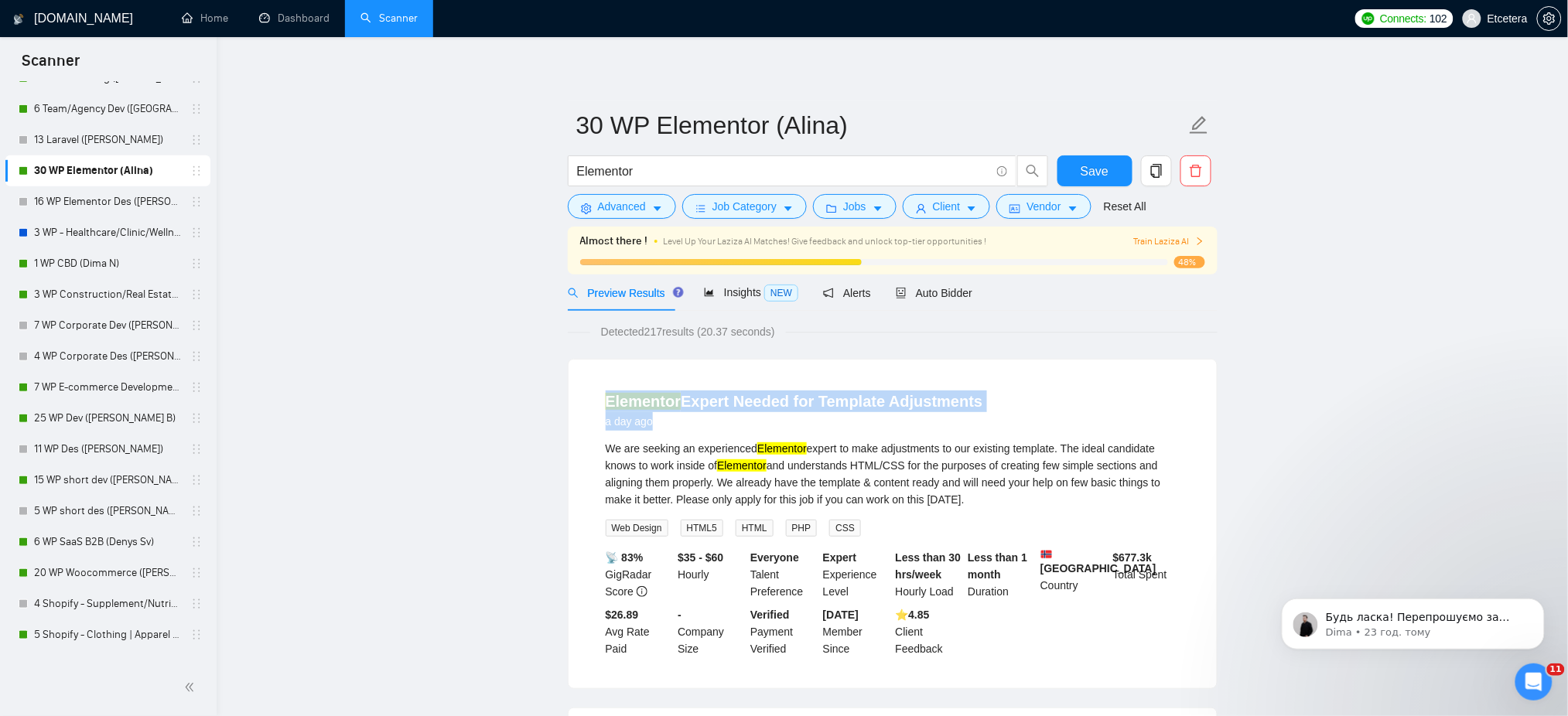
drag, startPoint x: 592, startPoint y: 388, endPoint x: 688, endPoint y: 425, distance: 102.9
click at [688, 425] on li "Elementor Expert Needed for Template Adjustments a day ago We are seeking an ex…" at bounding box center [893, 523] width 611 height 291
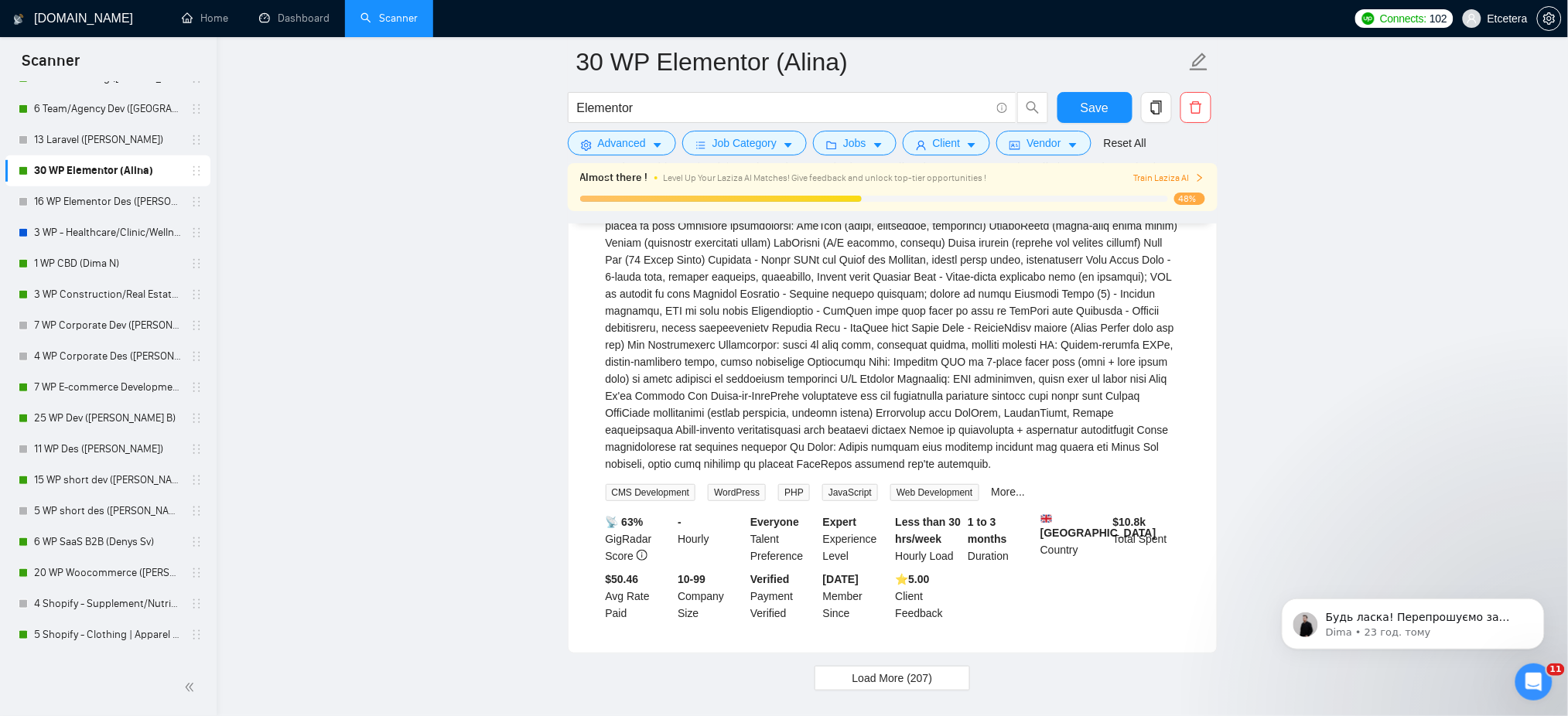
scroll to position [4407, 0]
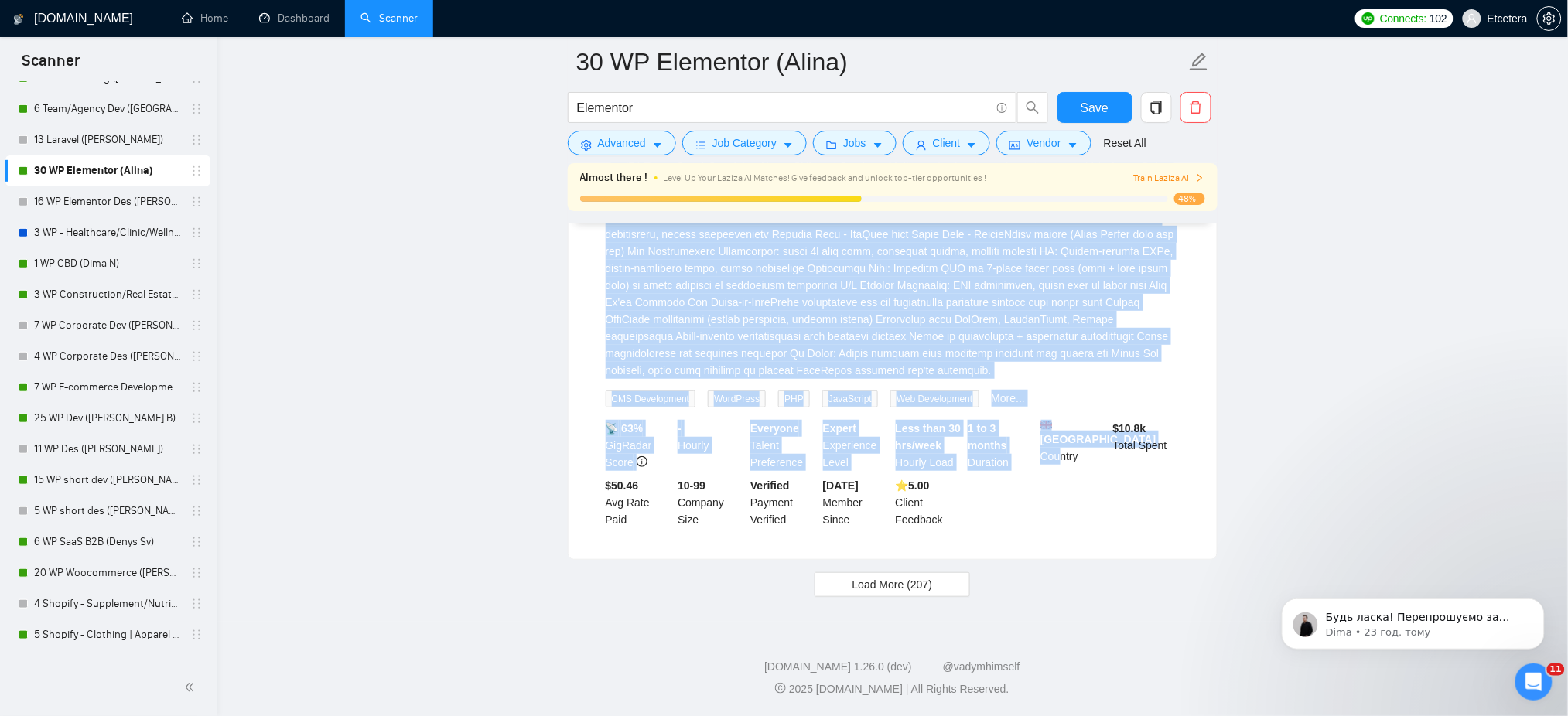
click at [1060, 517] on div "📡 63% GigRadar Score - Hourly Everyone Talent Preference Expert Experience Leve…" at bounding box center [893, 473] width 580 height 109
click at [1011, 541] on div "Expert WordPress Developer Needed for High-Performance SaaS Site 19 days ago Wo…" at bounding box center [893, 215] width 648 height 686
copy ul "Elementor Expert Needed for Template Adjustments a day ago We are seeking an ex…"
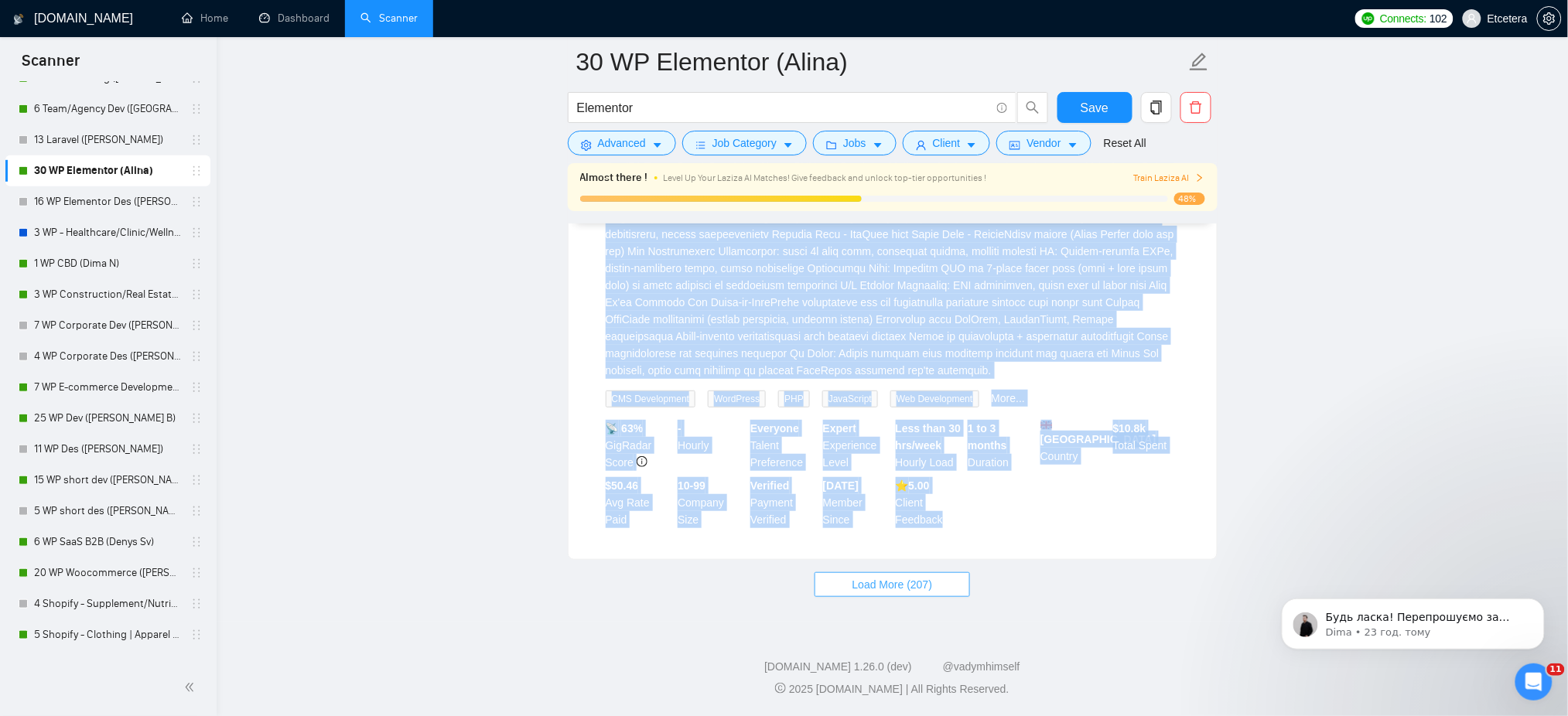
click at [899, 587] on span "Load More (207)" at bounding box center [893, 584] width 80 height 17
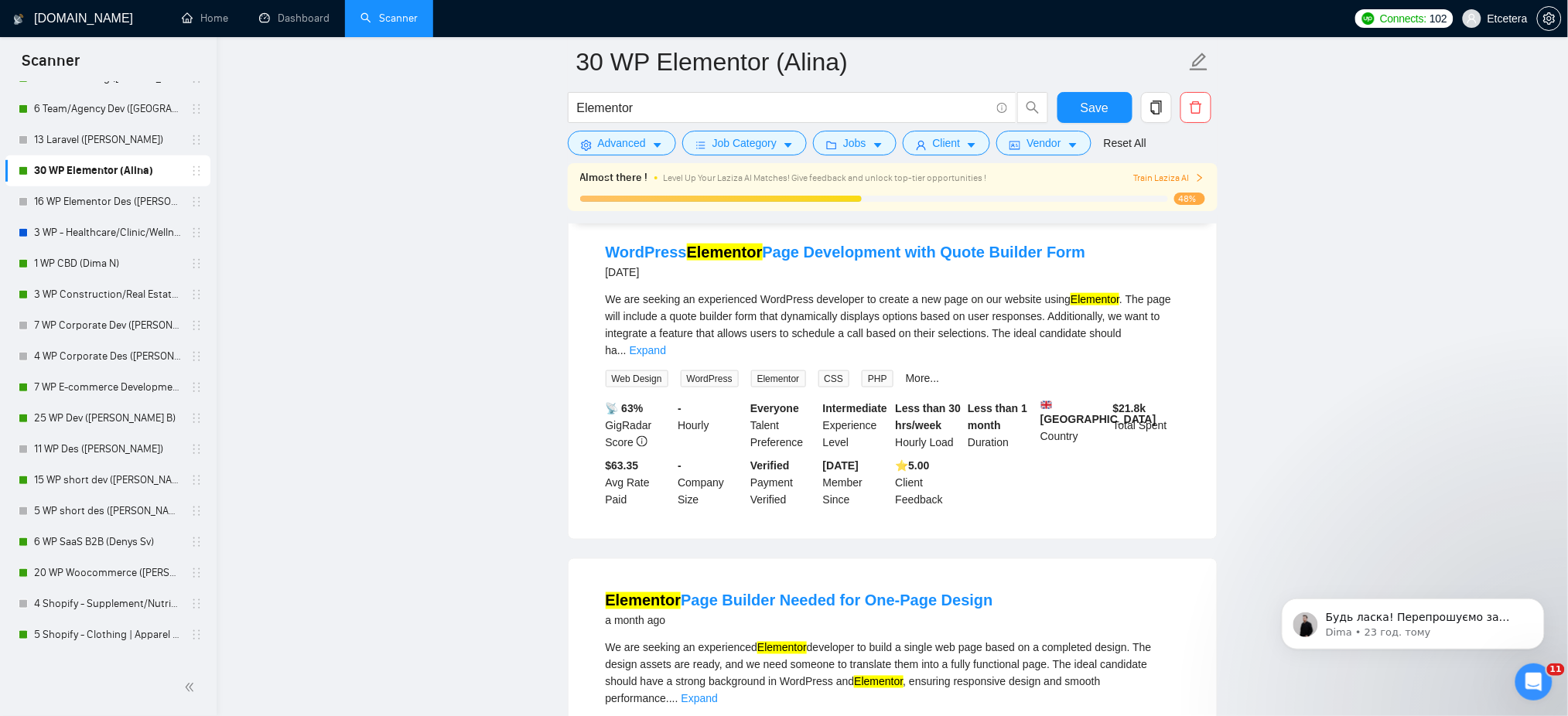
scroll to position [4716, 0]
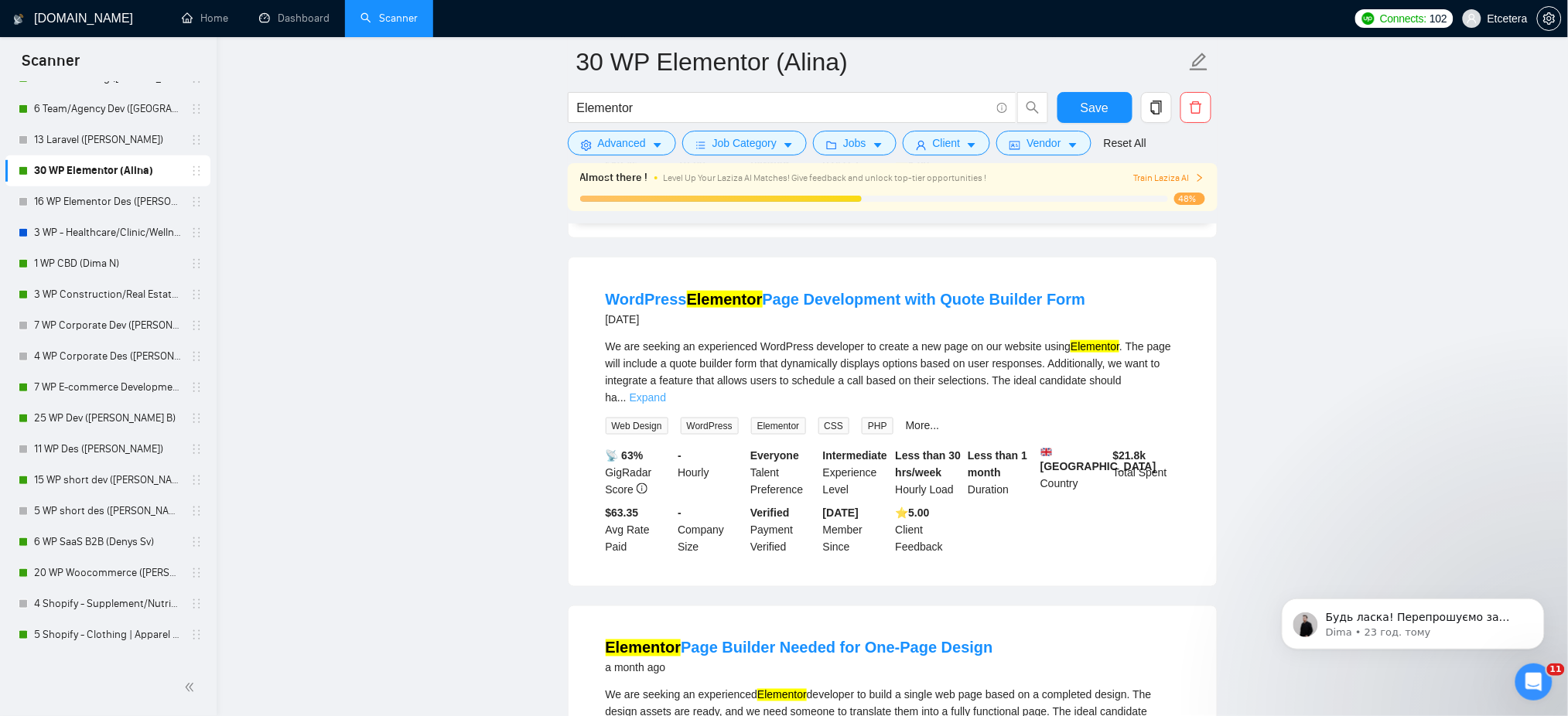
click at [666, 396] on link "Expand" at bounding box center [647, 397] width 36 height 13
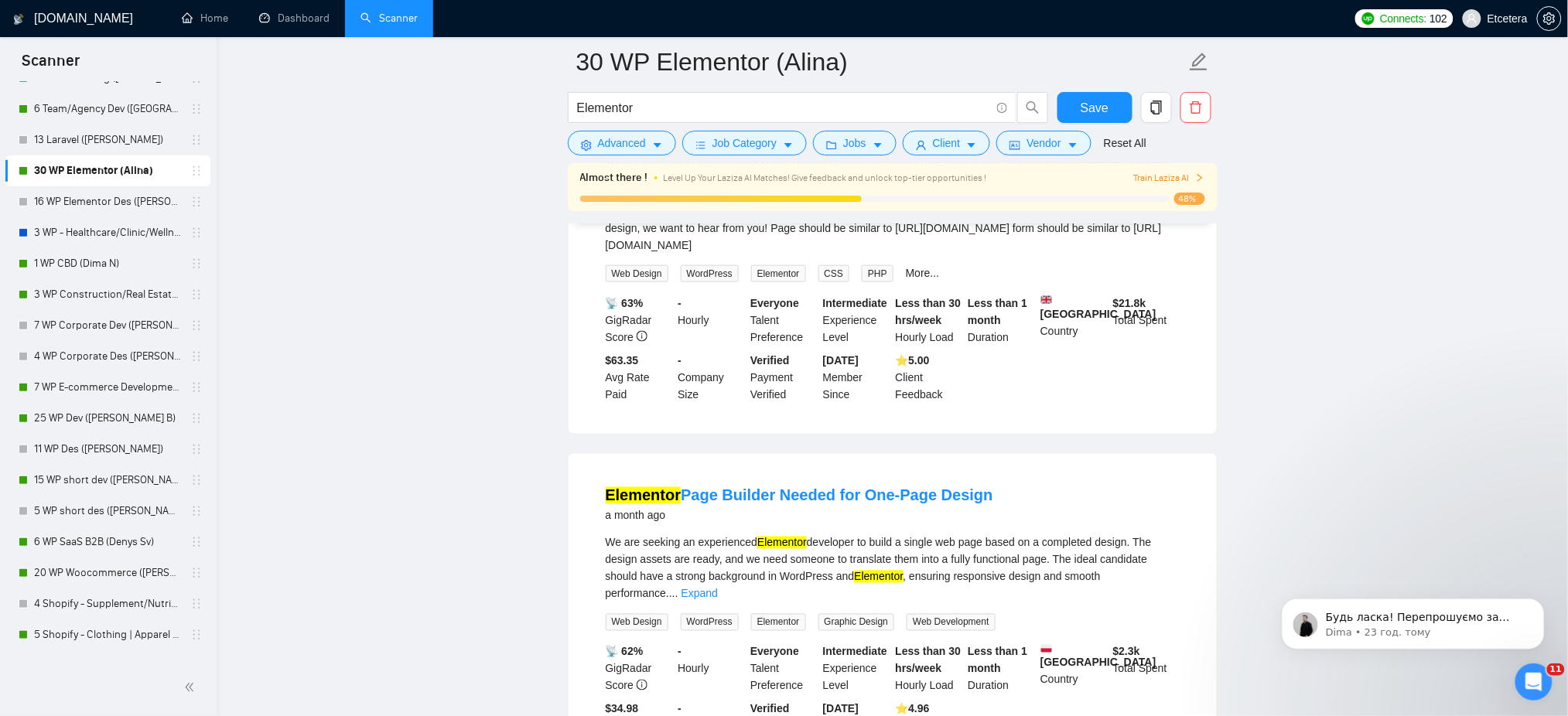
scroll to position [5025, 0]
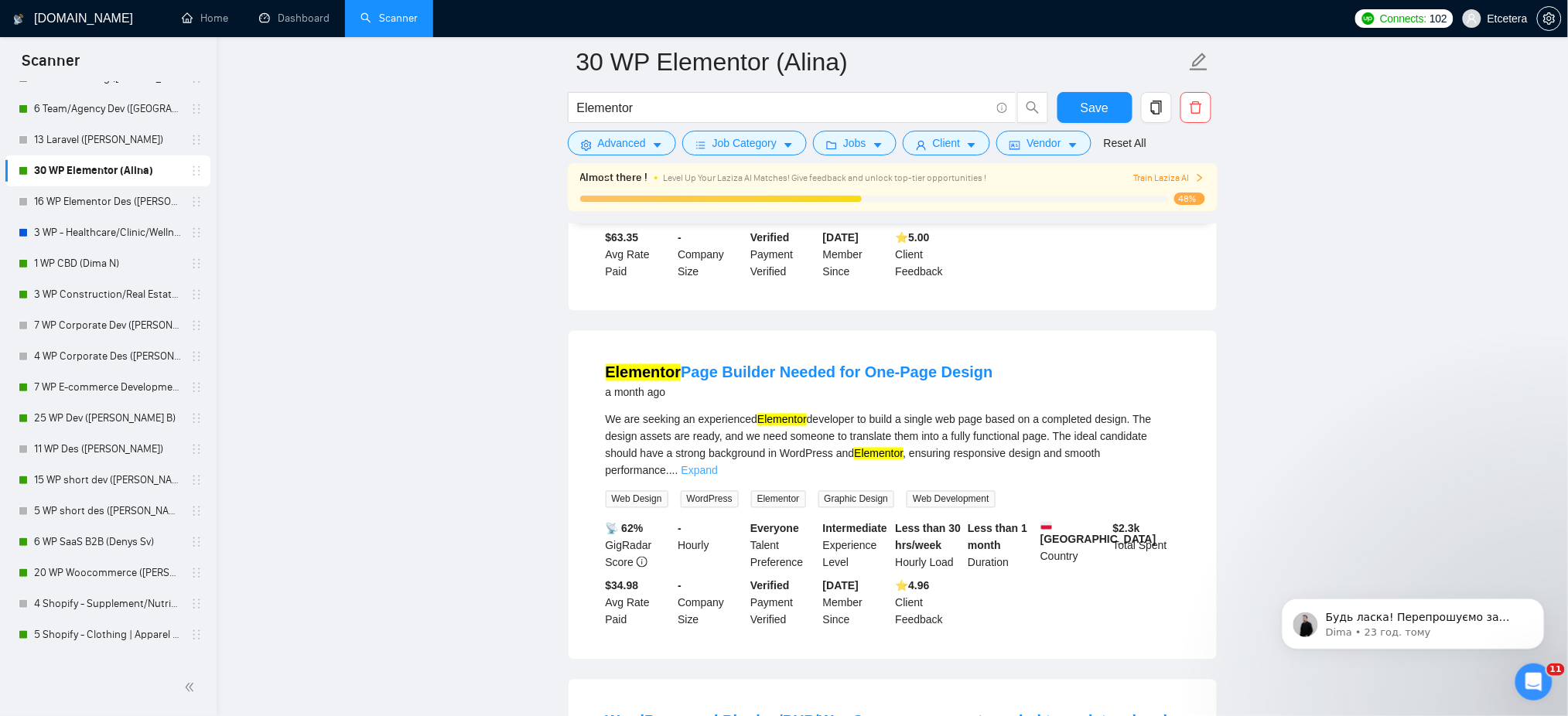
click at [717, 470] on link "Expand" at bounding box center [699, 470] width 36 height 13
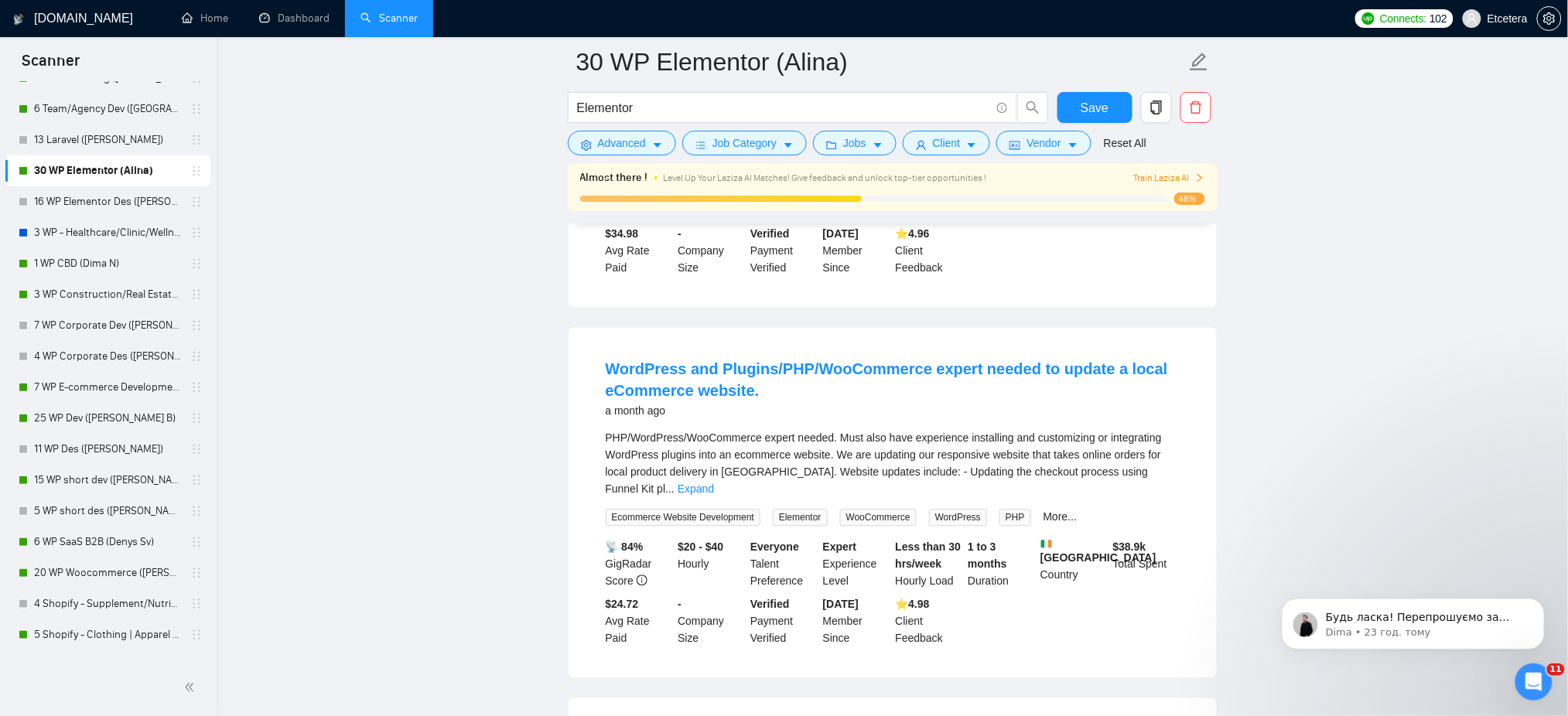
scroll to position [5437, 0]
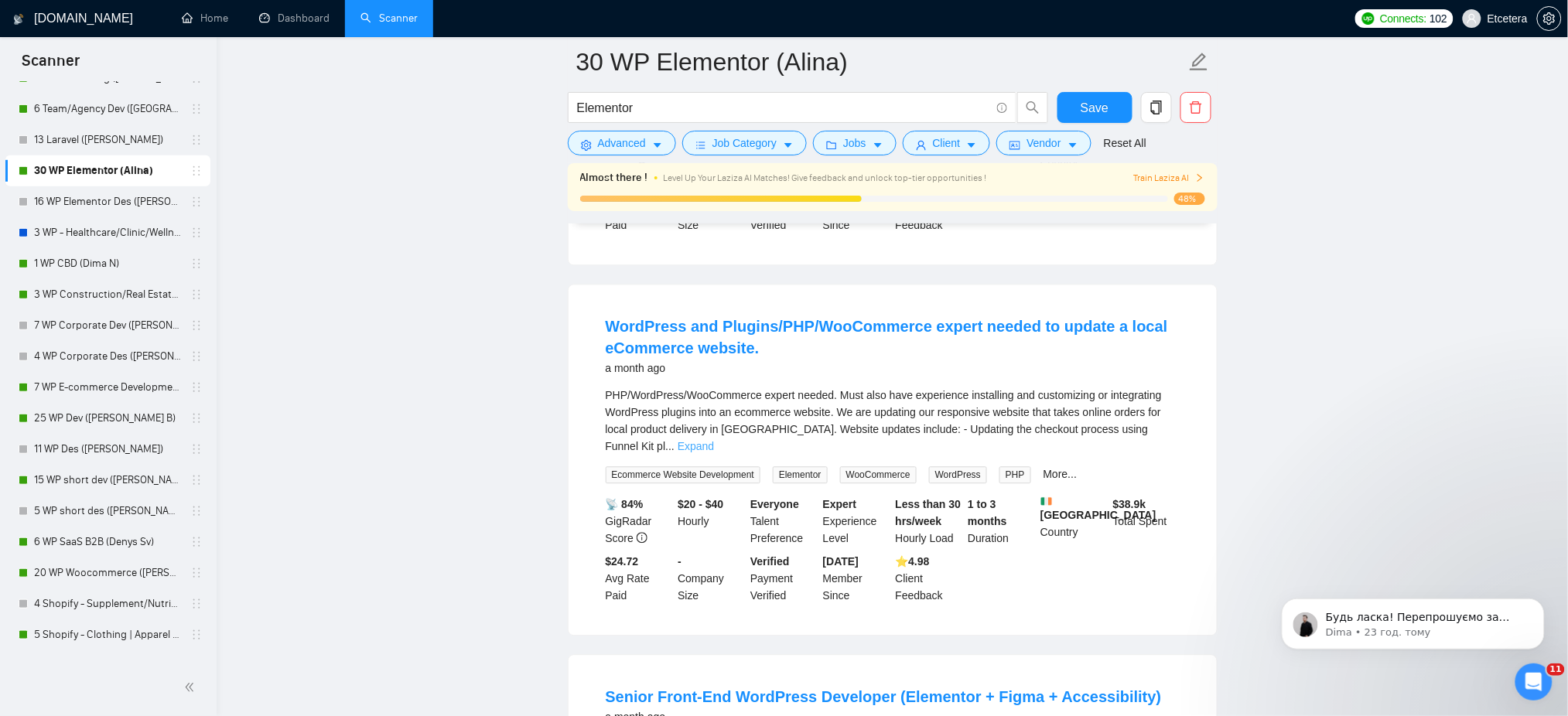
click at [714, 452] on link "Expand" at bounding box center [695, 446] width 36 height 13
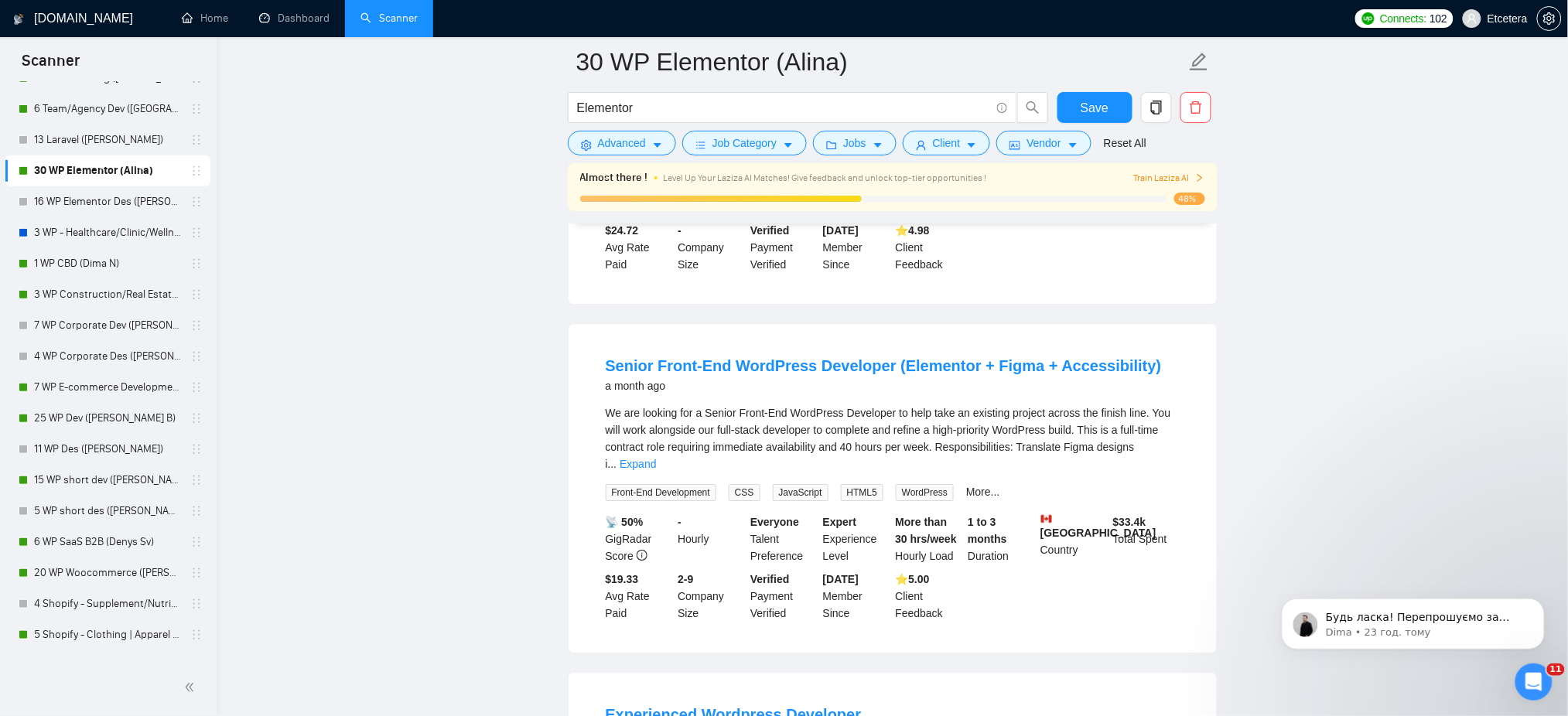
scroll to position [6262, 0]
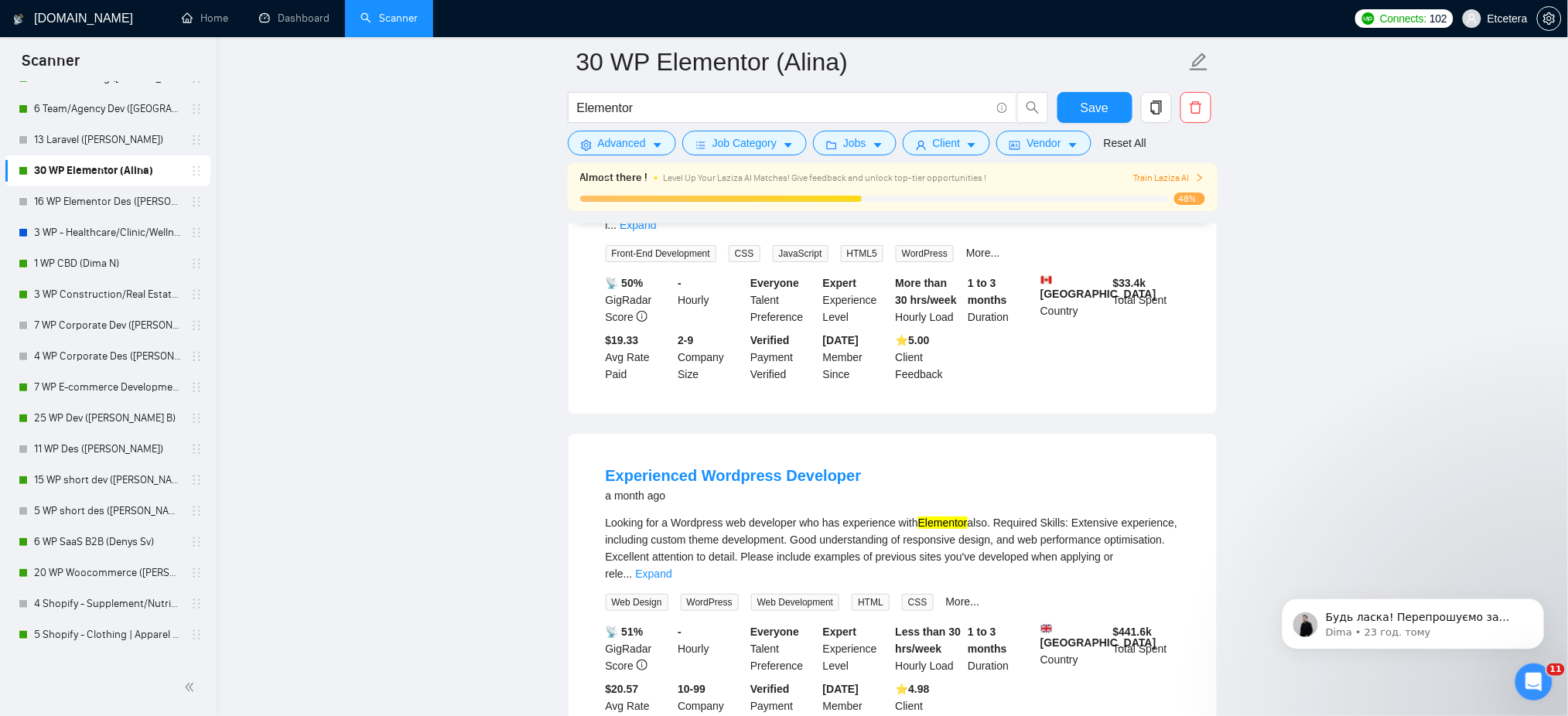
drag, startPoint x: 1164, startPoint y: 233, endPoint x: 1164, endPoint y: 268, distance: 35.0
click at [656, 231] on link "Expand" at bounding box center [637, 225] width 36 height 13
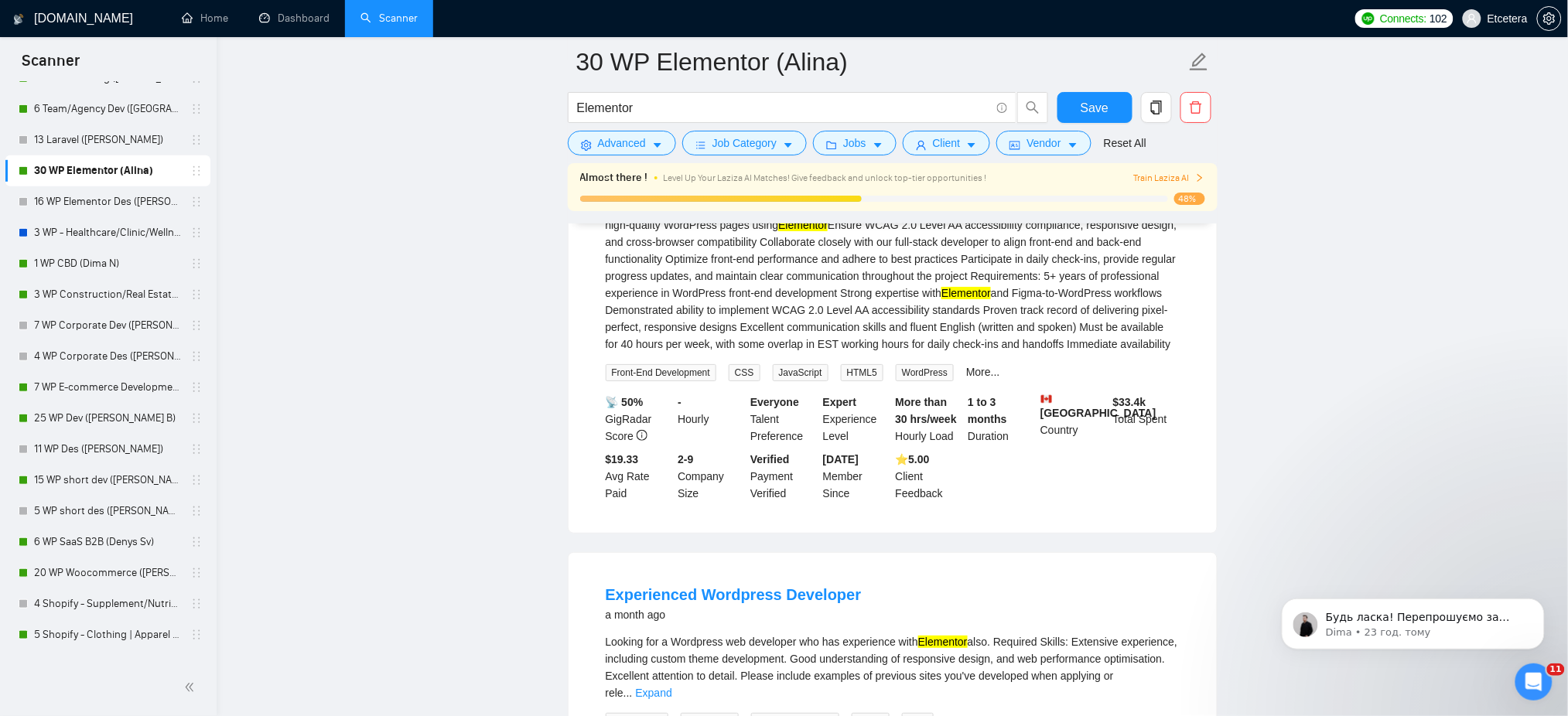
scroll to position [6571, 0]
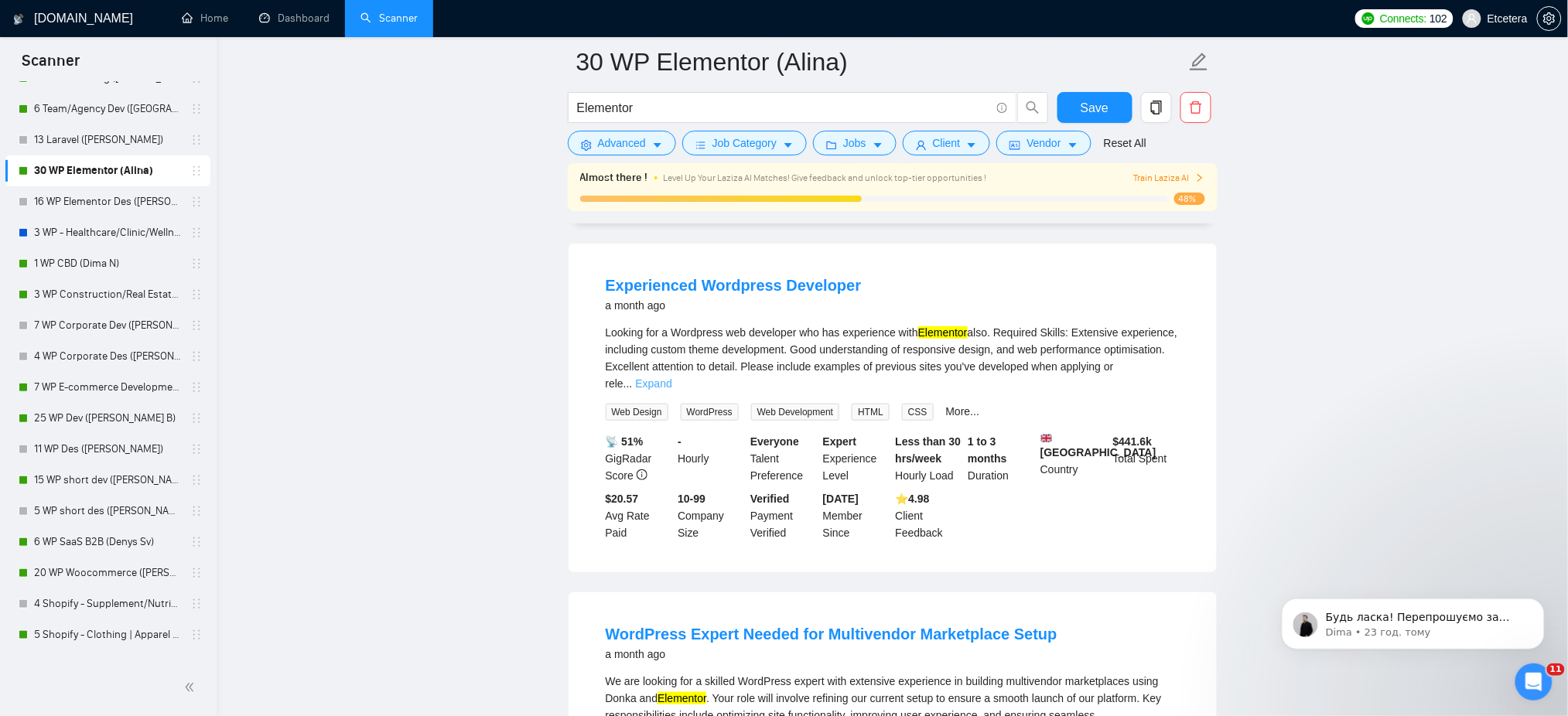
click at [672, 389] on link "Expand" at bounding box center [654, 383] width 36 height 13
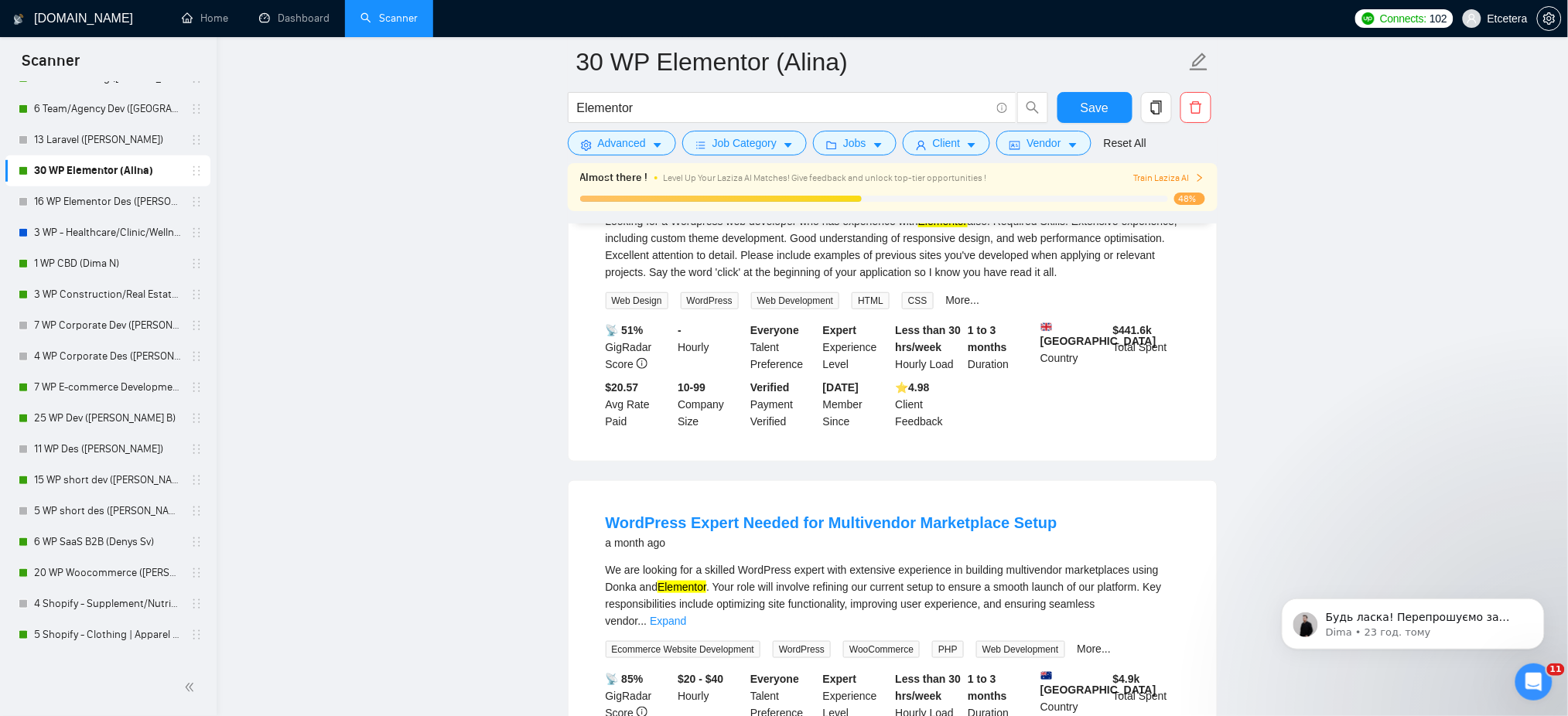
scroll to position [6983, 0]
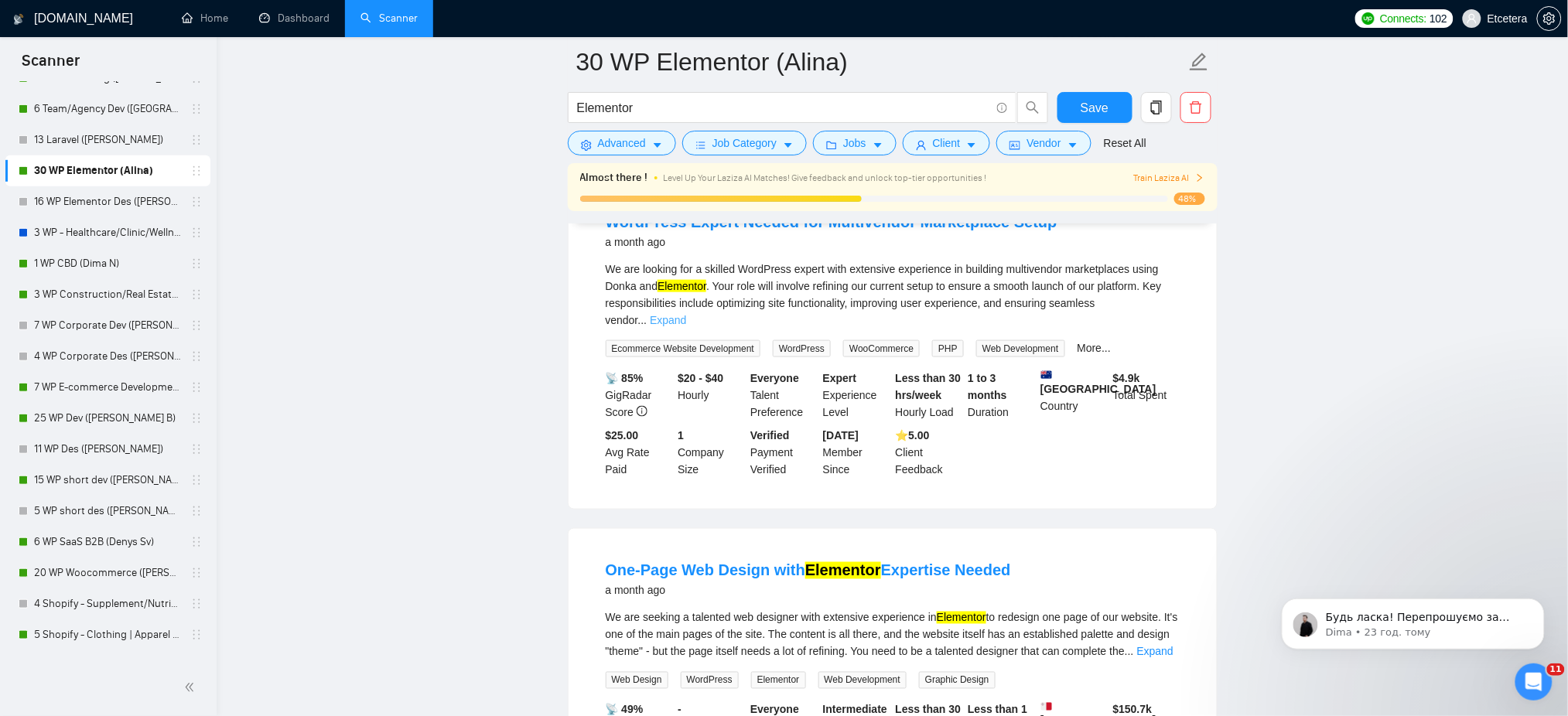
click at [686, 326] on link "Expand" at bounding box center [668, 320] width 36 height 13
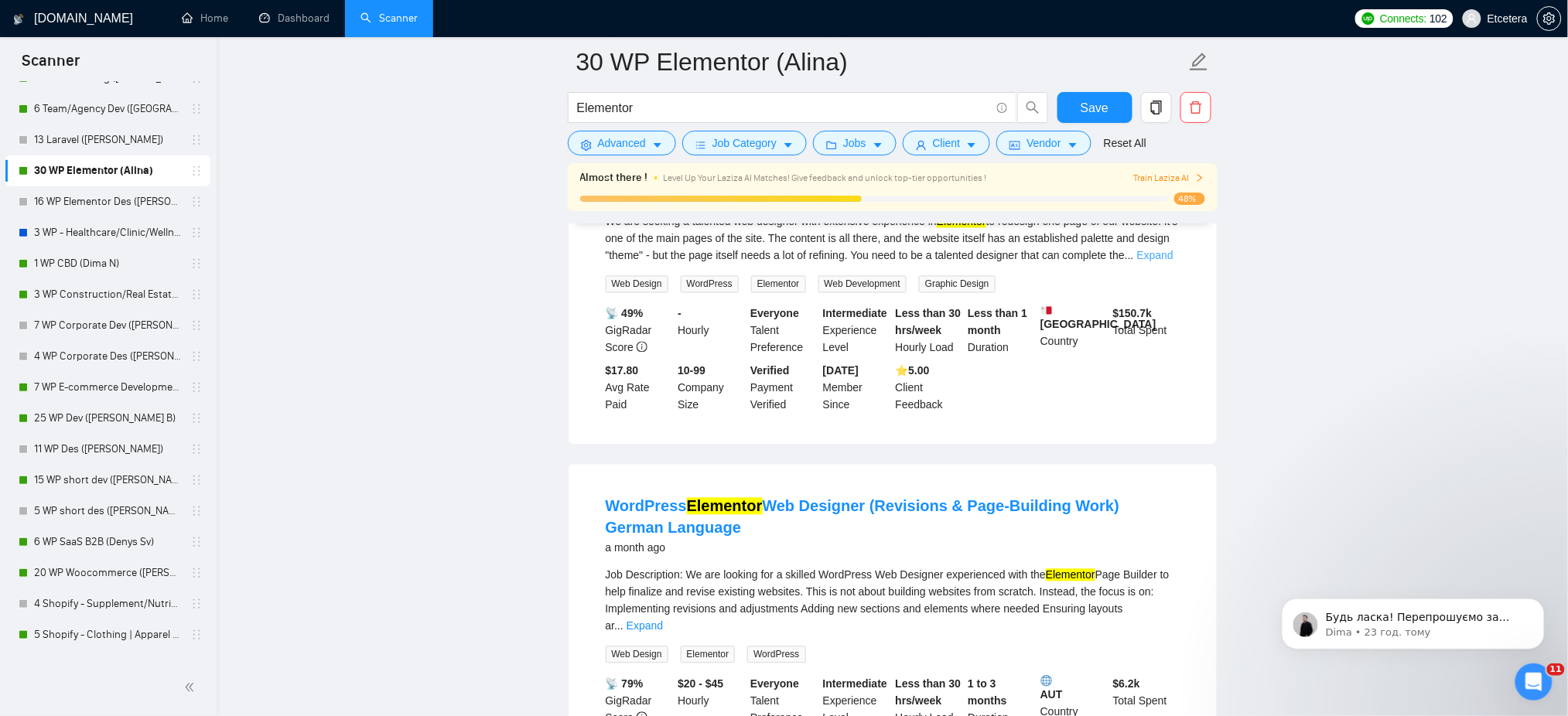
click at [1164, 262] on link "Expand" at bounding box center [1155, 255] width 36 height 13
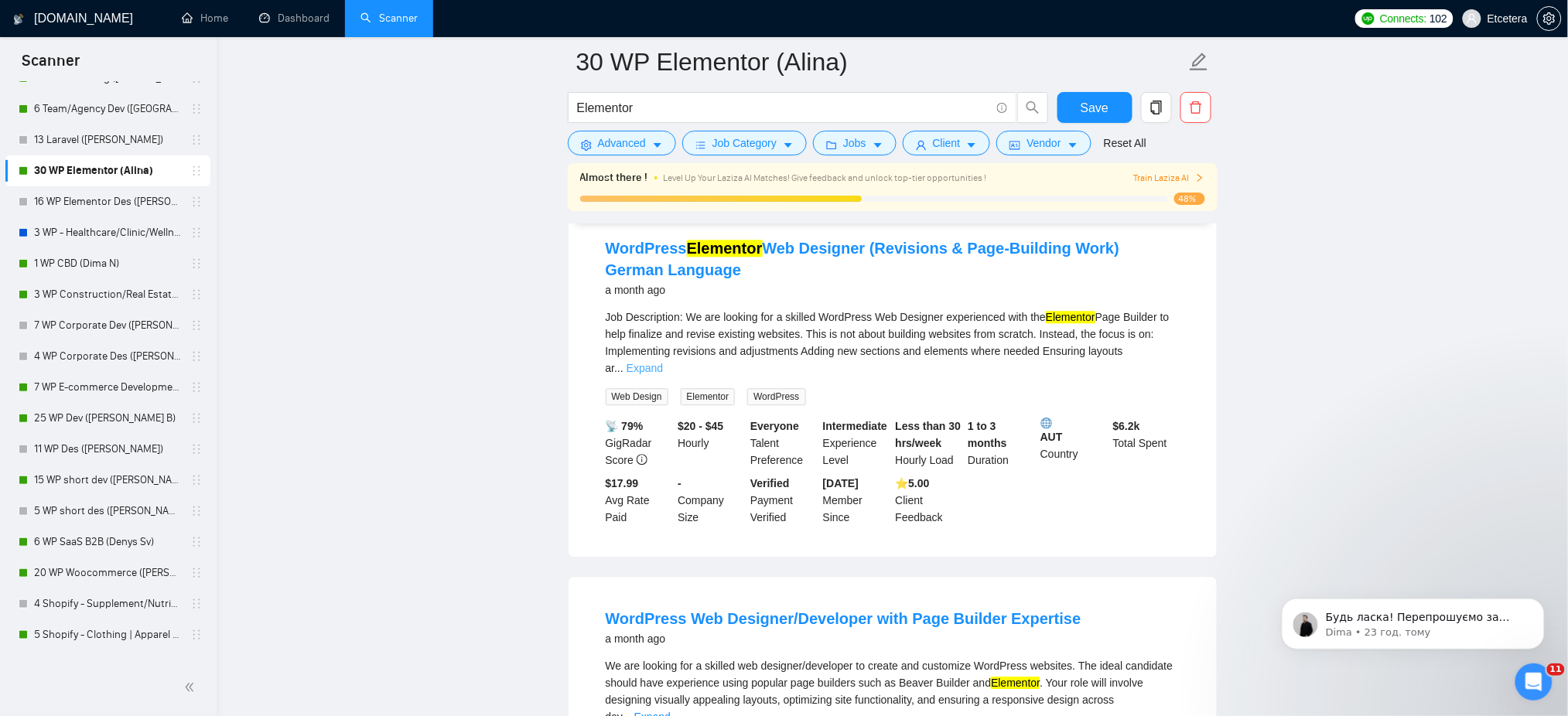
click at [663, 374] on link "Expand" at bounding box center [644, 368] width 36 height 13
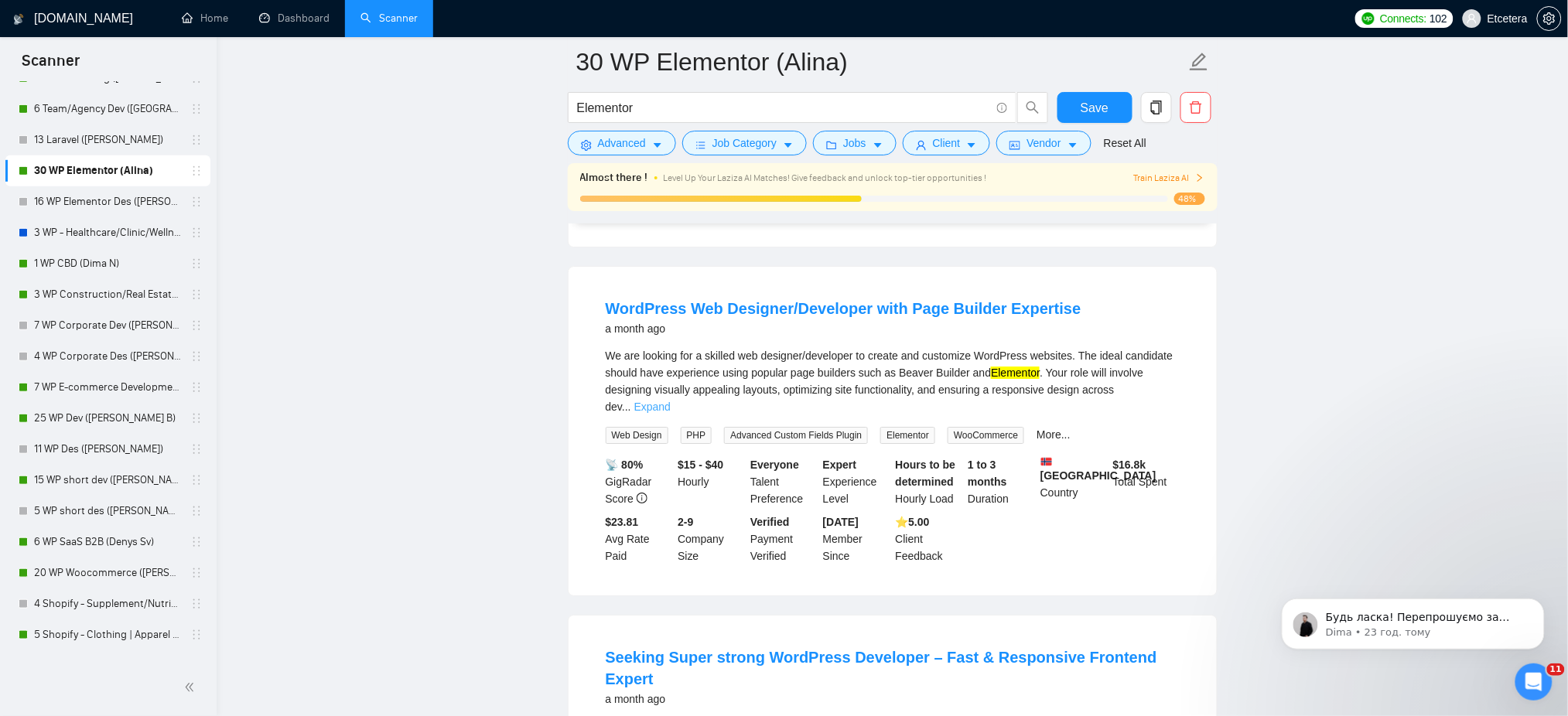
click at [670, 413] on link "Expand" at bounding box center [652, 406] width 36 height 13
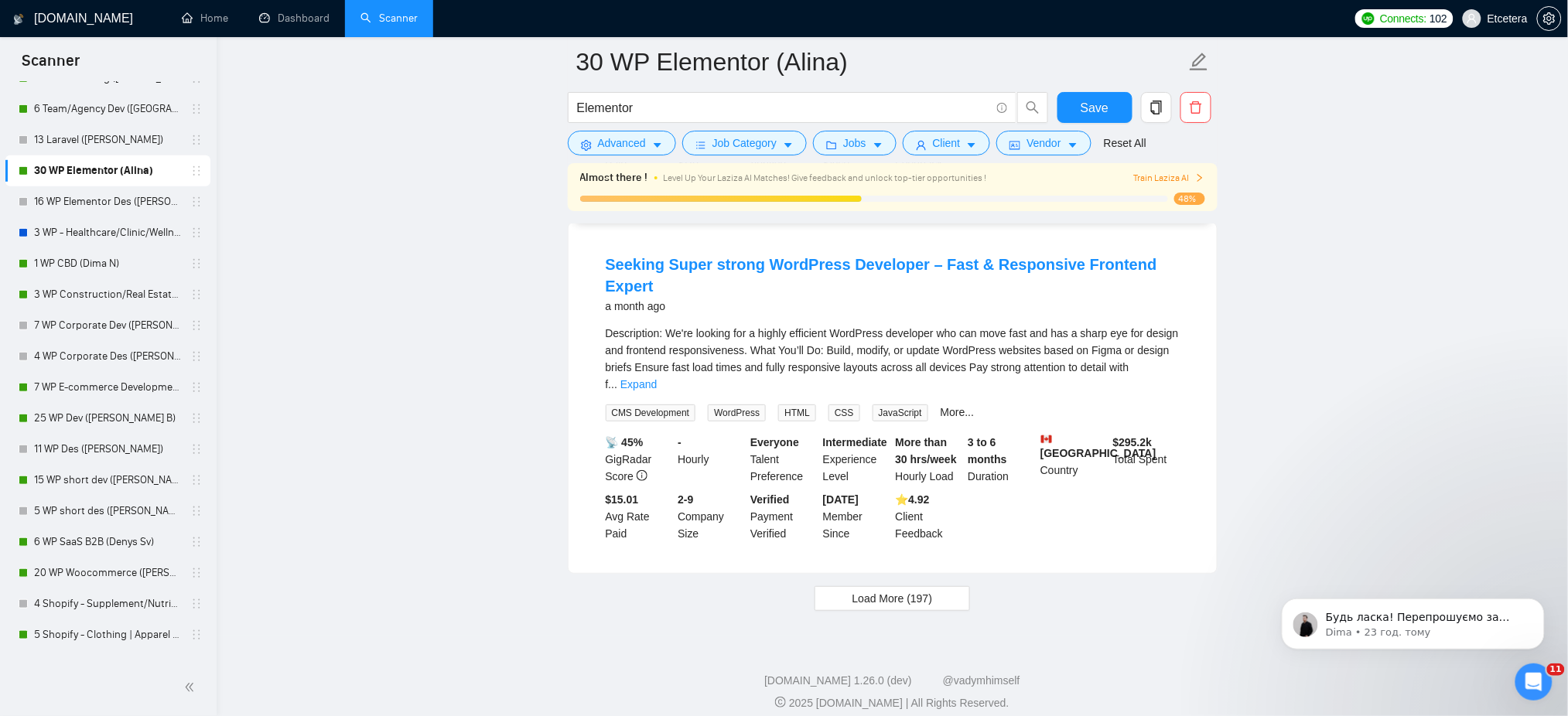
scroll to position [8521, 0]
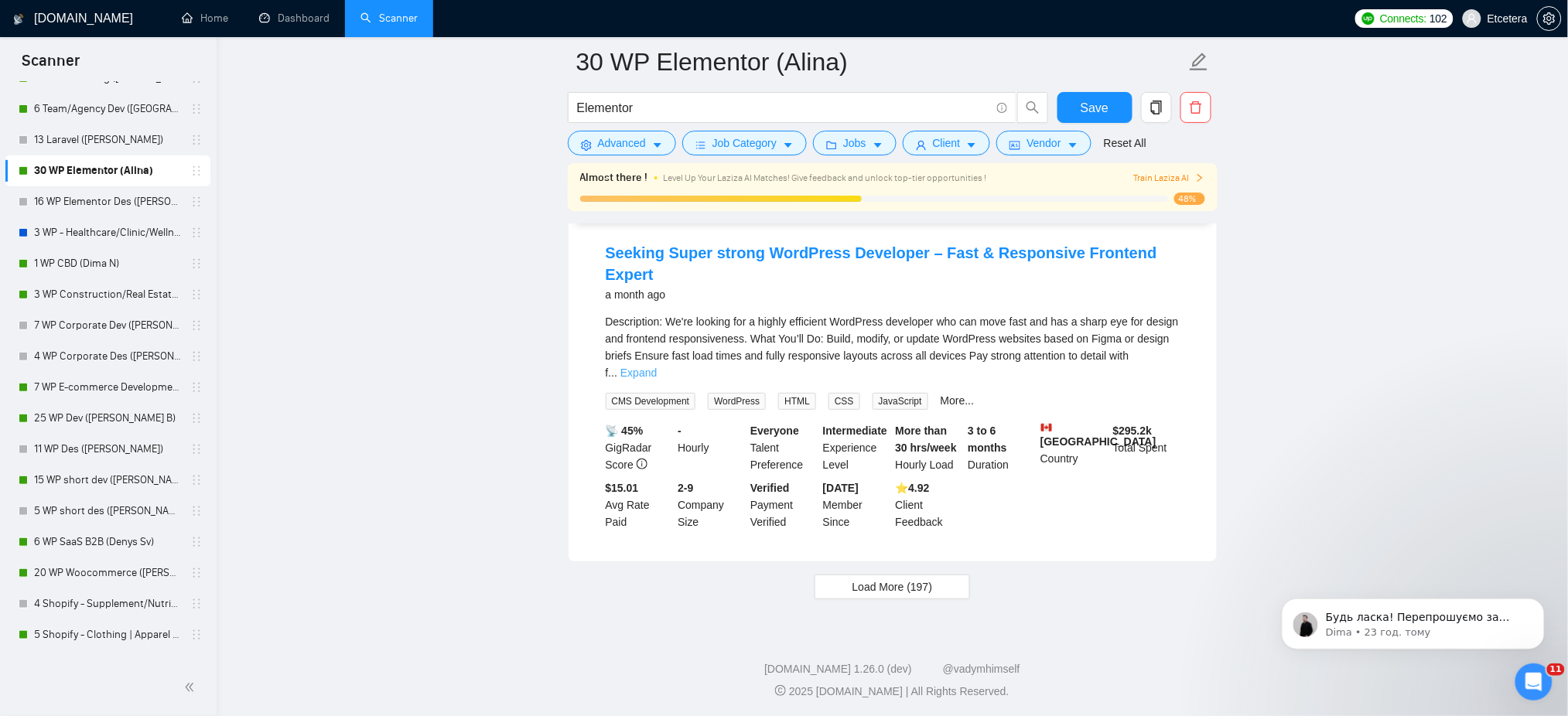
click at [657, 367] on link "Expand" at bounding box center [638, 373] width 36 height 13
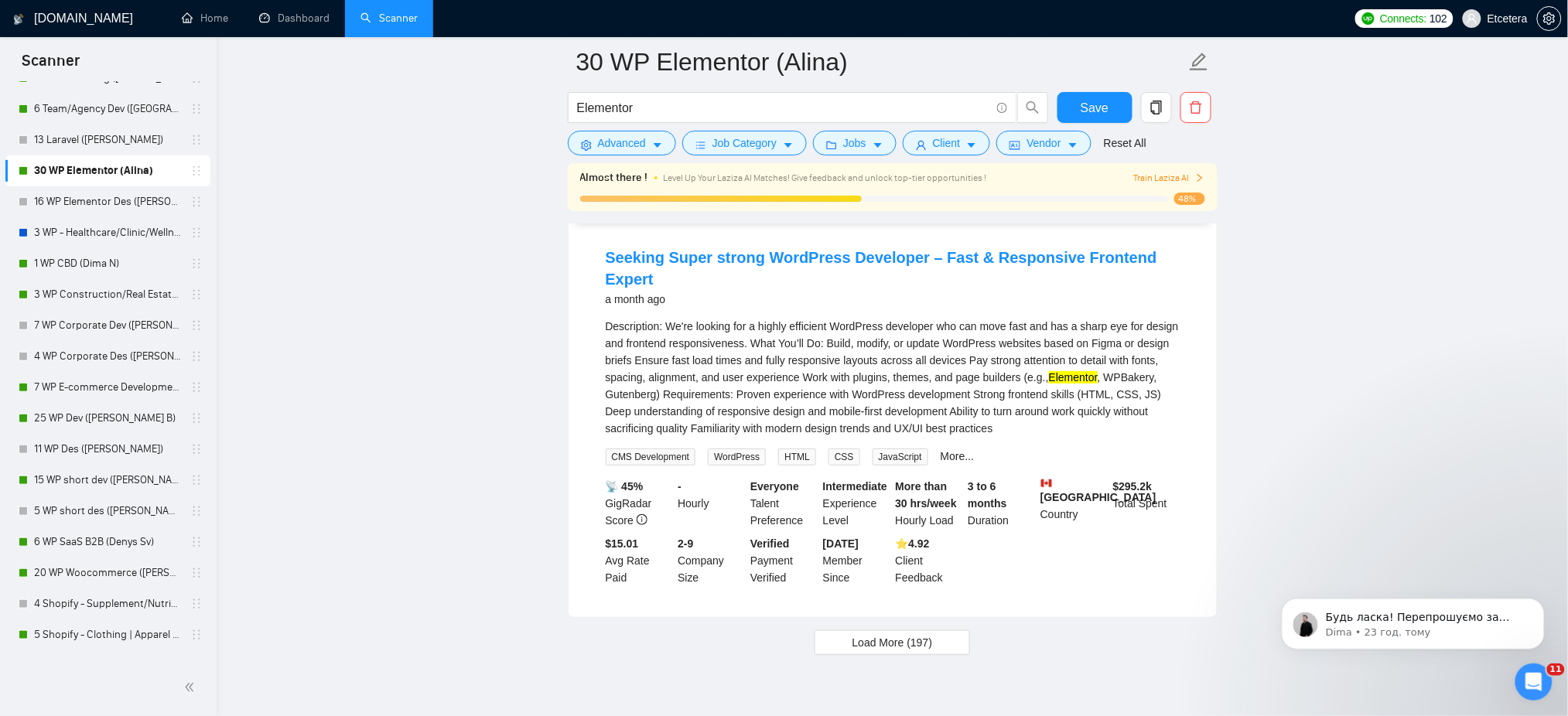
scroll to position [8589, 0]
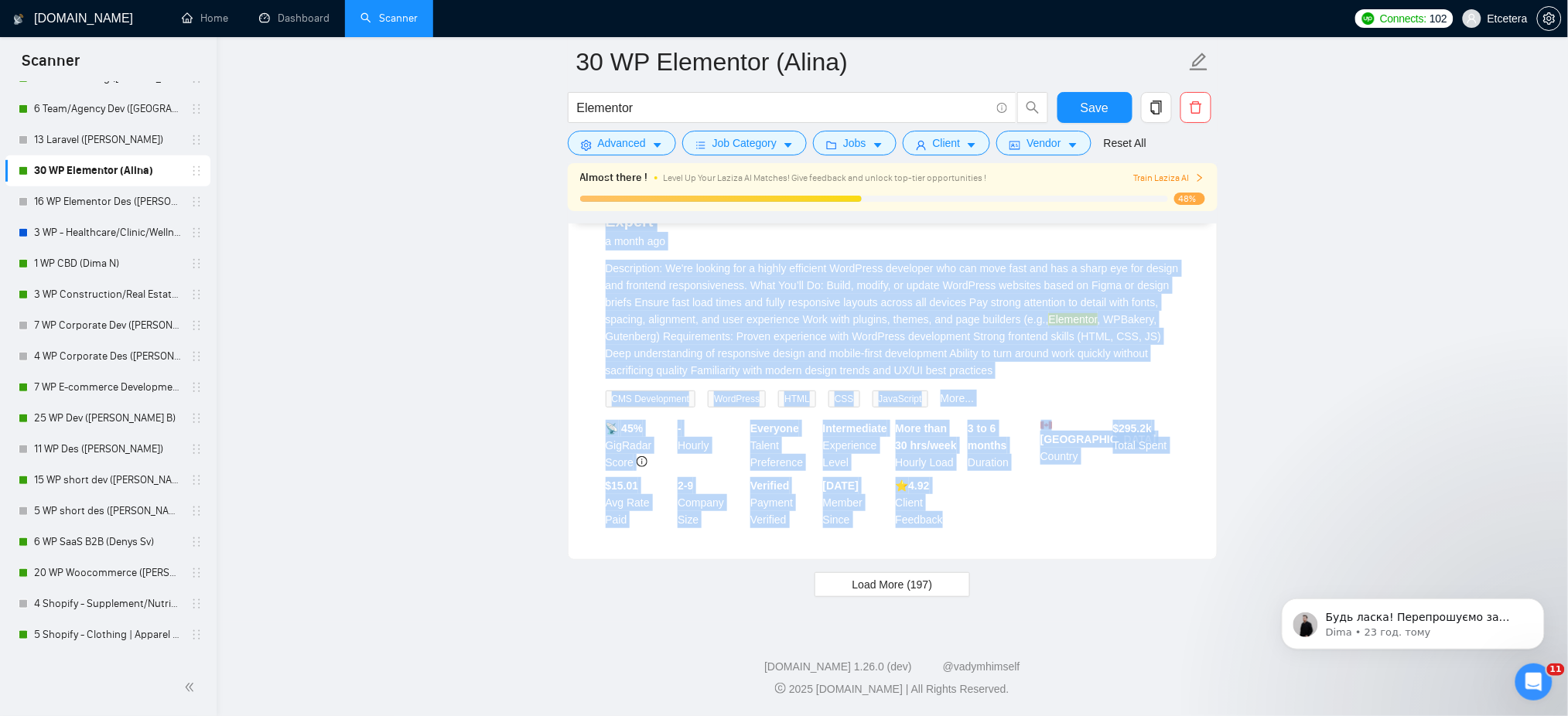
drag, startPoint x: 988, startPoint y: 527, endPoint x: 624, endPoint y: 219, distance: 476.8
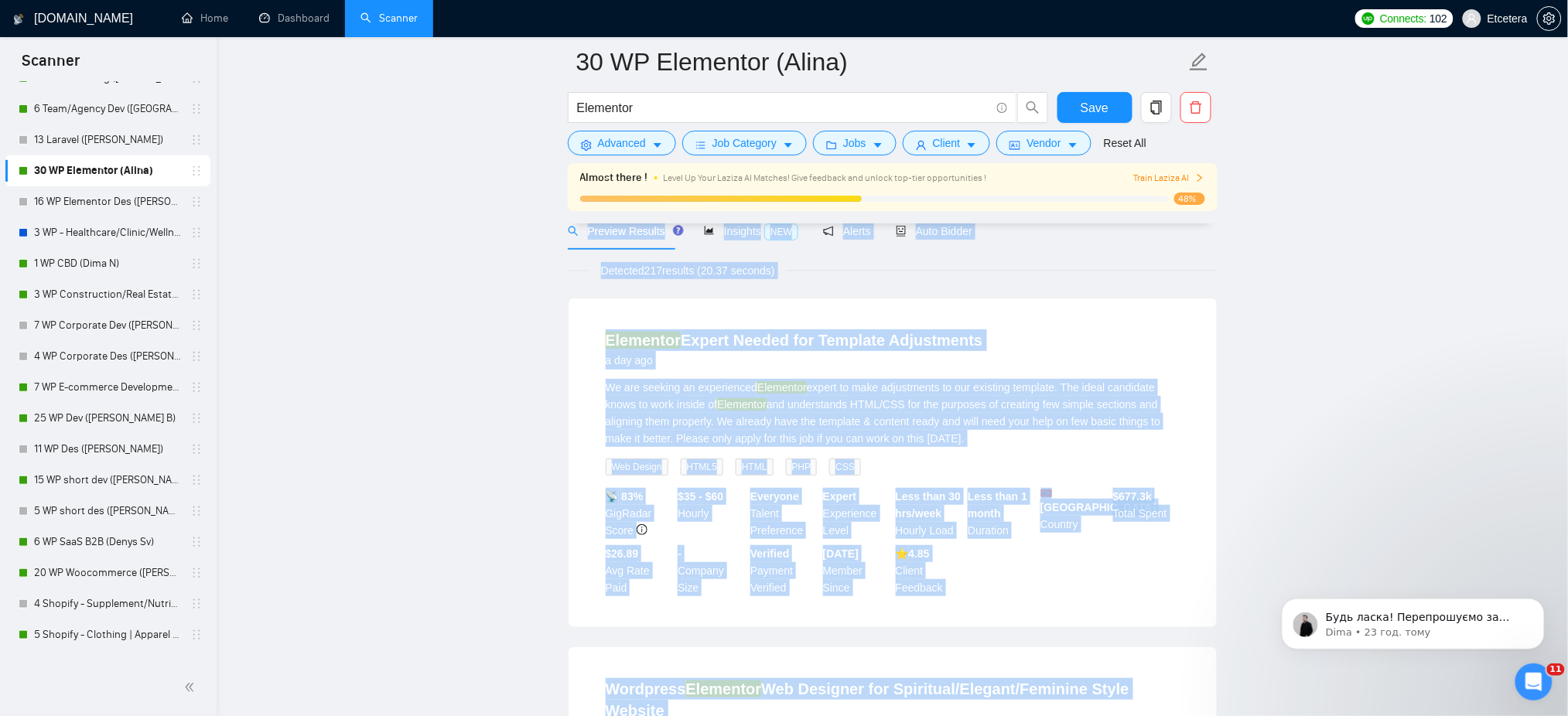
scroll to position [0, 0]
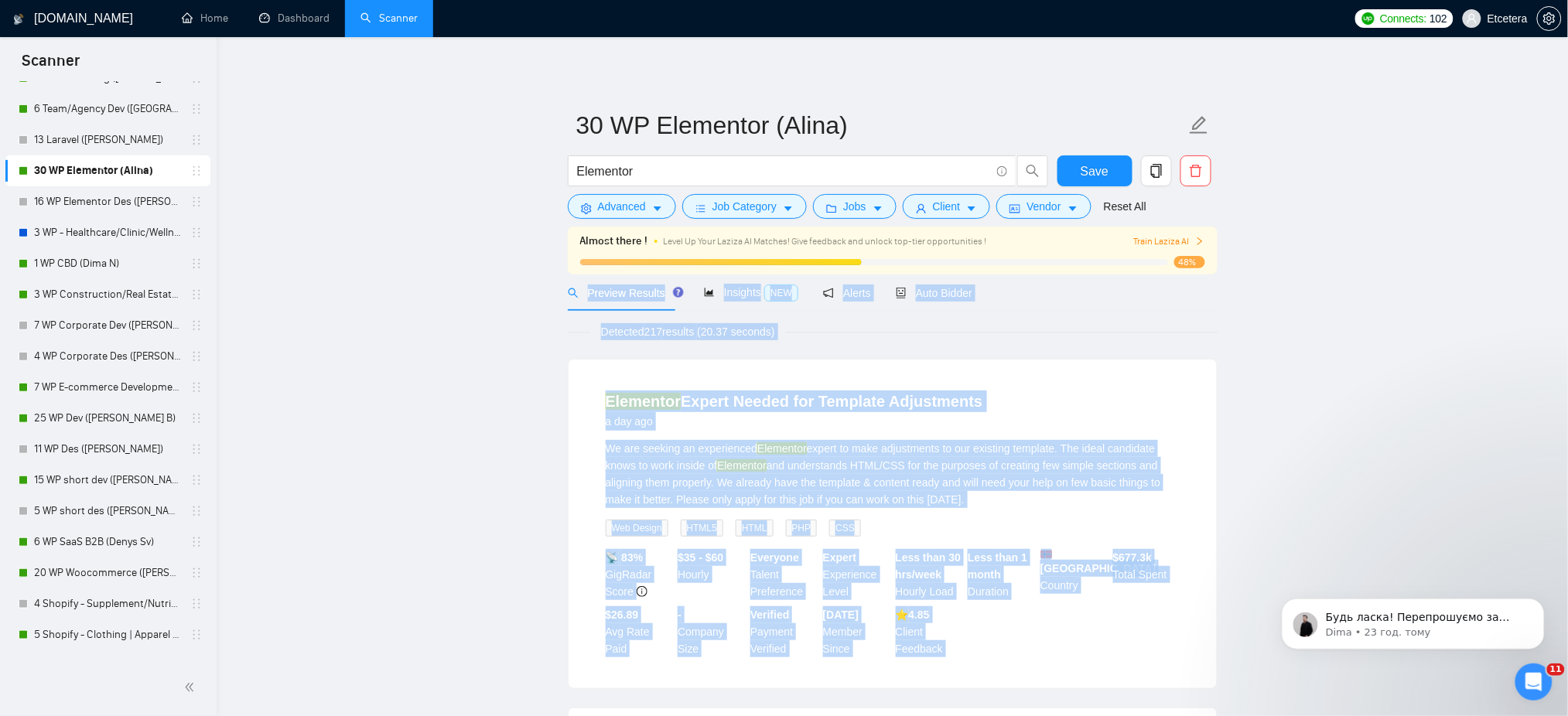
copy div "Preview Results Insights NEW Alerts Auto Bidder Detected 217 results (20.37 sec…"
click at [945, 291] on span "Auto Bidder" at bounding box center [934, 292] width 76 height 13
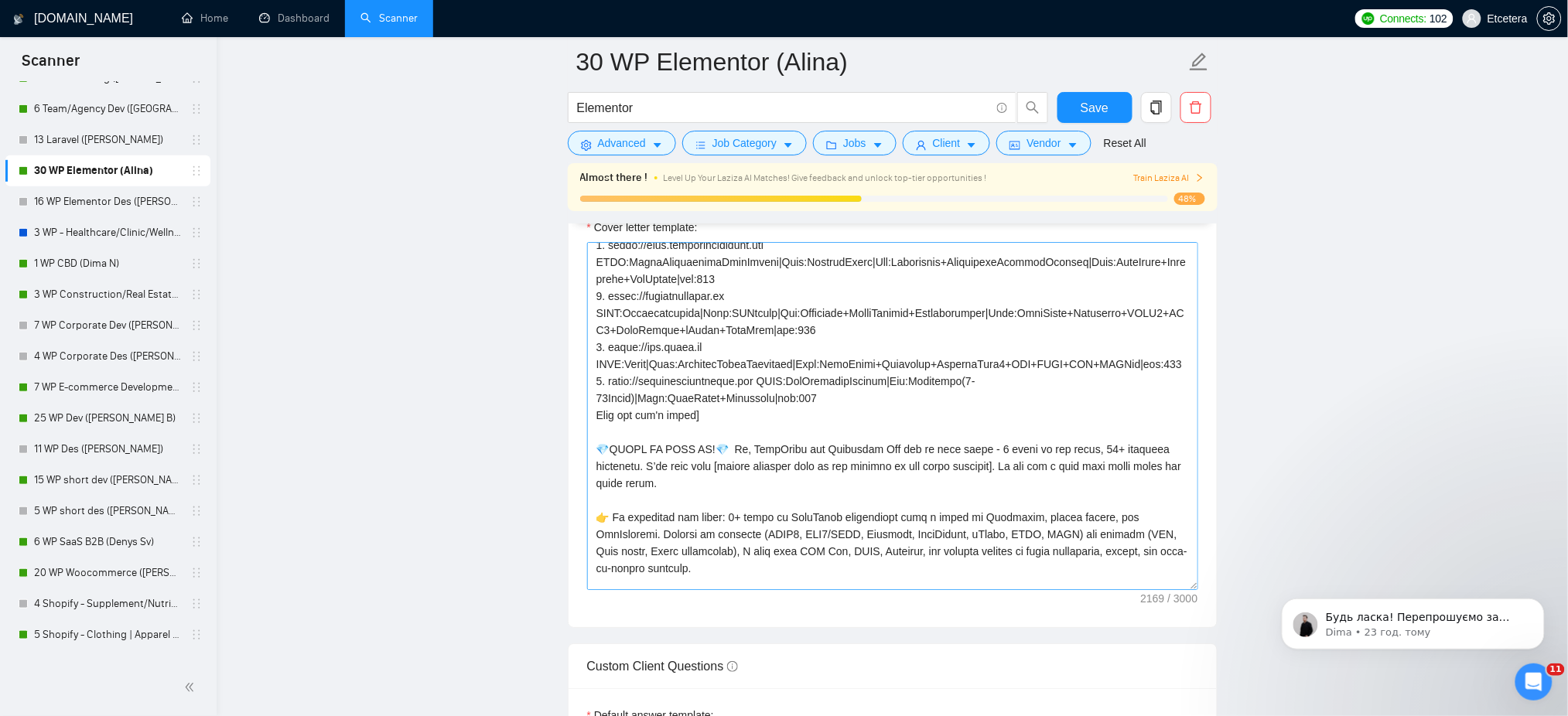
scroll to position [103, 0]
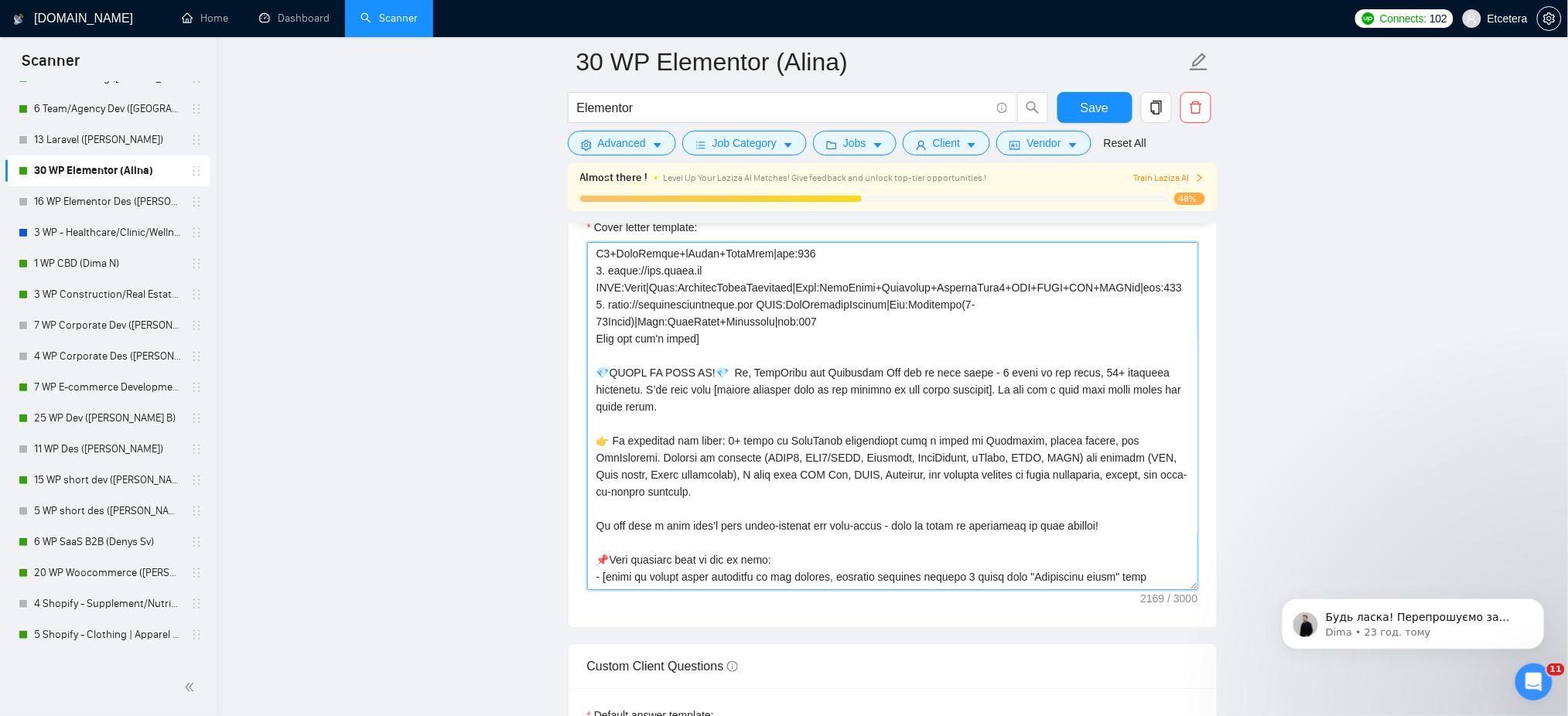
drag, startPoint x: 596, startPoint y: 392, endPoint x: 635, endPoint y: 402, distance: 40.3
click at [635, 402] on textarea "Cover letter template:" at bounding box center [893, 416] width 611 height 348
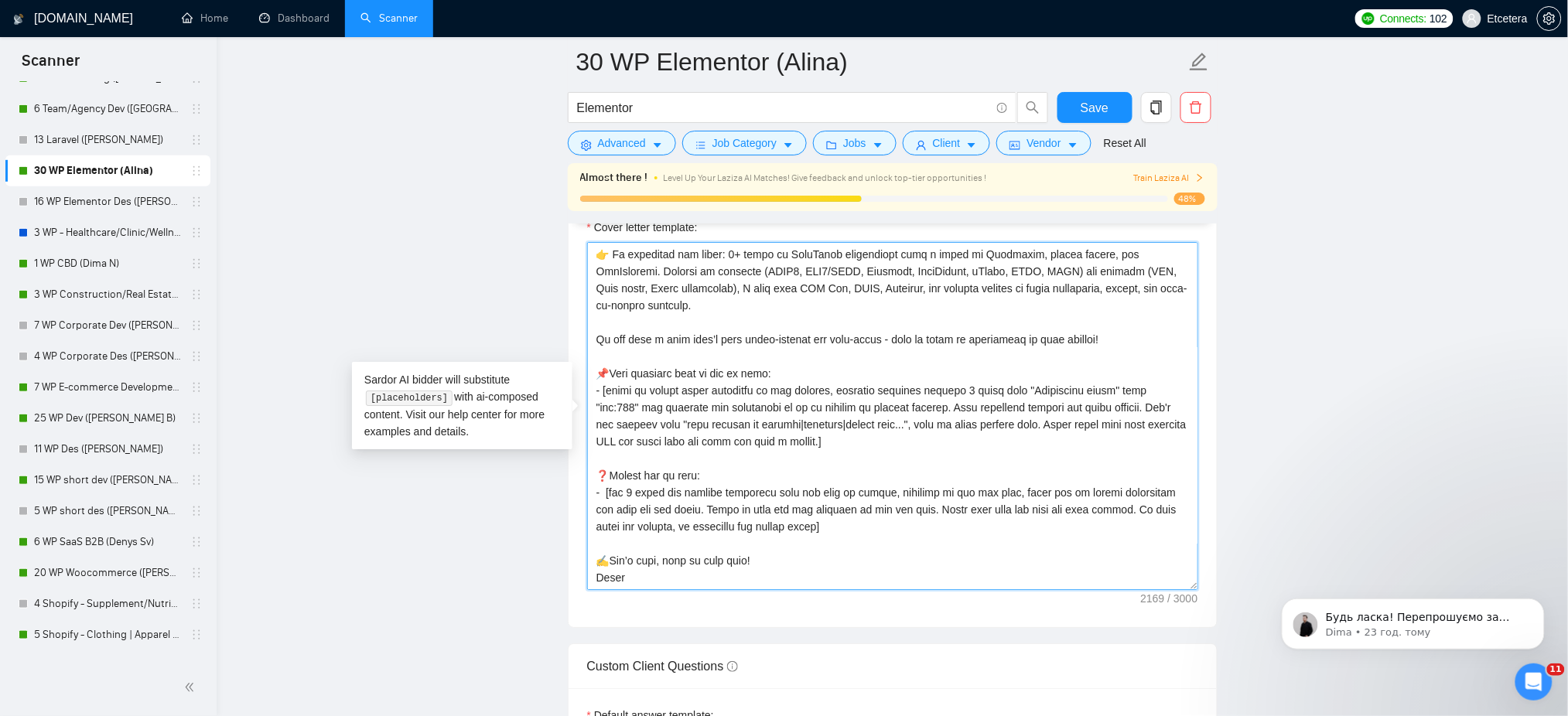
click at [801, 375] on textarea "Cover letter template:" at bounding box center [893, 416] width 611 height 348
click at [926, 269] on textarea "Cover letter template:" at bounding box center [893, 416] width 611 height 348
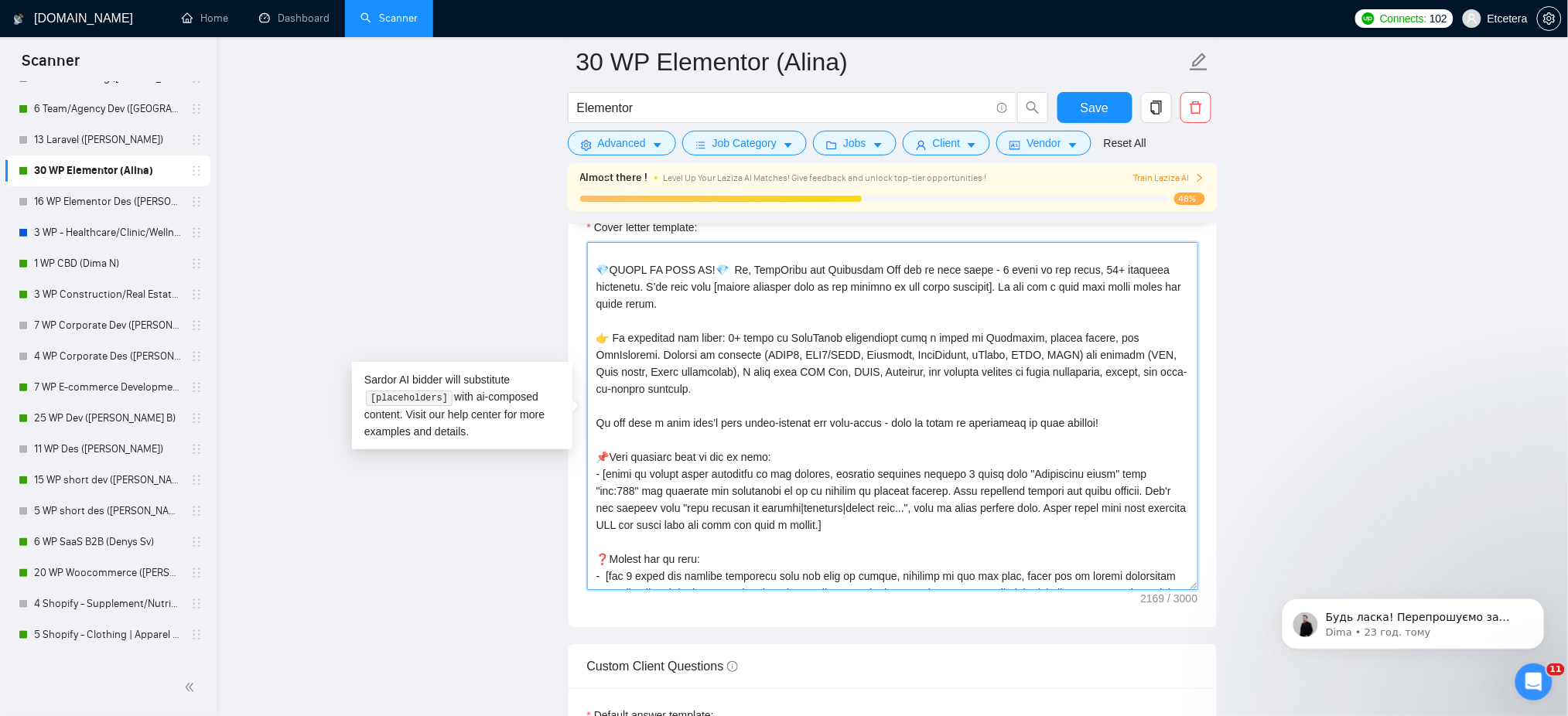
click at [978, 364] on textarea "Cover letter template:" at bounding box center [893, 416] width 611 height 348
click at [640, 304] on textarea "Cover letter template:" at bounding box center [893, 416] width 611 height 348
paste textarea "from quick fixes to full redesigns with modern look and better usability"
click at [756, 323] on textarea "Cover letter template:" at bounding box center [893, 416] width 611 height 348
click at [857, 315] on textarea "Cover letter template:" at bounding box center [893, 416] width 611 height 348
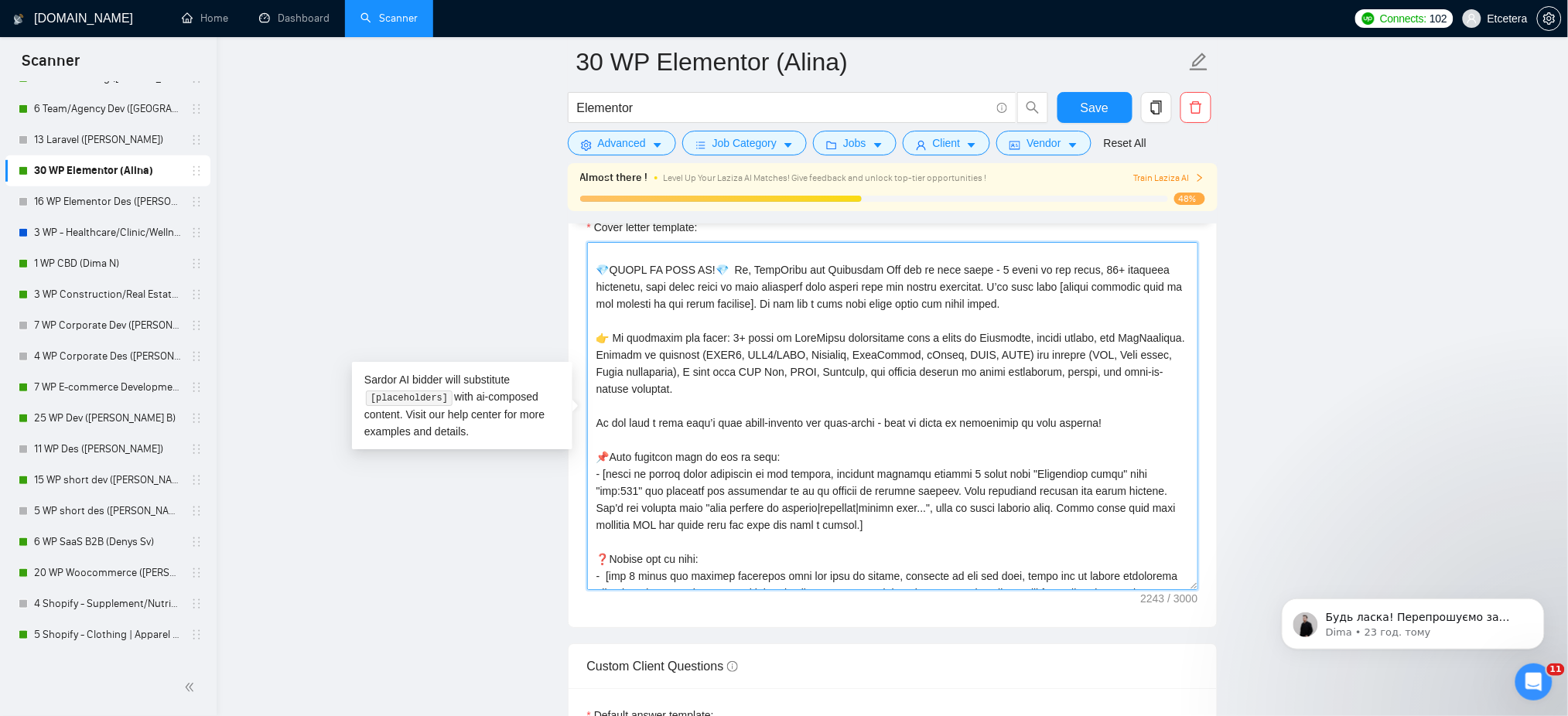
click at [957, 314] on textarea "Cover letter template:" at bounding box center [893, 416] width 611 height 348
click at [1036, 314] on textarea "Cover letter template:" at bounding box center [893, 416] width 611 height 348
type textarea "[Success cases that can be used: 1. https://help.relabdevelopment.com CLNT:Rela…"
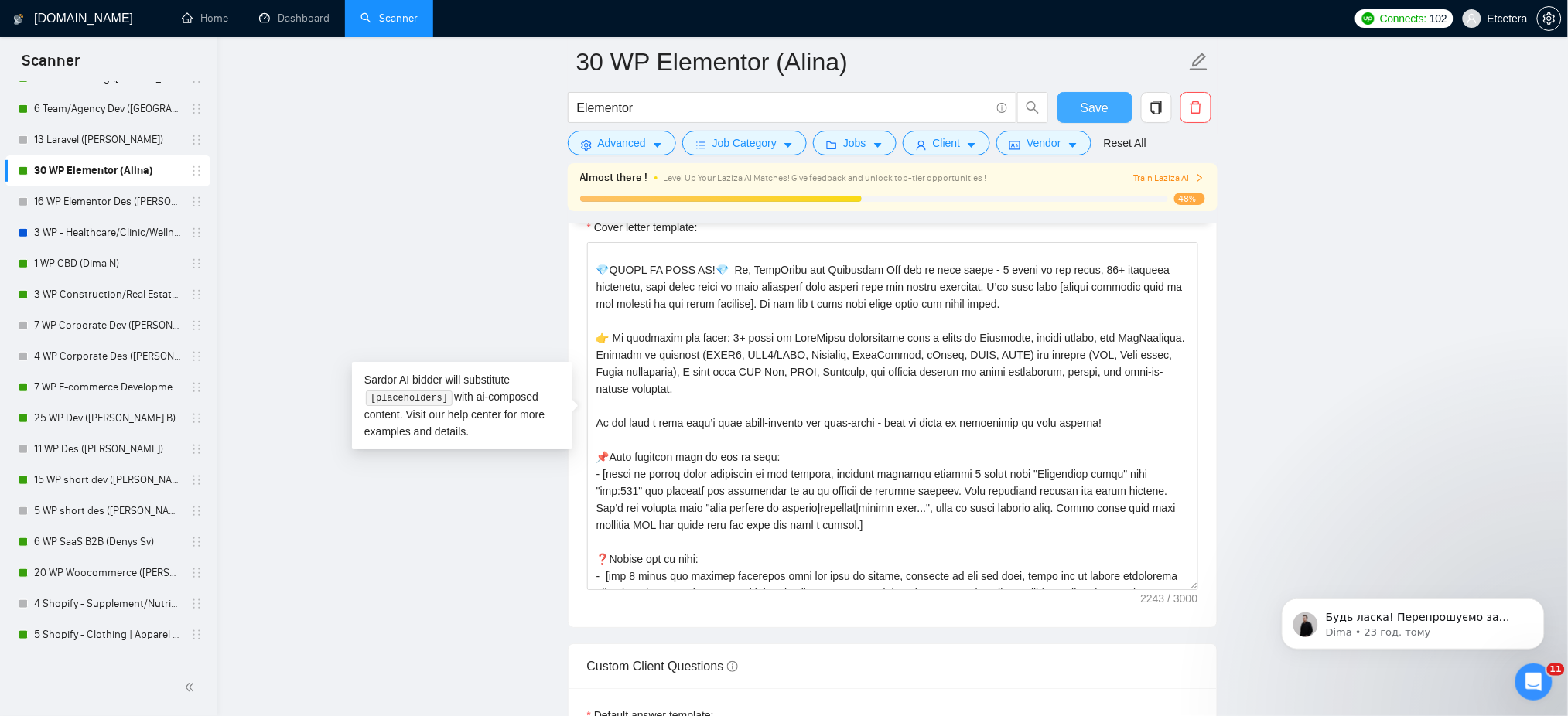
click at [1087, 106] on span "Save" at bounding box center [1094, 108] width 27 height 20
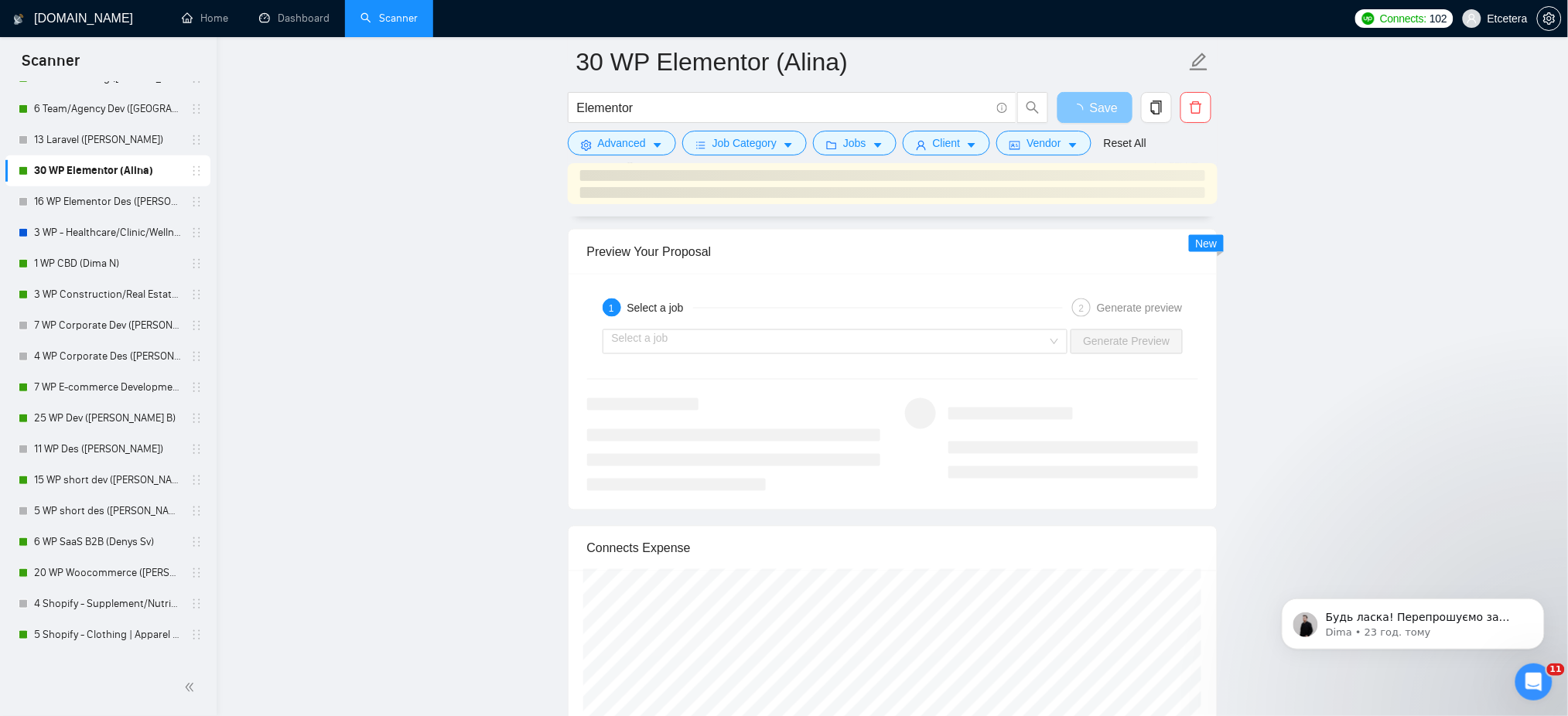
scroll to position [2783, 0]
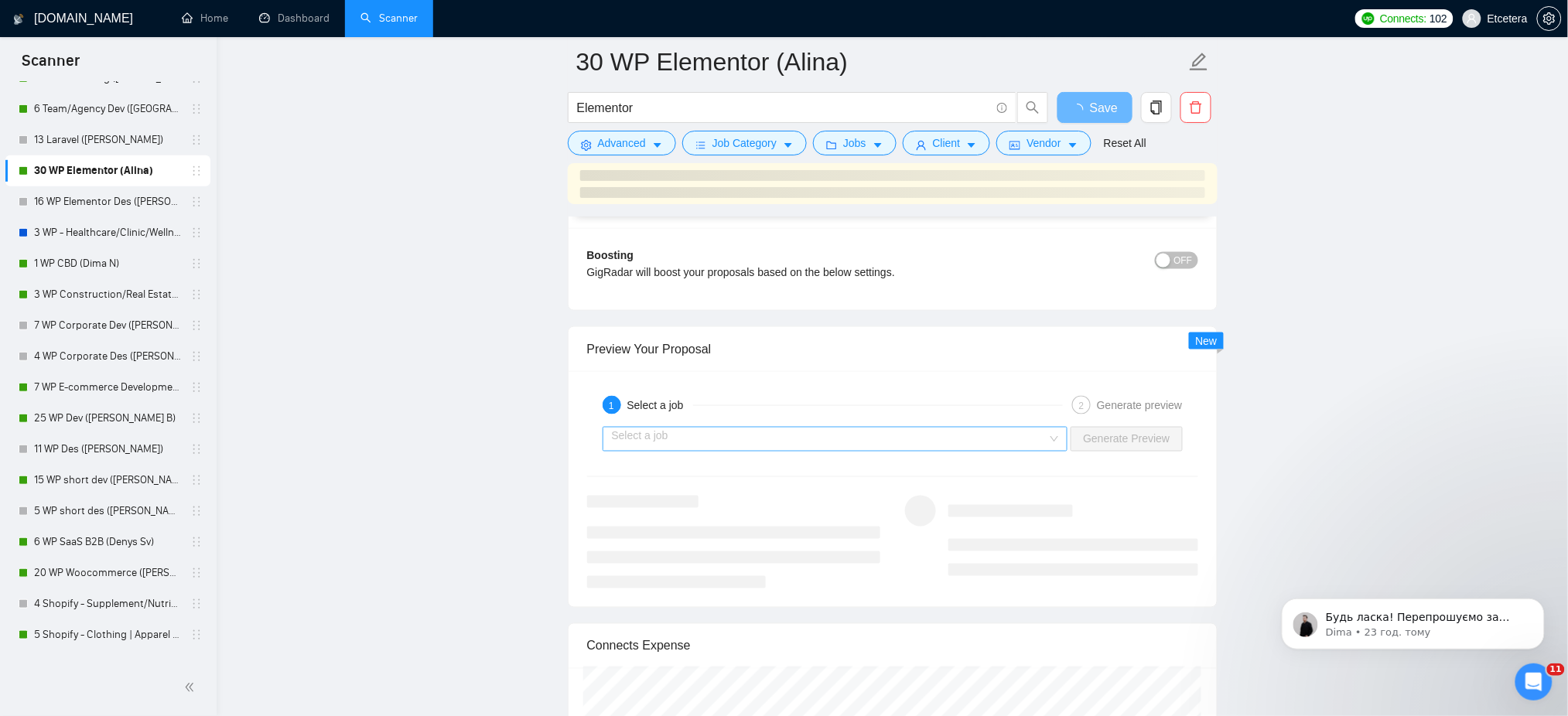
click at [876, 429] on input "search" at bounding box center [830, 439] width 437 height 23
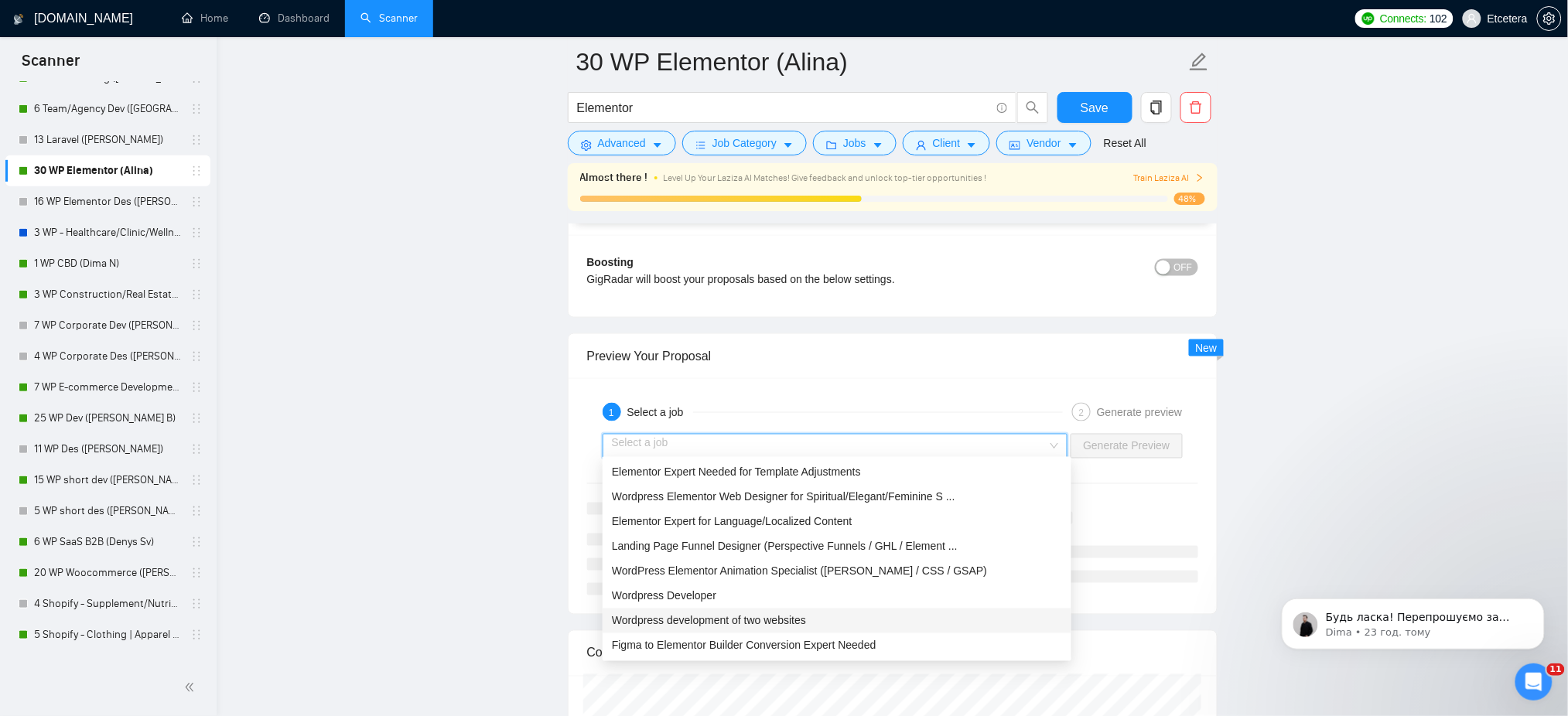
click at [712, 625] on span "Wordpress development of two websites" at bounding box center [709, 620] width 194 height 13
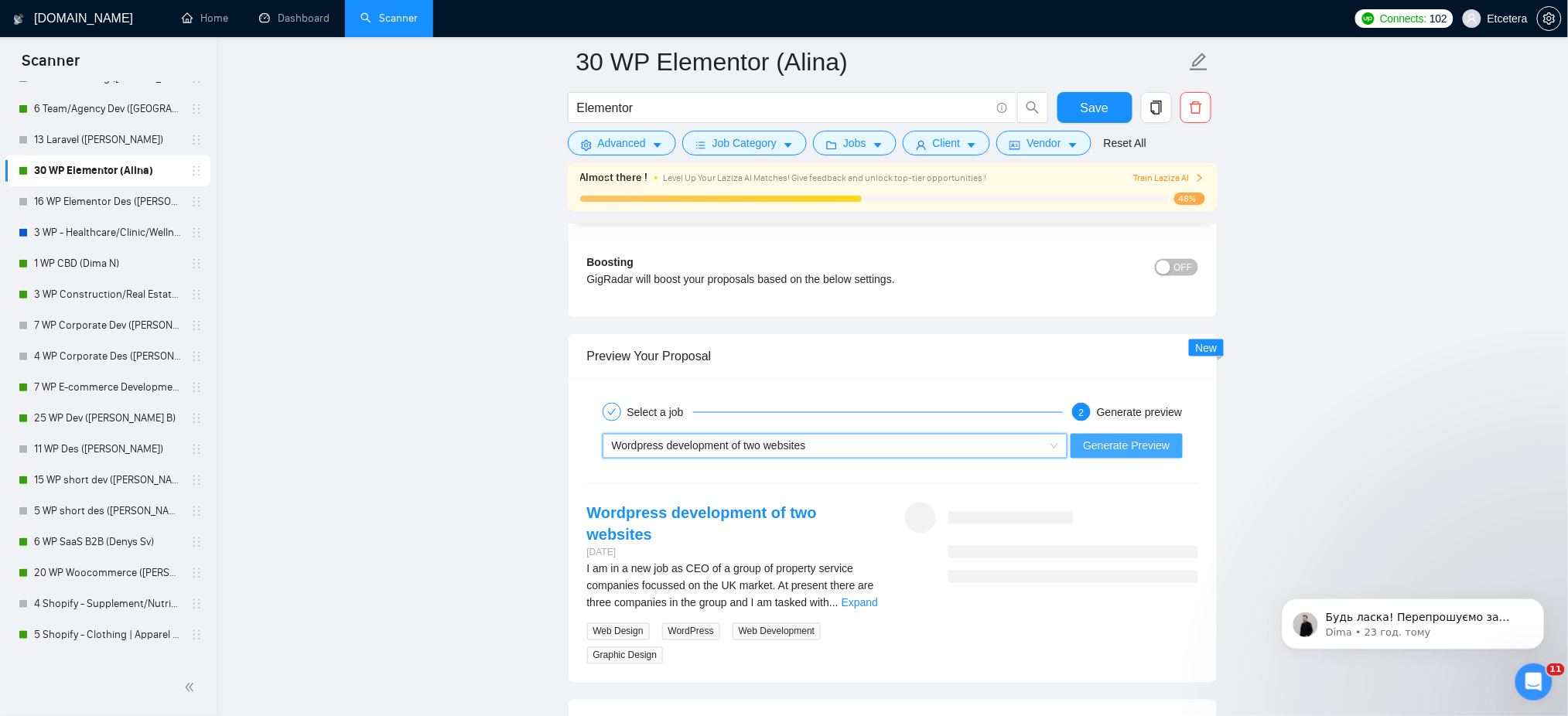
click at [1154, 452] on span "Generate Preview" at bounding box center [1126, 445] width 87 height 17
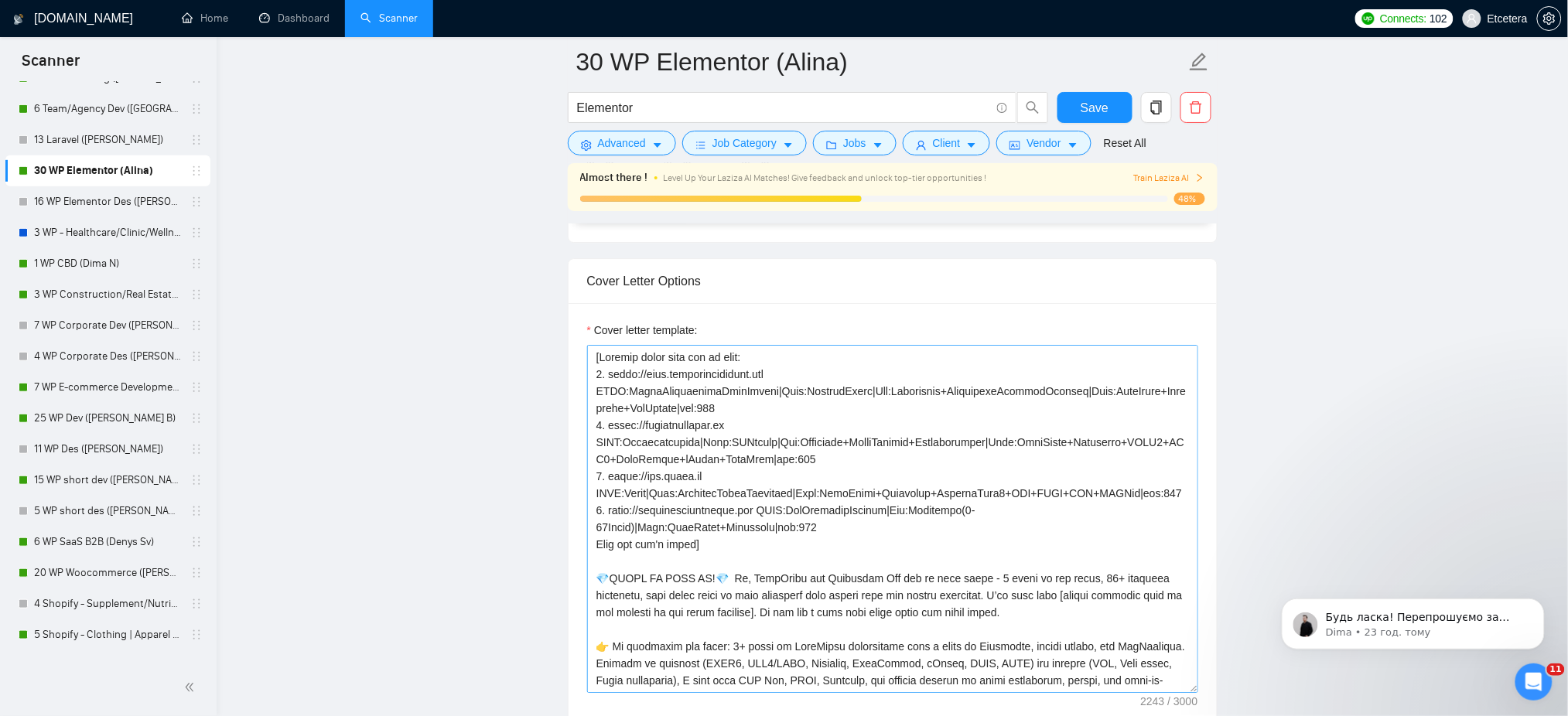
scroll to position [103, 0]
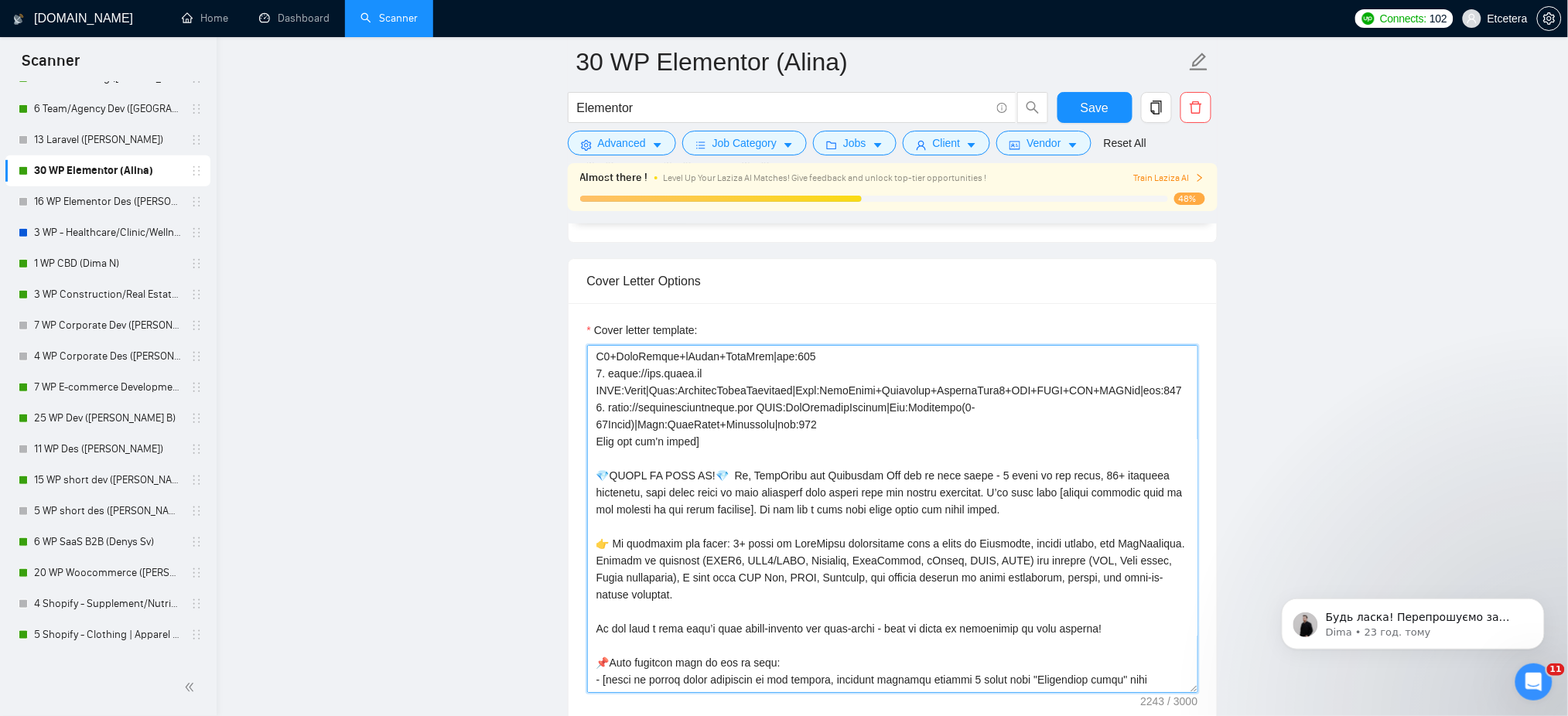
click at [709, 525] on textarea "Cover letter template:" at bounding box center [893, 518] width 611 height 348
click at [660, 508] on textarea "Cover letter template:" at bounding box center [893, 518] width 611 height 348
click at [979, 509] on textarea "Cover letter template:" at bounding box center [893, 518] width 611 height 348
paste textarea "fresh builds and redesigns to quick fixes for"
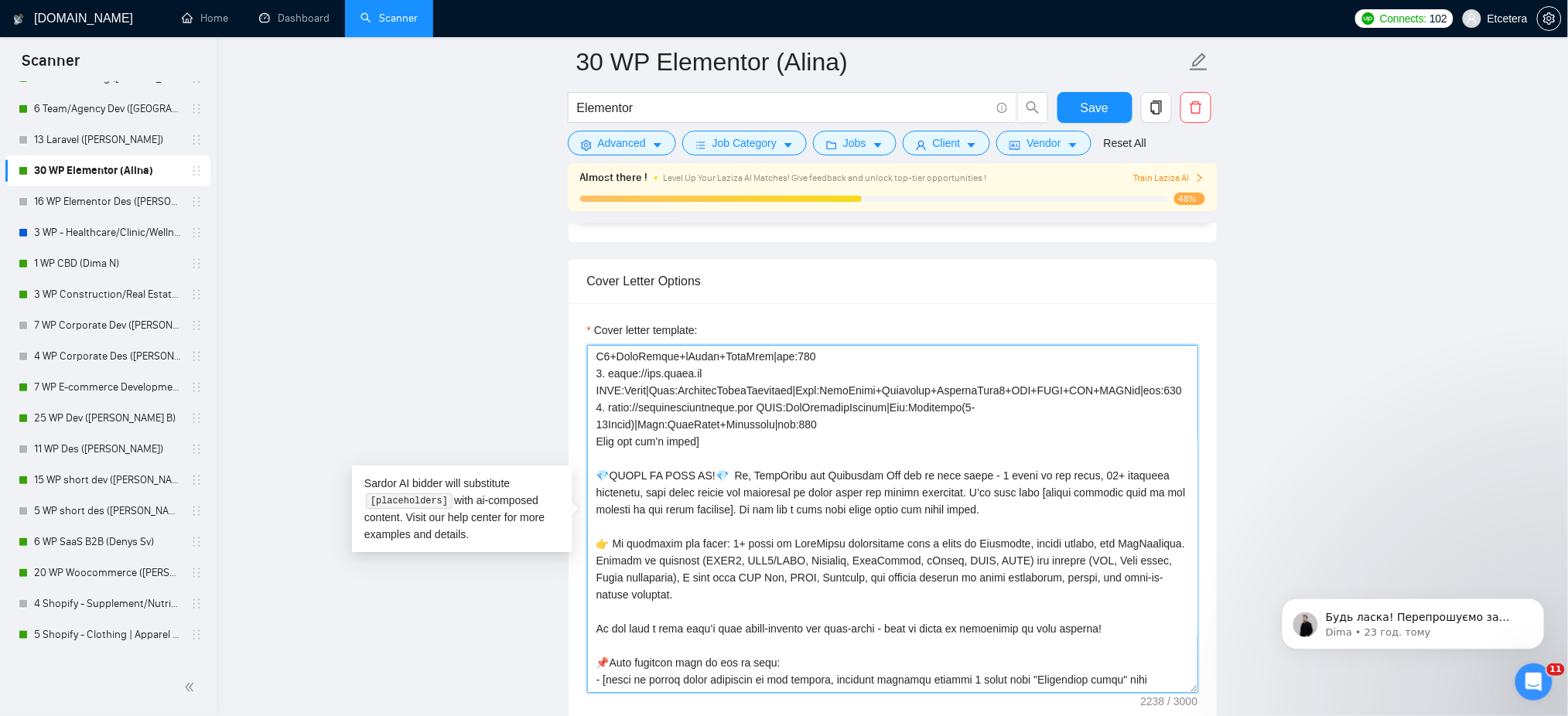
drag, startPoint x: 732, startPoint y: 493, endPoint x: 1005, endPoint y: 522, distance: 274.5
click at [1005, 522] on textarea "Cover letter template:" at bounding box center [893, 518] width 611 height 348
click at [736, 525] on textarea "Cover letter template:" at bounding box center [893, 518] width 611 height 348
drag, startPoint x: 863, startPoint y: 513, endPoint x: 950, endPoint y: 512, distance: 87.0
click at [950, 512] on textarea "Cover letter template:" at bounding box center [893, 518] width 611 height 348
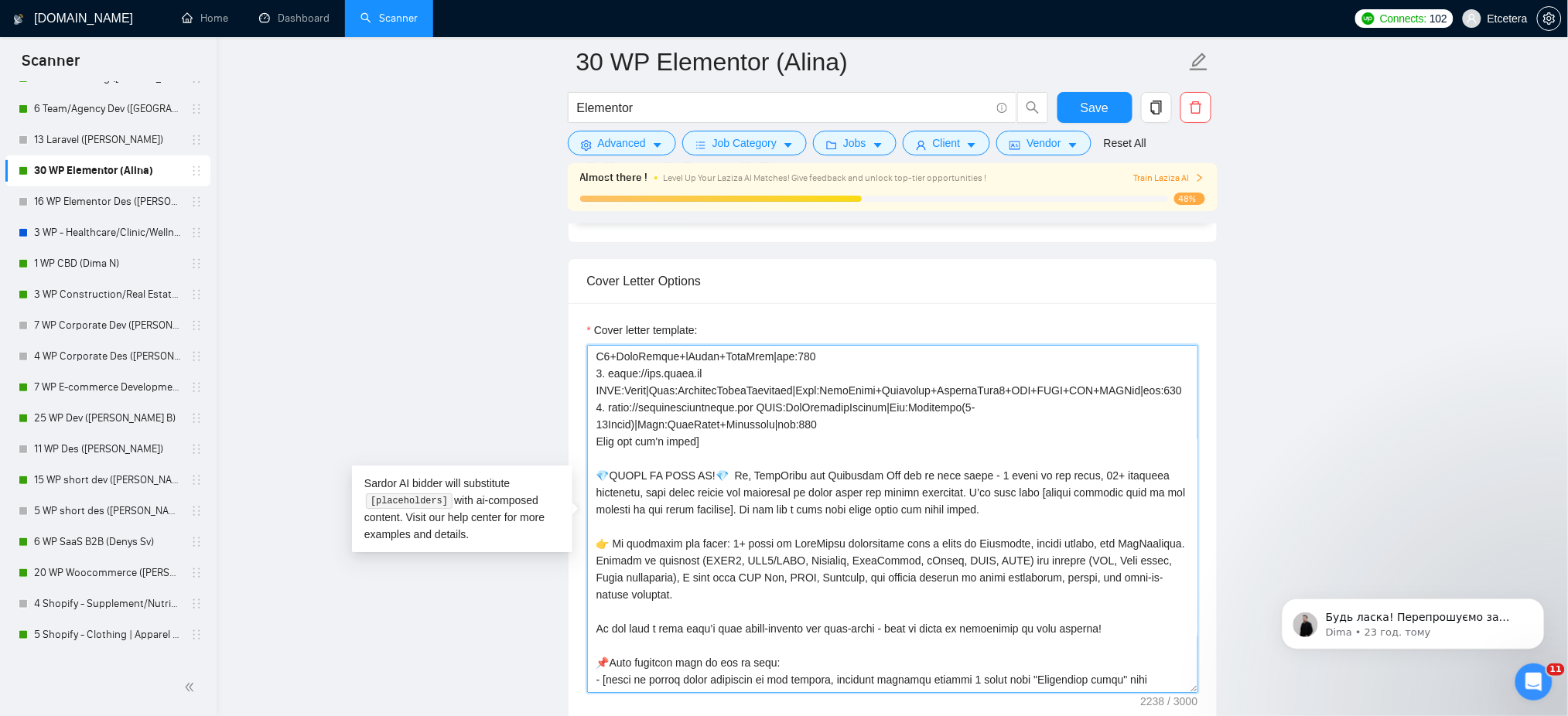
paste textarea "quick fixes improving"
drag, startPoint x: 861, startPoint y: 511, endPoint x: 916, endPoint y: 514, distance: 55.1
click at [916, 514] on textarea "Cover letter template:" at bounding box center [893, 518] width 611 height 348
type textarea "[Success cases that can be used: 1. https://help.relabdevelopment.com CLNT:Rela…"
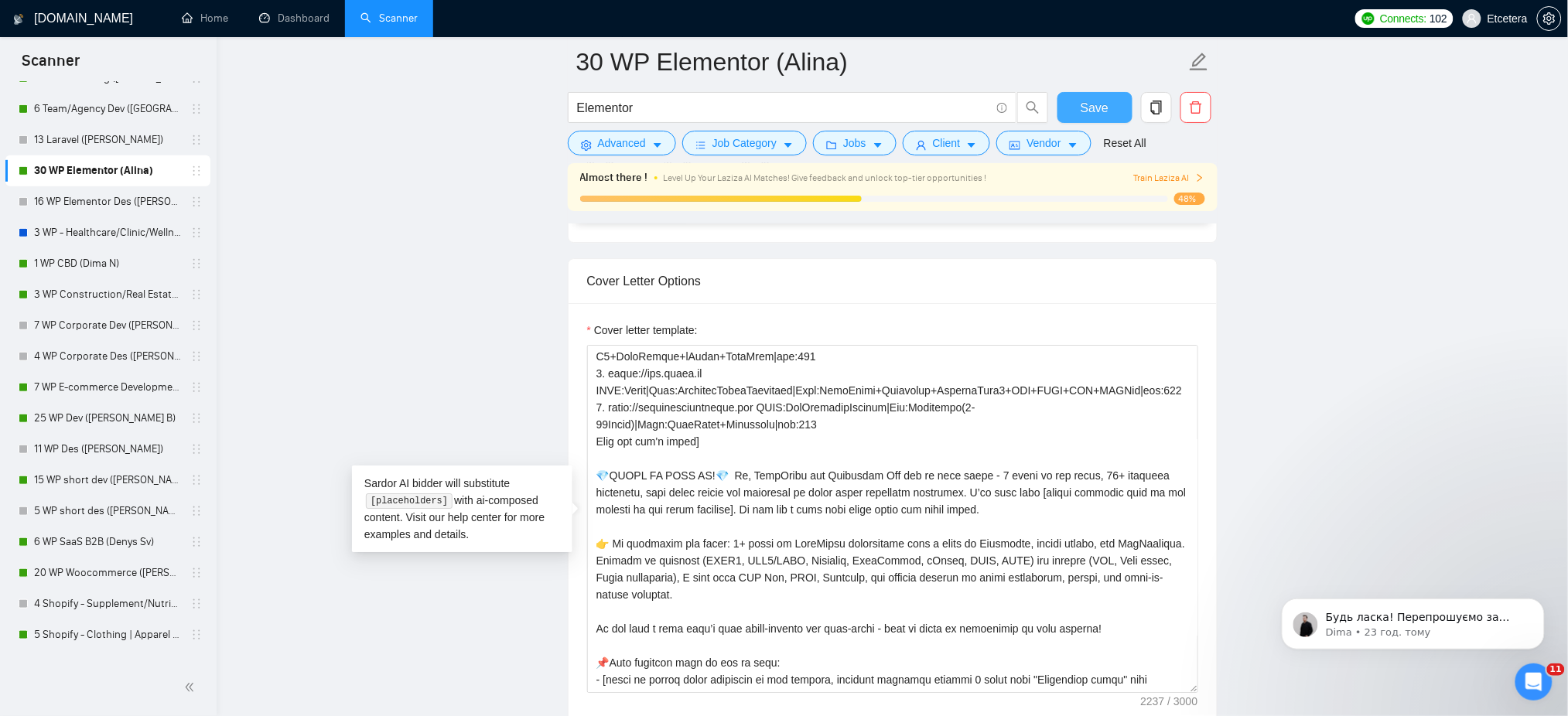
click at [1090, 106] on span "Save" at bounding box center [1094, 108] width 27 height 20
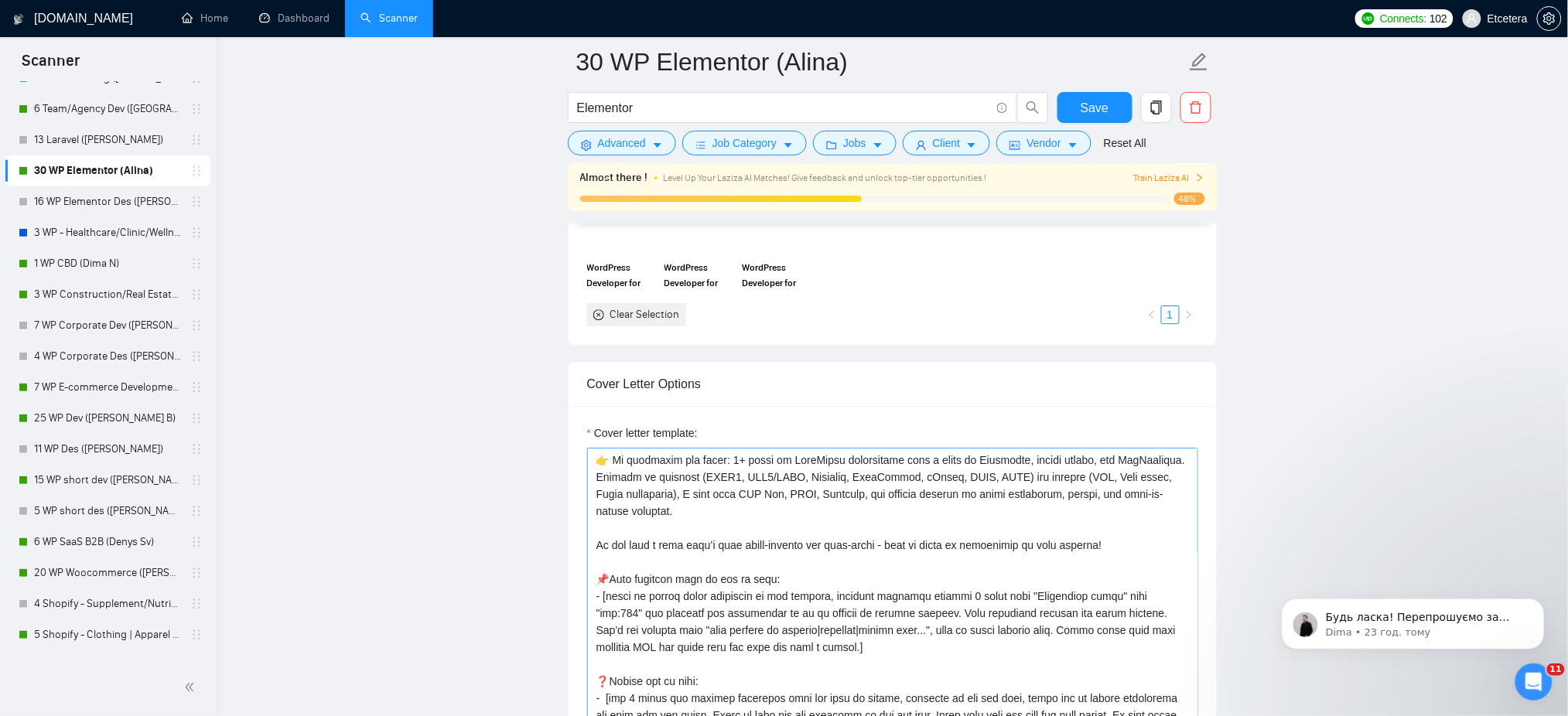
scroll to position [219, 0]
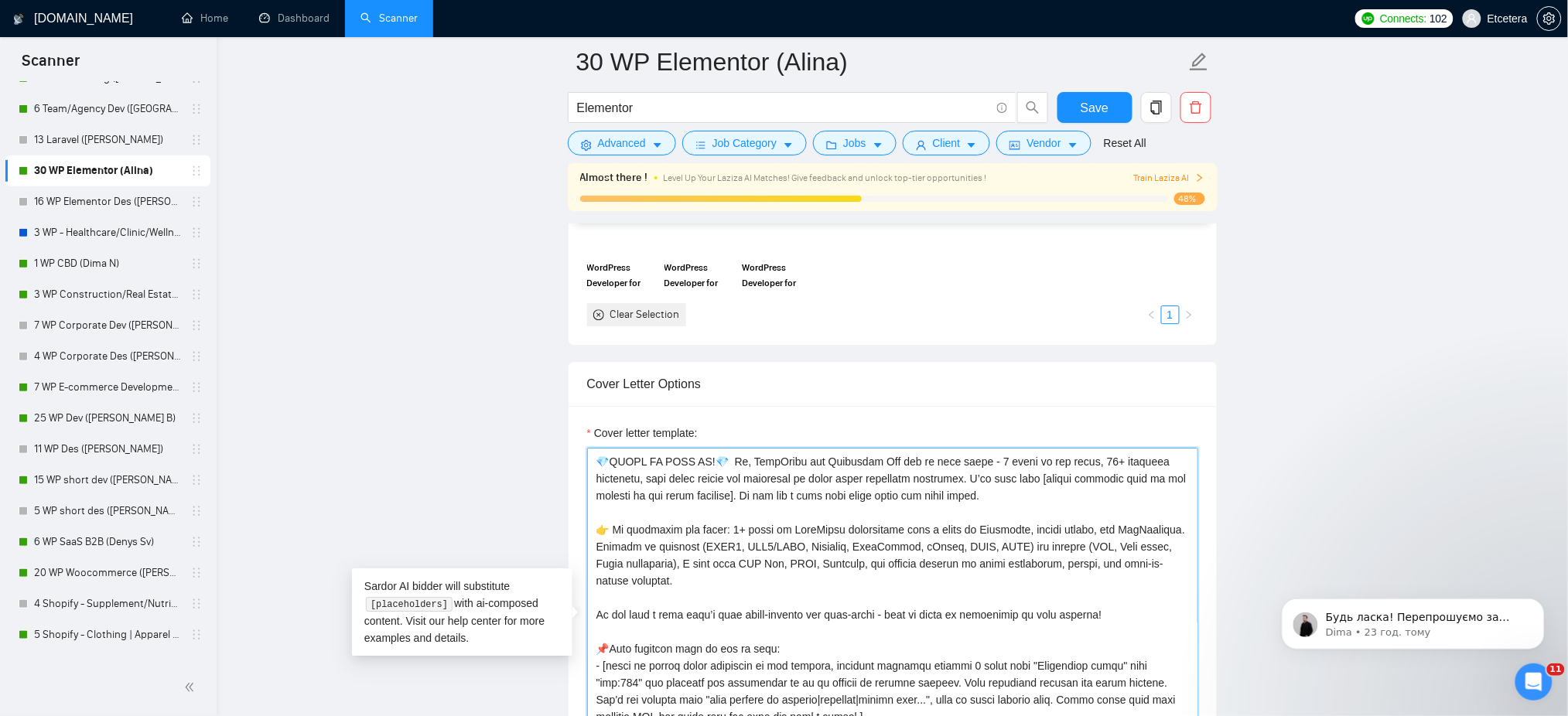
drag, startPoint x: 746, startPoint y: 517, endPoint x: 990, endPoint y: 515, distance: 244.0
click at [990, 515] on textarea "Cover letter template:" at bounding box center [893, 622] width 611 height 348
type textarea "[Success cases that can be used: 1. https://help.relabdevelopment.com CLNT:Rela…"
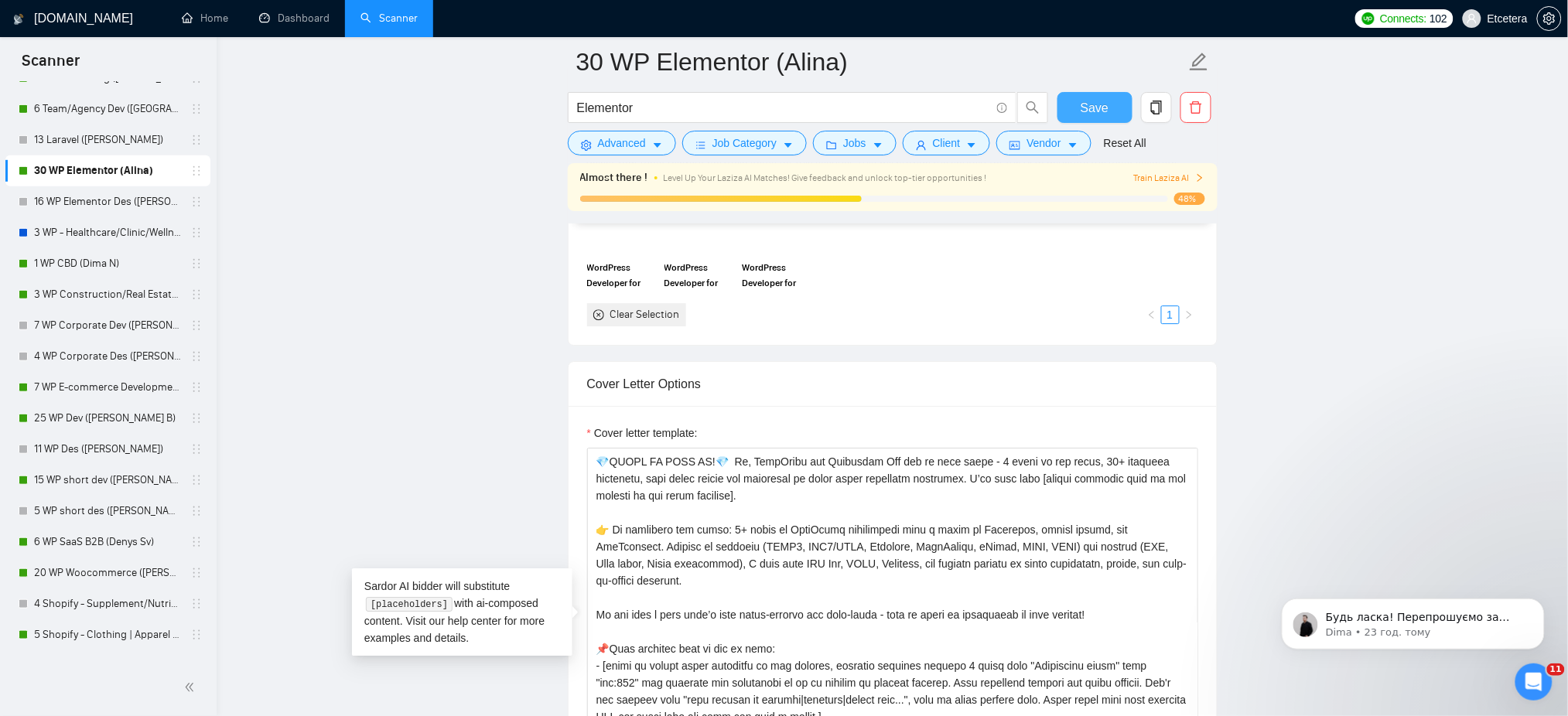
click at [1091, 104] on span "Save" at bounding box center [1094, 108] width 27 height 20
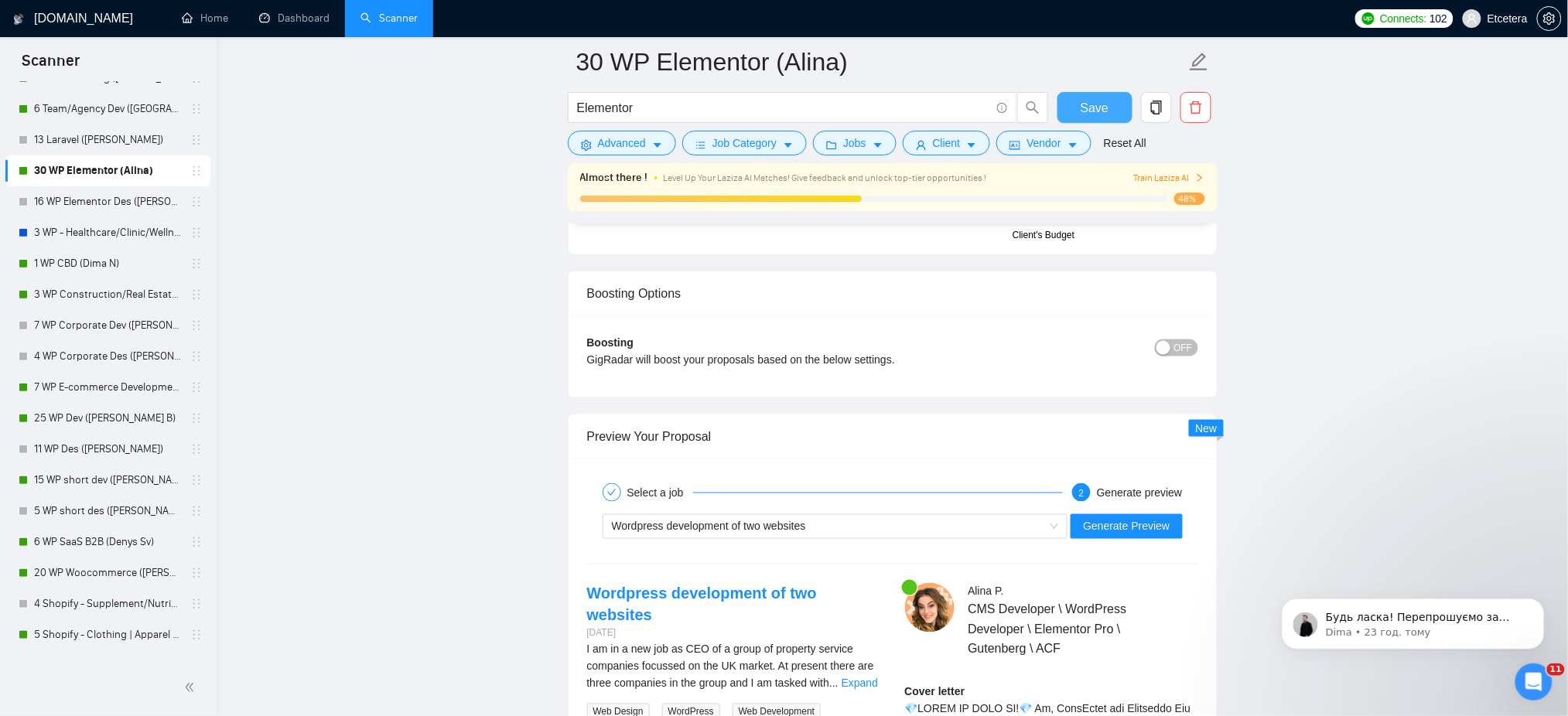
scroll to position [2886, 0]
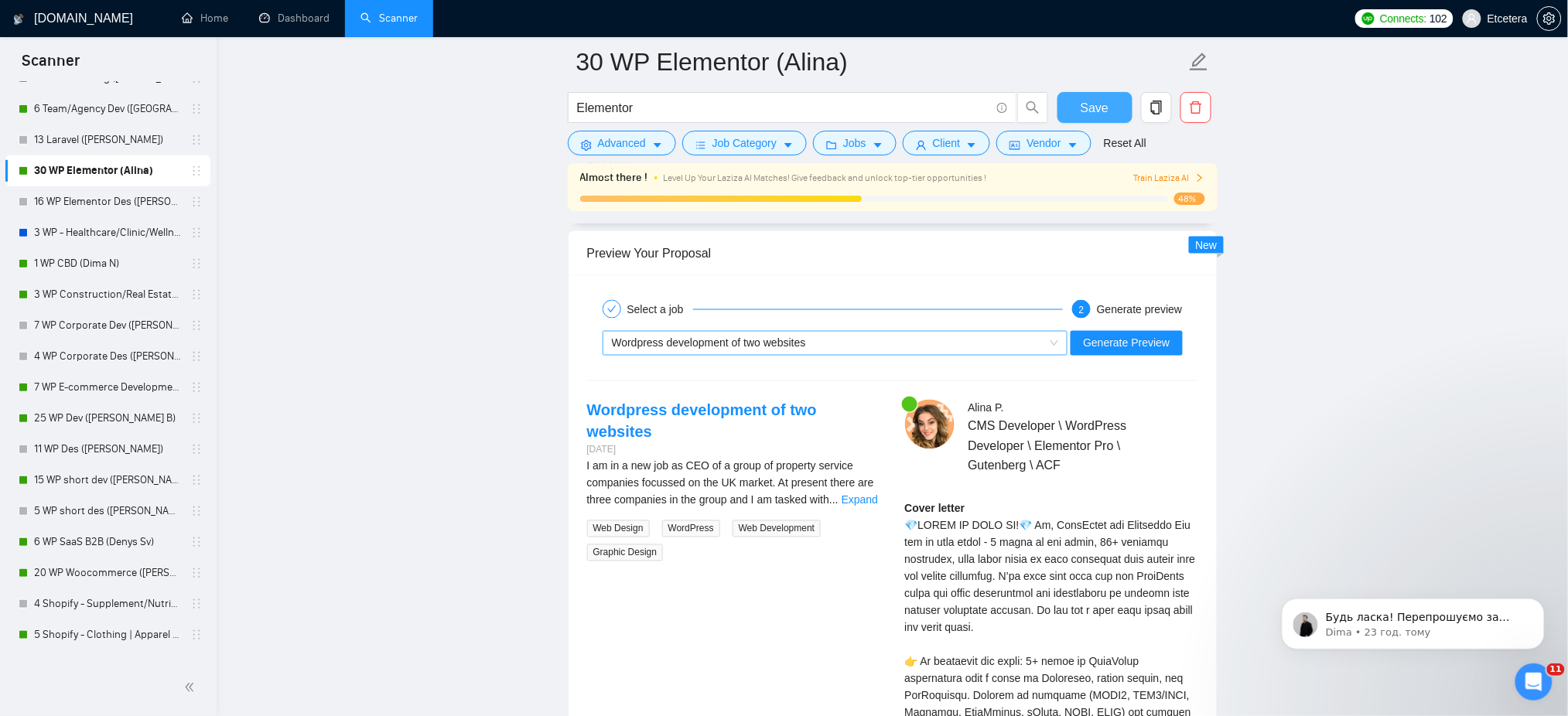
click at [850, 346] on div "Wordpress development of two websites" at bounding box center [828, 343] width 434 height 23
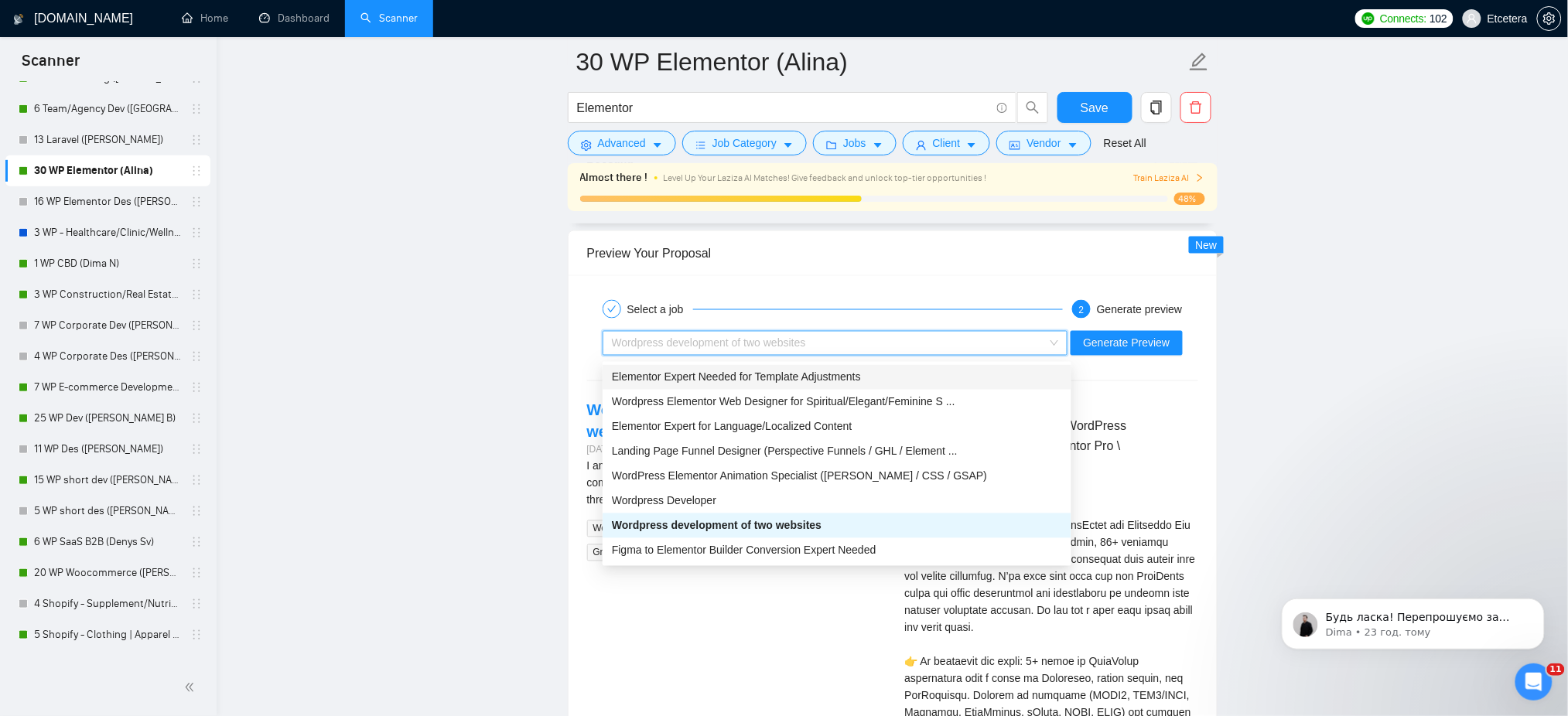
drag, startPoint x: 756, startPoint y: 378, endPoint x: 897, endPoint y: 389, distance: 141.4
click at [756, 378] on span "Elementor Expert Needed for Template Adjustments" at bounding box center [736, 377] width 249 height 13
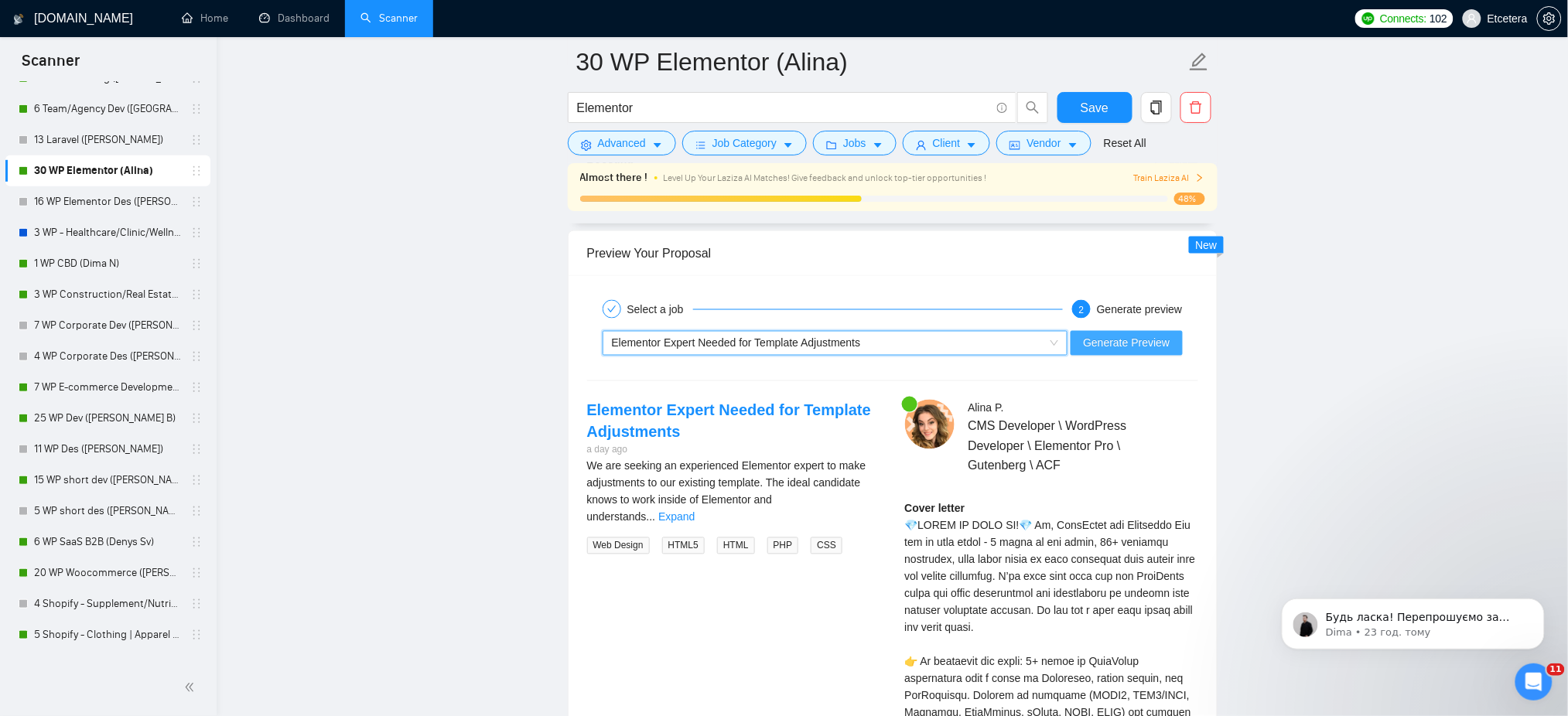
click at [1167, 344] on span "Generate Preview" at bounding box center [1126, 342] width 87 height 17
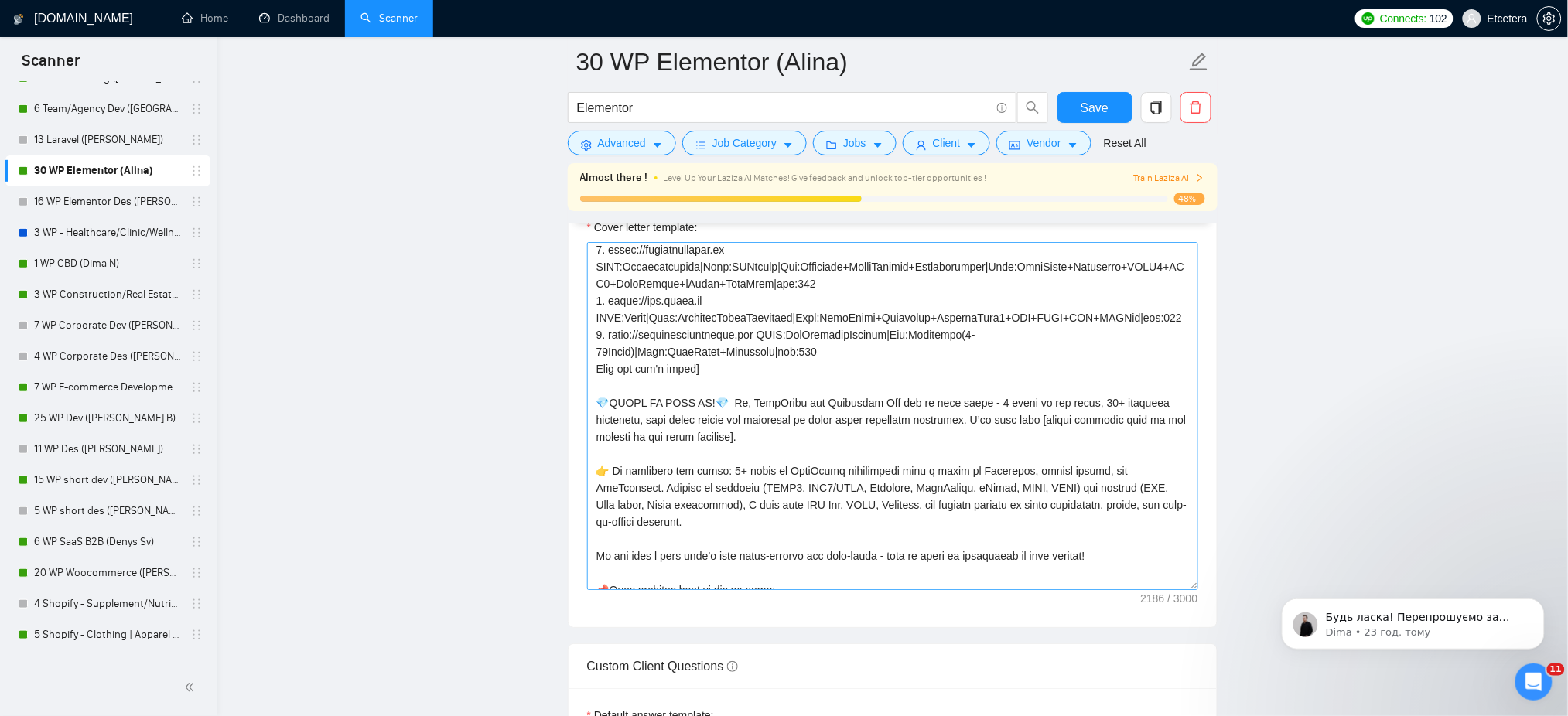
scroll to position [103, 0]
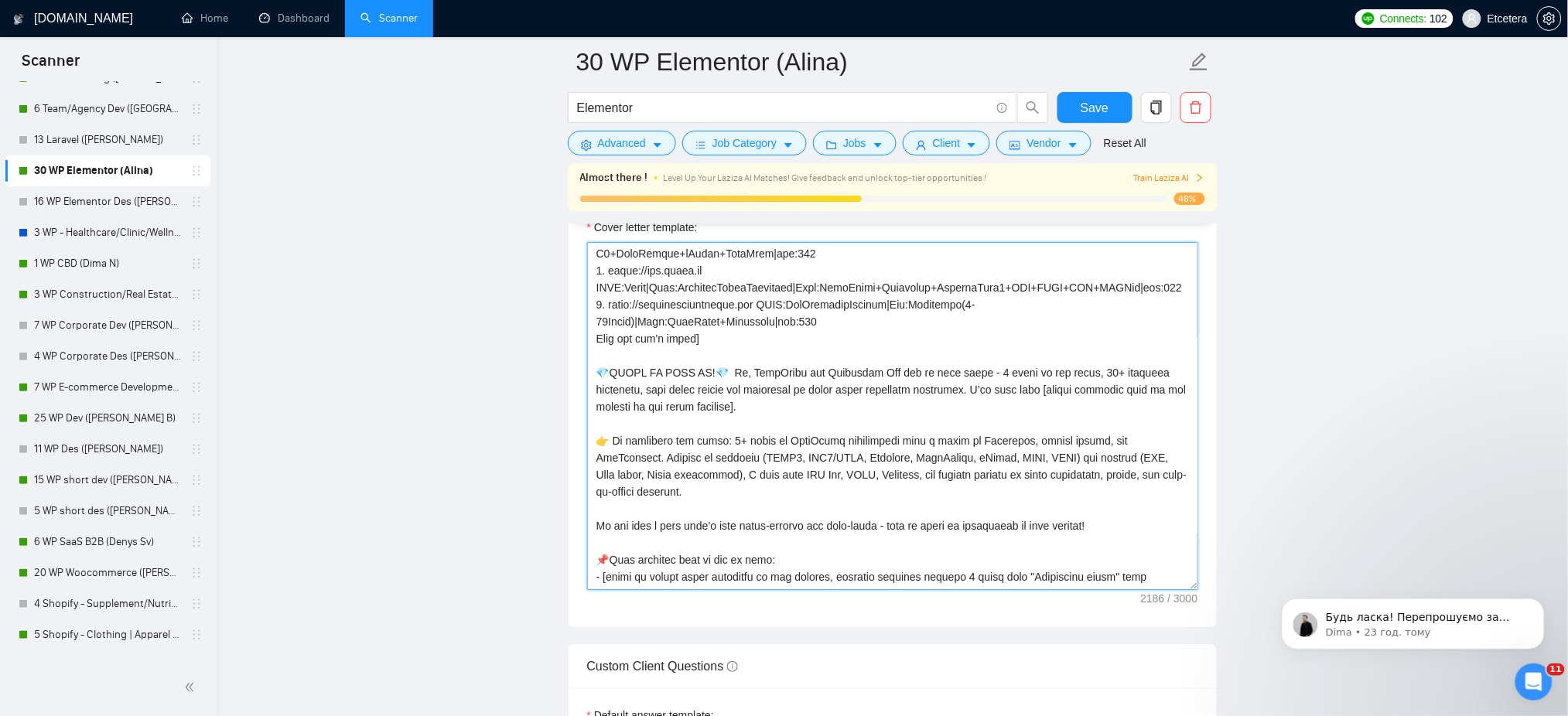
click at [829, 405] on textarea "Cover letter template:" at bounding box center [893, 416] width 611 height 348
click at [852, 406] on textarea "Cover letter template:" at bounding box center [893, 416] width 611 height 348
click at [830, 406] on textarea "Cover letter template:" at bounding box center [893, 416] width 611 height 348
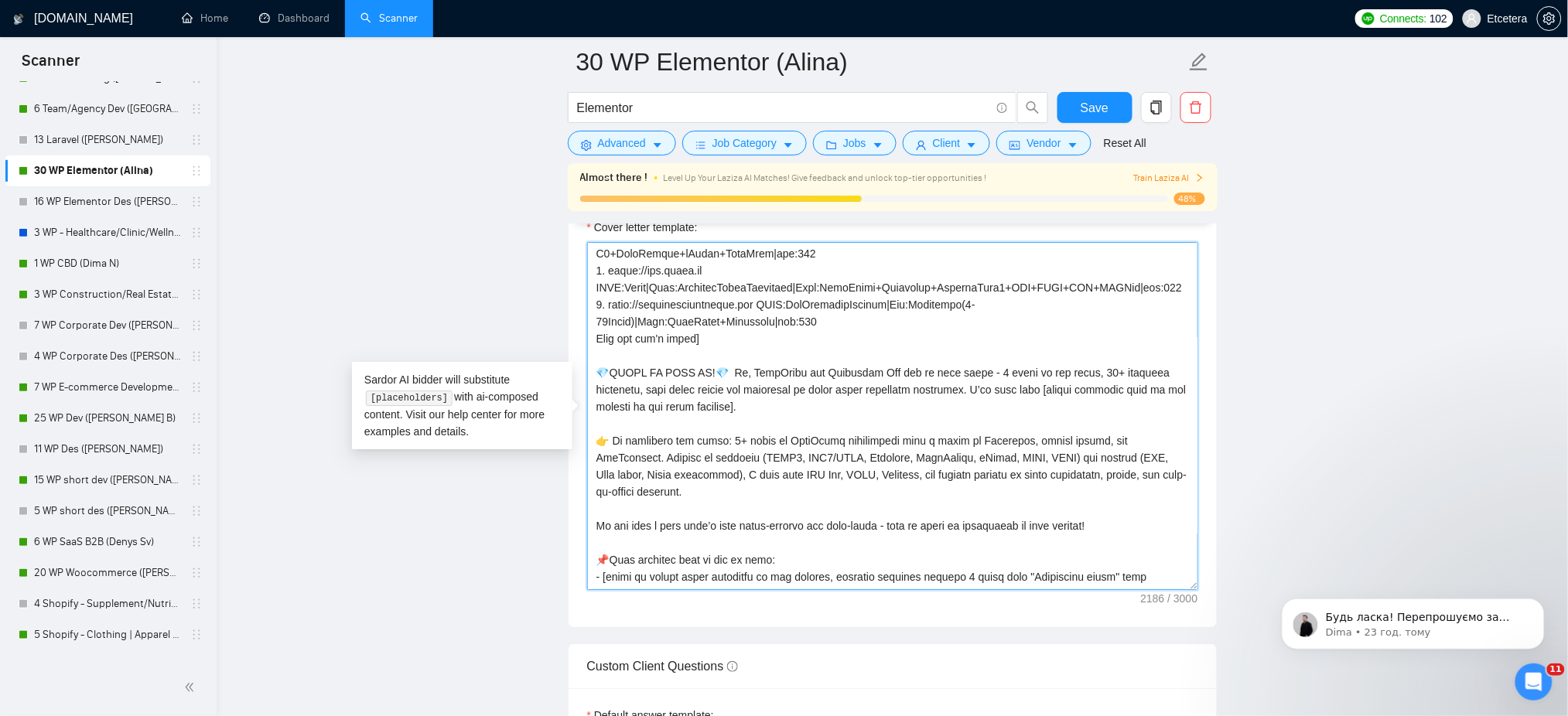
click at [853, 409] on textarea "Cover letter template:" at bounding box center [893, 416] width 611 height 348
click at [950, 477] on textarea "Cover letter template:" at bounding box center [893, 416] width 611 height 348
click at [761, 406] on textarea "Cover letter template:" at bounding box center [893, 416] width 611 height 348
click at [778, 417] on textarea "Cover letter template:" at bounding box center [893, 416] width 611 height 348
type textarea "[Success cases that can be used: 1. https://help.relabdevelopment.com CLNT:Rela…"
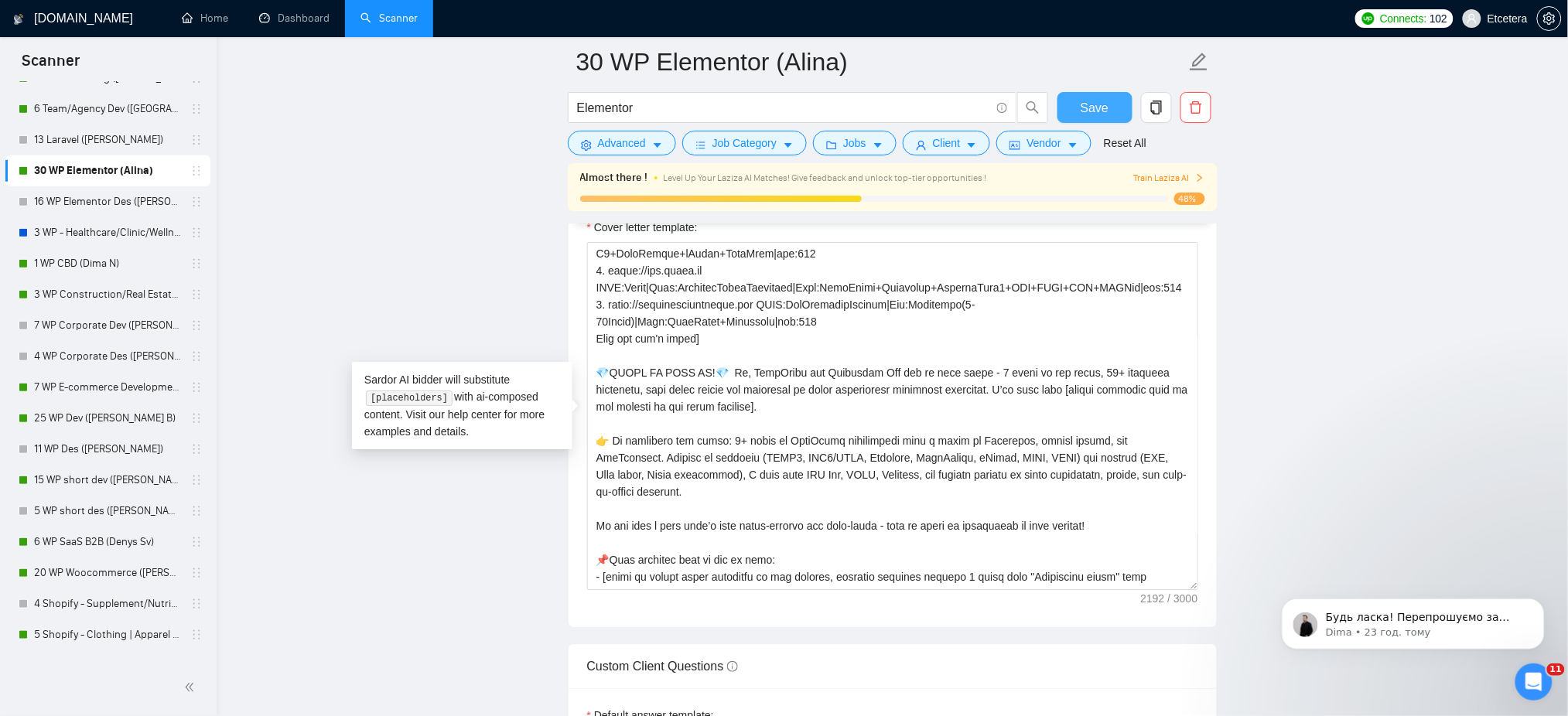
click at [1091, 107] on span "Save" at bounding box center [1094, 108] width 27 height 20
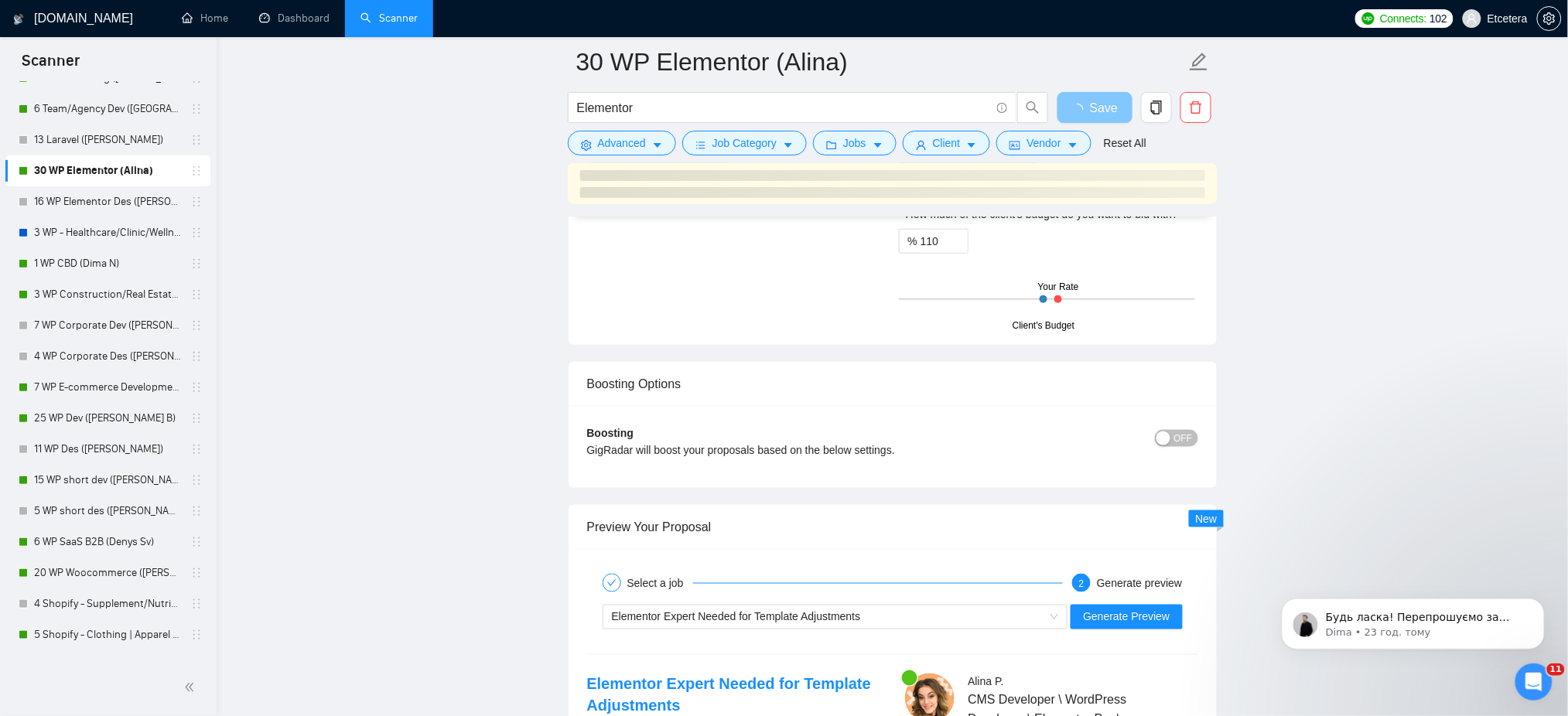
scroll to position [2886, 0]
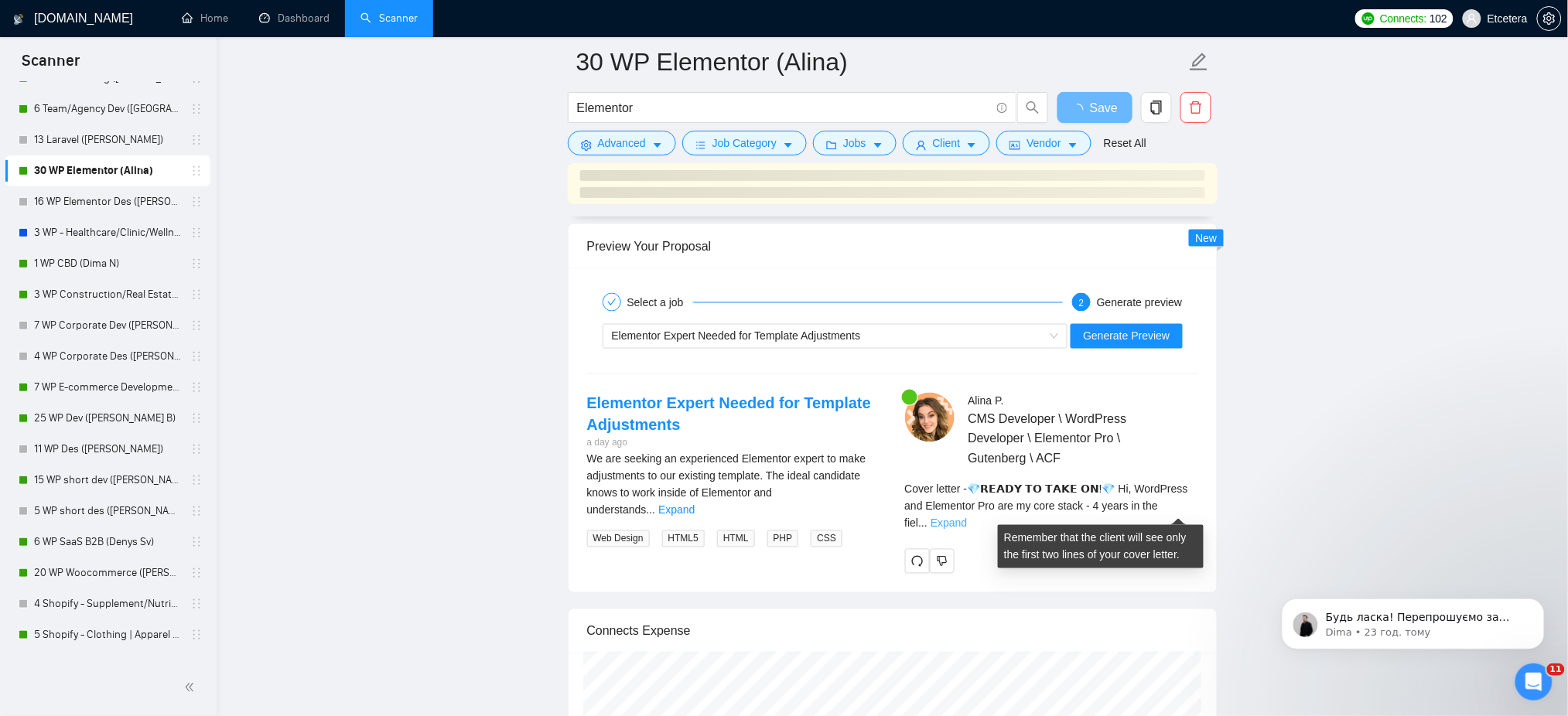
click at [967, 517] on link "Expand" at bounding box center [948, 523] width 36 height 13
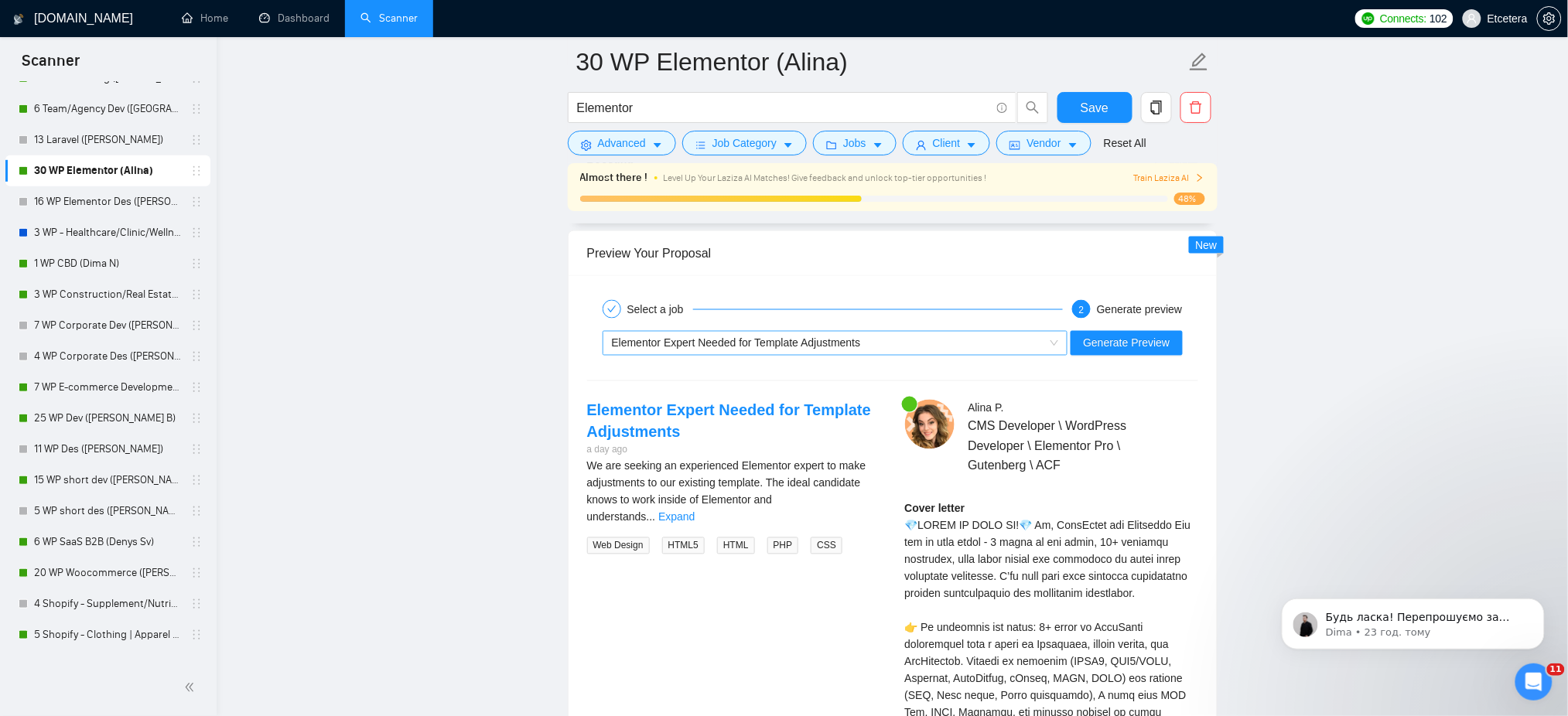
click at [811, 349] on span "Elementor Expert Needed for Template Adjustments" at bounding box center [736, 343] width 249 height 13
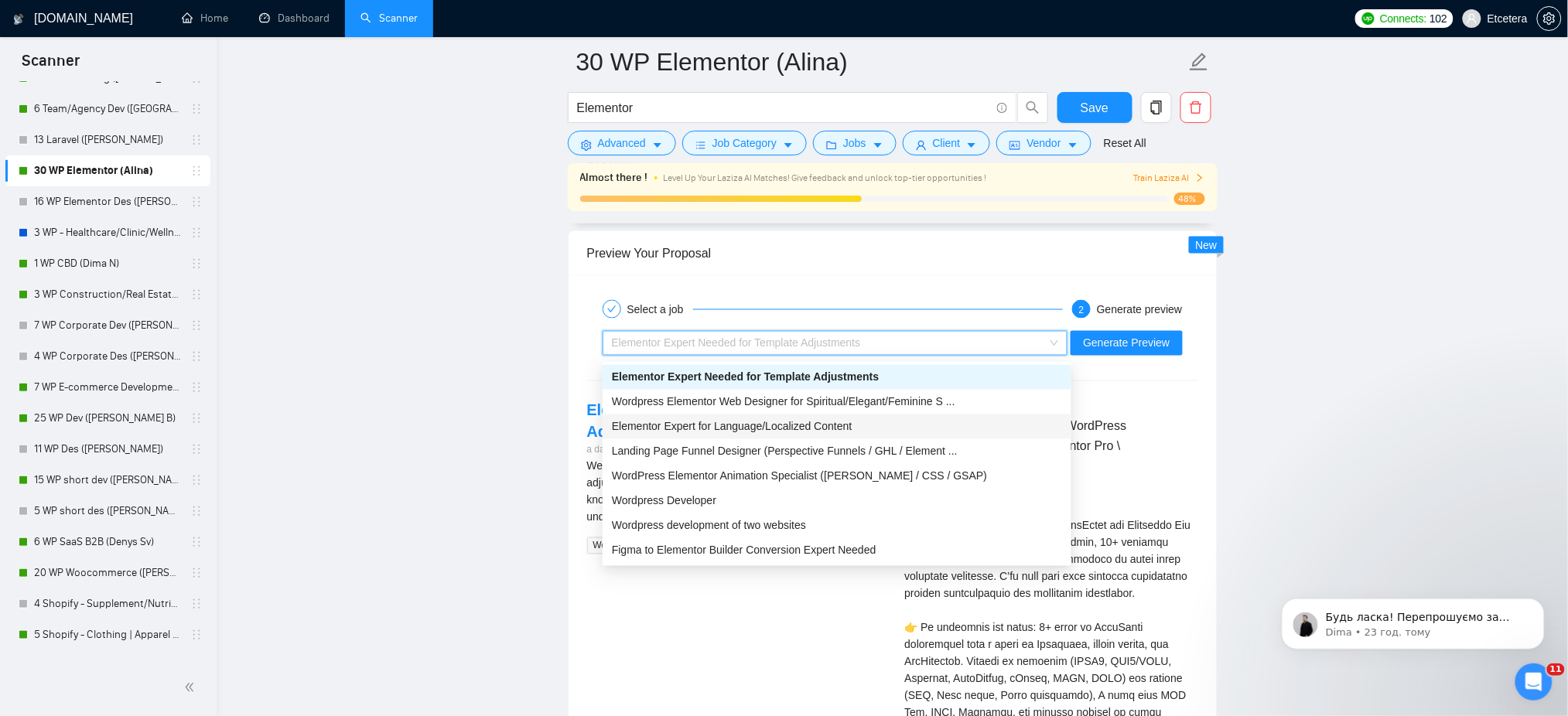
click at [806, 430] on span "Elementor Expert for Language/Localized Content" at bounding box center [732, 426] width 241 height 13
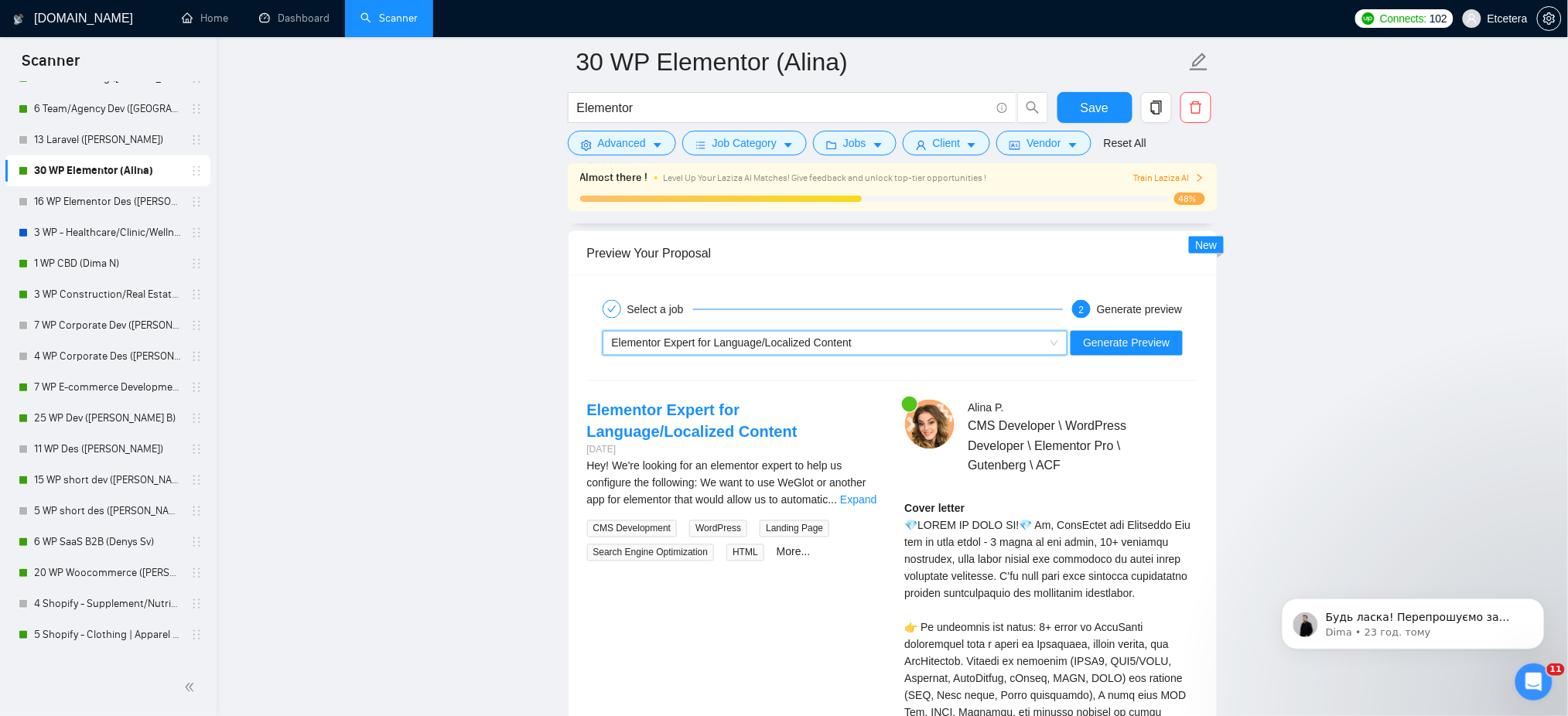
click at [1119, 332] on div "~021970049969030845105 Elementor Expert for Language/Localized Content Generate…" at bounding box center [892, 343] width 614 height 37
drag, startPoint x: 1119, startPoint y: 346, endPoint x: 1114, endPoint y: 356, distance: 11.2
click at [1120, 346] on span "Generate Preview" at bounding box center [1126, 342] width 87 height 17
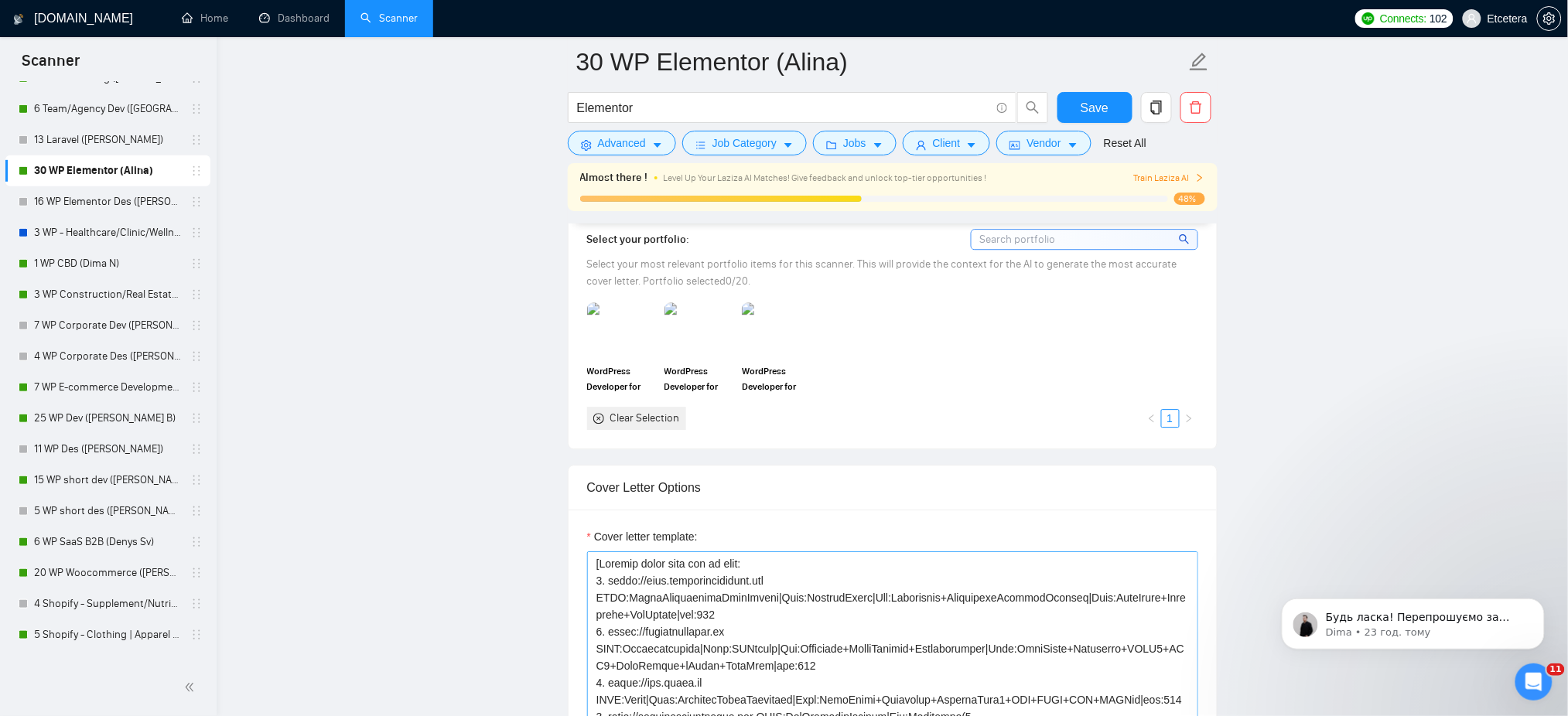
scroll to position [1752, 0]
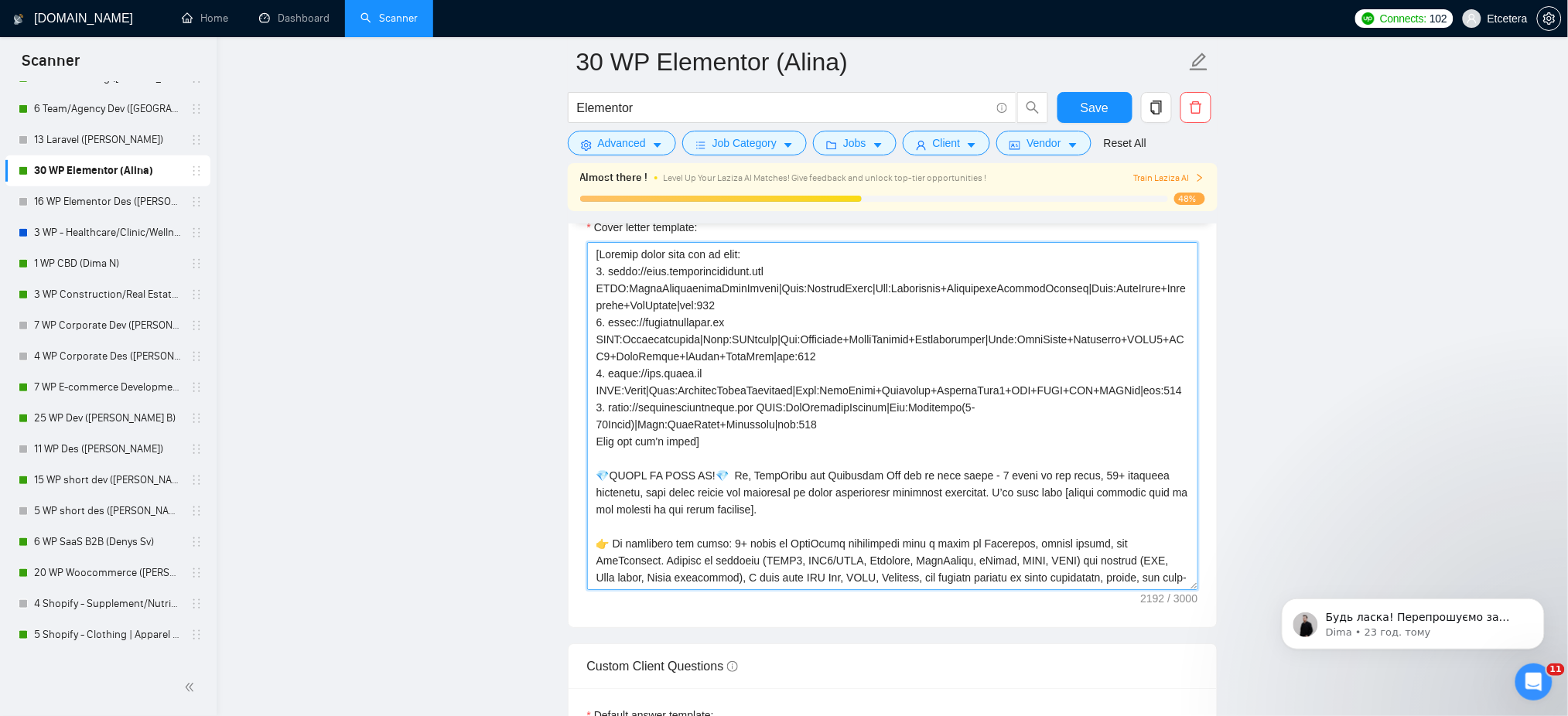
click at [824, 509] on textarea "Cover letter template:" at bounding box center [893, 416] width 611 height 348
type textarea "[Success cases that can be used: 1. https://help.relabdevelopment.com CLNT:Rela…"
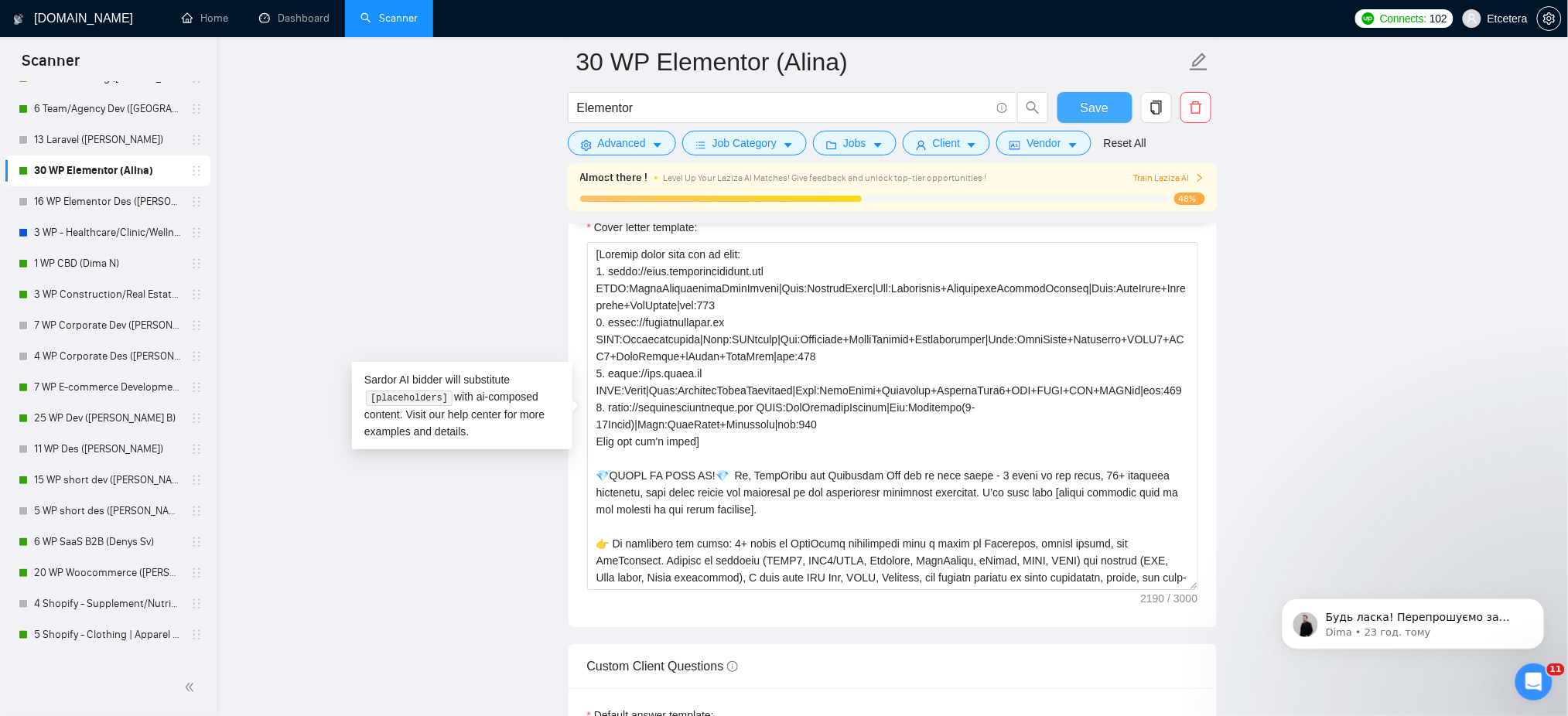
click at [1078, 115] on button "Save" at bounding box center [1094, 108] width 75 height 31
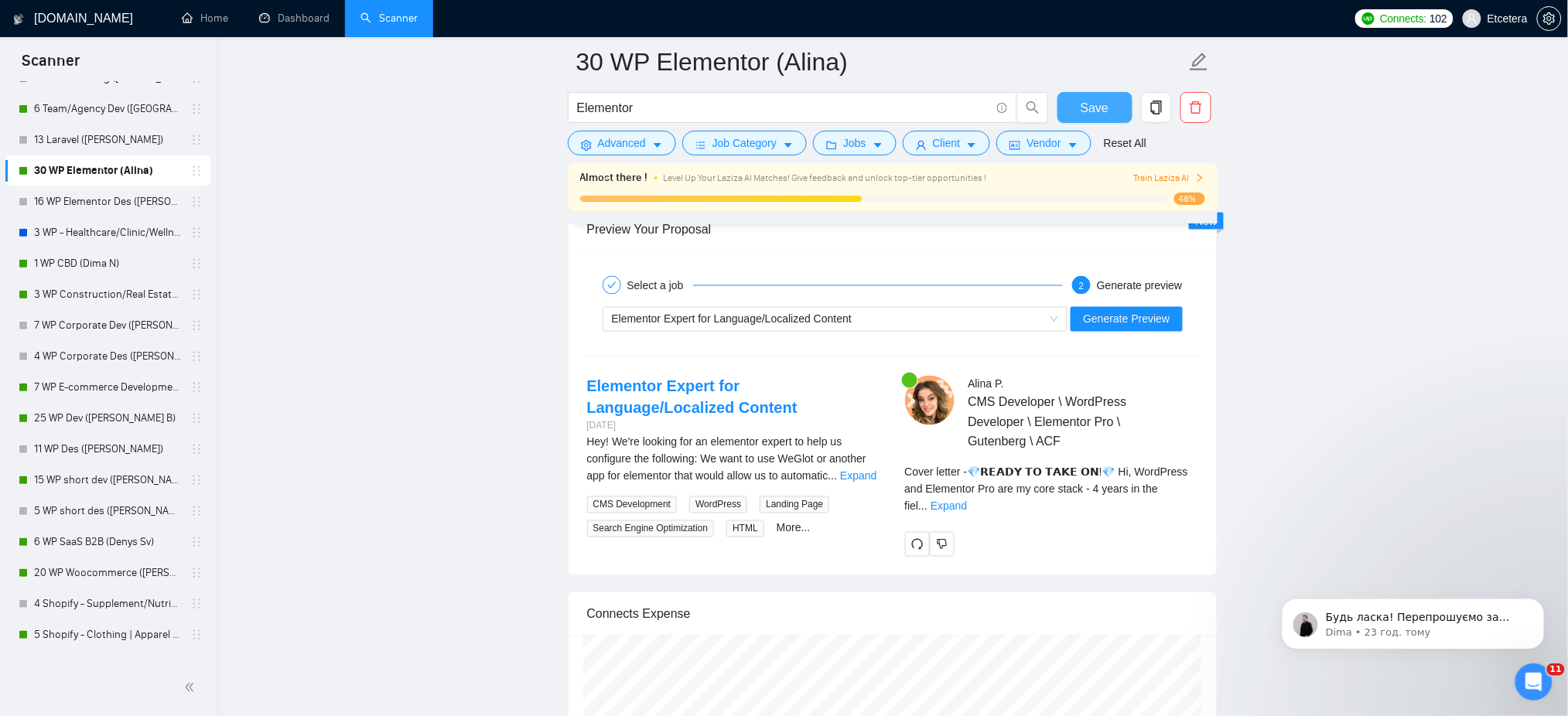
scroll to position [2988, 0]
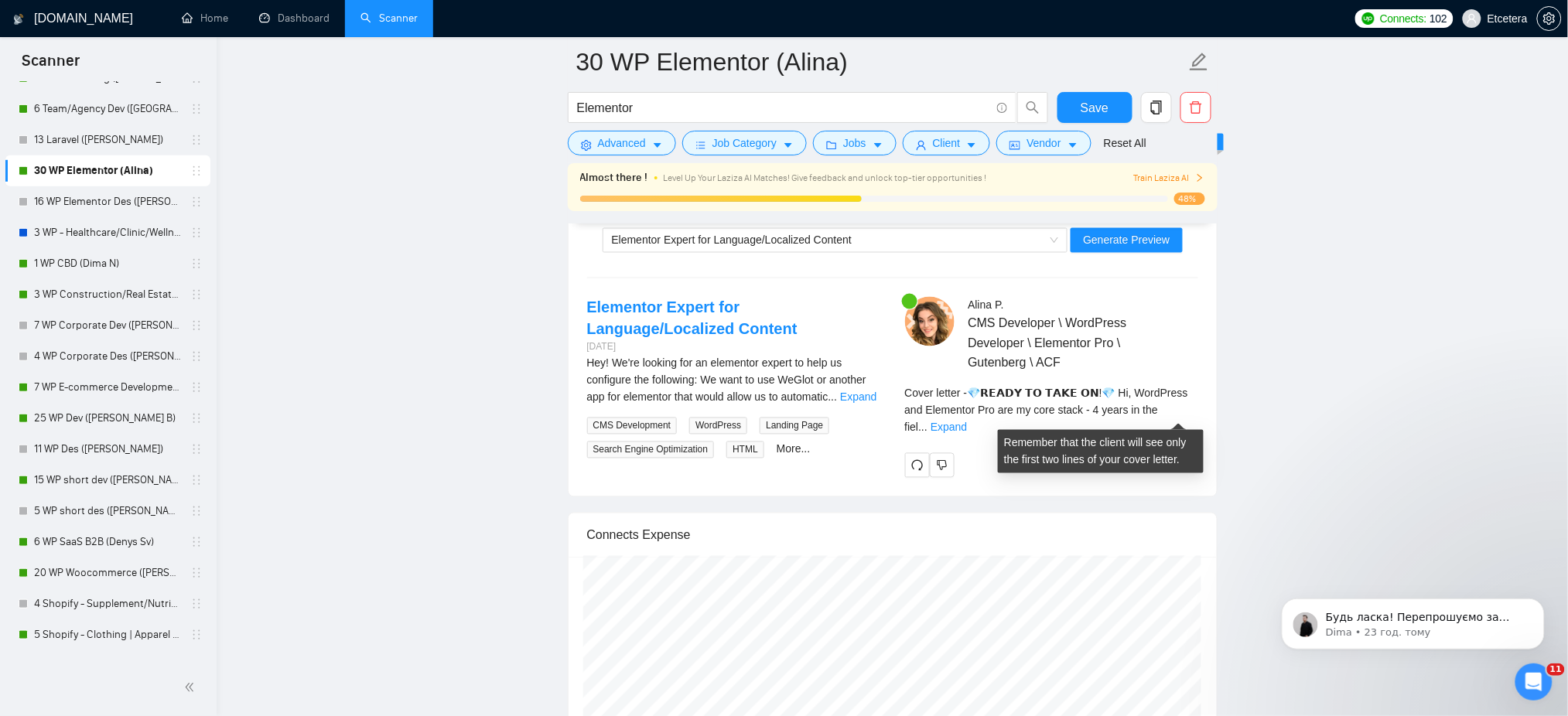
click at [1157, 407] on div "Cover letter - 💎𝗥𝗘𝗔𝗗𝗬 𝗧𝗢 𝗧𝗔𝗞𝗘 𝗢𝗡!💎 Hi, WordPress and Elementor Pro are my core …" at bounding box center [1051, 411] width 293 height 51
click at [1179, 419] on div "Cover letter - 💎𝗥𝗘𝗔𝗗𝗬 𝗧𝗢 𝗧𝗔𝗞𝗘 𝗢𝗡!💎 Hi, WordPress and Elementor Pro are my core …" at bounding box center [1051, 411] width 293 height 51
click at [967, 422] on link "Expand" at bounding box center [948, 427] width 36 height 13
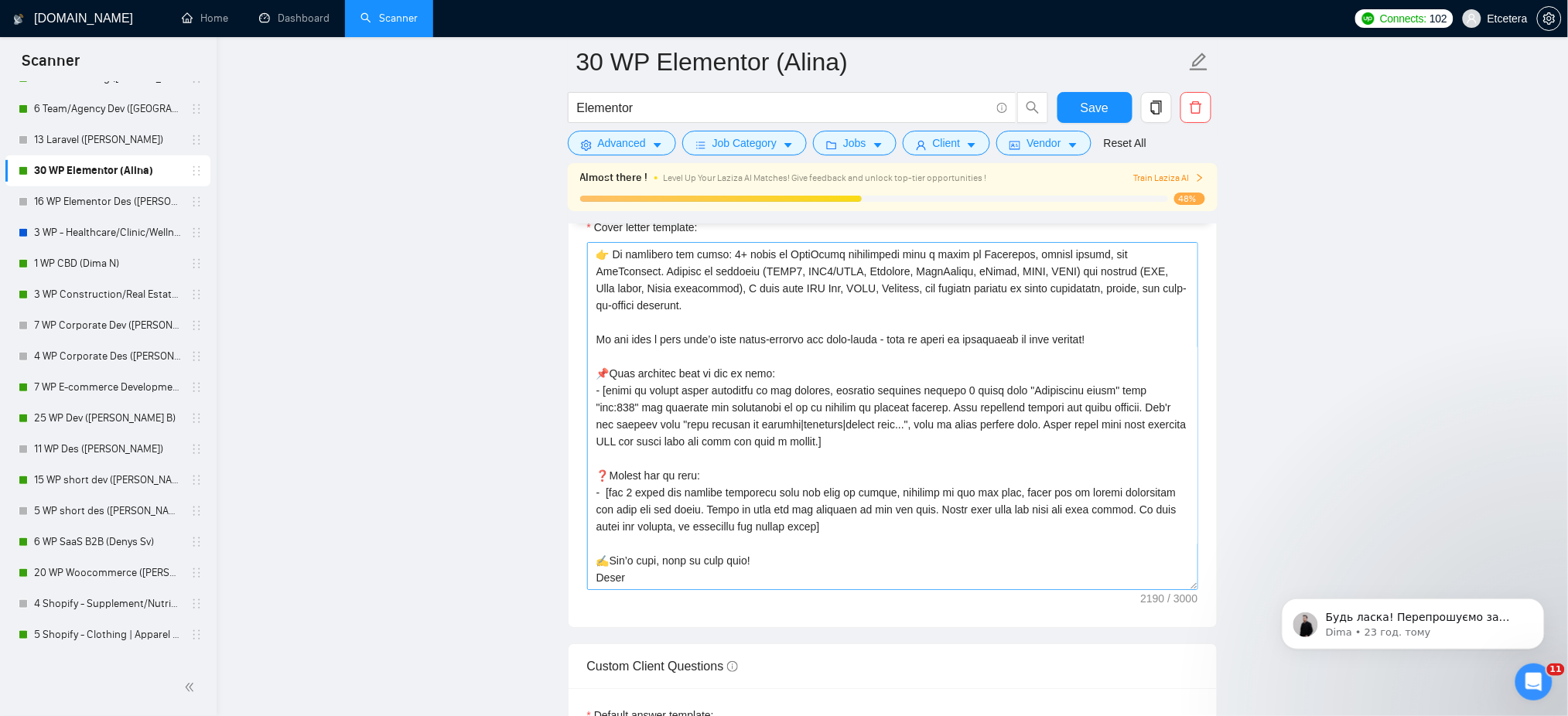
scroll to position [116, 0]
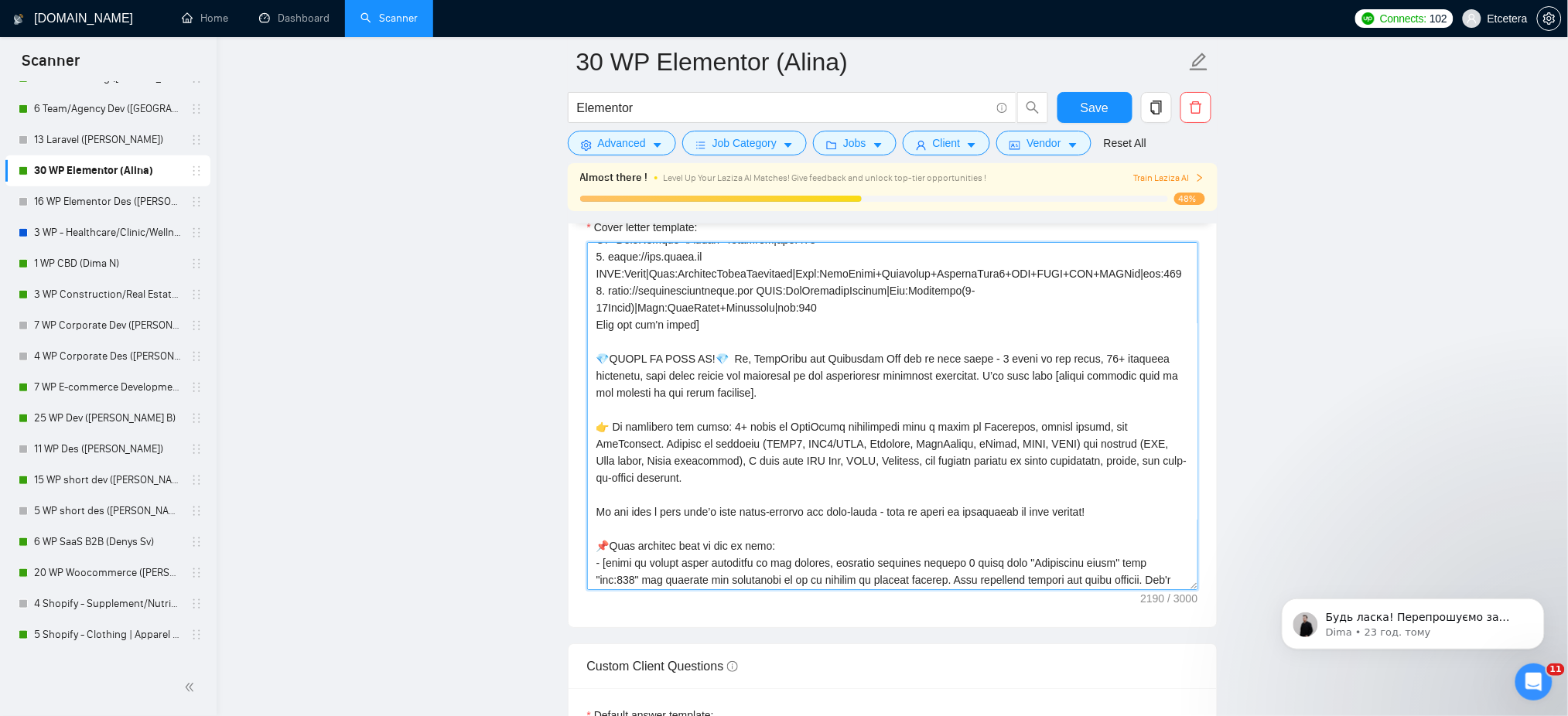
click at [730, 380] on textarea "Cover letter template:" at bounding box center [893, 416] width 611 height 348
drag, startPoint x: 903, startPoint y: 444, endPoint x: 1111, endPoint y: 450, distance: 208.1
click at [1111, 450] on textarea "Cover letter template:" at bounding box center [893, 416] width 611 height 348
click at [672, 461] on textarea "Cover letter template:" at bounding box center [893, 416] width 611 height 348
paste textarea "a focus on Elementor and custom themes, combining solid code with a sharp desig…"
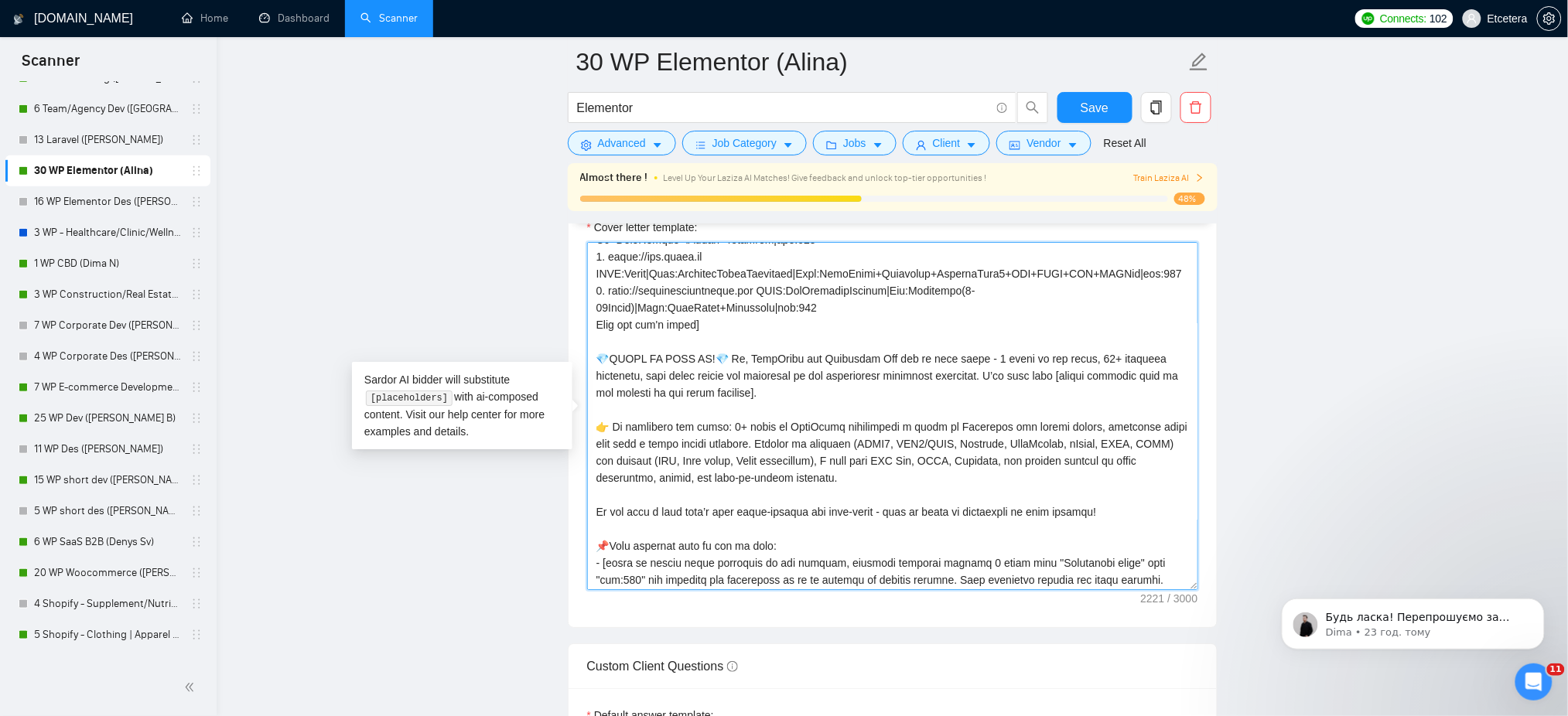
drag, startPoint x: 730, startPoint y: 446, endPoint x: 791, endPoint y: 464, distance: 63.6
click at [791, 464] on textarea "Cover letter template:" at bounding box center [893, 416] width 611 height 348
click at [733, 467] on textarea "Cover letter template:" at bounding box center [893, 416] width 611 height 348
drag, startPoint x: 603, startPoint y: 443, endPoint x: 891, endPoint y: 493, distance: 292.3
click at [891, 493] on textarea "Cover letter template:" at bounding box center [893, 416] width 611 height 348
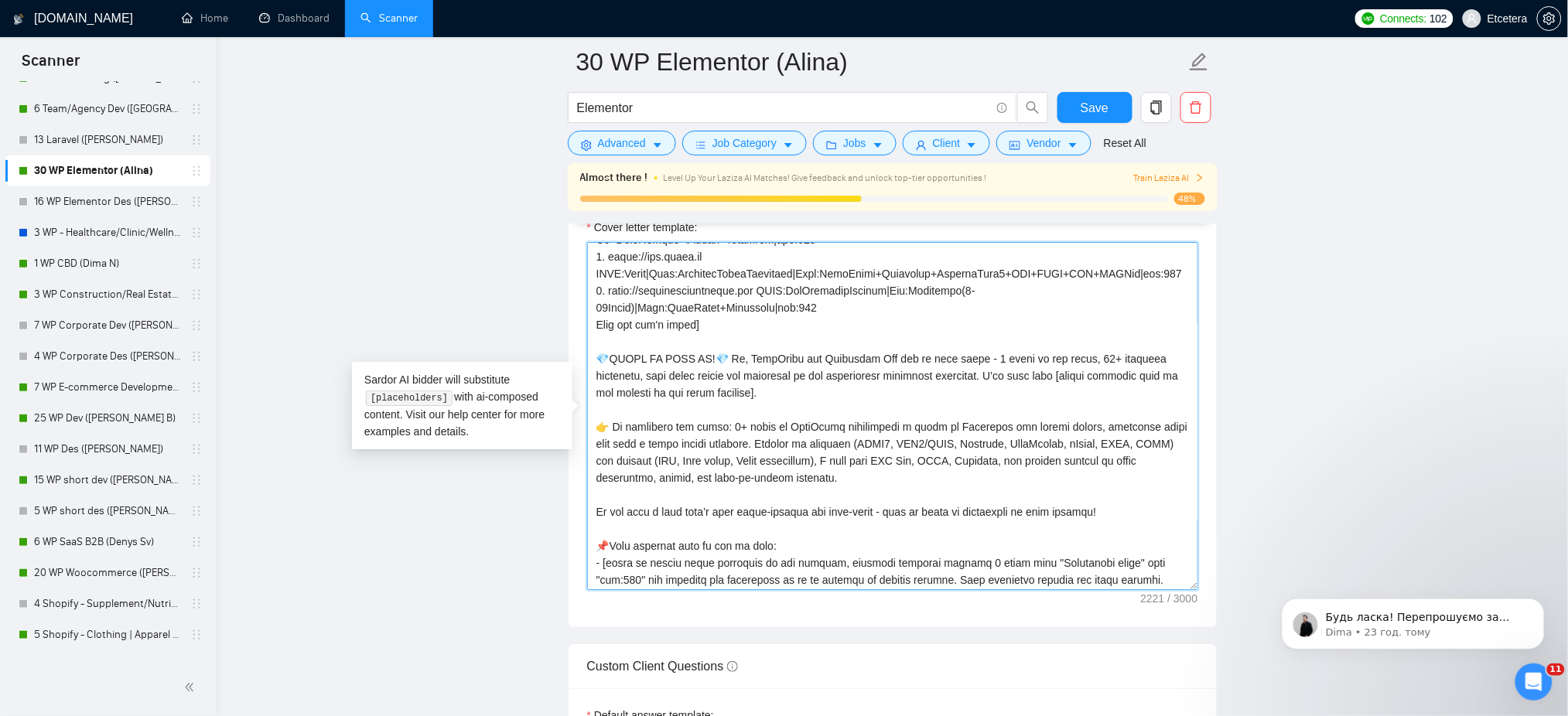
paste textarea "with a focus on Elementor, combining solid code with a sharp design approach. I…"
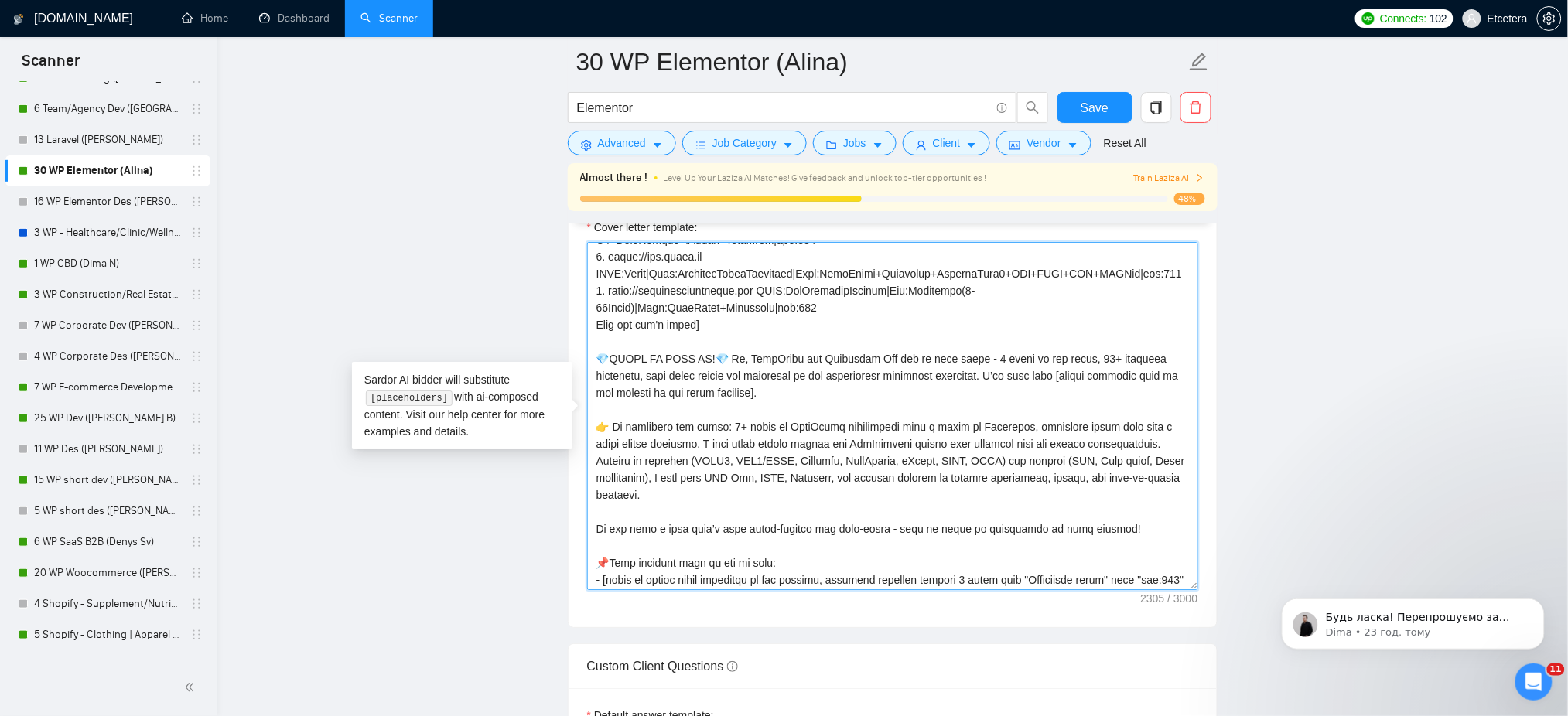
click at [822, 467] on textarea "Cover letter template:" at bounding box center [893, 416] width 611 height 348
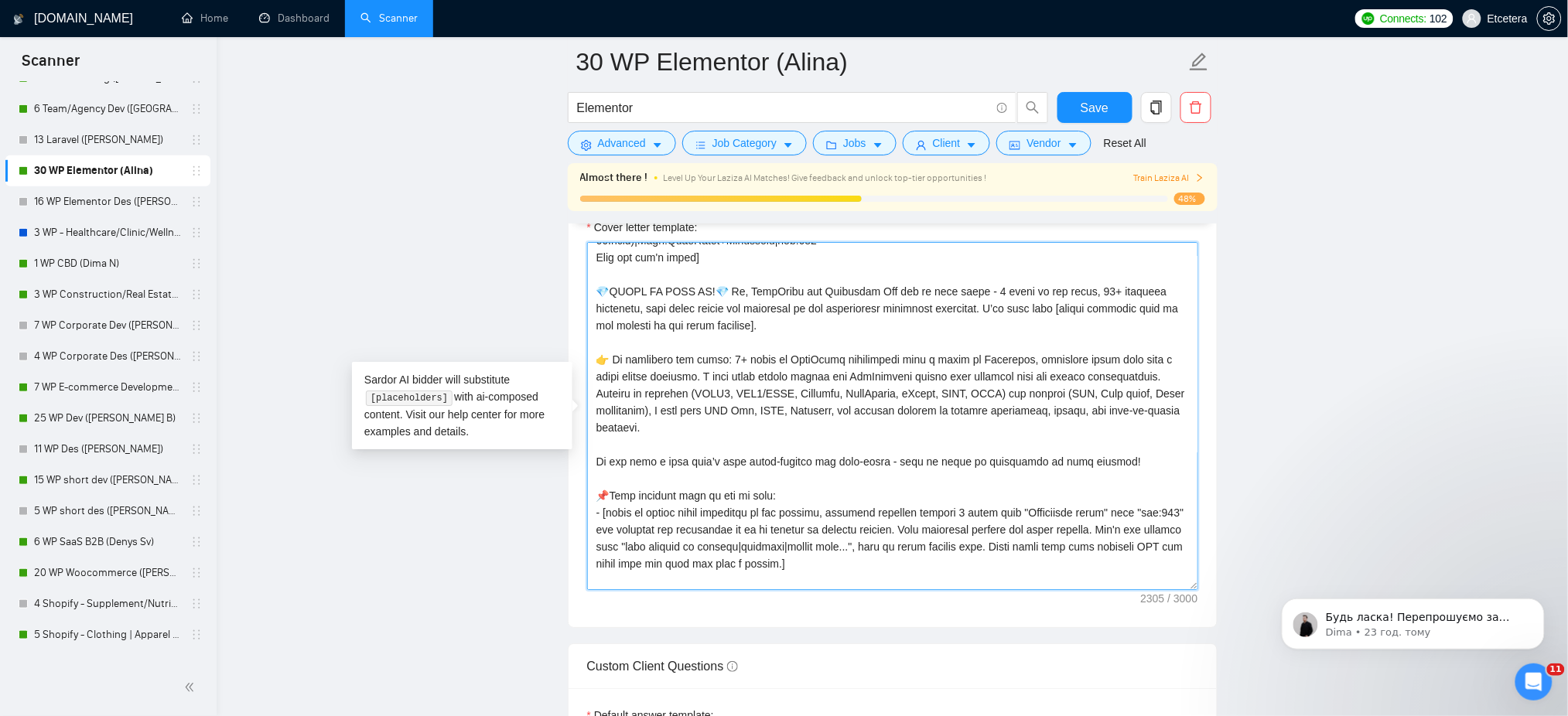
scroll to position [219, 0]
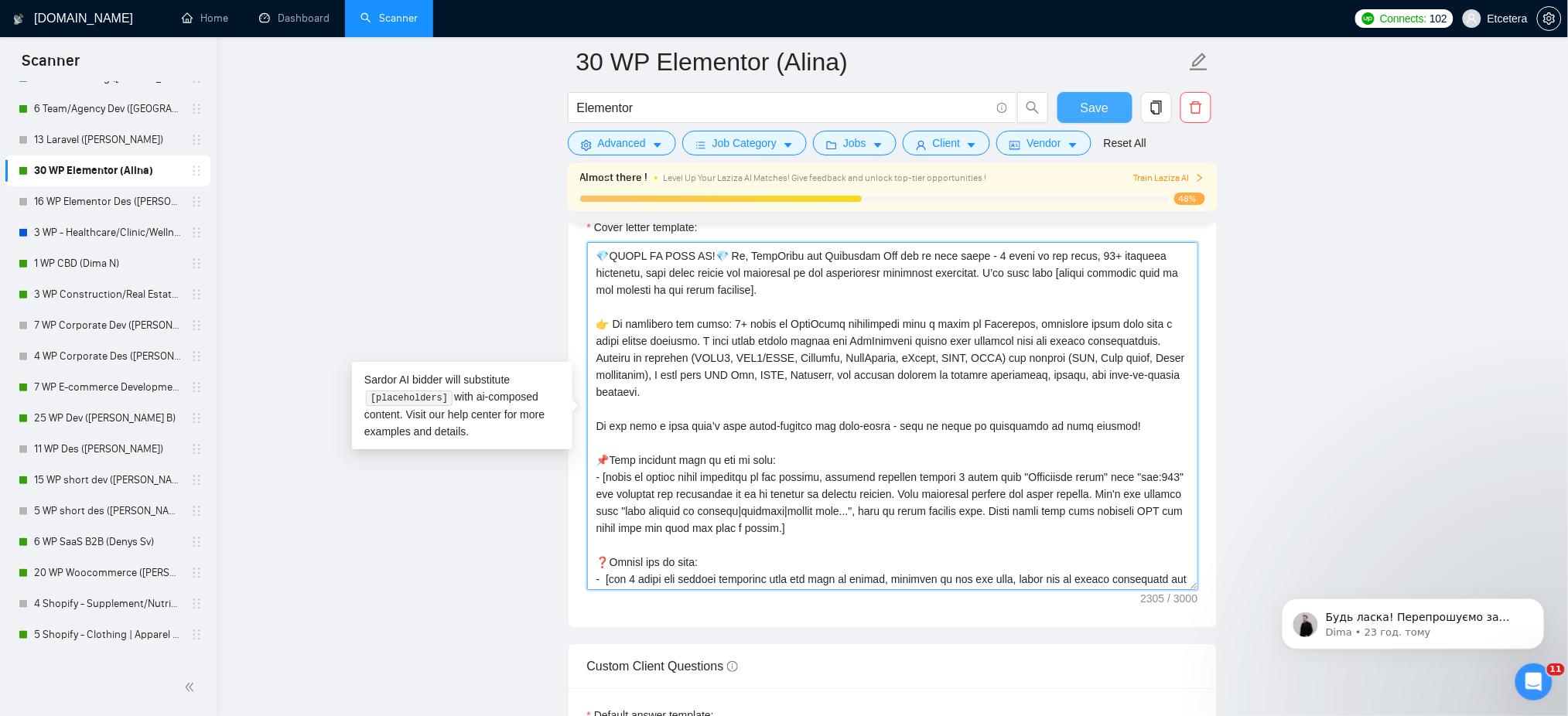
type textarea "[Success cases that can be used: 1. https://help.relabdevelopment.com CLNT:Rela…"
click at [1082, 107] on span "Save" at bounding box center [1094, 108] width 27 height 20
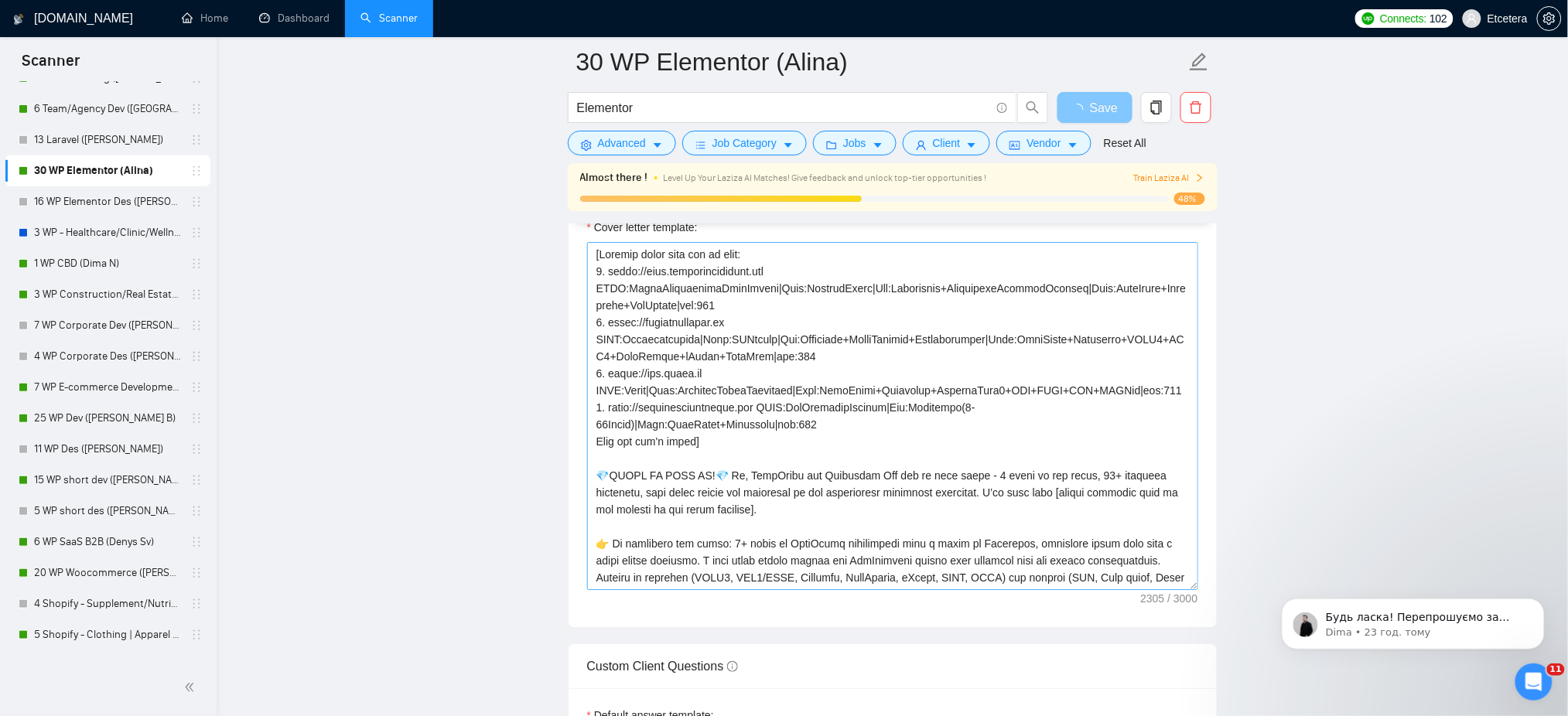
scroll to position [1649, 0]
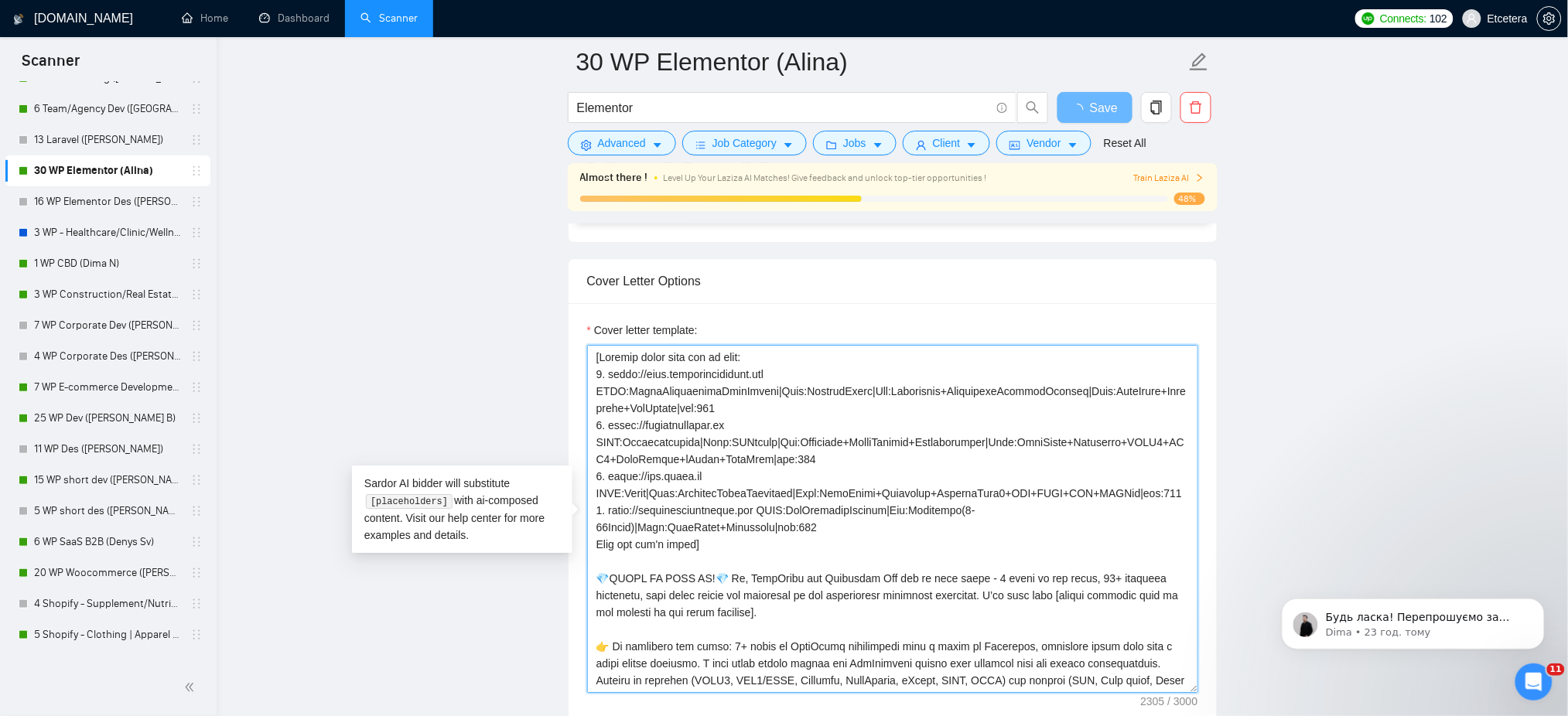
drag, startPoint x: 594, startPoint y: 600, endPoint x: 620, endPoint y: 610, distance: 27.9
click at [620, 610] on textarea "Cover letter template:" at bounding box center [893, 518] width 611 height 348
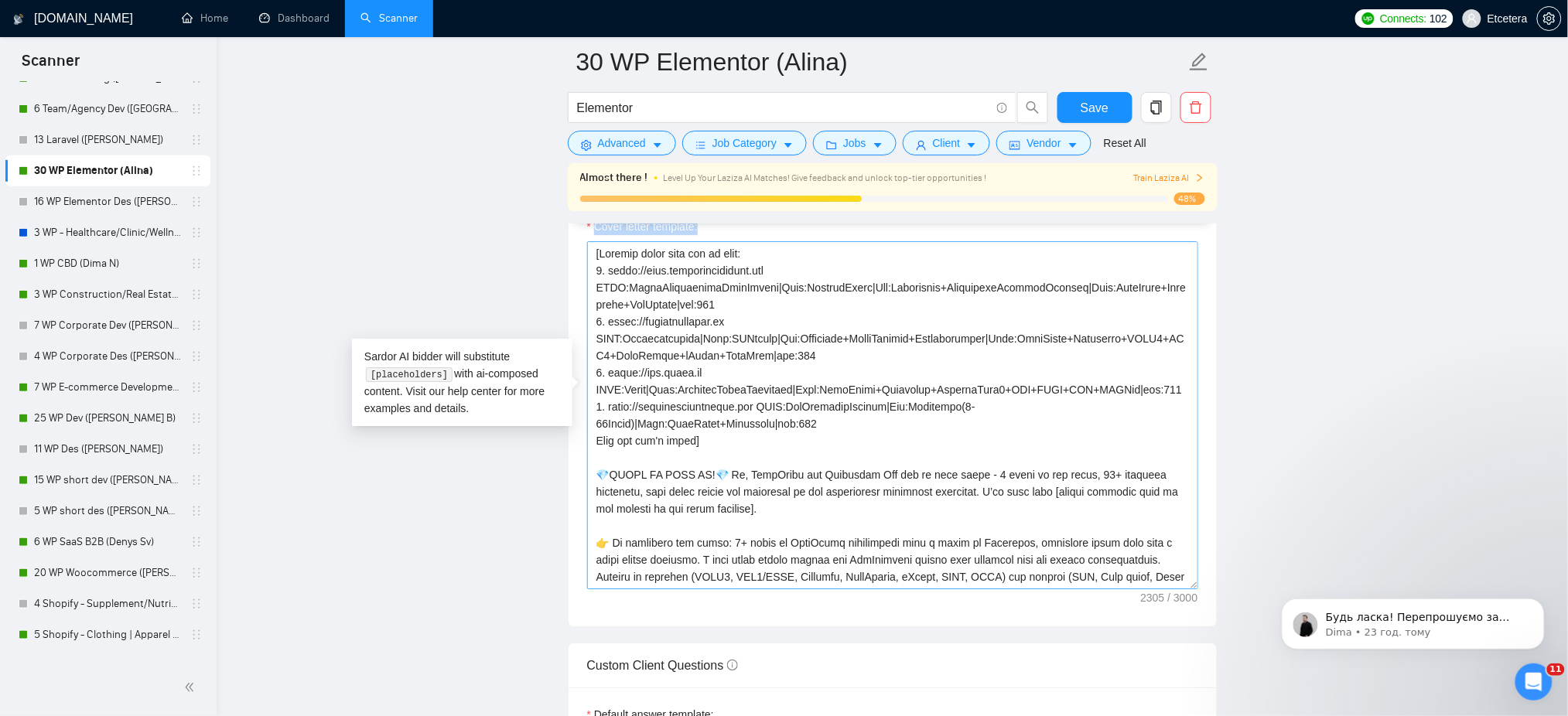
scroll to position [1856, 0]
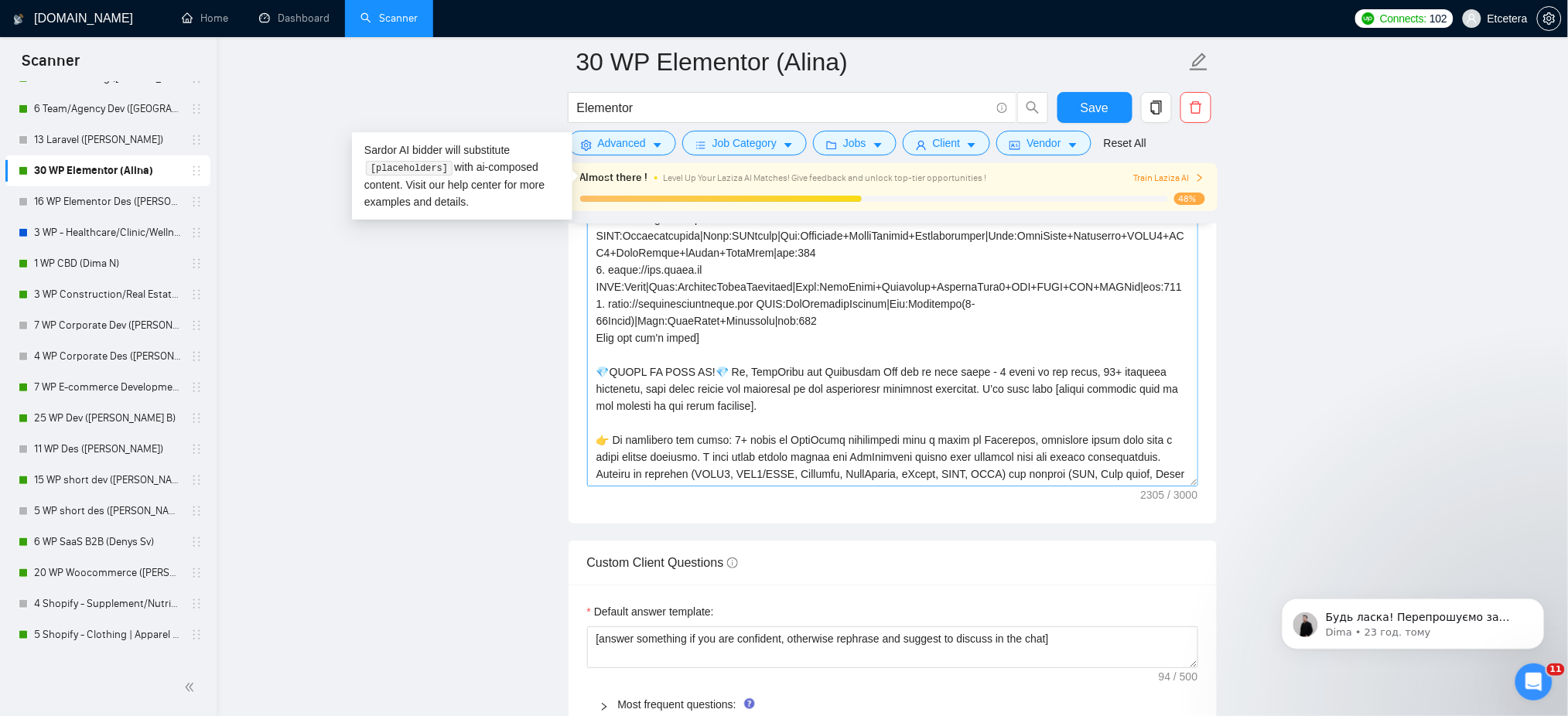
drag, startPoint x: 771, startPoint y: 413, endPoint x: 628, endPoint y: 397, distance: 143.9
click at [725, 343] on textarea "Cover letter template:" at bounding box center [893, 312] width 611 height 348
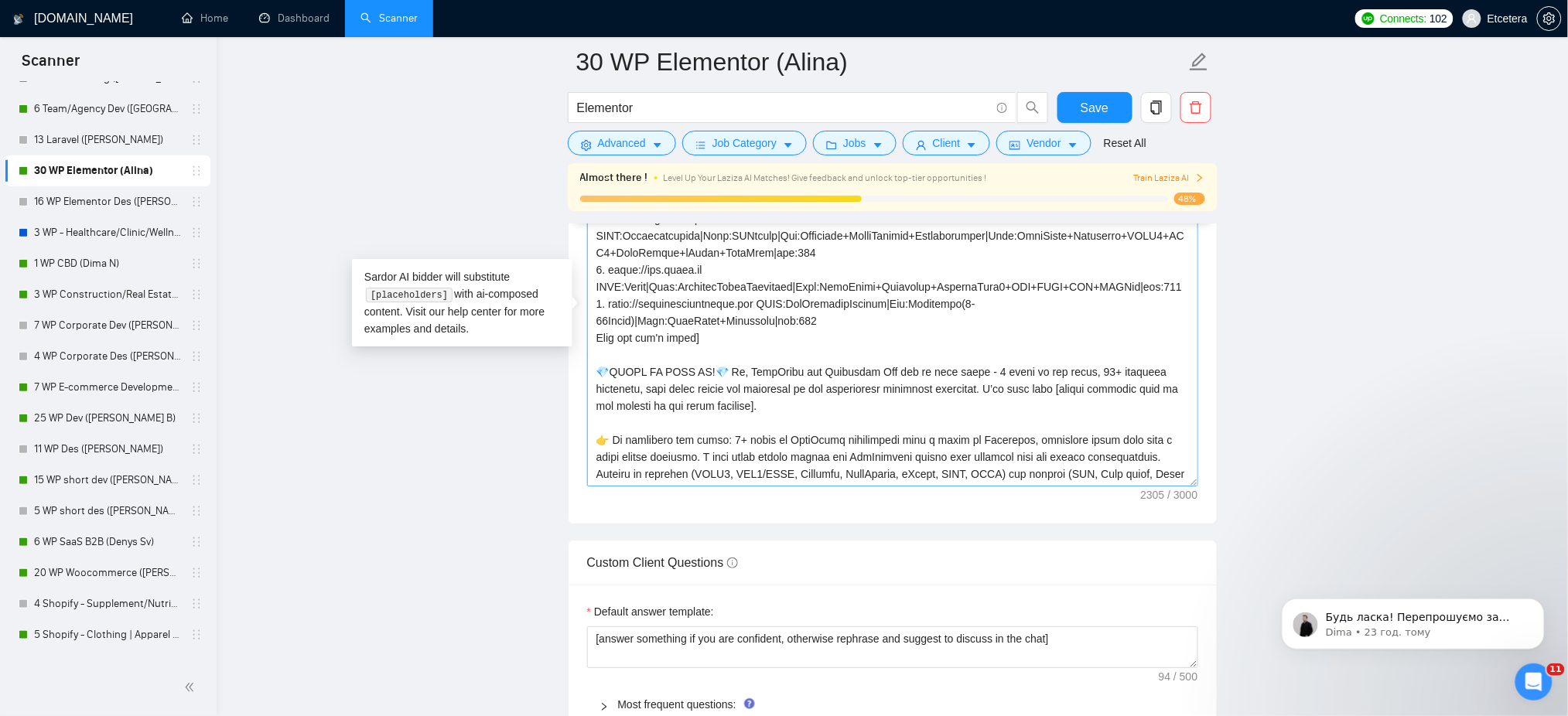
drag, startPoint x: 598, startPoint y: 390, endPoint x: 664, endPoint y: 403, distance: 67.3
click at [664, 403] on textarea "Cover letter template:" at bounding box center [893, 312] width 611 height 348
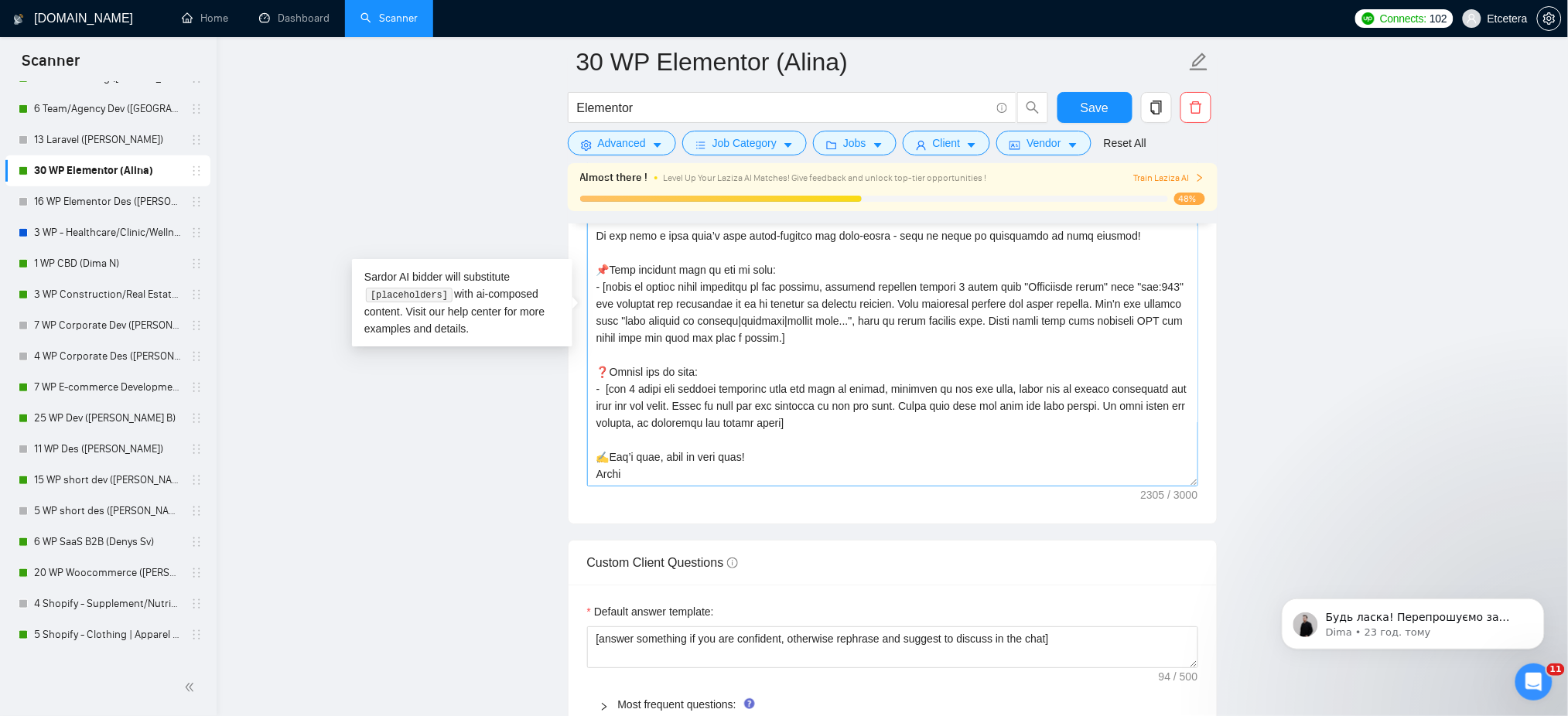
scroll to position [309, 0]
click at [1159, 296] on textarea "Cover letter template:" at bounding box center [893, 312] width 611 height 348
click at [1124, 246] on textarea "Cover letter template:" at bounding box center [893, 312] width 611 height 348
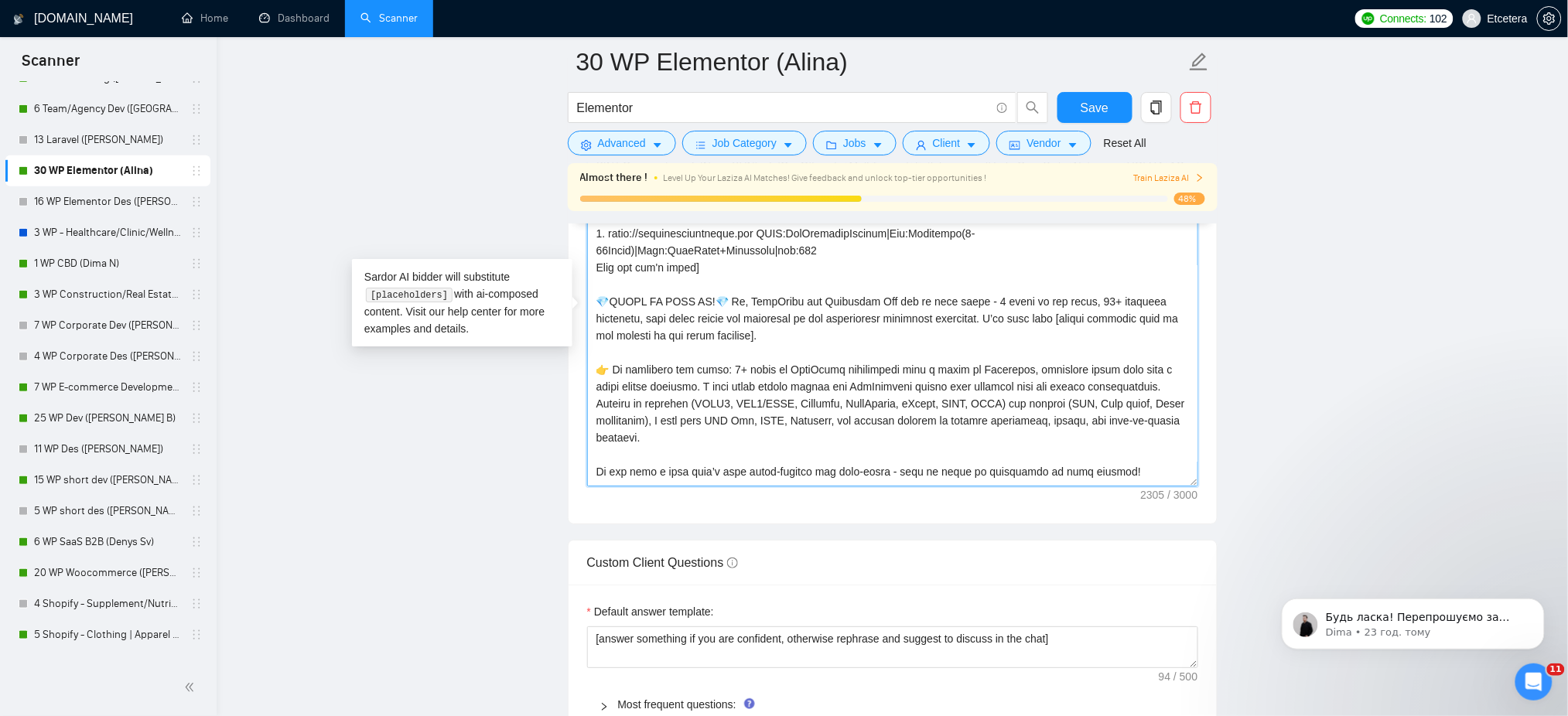
scroll to position [103, 0]
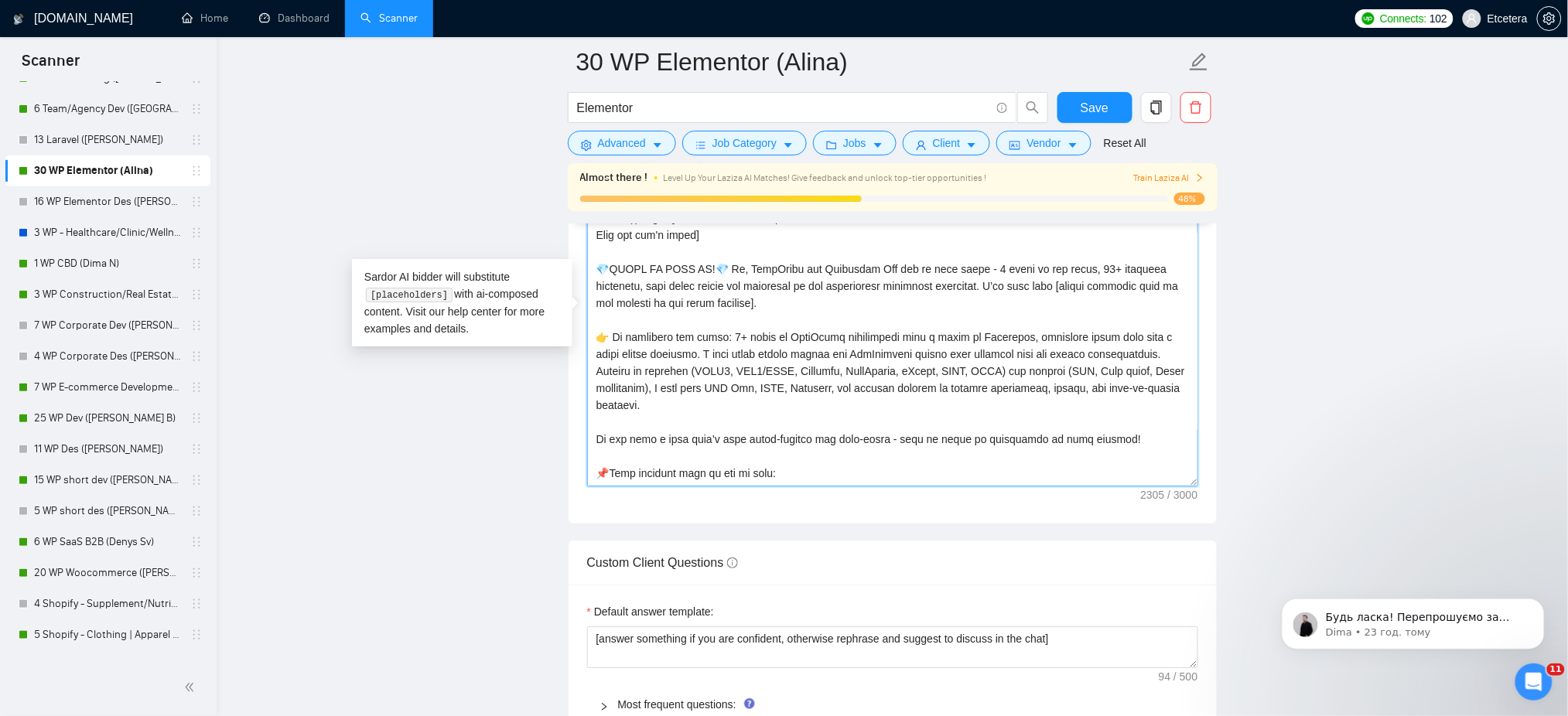
click at [887, 326] on textarea "Cover letter template:" at bounding box center [893, 312] width 611 height 348
click at [617, 371] on textarea "Cover letter template:" at bounding box center [893, 312] width 611 height 348
drag, startPoint x: 1033, startPoint y: 357, endPoint x: 778, endPoint y: 377, distance: 255.8
click at [778, 377] on textarea "Cover letter template:" at bounding box center [893, 312] width 611 height 348
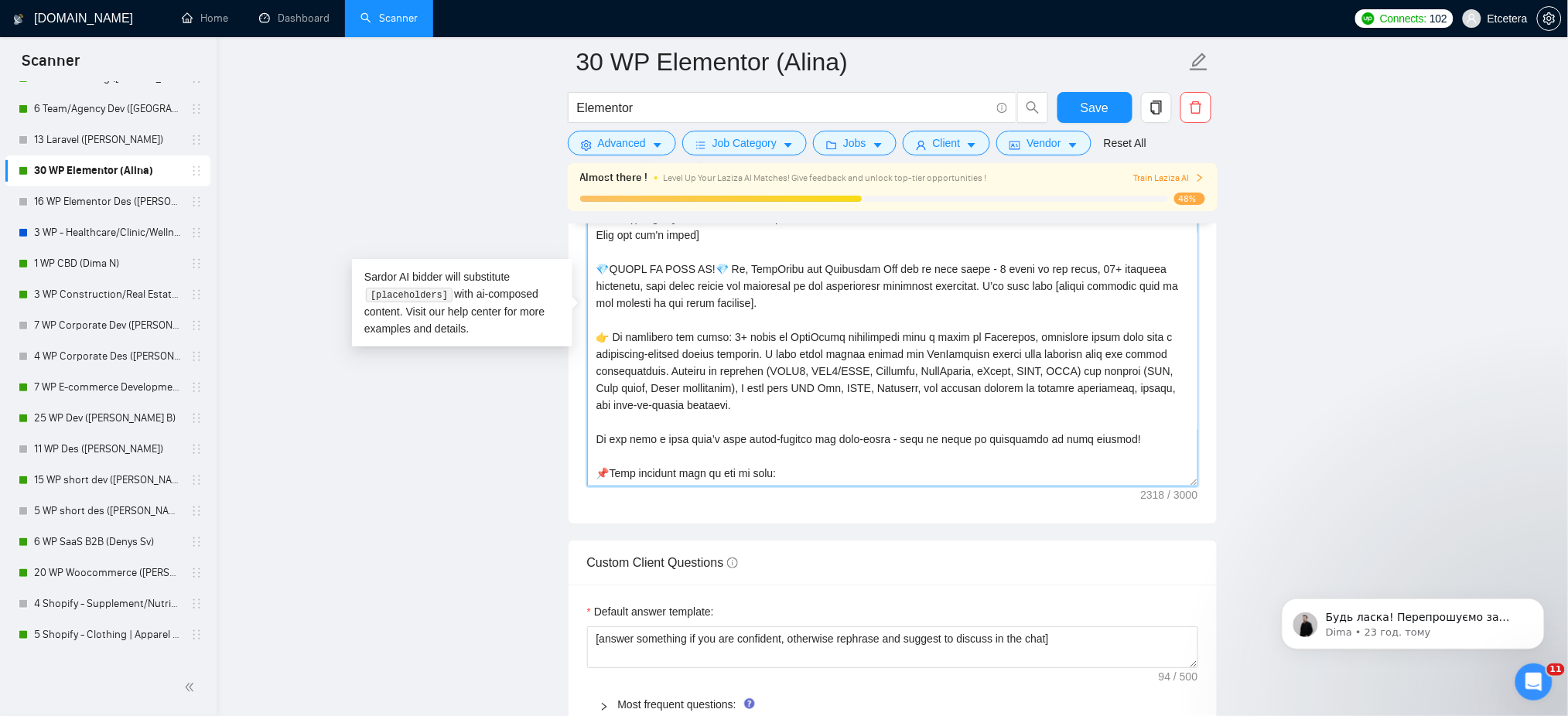
click at [1105, 330] on textarea "Cover letter template:" at bounding box center [893, 312] width 611 height 348
drag, startPoint x: 1140, startPoint y: 356, endPoint x: 772, endPoint y: 371, distance: 368.3
click at [772, 371] on textarea "Cover letter template:" at bounding box center [893, 312] width 611 height 348
paste textarea "lear, conversion-aware"
drag, startPoint x: 1033, startPoint y: 353, endPoint x: 1134, endPoint y: 352, distance: 101.0
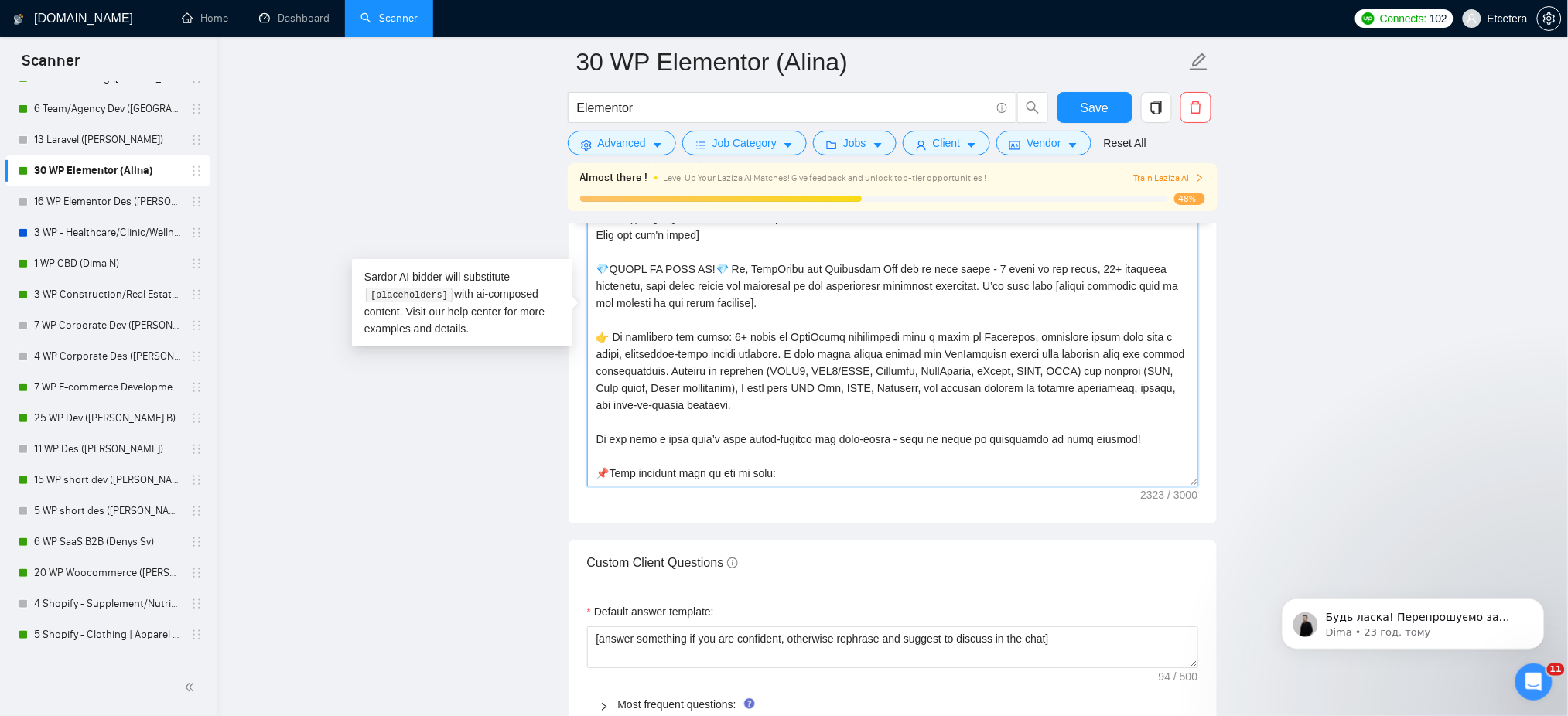
click at [1134, 352] on textarea "Cover letter template:" at bounding box center [893, 312] width 611 height 348
click at [789, 371] on textarea "Cover letter template:" at bounding box center [893, 312] width 611 height 348
paste textarea "clean builds with well-structured layouts"
click at [1084, 352] on textarea "Cover letter template:" at bounding box center [893, 312] width 611 height 348
drag, startPoint x: 1089, startPoint y: 356, endPoint x: 1144, endPoint y: 355, distance: 55.0
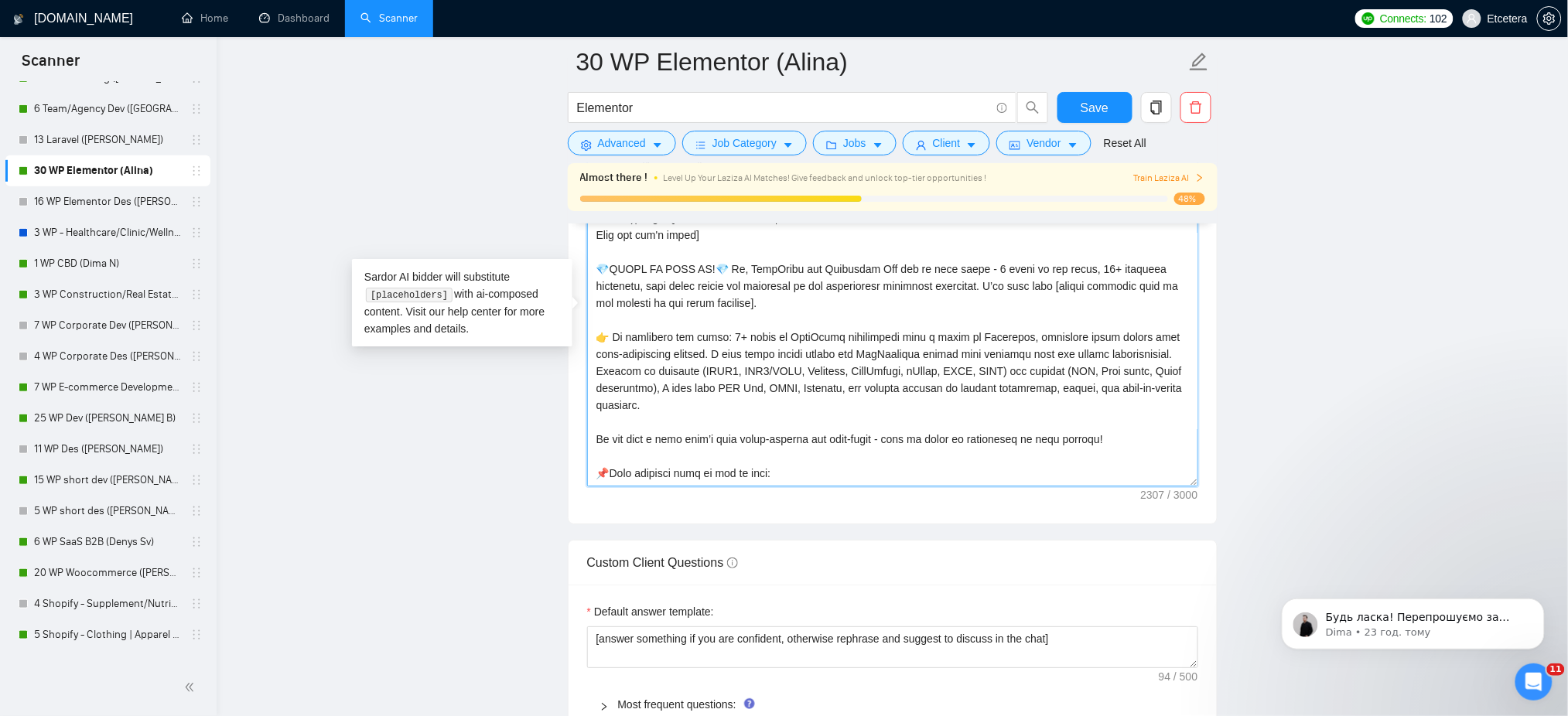
click at [1144, 355] on textarea "Cover letter template:" at bounding box center [893, 312] width 611 height 348
click at [679, 373] on textarea "Cover letter template:" at bounding box center [893, 312] width 611 height 348
paste textarea "clean builds"
click at [1093, 356] on textarea "Cover letter template:" at bounding box center [893, 312] width 611 height 348
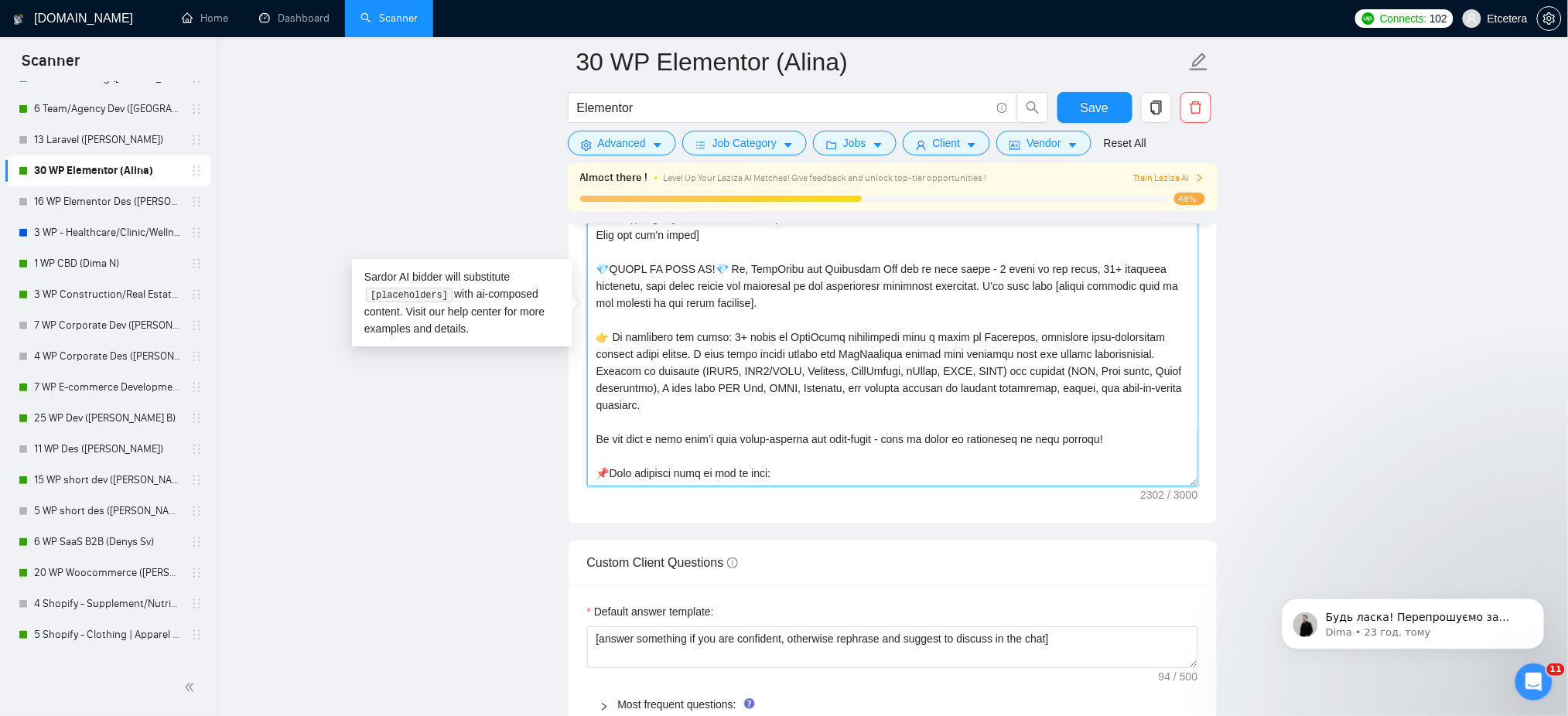
click at [689, 372] on textarea "Cover letter template:" at bounding box center [893, 312] width 611 height 348
click at [636, 374] on textarea "Cover letter template:" at bounding box center [893, 312] width 611 height 348
click at [635, 373] on textarea "Cover letter template:" at bounding box center [893, 312] width 611 height 348
paste textarea "with"
click at [715, 373] on textarea "Cover letter template:" at bounding box center [893, 312] width 611 height 348
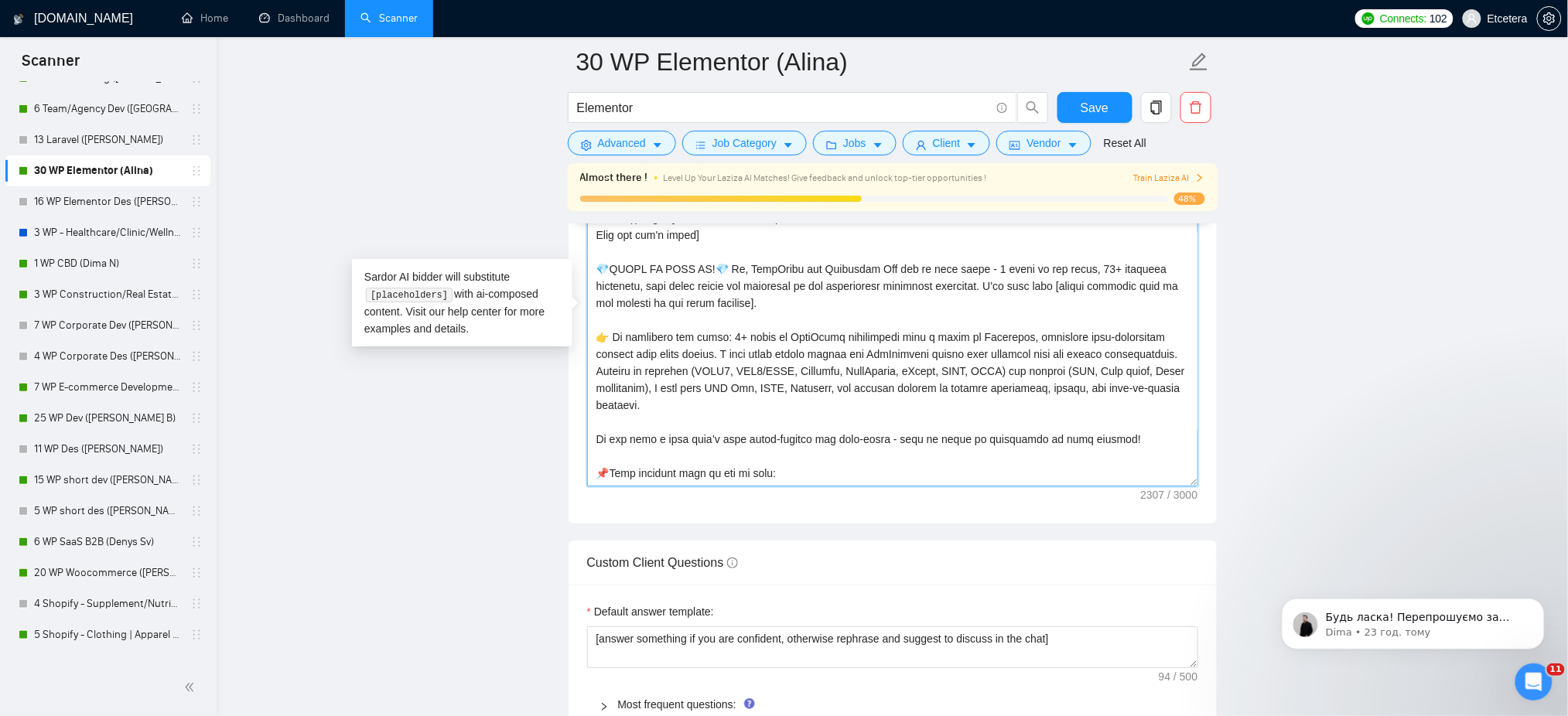
drag, startPoint x: 676, startPoint y: 411, endPoint x: 601, endPoint y: 352, distance: 95.4
click at [601, 352] on textarea "Cover letter template:" at bounding box center [893, 312] width 611 height 348
click at [877, 399] on textarea "Cover letter template:" at bounding box center [893, 312] width 611 height 348
drag, startPoint x: 718, startPoint y: 375, endPoint x: 670, endPoint y: 388, distance: 49.7
click at [670, 388] on textarea "Cover letter template:" at bounding box center [893, 312] width 611 height 348
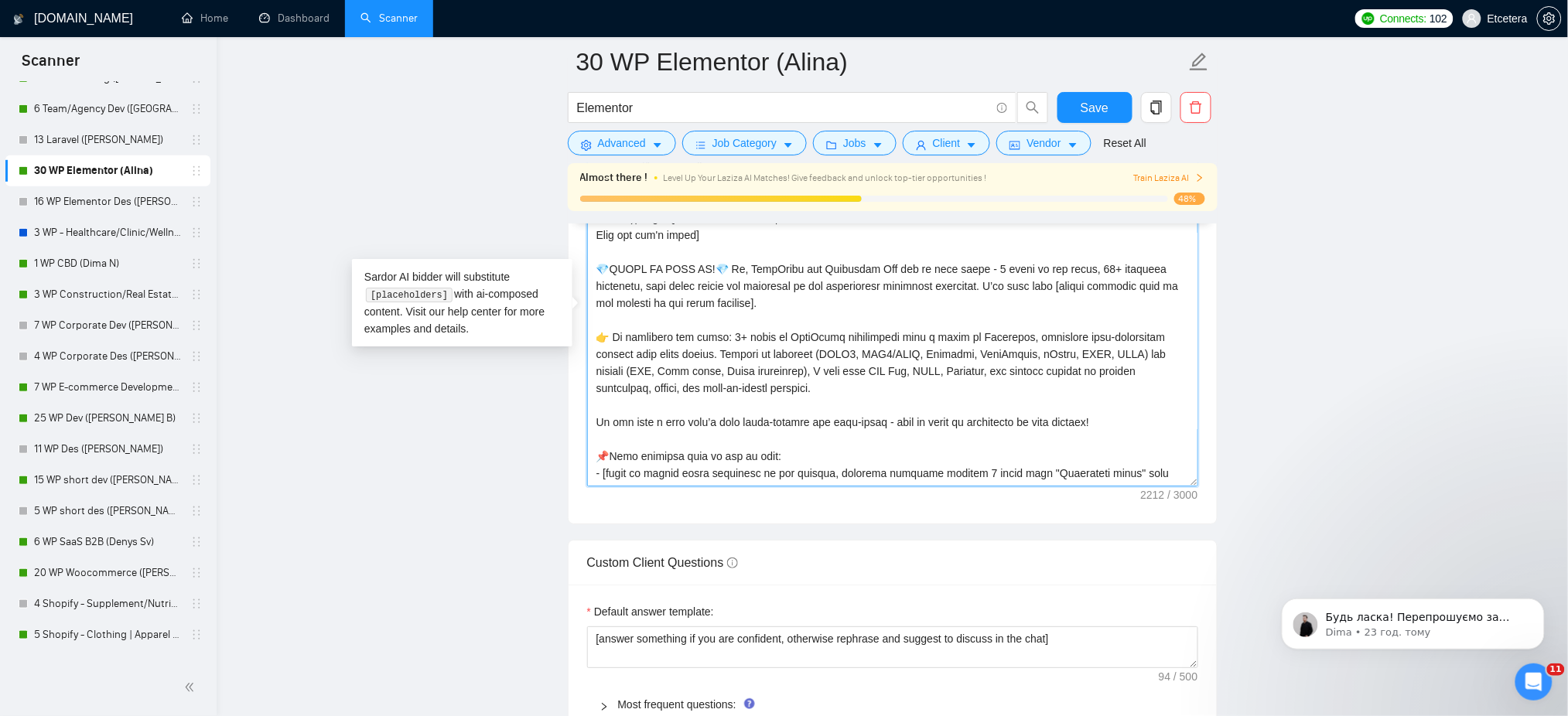
click at [960, 429] on textarea "Cover letter template:" at bounding box center [893, 312] width 611 height 348
click at [1052, 388] on textarea "Cover letter template:" at bounding box center [893, 312] width 611 height 348
type textarea "[Success cases that can be used: 1. https://help.relabdevelopment.com CLNT:Rela…"
click at [1082, 102] on span "Save" at bounding box center [1094, 108] width 27 height 20
drag, startPoint x: 1127, startPoint y: 369, endPoint x: 1130, endPoint y: 396, distance: 27.2
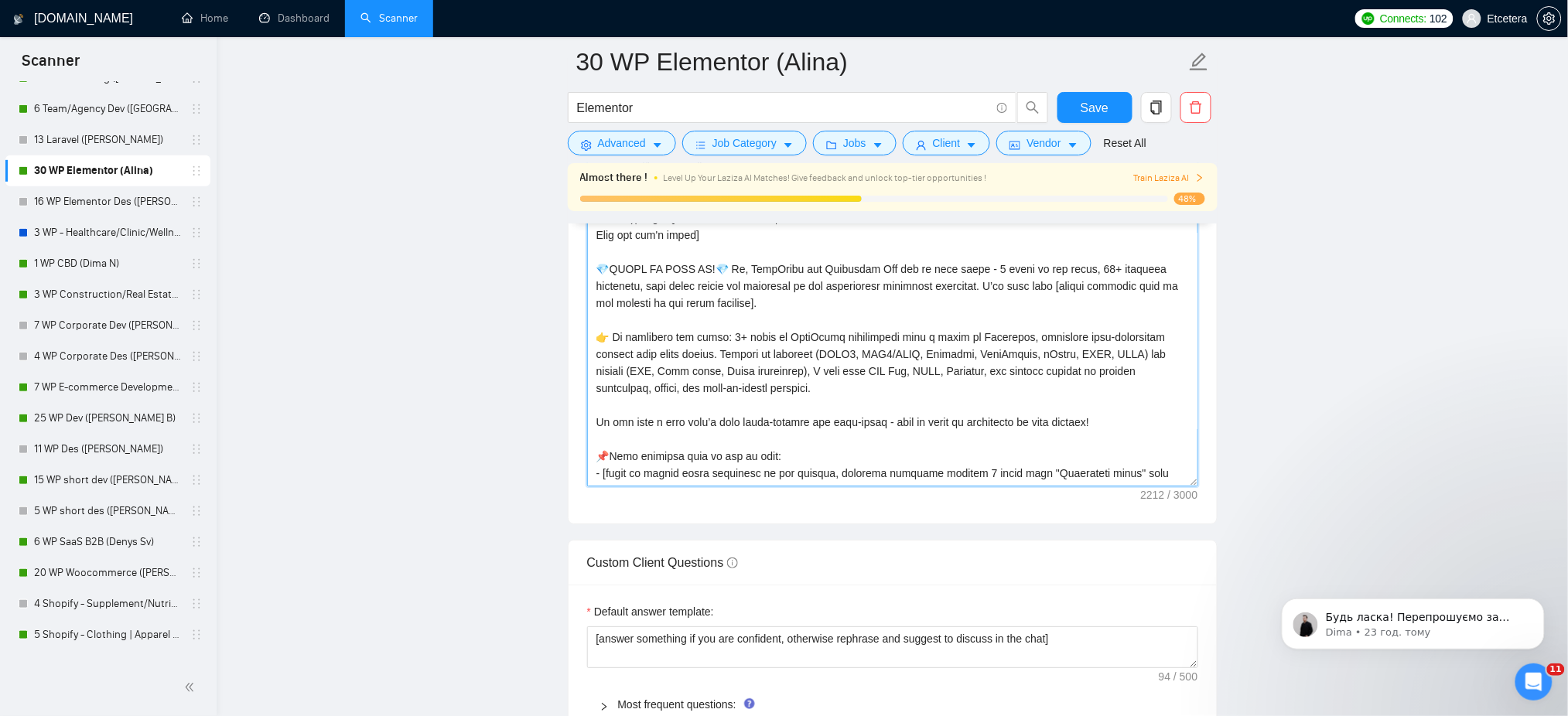
click at [1127, 374] on textarea "Cover letter template:" at bounding box center [893, 312] width 611 height 348
click at [775, 387] on textarea "Cover letter template:" at bounding box center [893, 312] width 611 height 348
click at [837, 400] on textarea "Cover letter template:" at bounding box center [893, 312] width 611 height 348
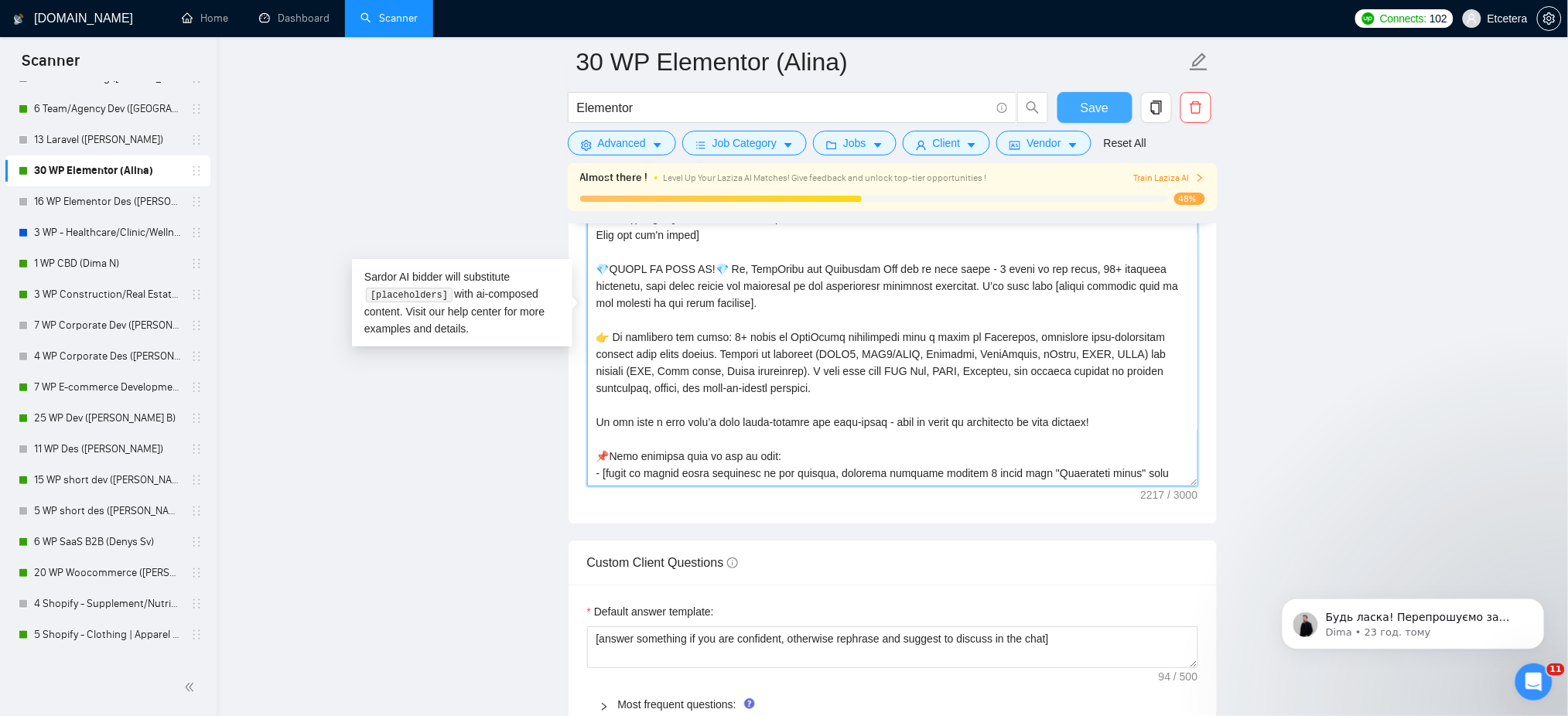
type textarea "[Success cases that can be used: 1. https://help.relabdevelopment.com CLNT:Rela…"
click at [1079, 103] on button "Save" at bounding box center [1094, 108] width 75 height 31
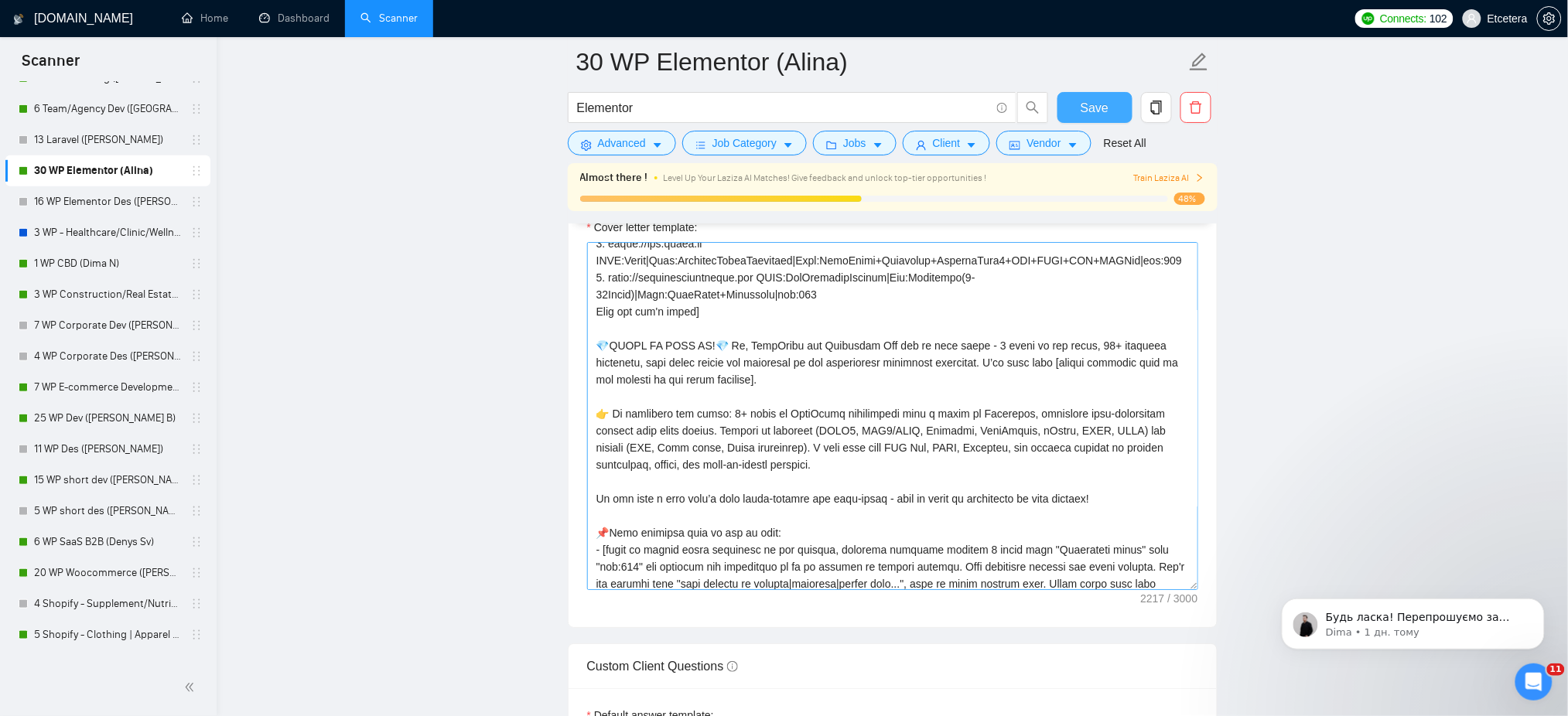
scroll to position [116, 0]
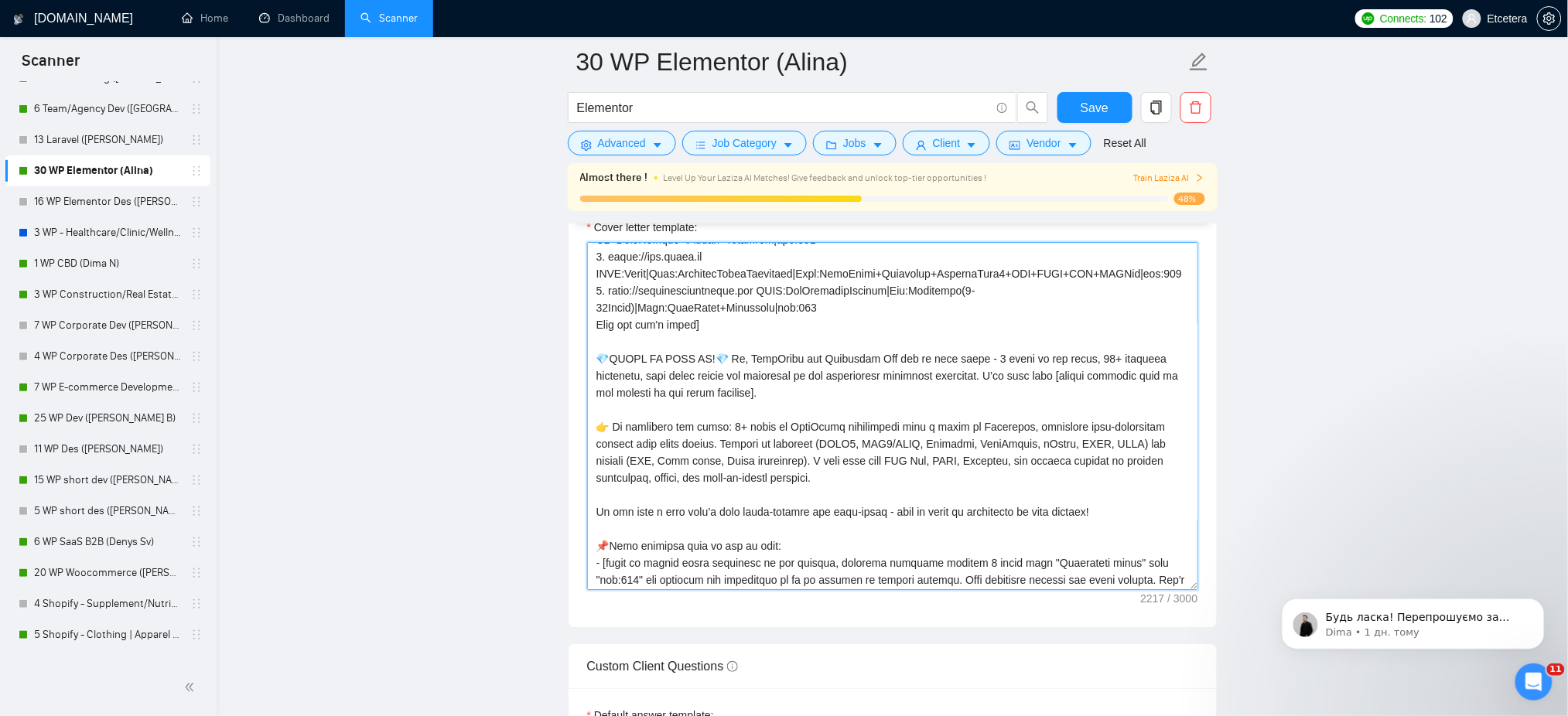
click at [1040, 454] on textarea "Cover letter template:" at bounding box center [893, 416] width 611 height 348
drag, startPoint x: 835, startPoint y: 496, endPoint x: 584, endPoint y: 438, distance: 257.6
click at [584, 438] on div "Cover letter template:" at bounding box center [893, 414] width 648 height 426
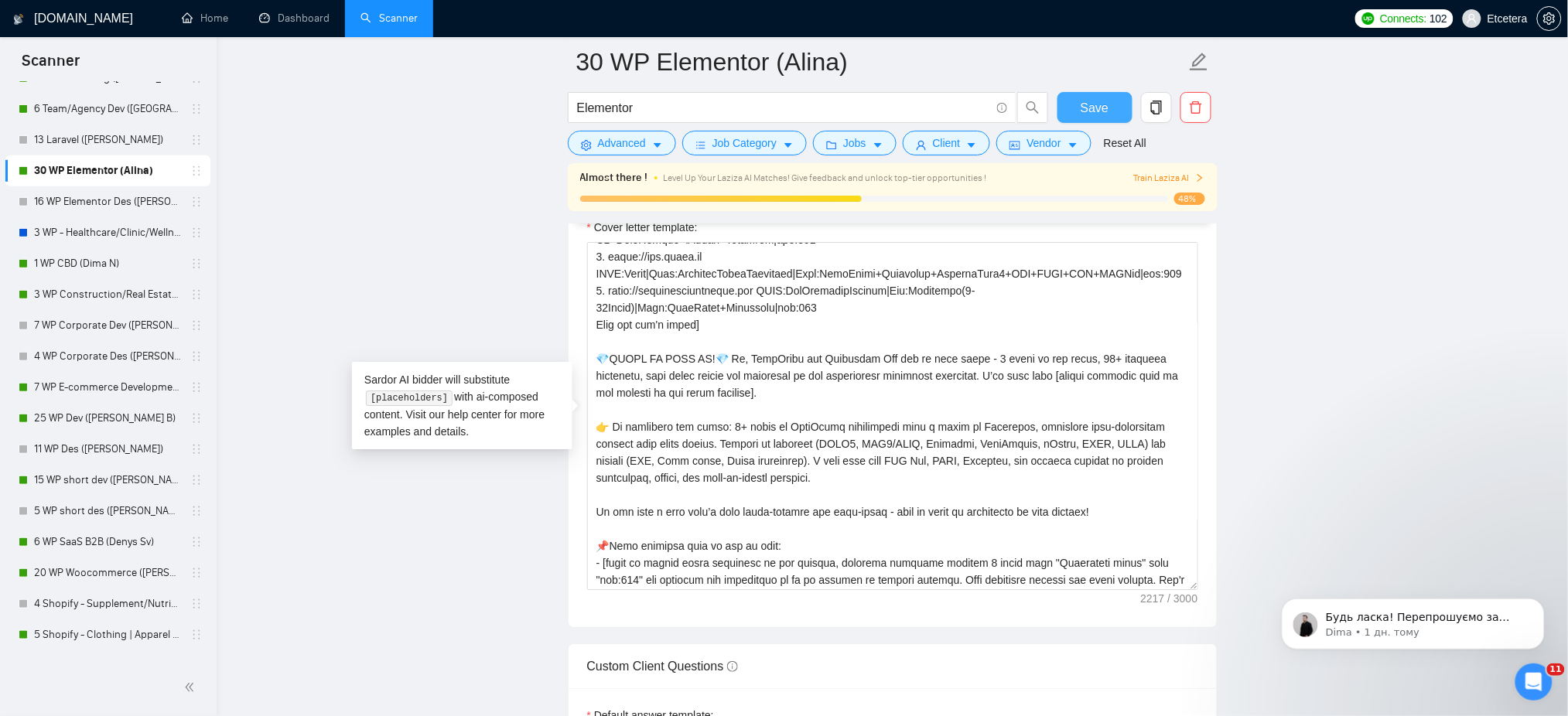
click at [1078, 112] on button "Save" at bounding box center [1094, 108] width 75 height 31
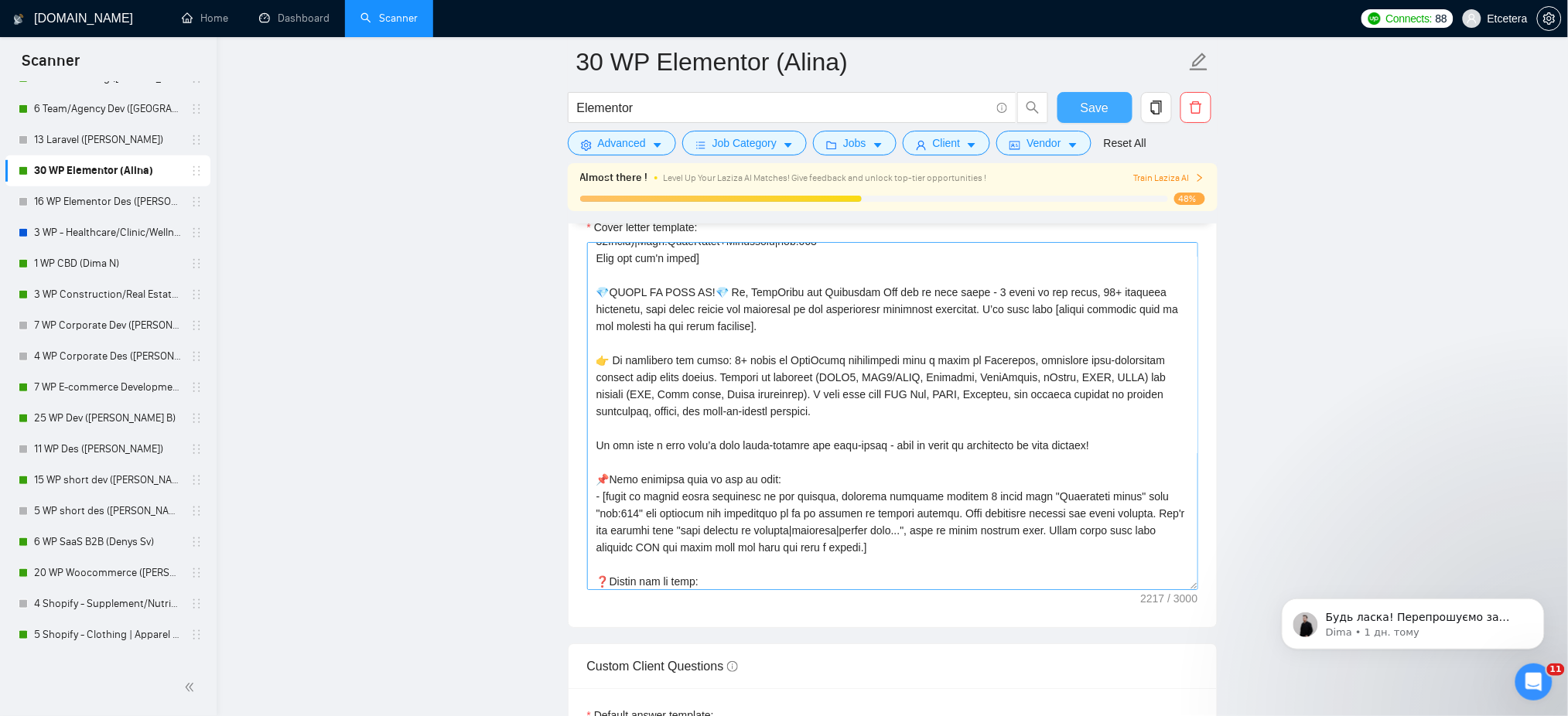
scroll to position [205, 0]
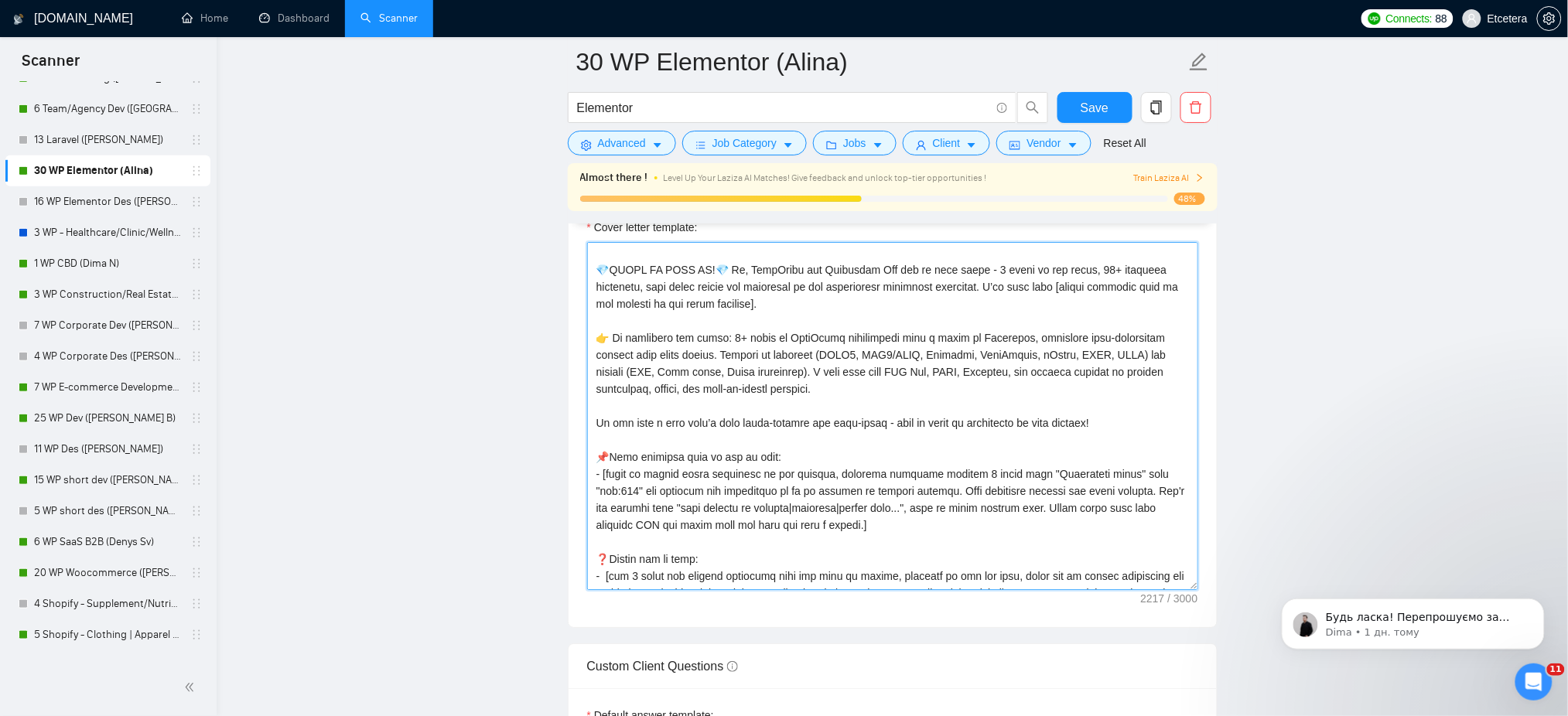
click at [899, 465] on textarea "Cover letter template:" at bounding box center [893, 416] width 611 height 348
drag, startPoint x: 1104, startPoint y: 369, endPoint x: 774, endPoint y: 396, distance: 331.1
click at [774, 396] on textarea "Cover letter template:" at bounding box center [893, 416] width 611 height 348
click at [835, 458] on textarea "Cover letter template:" at bounding box center [893, 416] width 611 height 348
drag, startPoint x: 591, startPoint y: 389, endPoint x: 768, endPoint y: 393, distance: 177.0
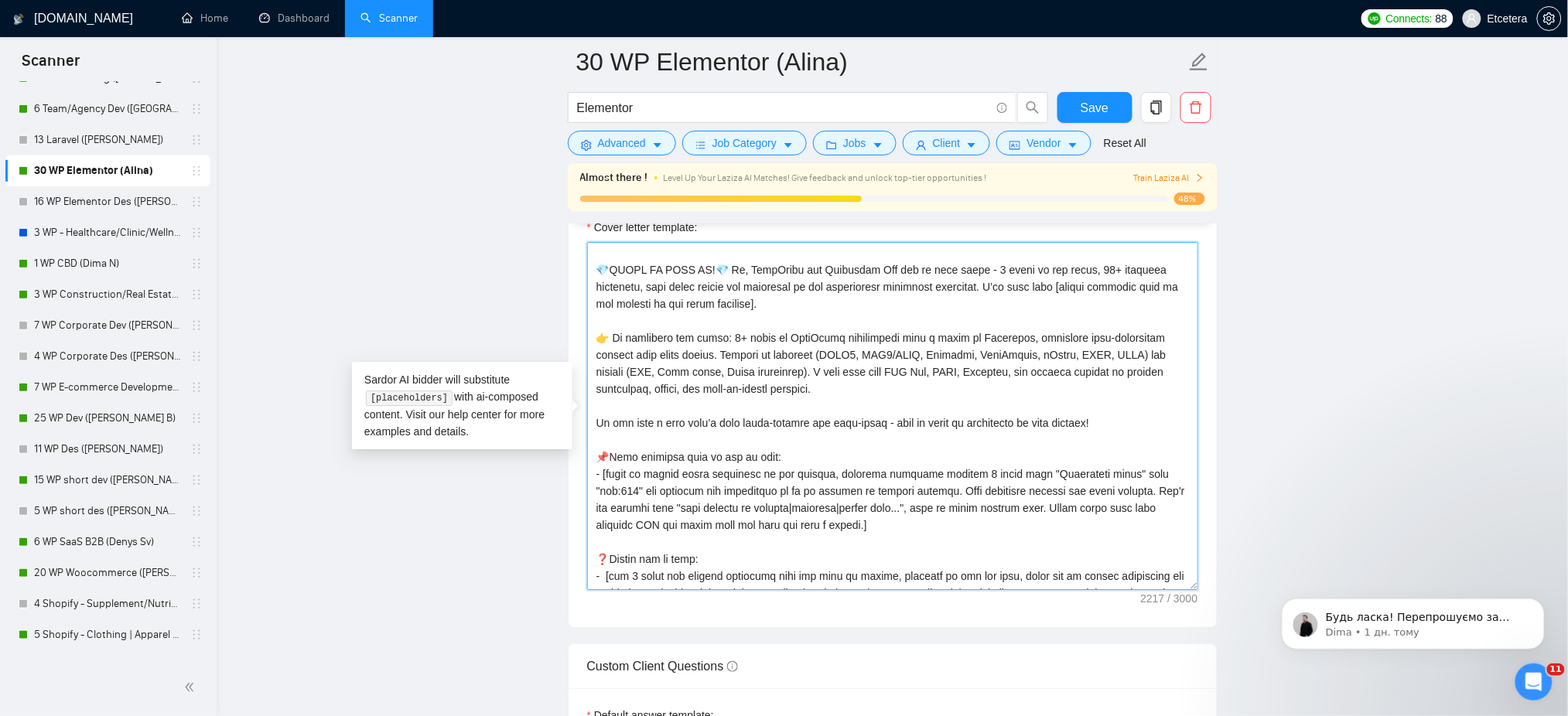
click at [768, 393] on textarea "Cover letter template:" at bounding box center [893, 416] width 611 height 348
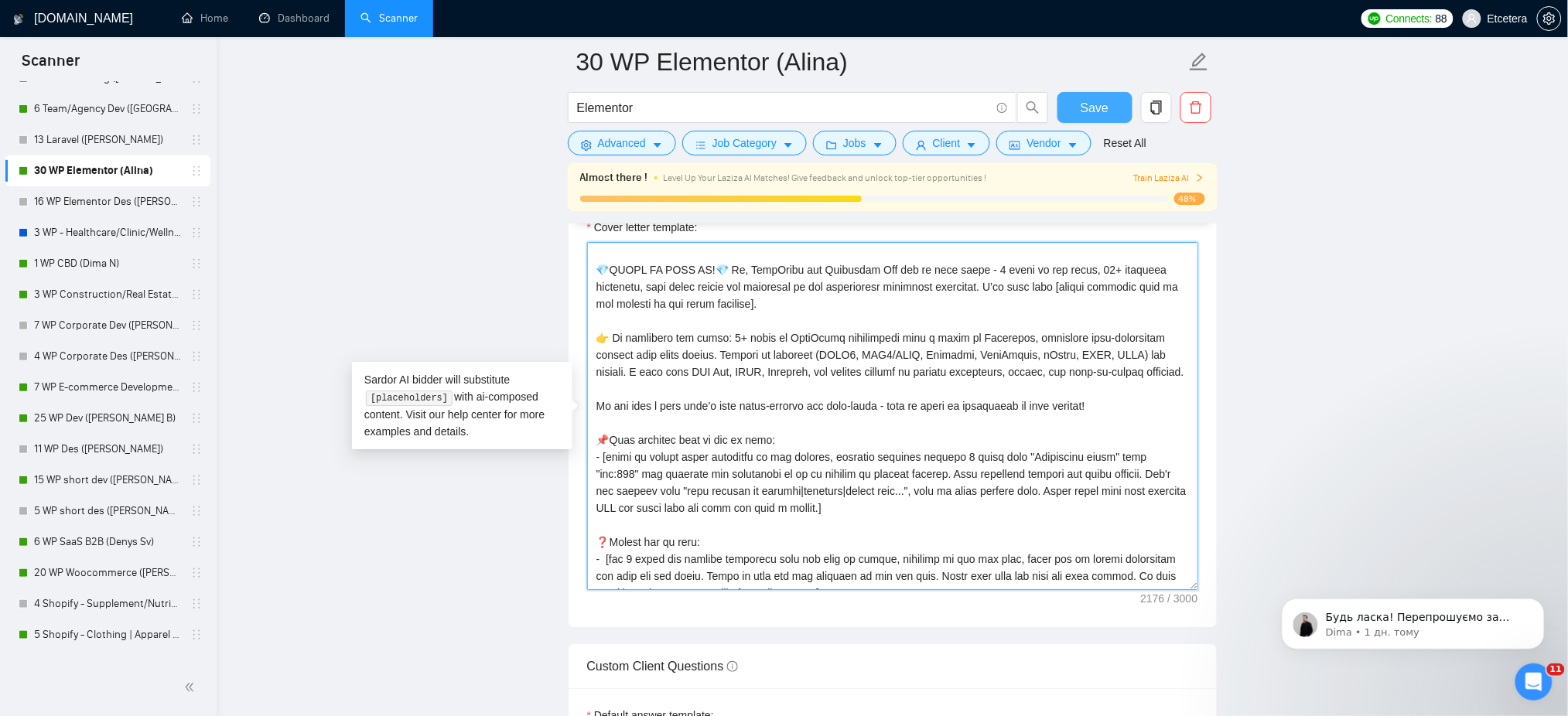
type textarea "[Success cases that can be used: 1. https://help.relabdevelopment.com CLNT:Rela…"
click at [1083, 110] on span "Save" at bounding box center [1094, 108] width 27 height 20
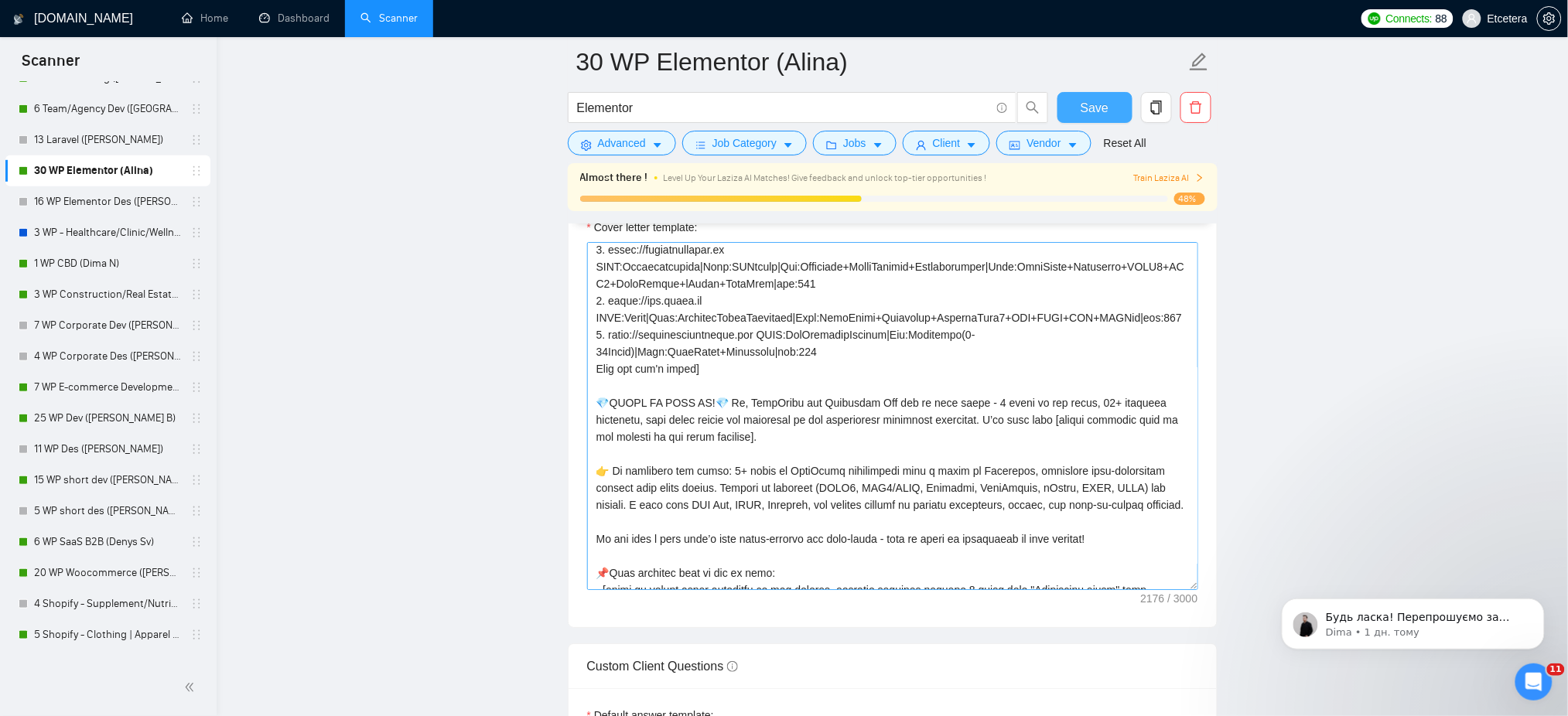
scroll to position [103, 0]
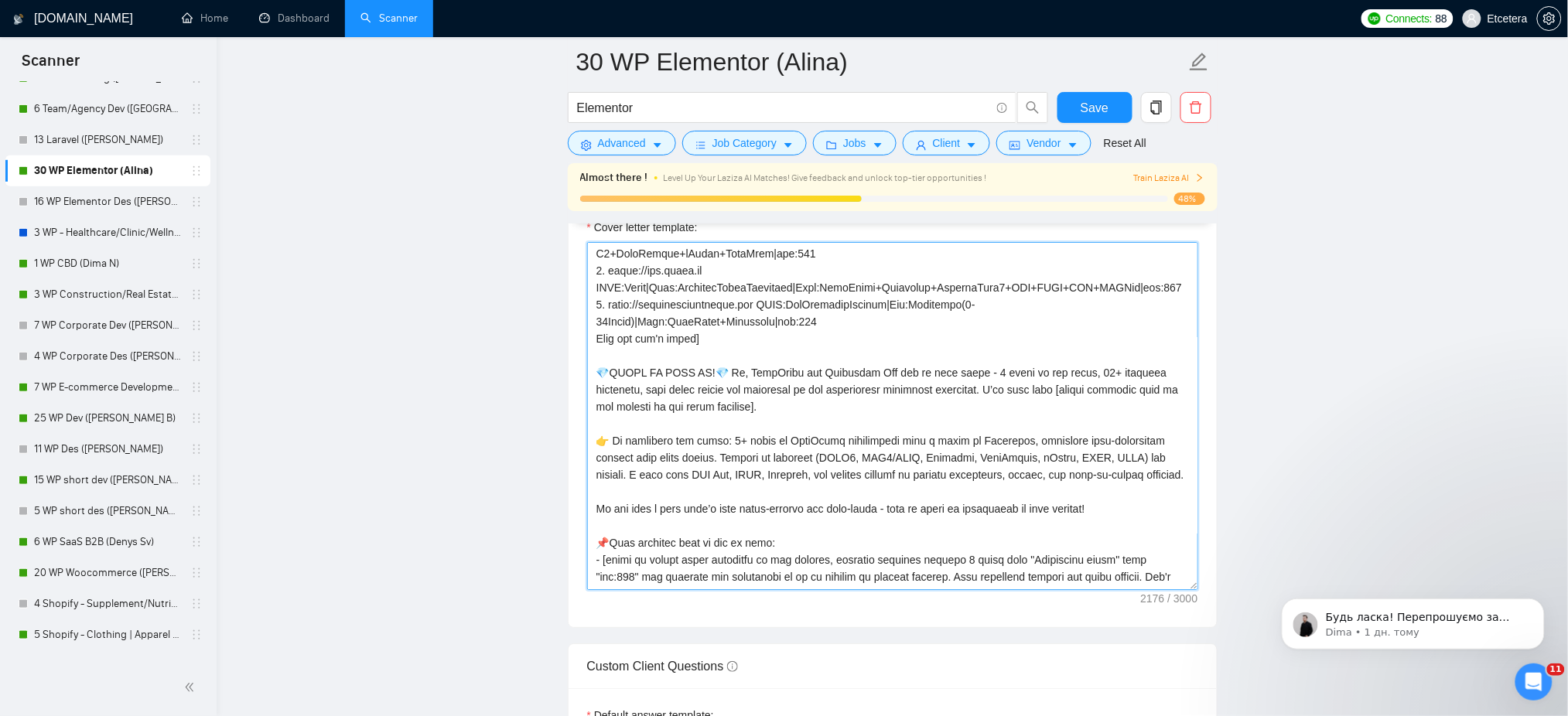
click at [945, 433] on textarea "Cover letter template:" at bounding box center [893, 416] width 611 height 348
click at [1032, 489] on textarea "Cover letter template:" at bounding box center [893, 416] width 611 height 348
click at [1106, 478] on textarea "Cover letter template:" at bounding box center [893, 416] width 611 height 348
drag, startPoint x: 1106, startPoint y: 477, endPoint x: 1159, endPoint y: 500, distance: 57.8
click at [1159, 500] on textarea "Cover letter template:" at bounding box center [893, 416] width 611 height 348
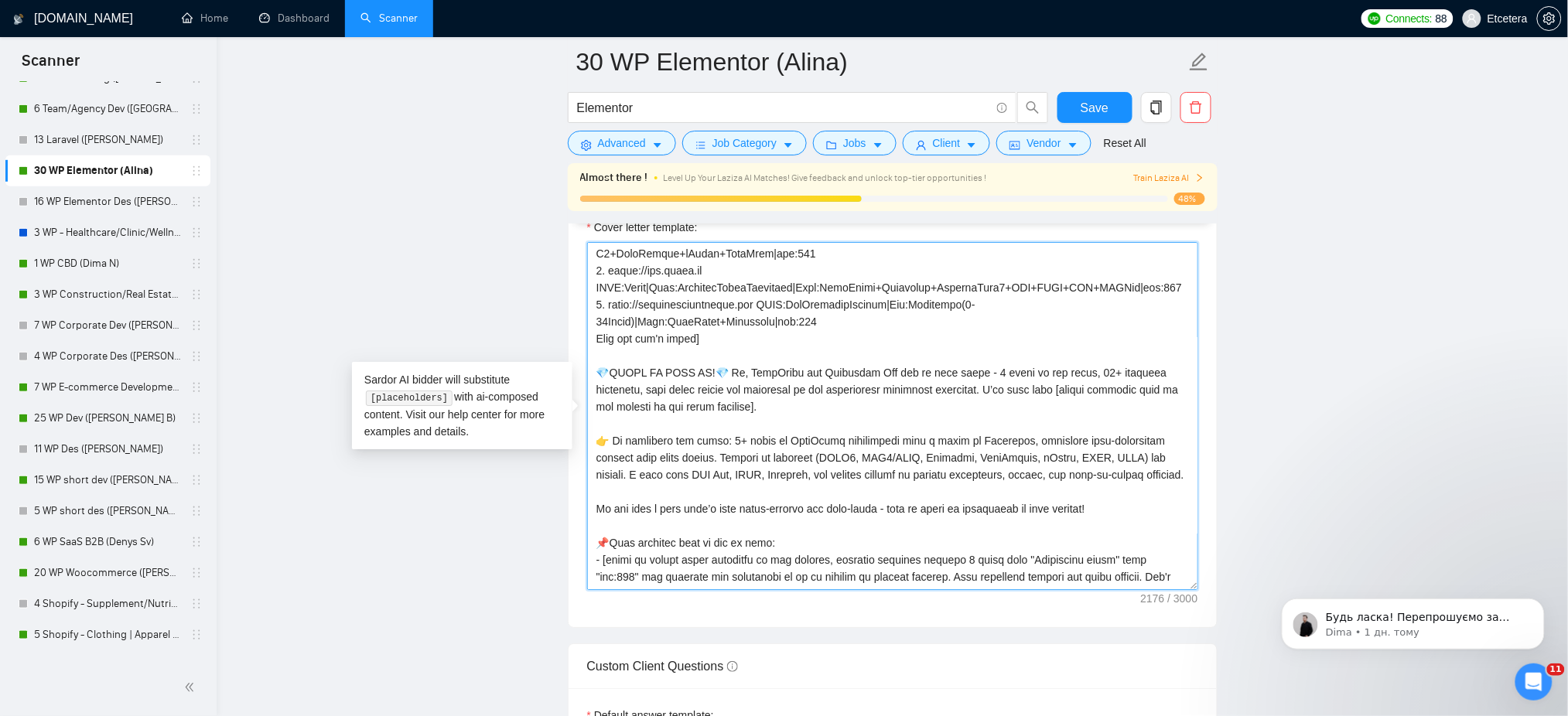
paste textarea "On the backend I handle PHP customizations, dynamic content with ACF Pro, third…"
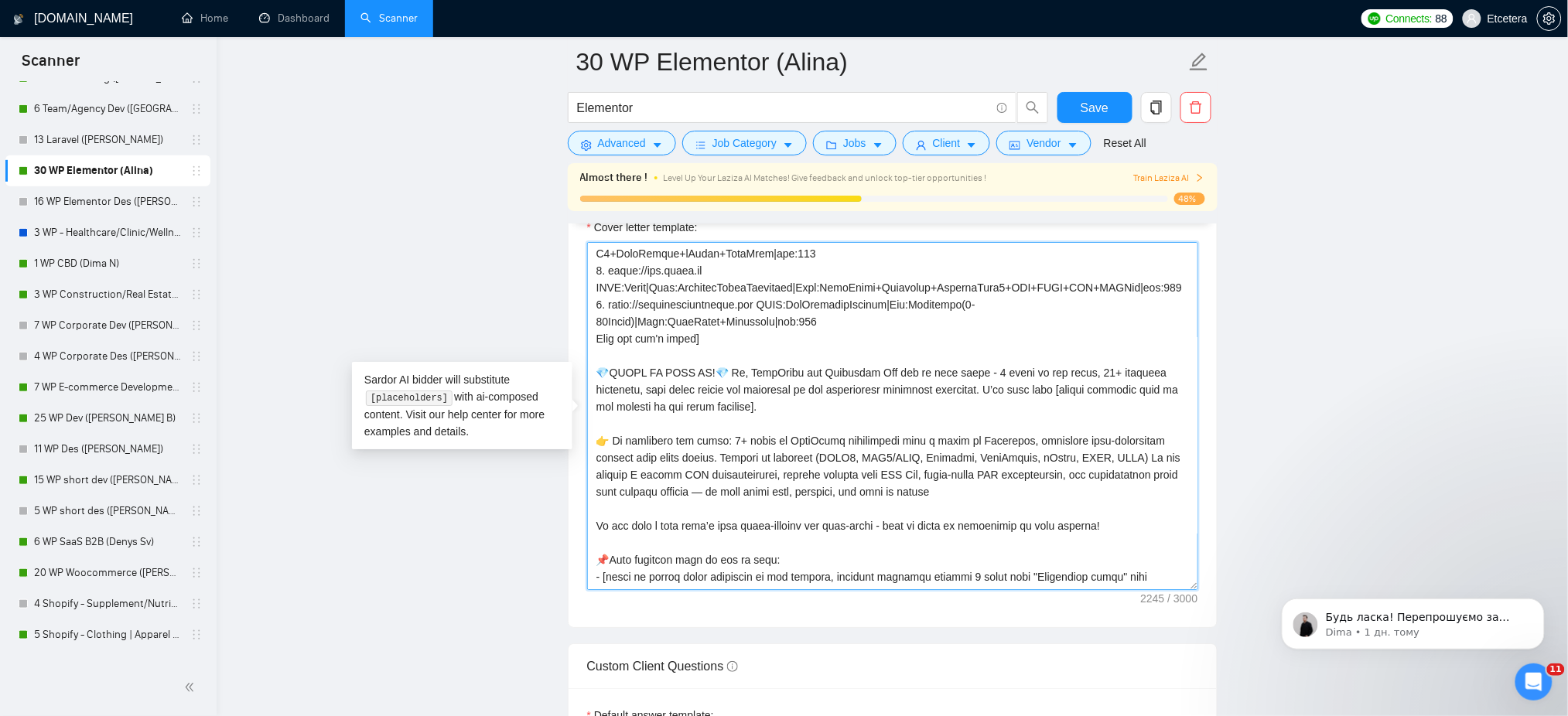
click at [1102, 474] on textarea "Cover letter template:" at bounding box center [893, 416] width 611 height 348
drag, startPoint x: 596, startPoint y: 508, endPoint x: 702, endPoint y: 508, distance: 106.0
click at [702, 508] on textarea "Cover letter template:" at bounding box center [893, 416] width 611 height 348
click at [739, 516] on textarea "Cover letter template:" at bounding box center [893, 416] width 611 height 348
click at [868, 503] on textarea "Cover letter template:" at bounding box center [893, 416] width 611 height 348
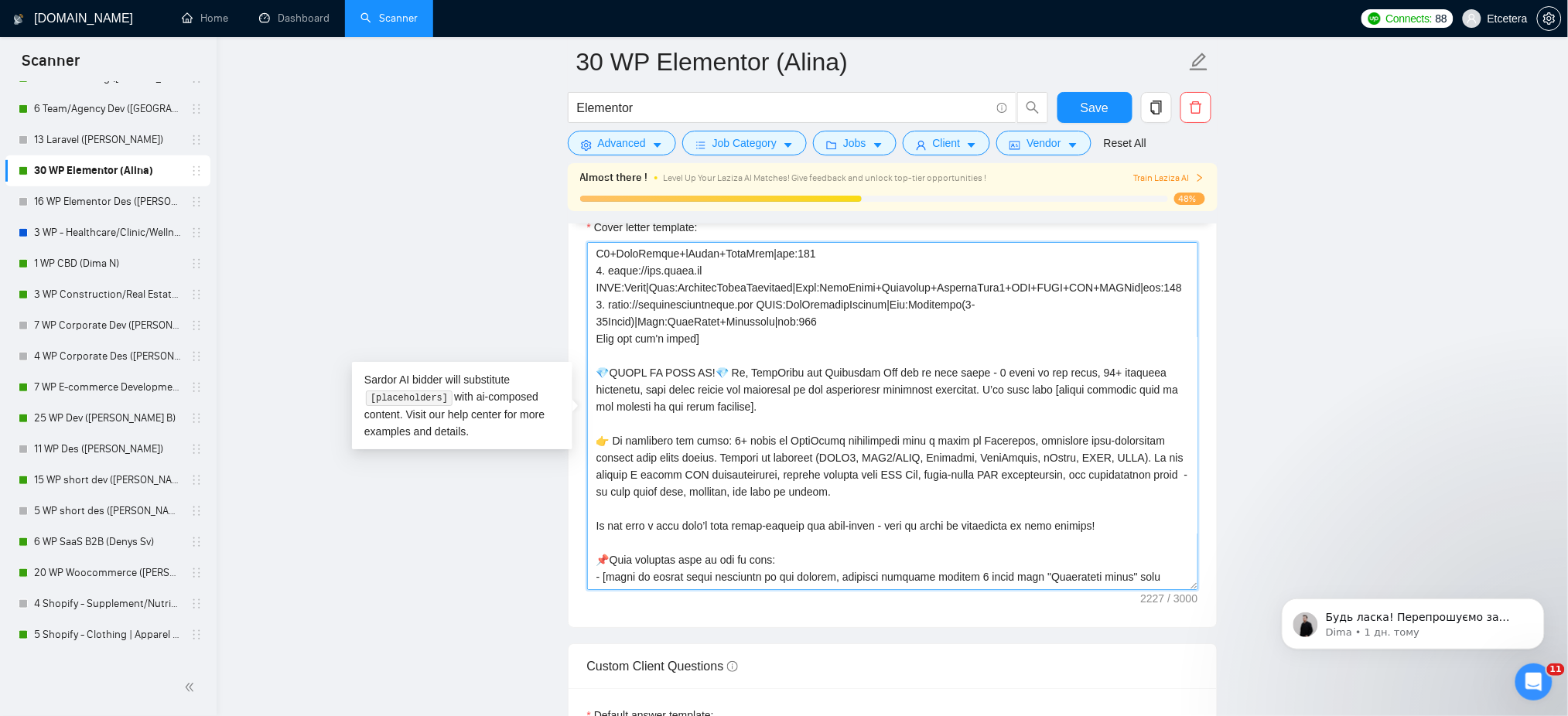
drag, startPoint x: 860, startPoint y: 515, endPoint x: 718, endPoint y: 476, distance: 147.3
click at [718, 476] on textarea "Cover letter template:" at bounding box center [893, 416] width 611 height 348
type textarea "[Success cases that can be used: 1. https://help.relabdevelopment.com CLNT:Rela…"
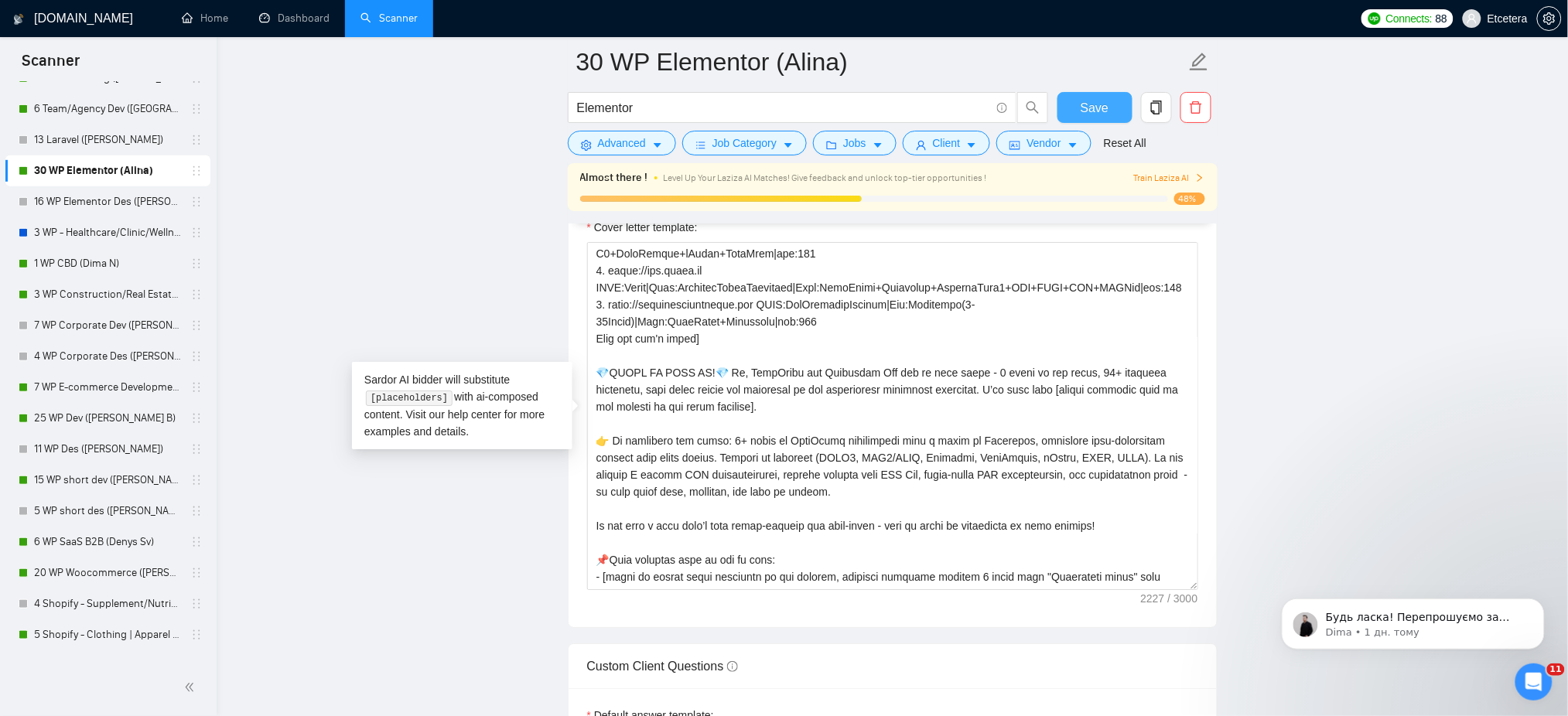
click at [1089, 107] on span "Save" at bounding box center [1094, 108] width 27 height 20
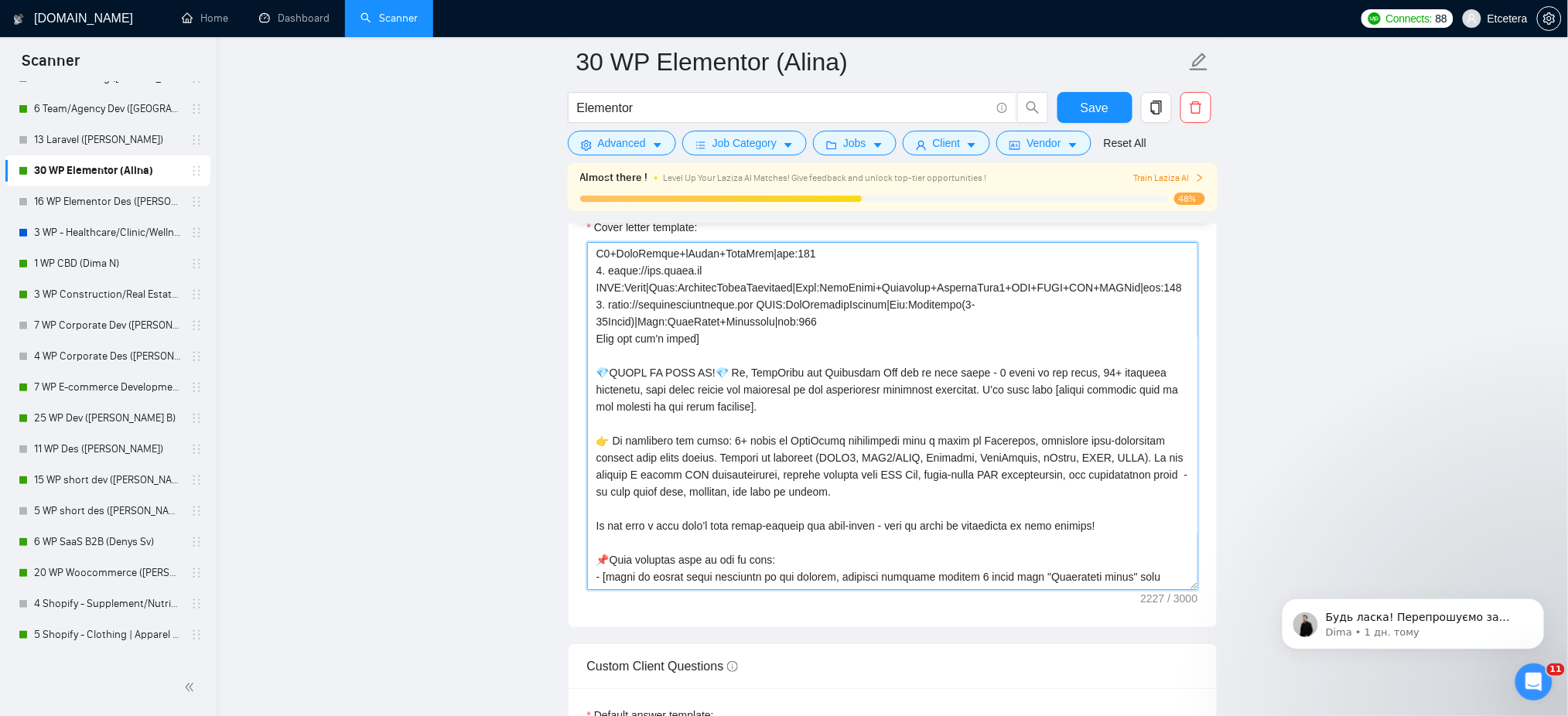
click at [1048, 508] on textarea "Cover letter template:" at bounding box center [893, 416] width 611 height 348
click at [1124, 506] on textarea "Cover letter template:" at bounding box center [893, 416] width 611 height 348
drag, startPoint x: 1107, startPoint y: 477, endPoint x: 912, endPoint y: 512, distance: 198.1
click at [912, 512] on textarea "Cover letter template:" at bounding box center [893, 416] width 611 height 348
paste textarea "multilingual setups (WPML, Polylang), and optimization tools —"
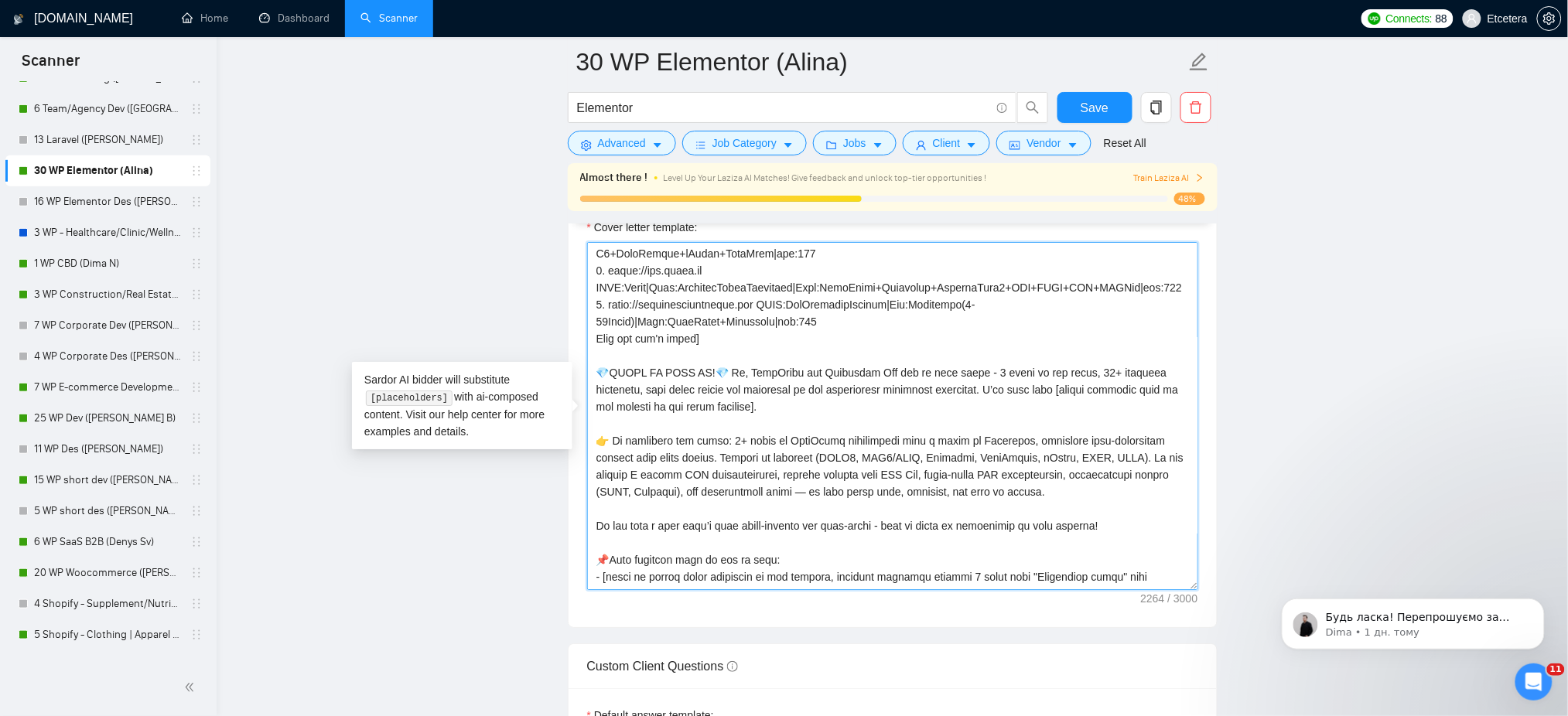
click at [807, 512] on textarea "Cover letter template:" at bounding box center [893, 416] width 611 height 348
type textarea "[Success cases that can be used: 1. https://help.relabdevelopment.com CLNT:Rela…"
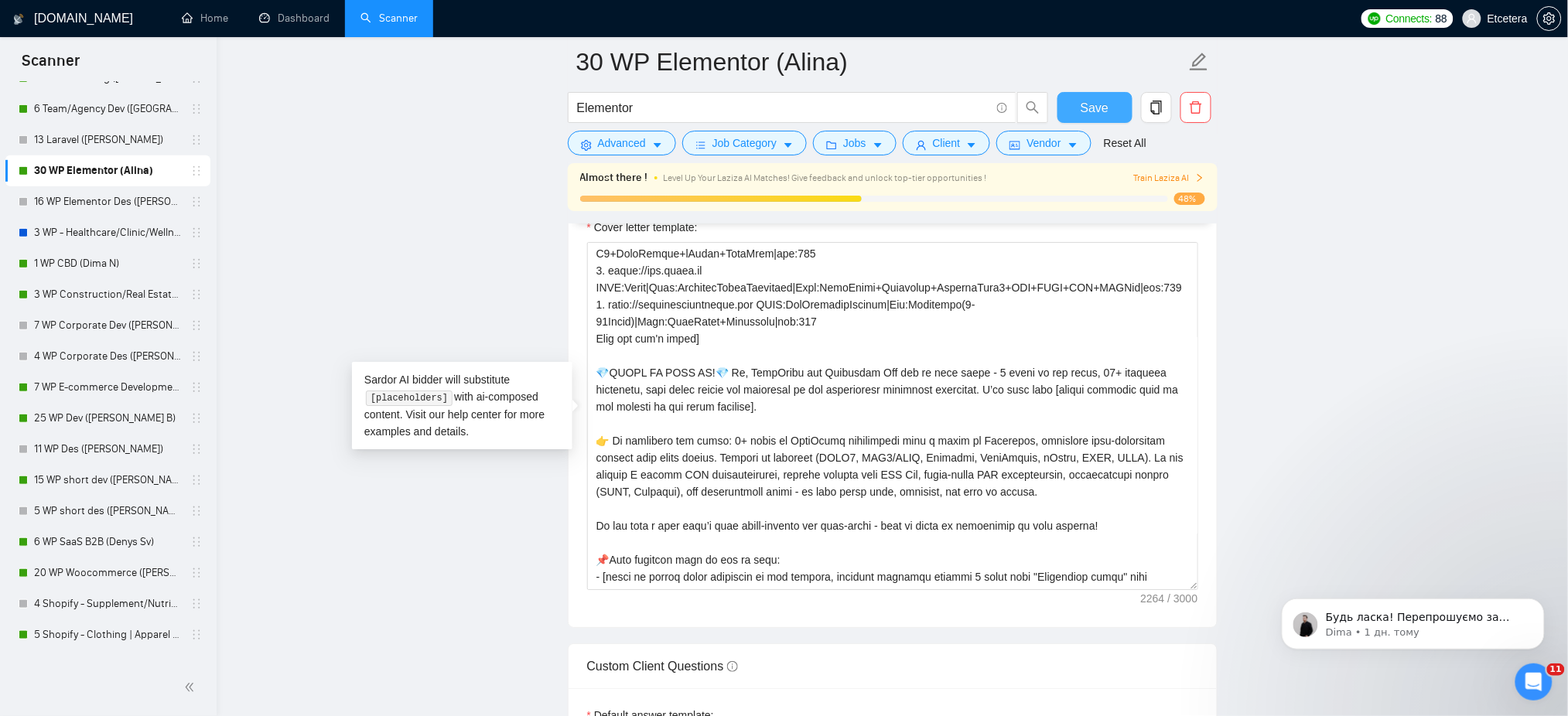
click at [1087, 110] on span "Save" at bounding box center [1094, 108] width 27 height 20
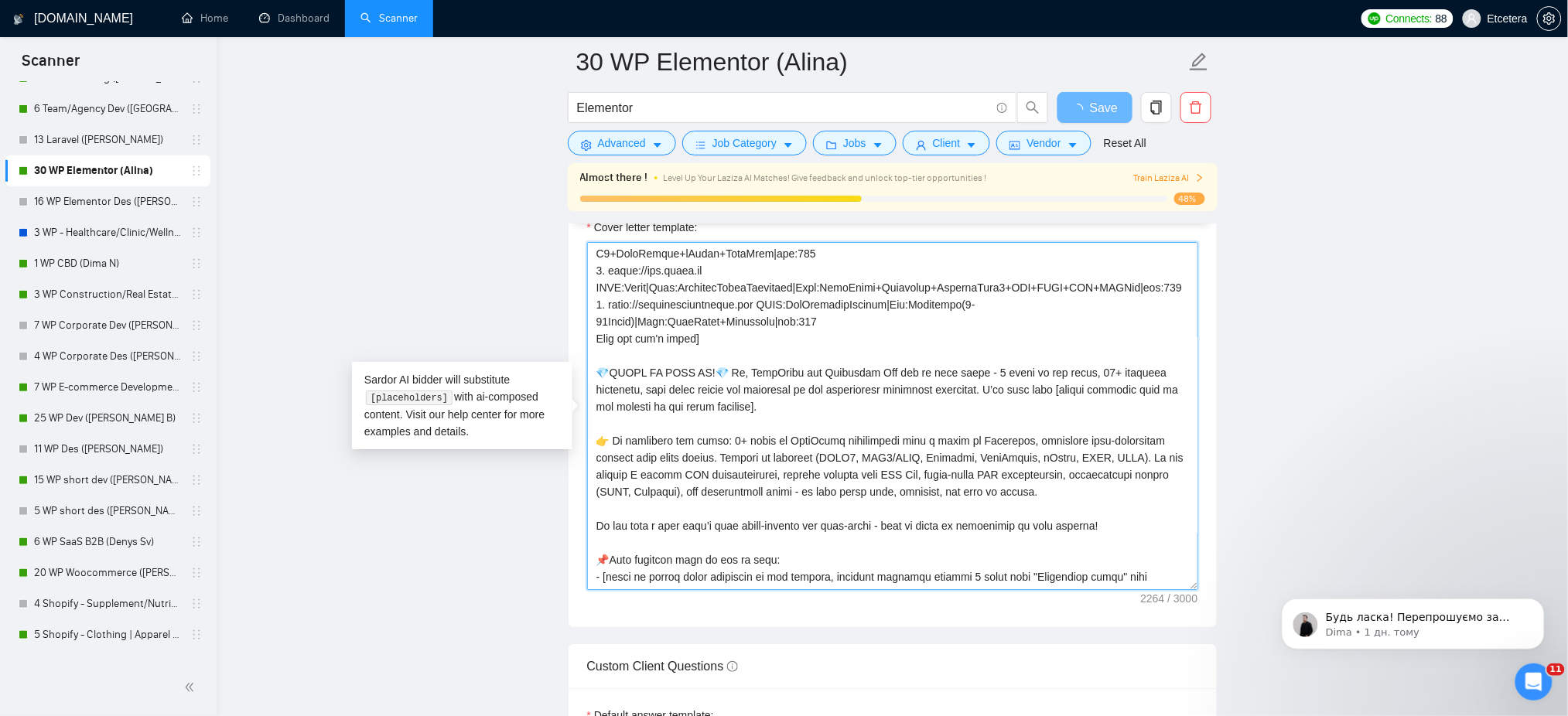
drag, startPoint x: 809, startPoint y: 481, endPoint x: 746, endPoint y: 482, distance: 63.0
click at [746, 482] on textarea "Cover letter template:" at bounding box center [893, 416] width 611 height 348
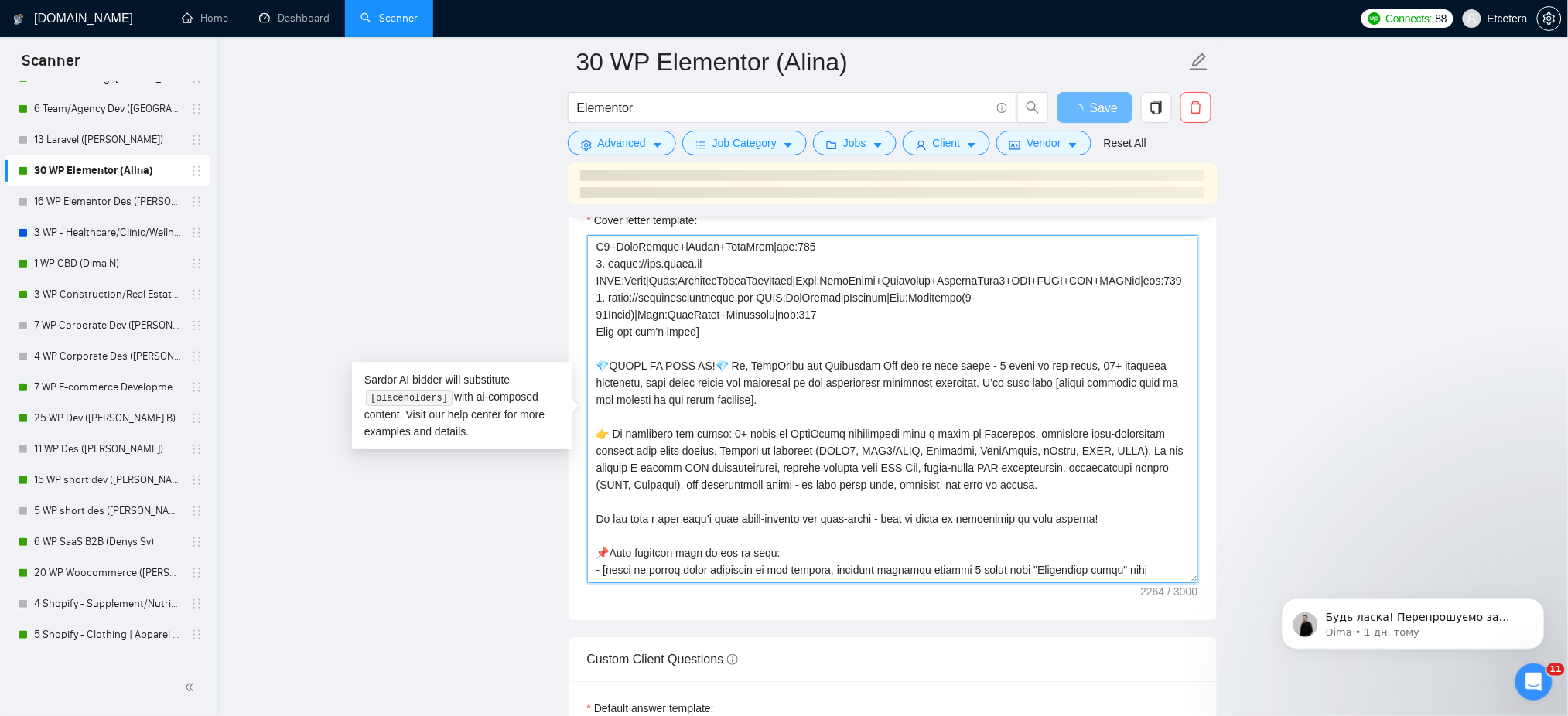
click at [1093, 515] on textarea "Cover letter template:" at bounding box center [893, 409] width 611 height 348
click at [1084, 485] on textarea "Cover letter template:" at bounding box center [893, 409] width 611 height 348
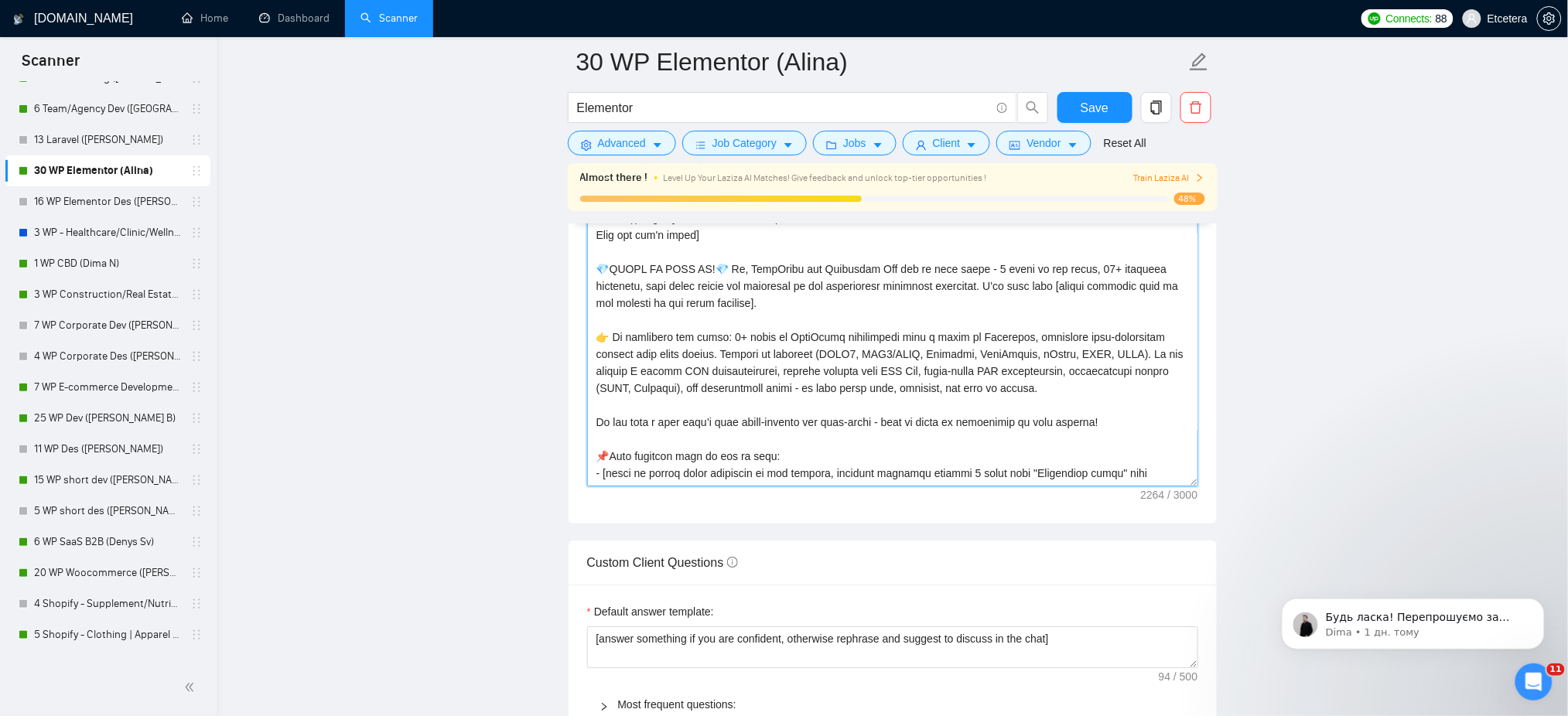
click at [898, 441] on textarea "Cover letter template:" at bounding box center [893, 312] width 611 height 348
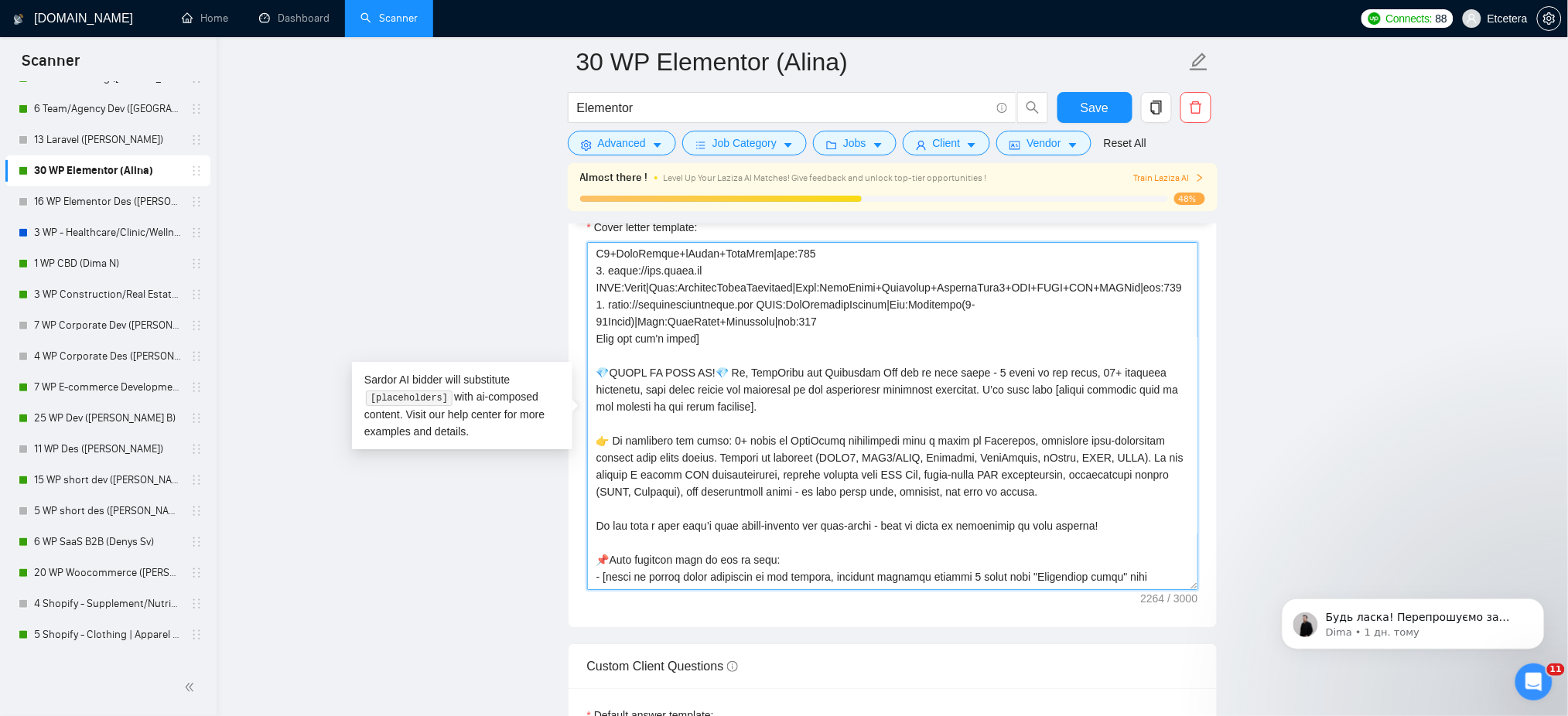
click at [1050, 511] on textarea "Cover letter template:" at bounding box center [893, 416] width 611 height 348
drag, startPoint x: 1045, startPoint y: 515, endPoint x: 596, endPoint y: 457, distance: 452.7
click at [596, 457] on textarea "Cover letter template:" at bounding box center [893, 416] width 611 height 348
click at [905, 384] on textarea "Cover letter template:" at bounding box center [893, 416] width 611 height 348
drag, startPoint x: 643, startPoint y: 406, endPoint x: 983, endPoint y: 409, distance: 340.0
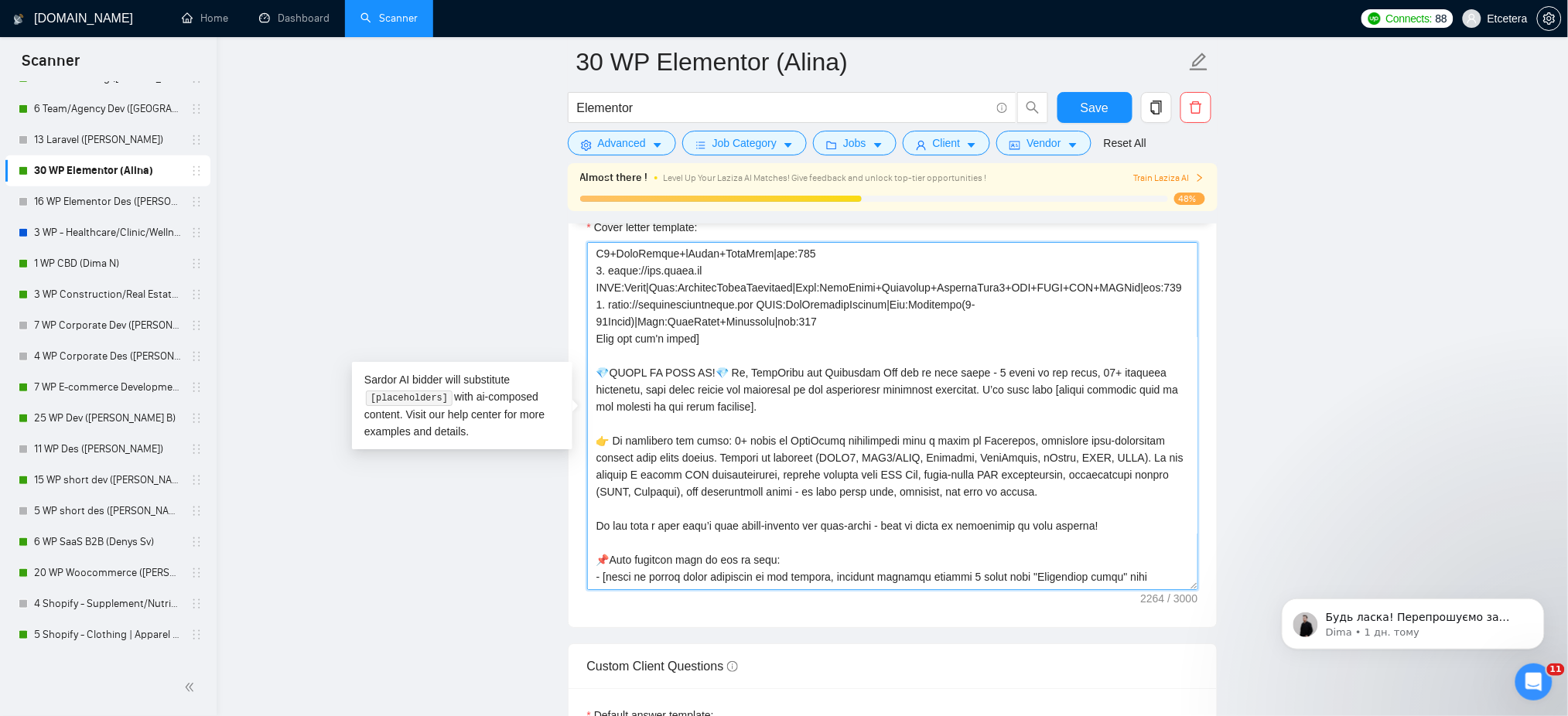
click at [983, 409] on textarea "Cover letter template:" at bounding box center [893, 416] width 611 height 348
click at [997, 400] on textarea "Cover letter template:" at bounding box center [893, 416] width 611 height 348
drag, startPoint x: 645, startPoint y: 407, endPoint x: 985, endPoint y: 408, distance: 340.0
click at [985, 408] on textarea "Cover letter template:" at bounding box center [893, 416] width 611 height 348
click at [814, 444] on textarea "Cover letter template:" at bounding box center [893, 416] width 611 height 348
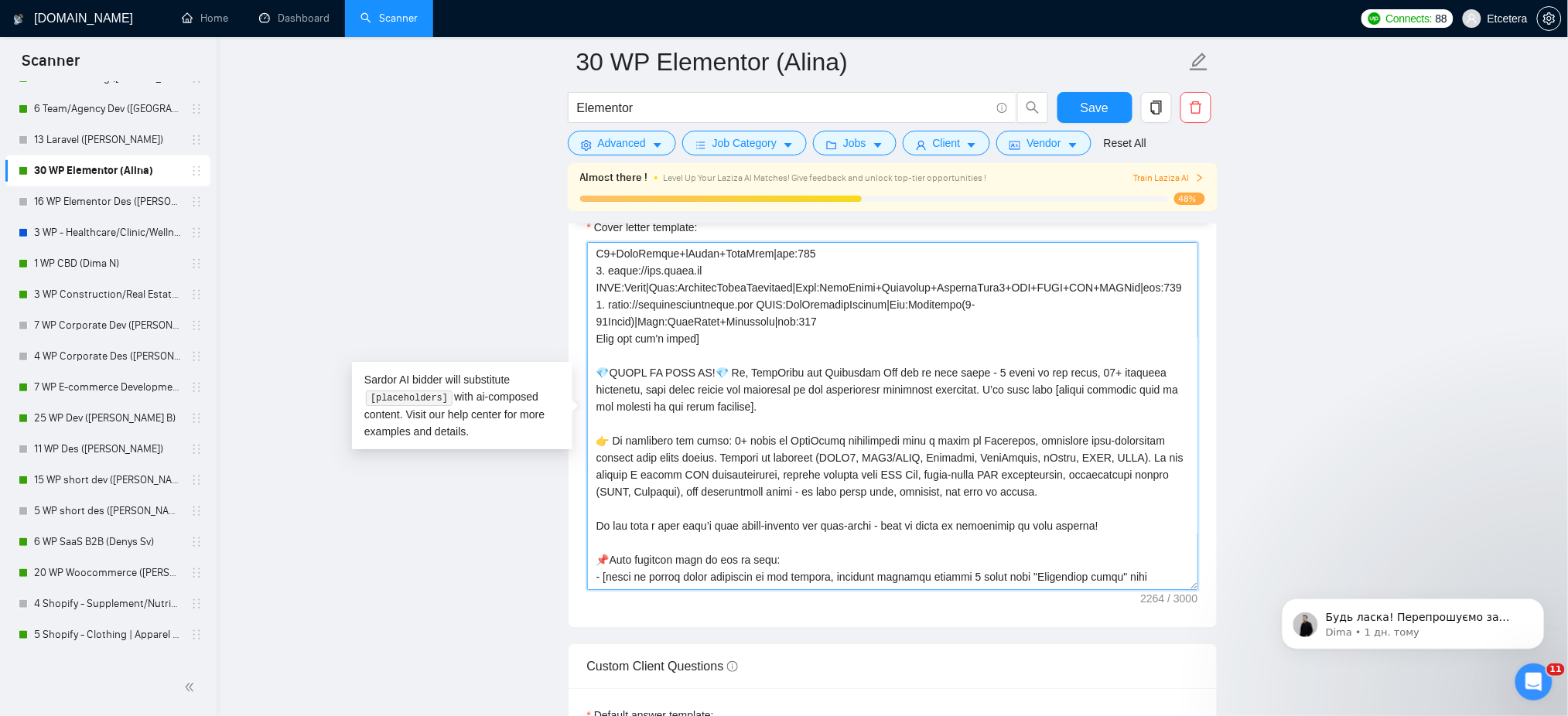
drag, startPoint x: 646, startPoint y: 406, endPoint x: 983, endPoint y: 407, distance: 337.0
click at [983, 407] on textarea "Cover letter template:" at bounding box center [893, 416] width 611 height 348
paste textarea "𝗳𝗿𝗼𝗺 𝗳𝗿𝗲𝘀𝗵 𝗯𝘂𝗶𝗹𝗱𝘀 𝗮𝗻𝗱 𝗿𝗲𝗱𝗲𝘀𝗶𝗴𝗻𝘀 𝘁𝗼 𝗮𝗻𝘆 𝗮𝗱𝗷𝘂𝘀𝘁𝗺𝗲𝗻𝘁𝘀 𝗶𝗺𝗽𝗿𝗼𝘃𝗶𝗻𝗴 𝘂𝘀𝗮𝗯𝗶𝗹𝗶𝘁𝘆"
type textarea "[Success cases that can be used: 1. https://help.relabdevelopment.com CLNT:Rela…"
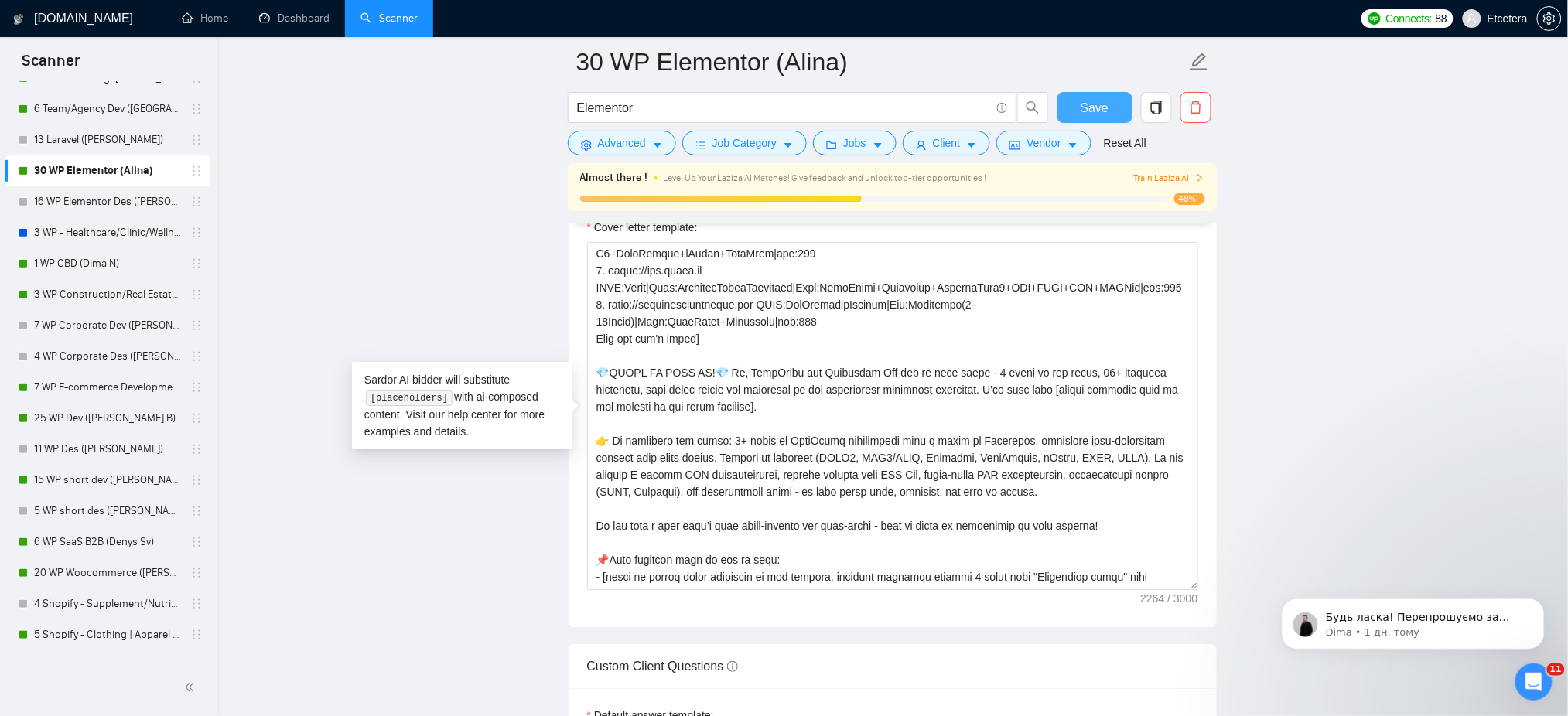
click at [1080, 109] on button "Save" at bounding box center [1094, 108] width 75 height 31
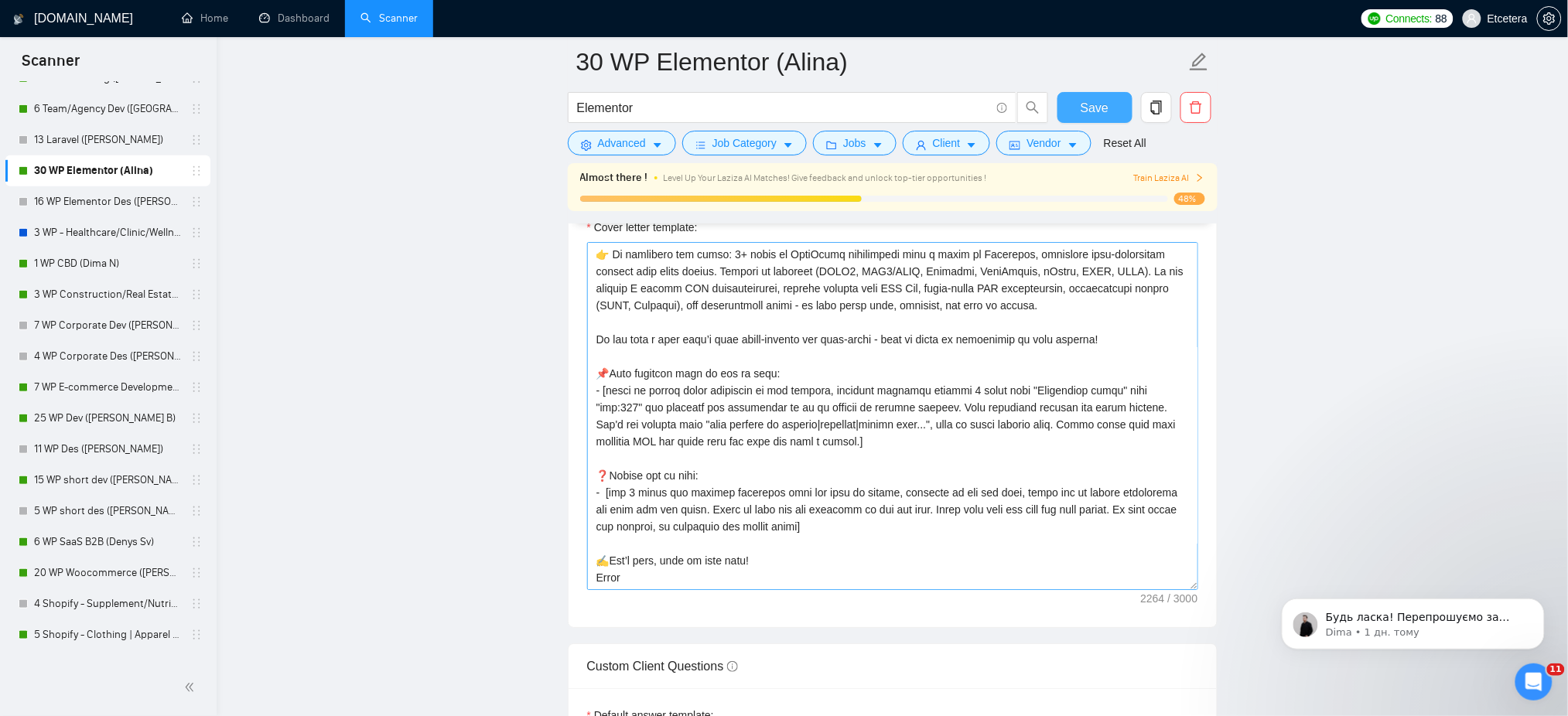
scroll to position [323, 0]
click at [1085, 110] on span "Save" at bounding box center [1094, 108] width 27 height 20
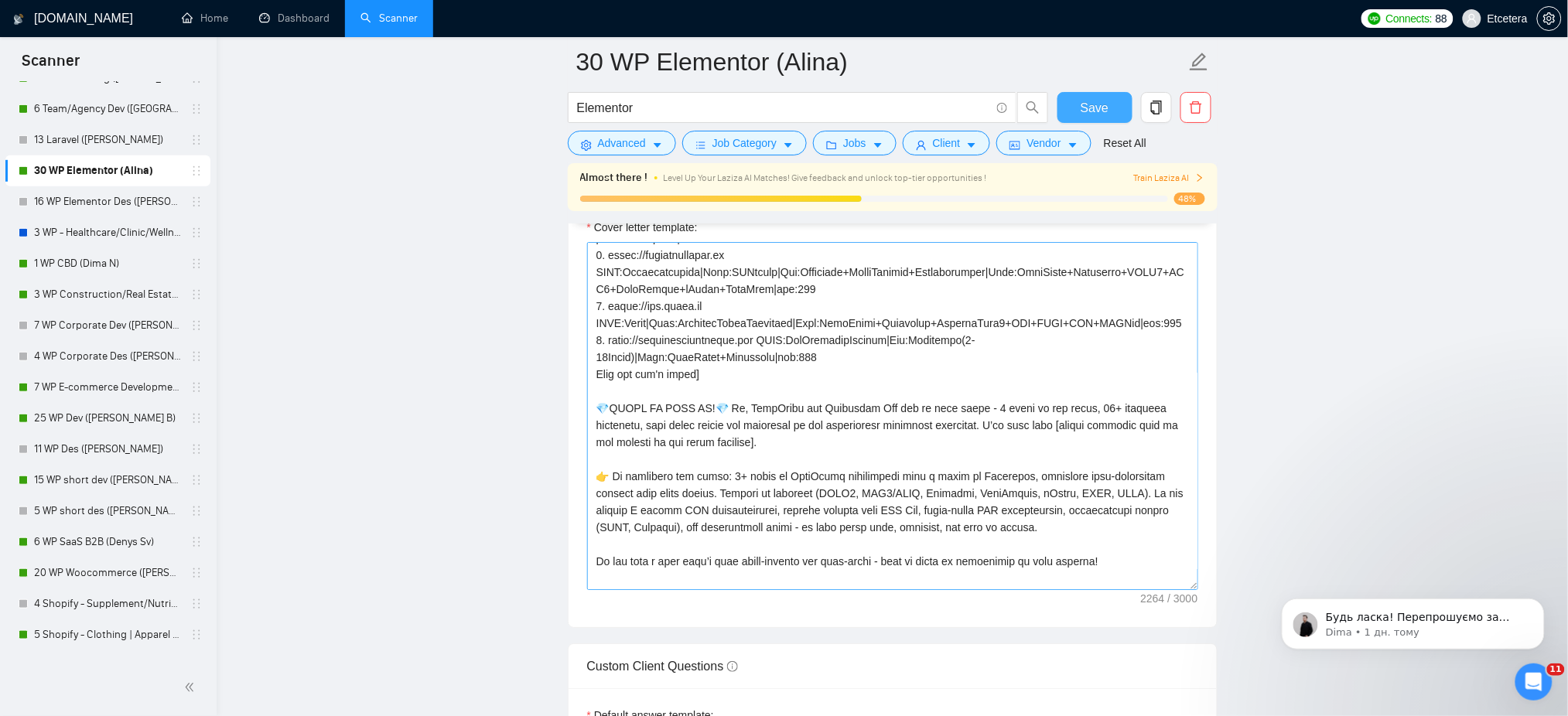
scroll to position [103, 0]
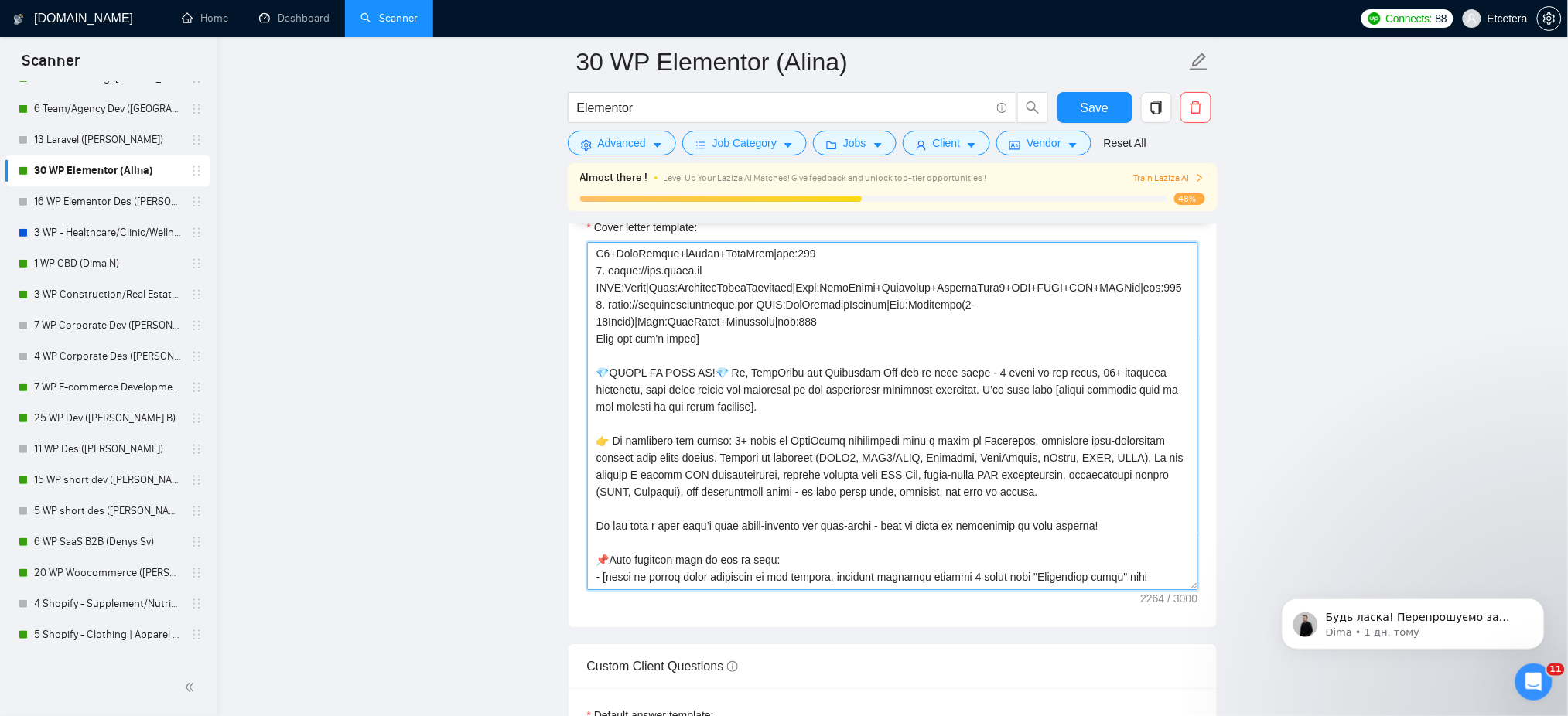
click at [1047, 418] on textarea "Cover letter template:" at bounding box center [893, 416] width 611 height 348
click at [983, 410] on textarea "Cover letter template:" at bounding box center [893, 416] width 611 height 348
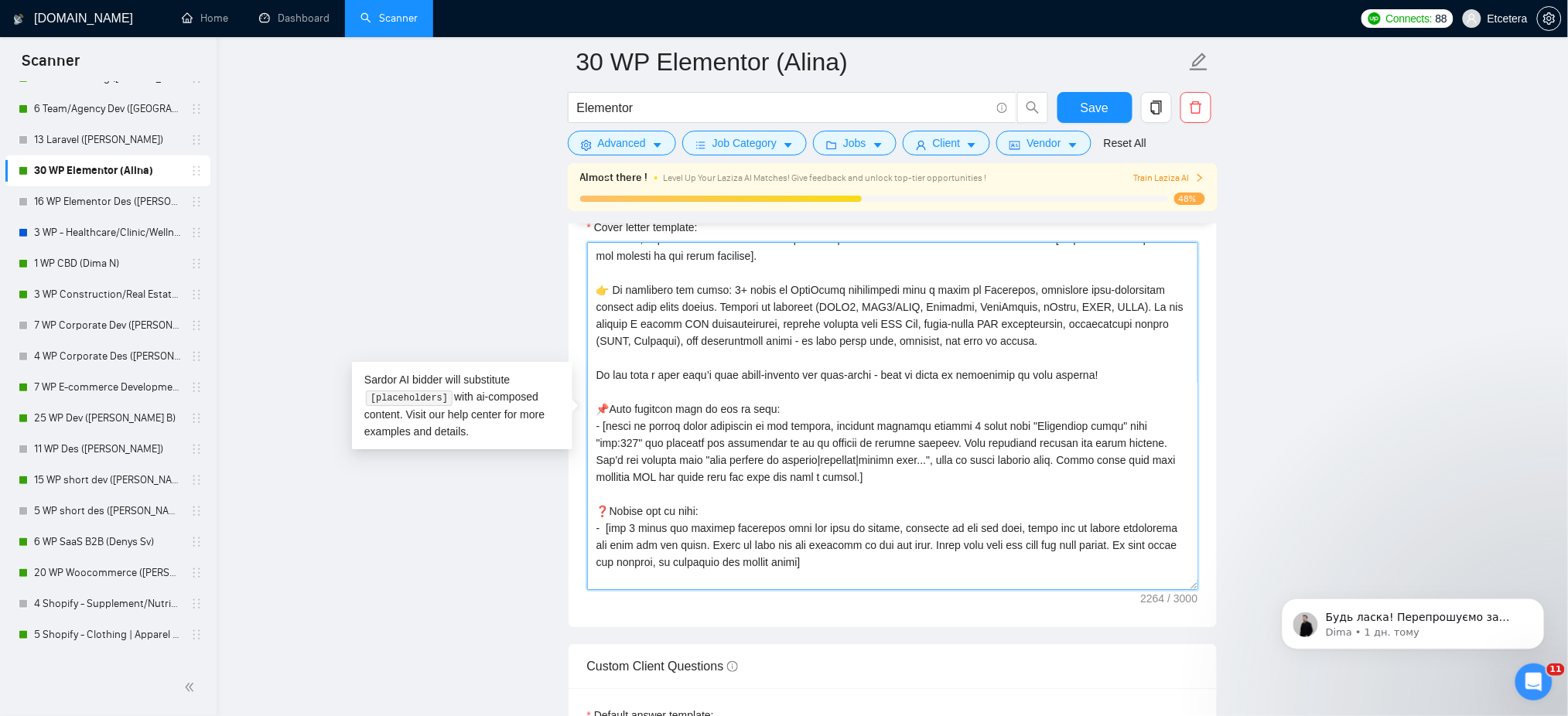
scroll to position [219, 0]
